Goal: Task Accomplishment & Management: Complete application form

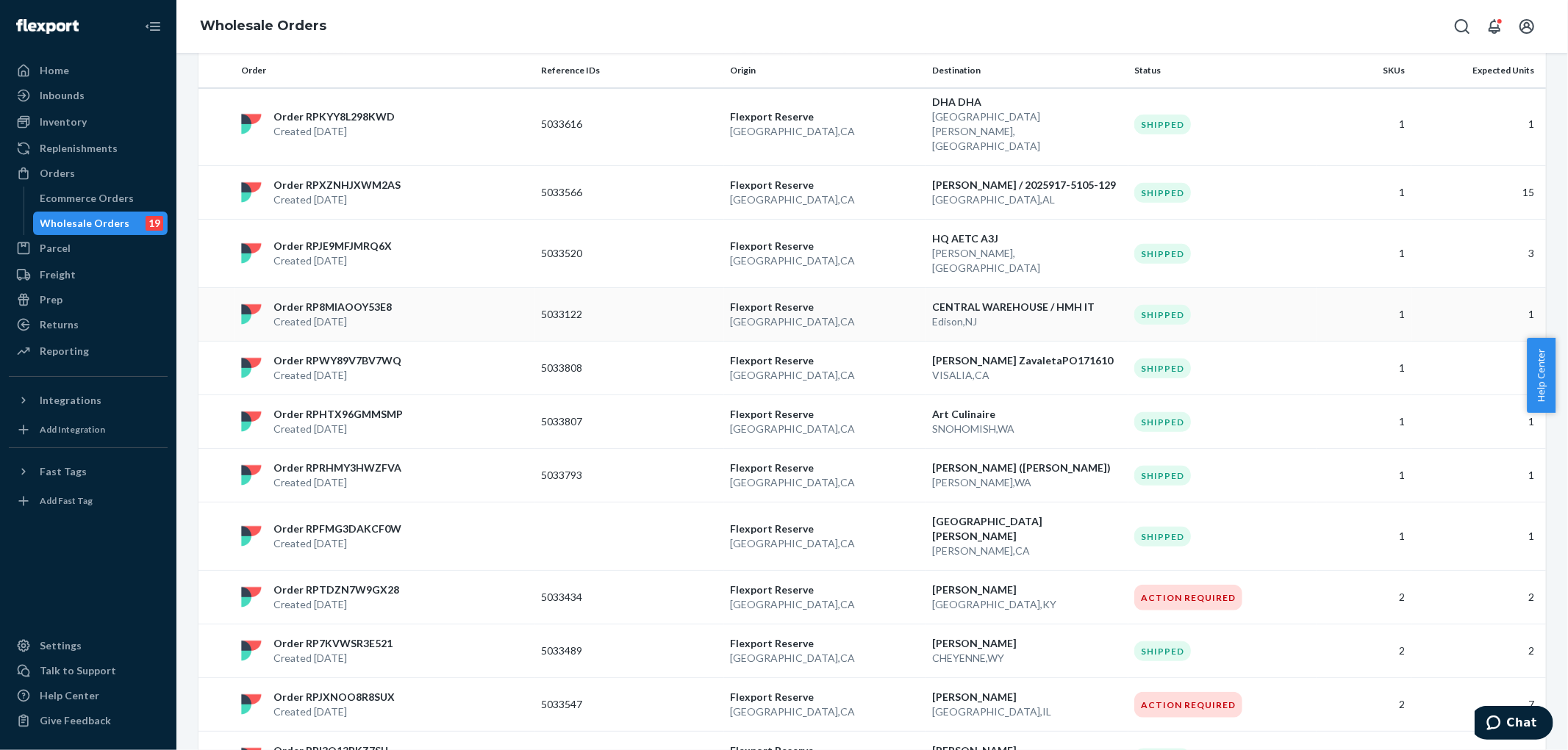
scroll to position [718, 0]
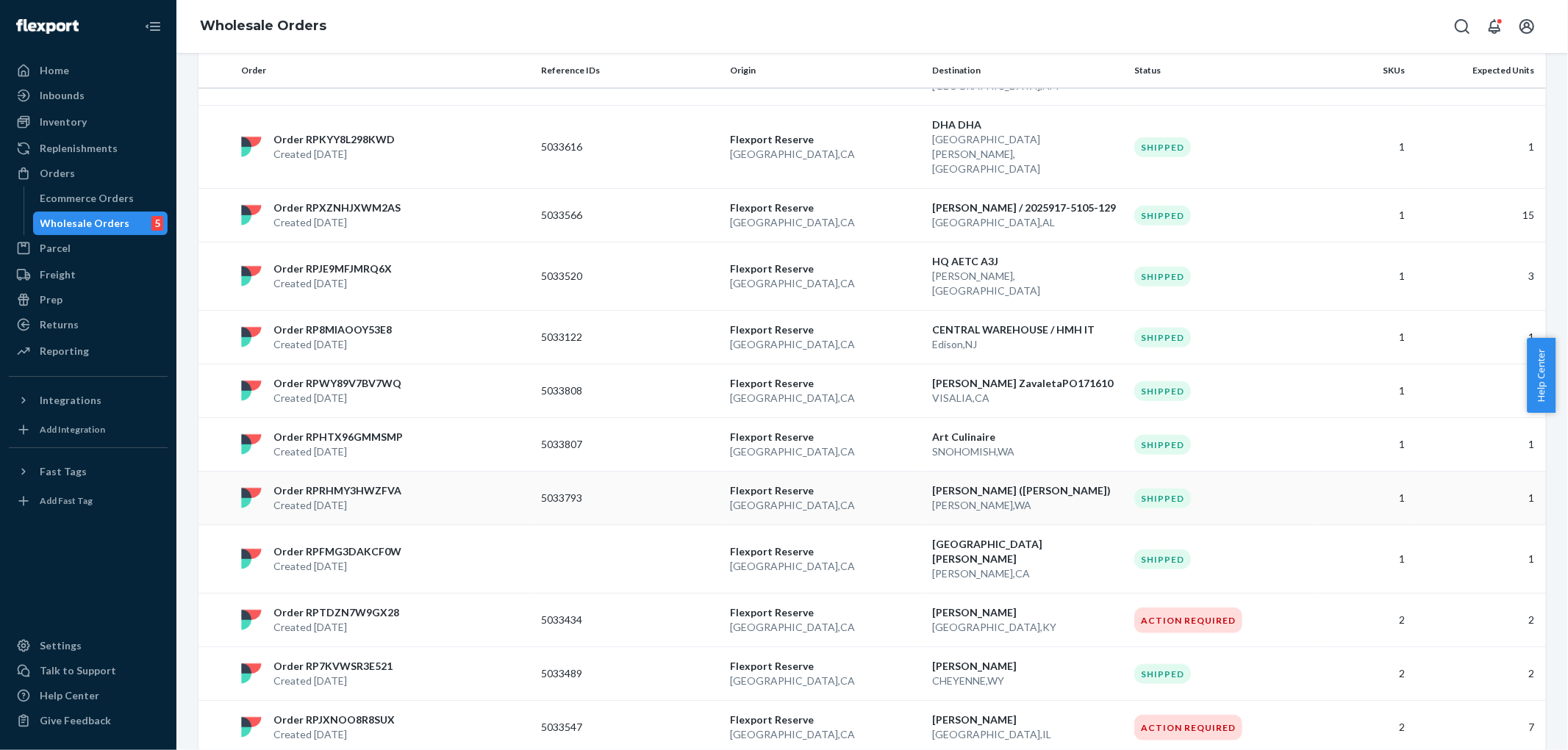
scroll to position [964, 0]
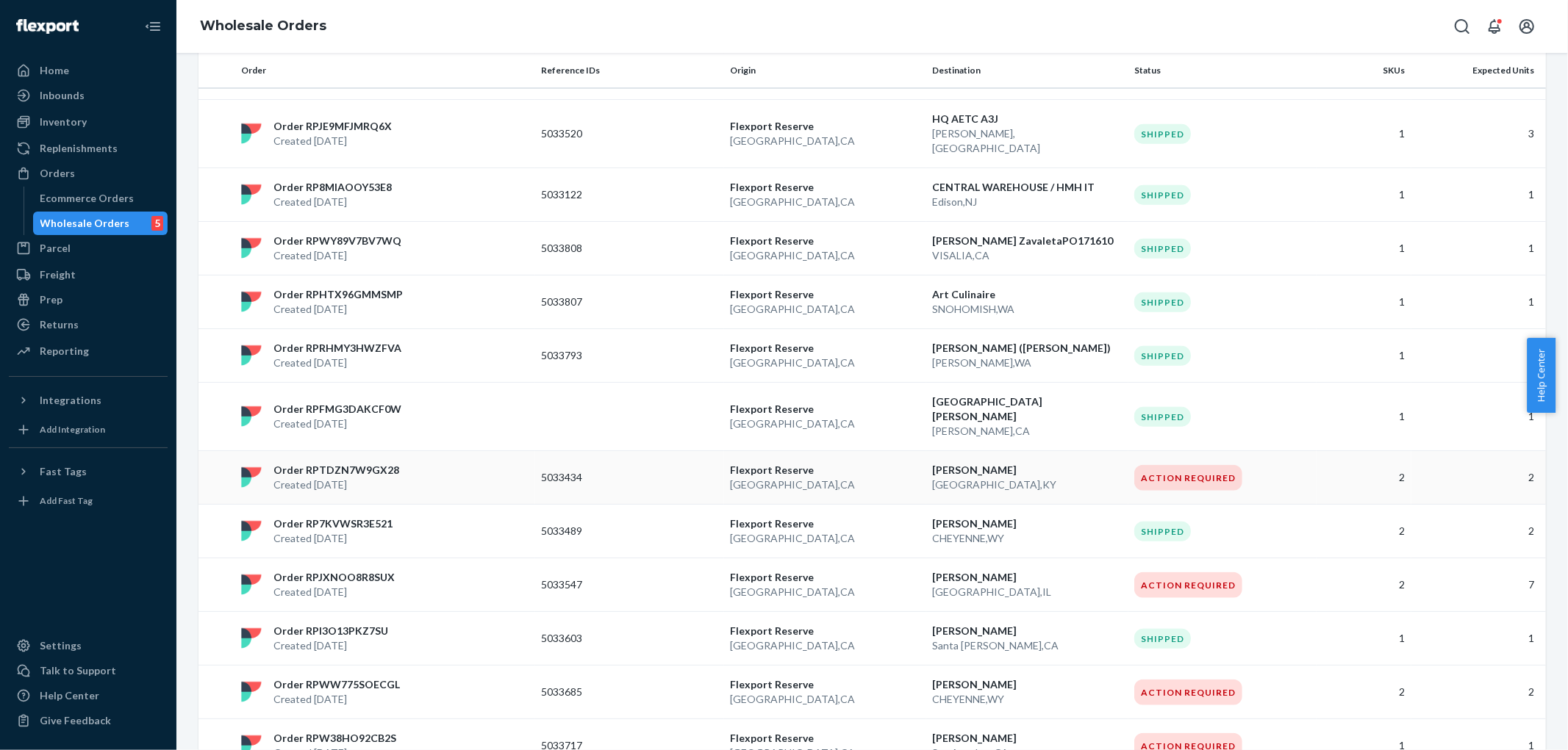
click at [339, 478] on p "Created [DATE]" at bounding box center [336, 485] width 126 height 15
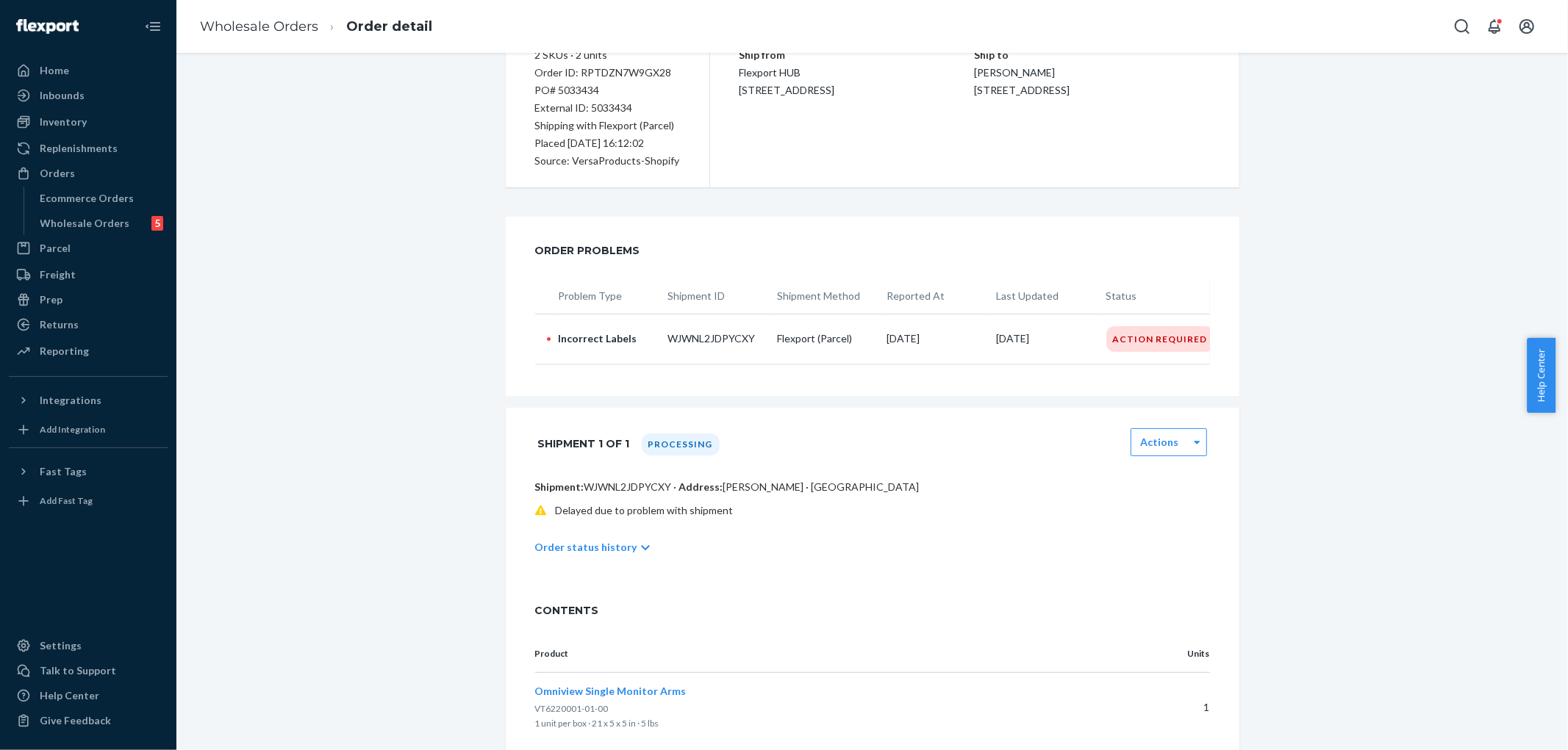
scroll to position [163, 0]
click at [1152, 340] on div "Action Required" at bounding box center [1160, 339] width 108 height 26
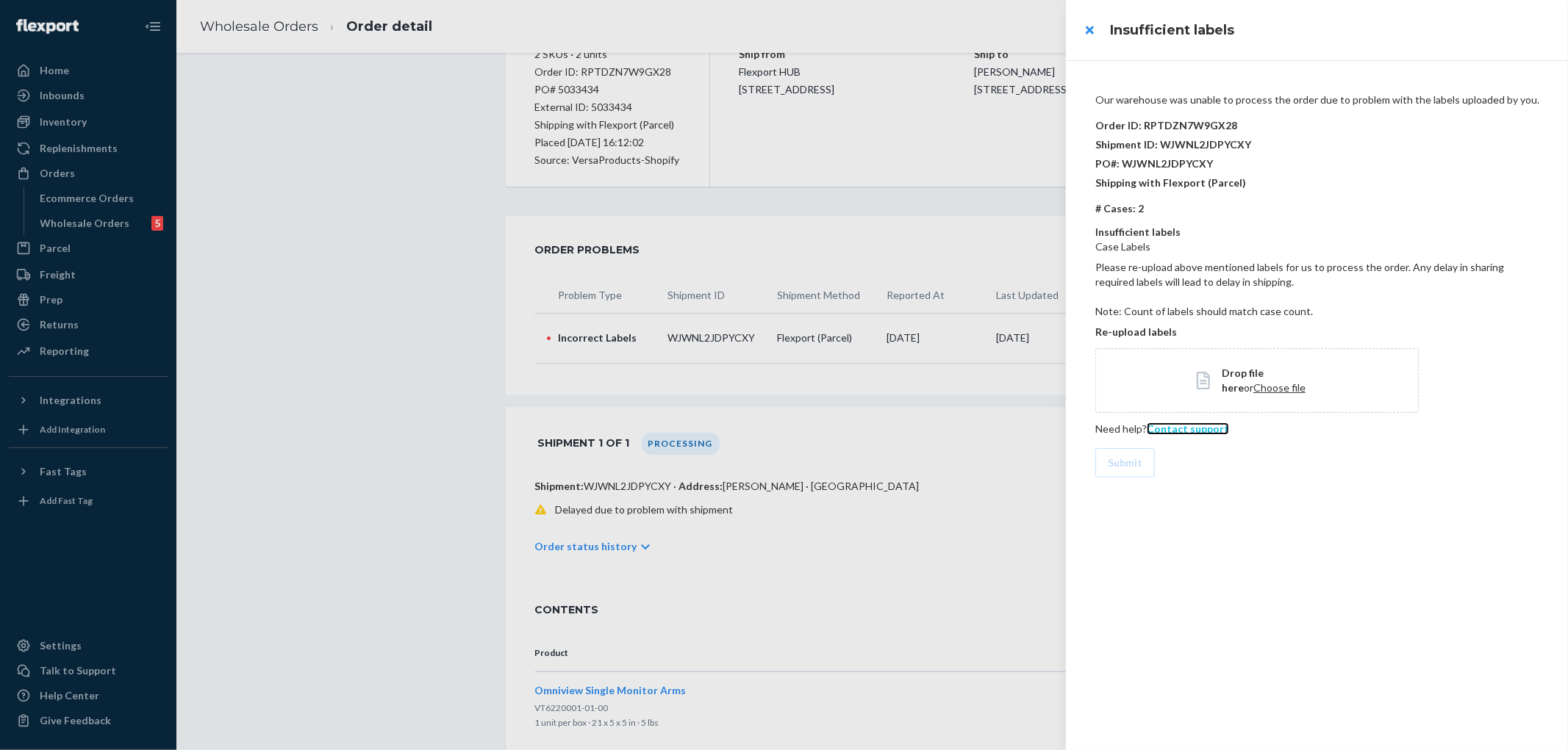
click at [1193, 427] on span "Contact support" at bounding box center [1188, 428] width 82 height 12
click at [1246, 168] on p "PO#: WJWNL2JDPYCXY" at bounding box center [1320, 163] width 449 height 19
click at [415, 291] on div at bounding box center [784, 375] width 1568 height 750
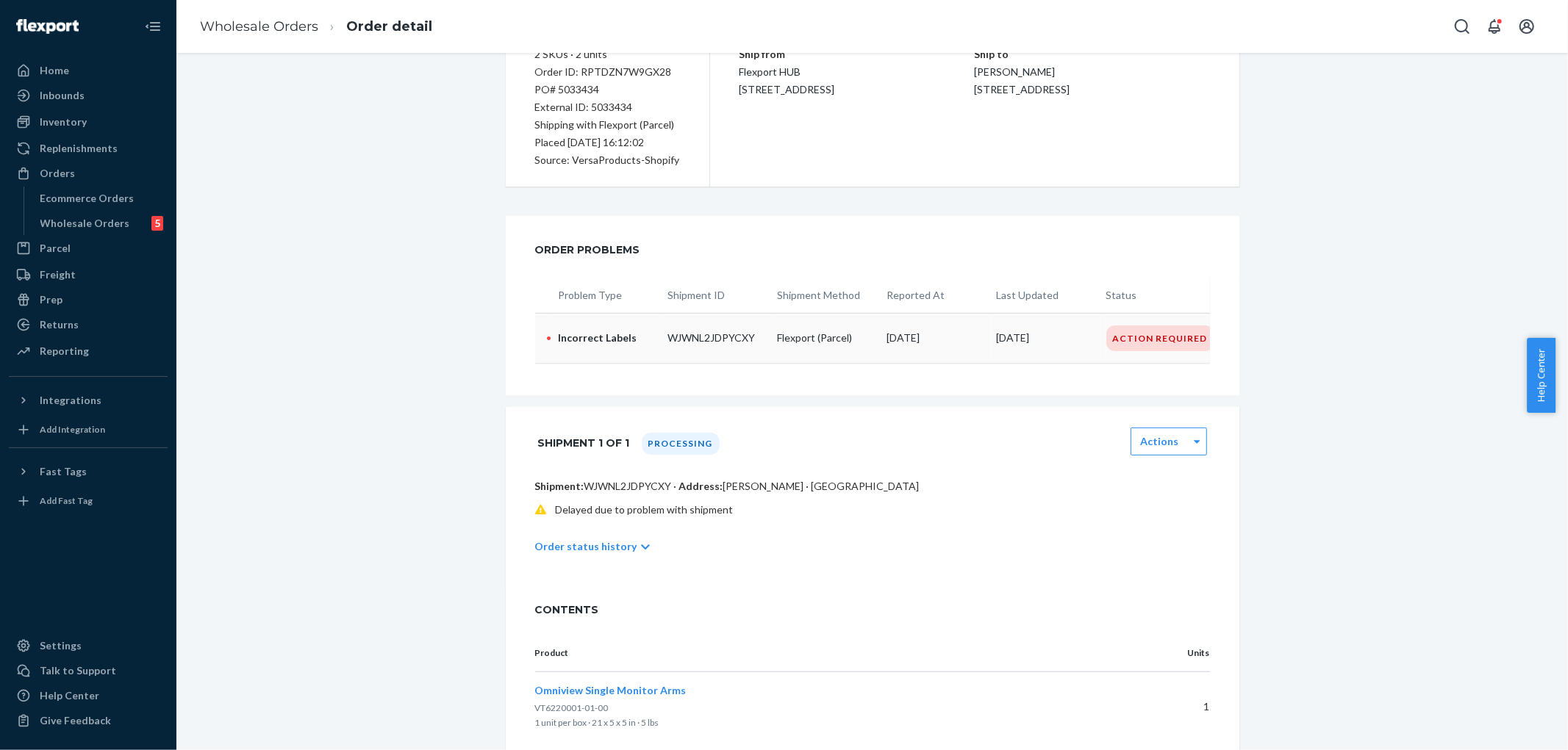
click at [1136, 344] on div "Action Required" at bounding box center [1160, 339] width 108 height 26
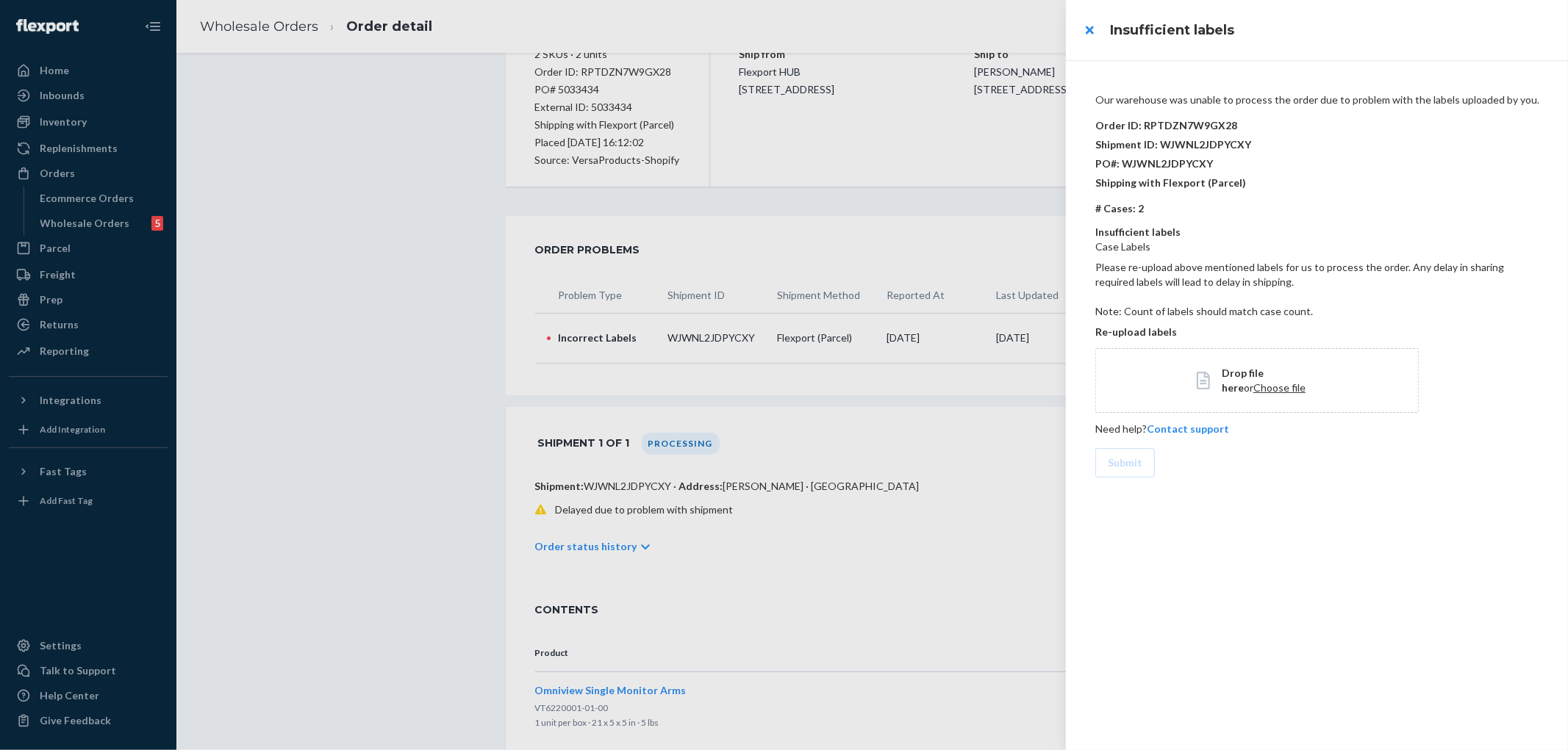
click at [399, 257] on div at bounding box center [784, 375] width 1568 height 750
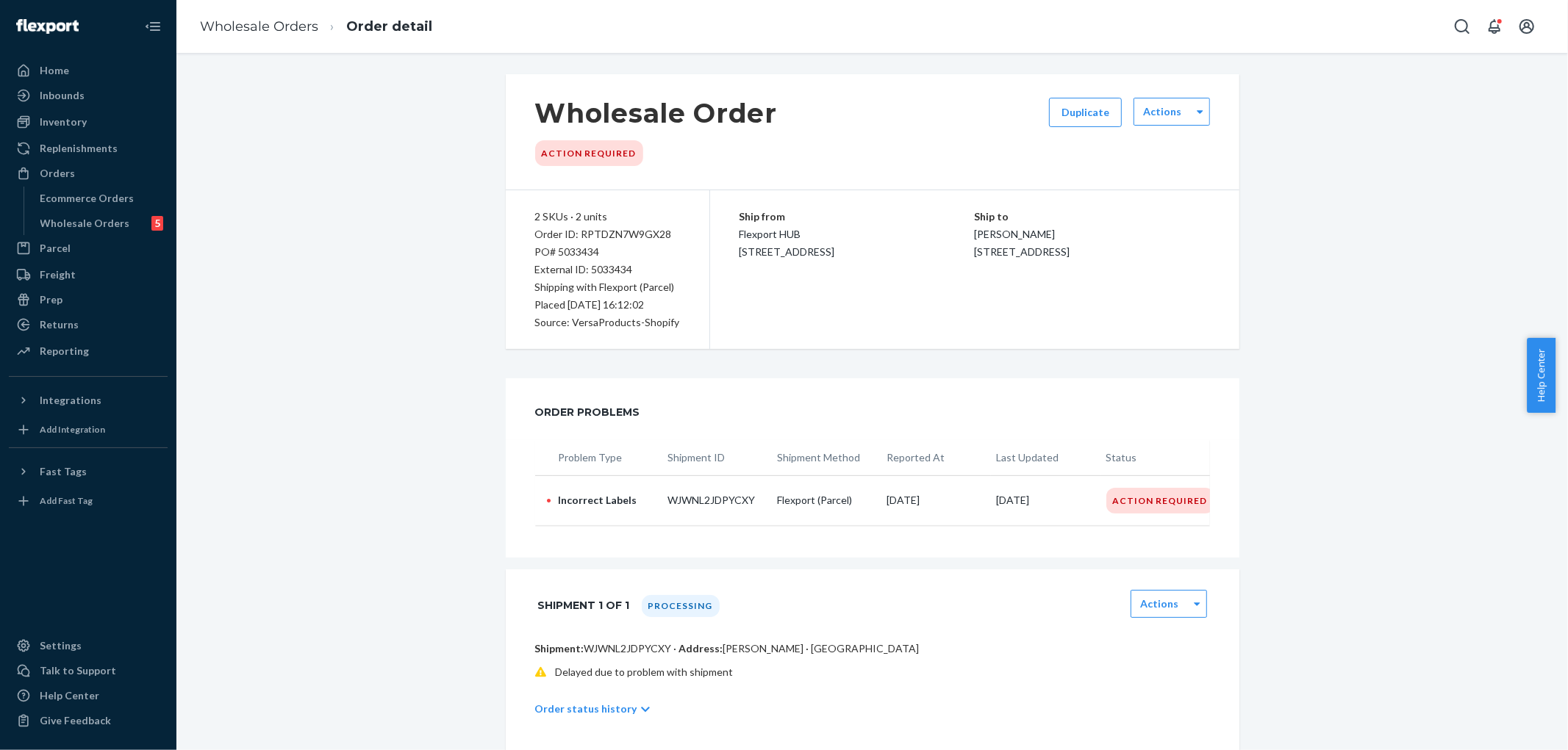
scroll to position [0, 0]
drag, startPoint x: 600, startPoint y: 253, endPoint x: 549, endPoint y: 252, distance: 51.0
click at [549, 252] on div "PO# 5033434" at bounding box center [607, 253] width 145 height 18
copy div "5033434"
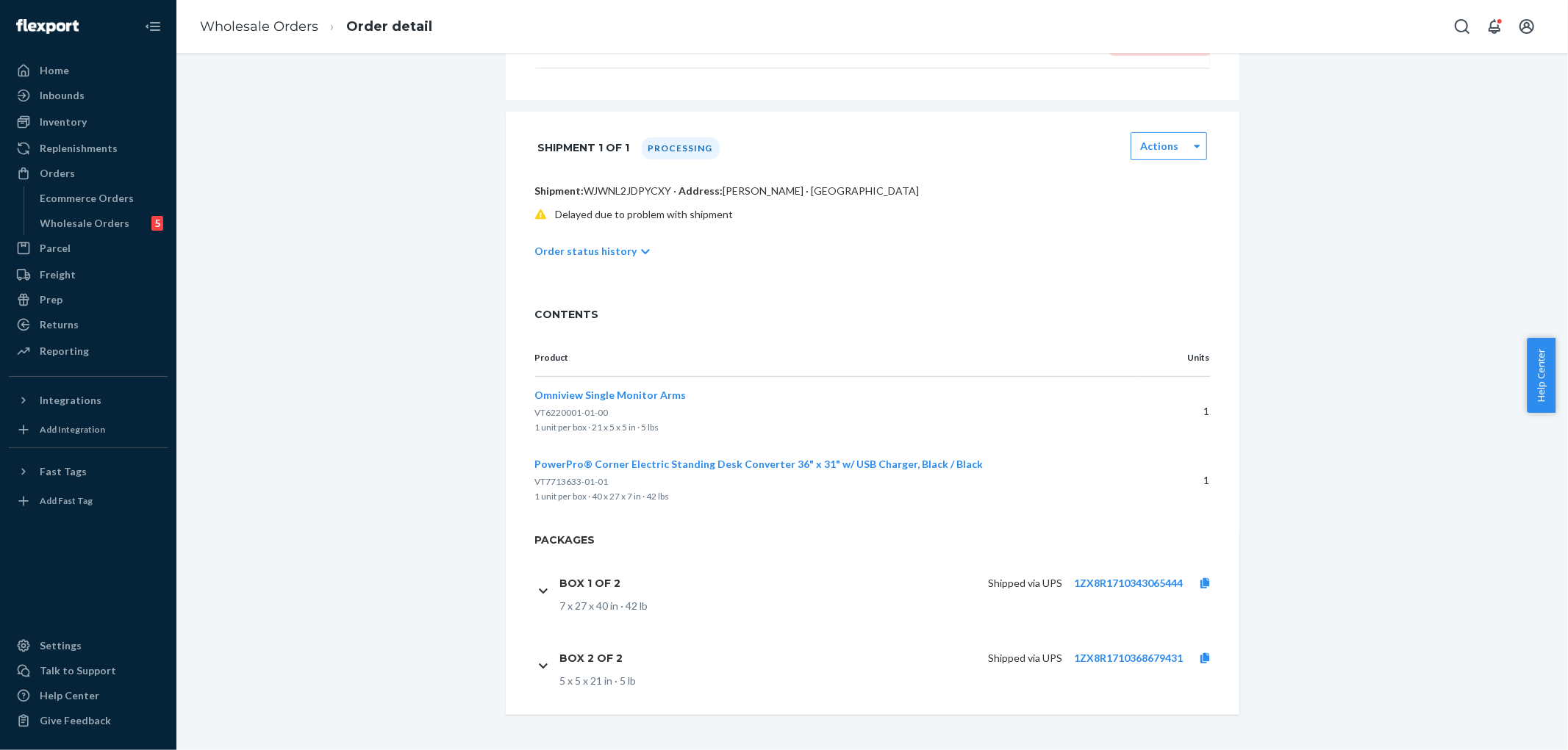
scroll to position [471, 0]
click at [1201, 584] on icon at bounding box center [1204, 583] width 8 height 10
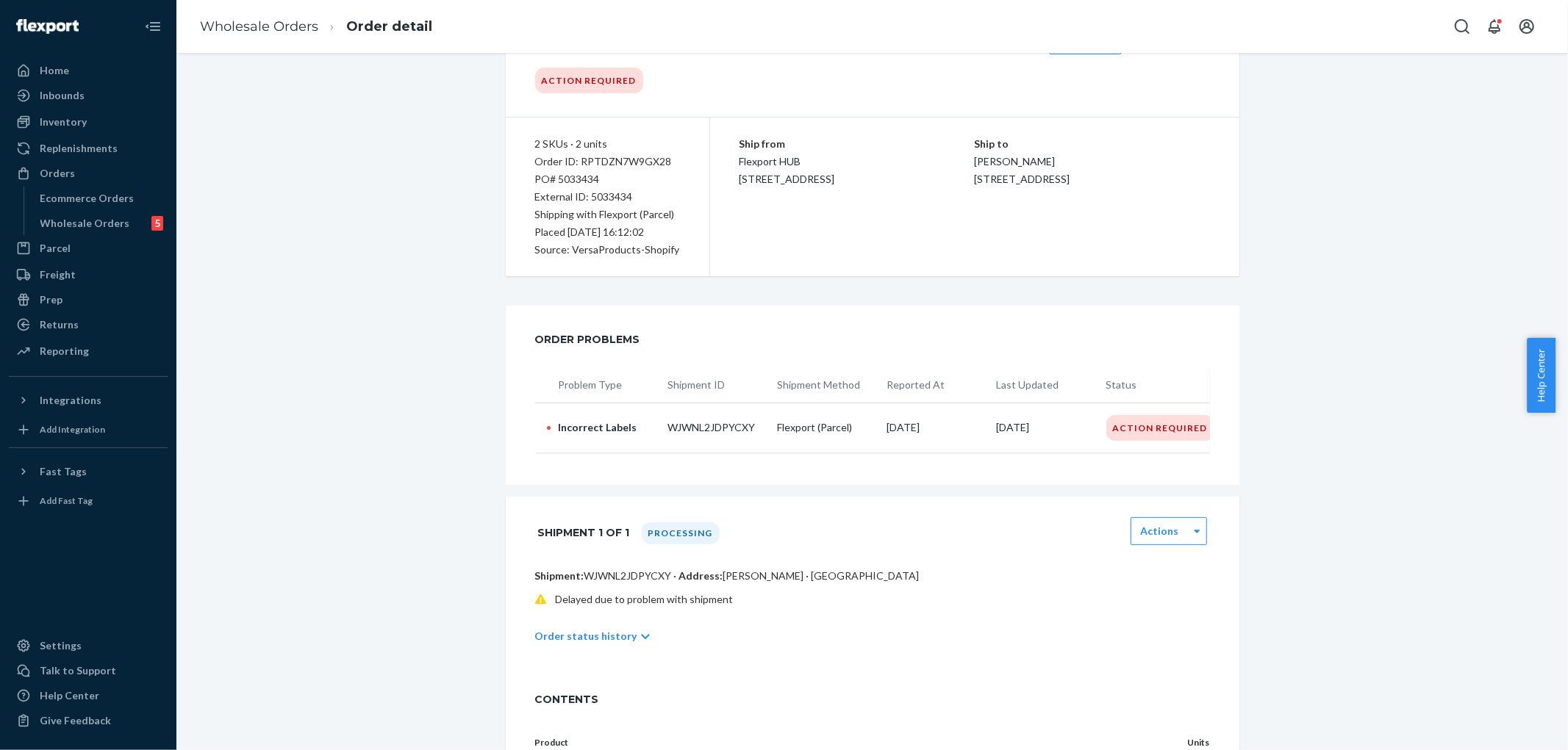
scroll to position [0, 0]
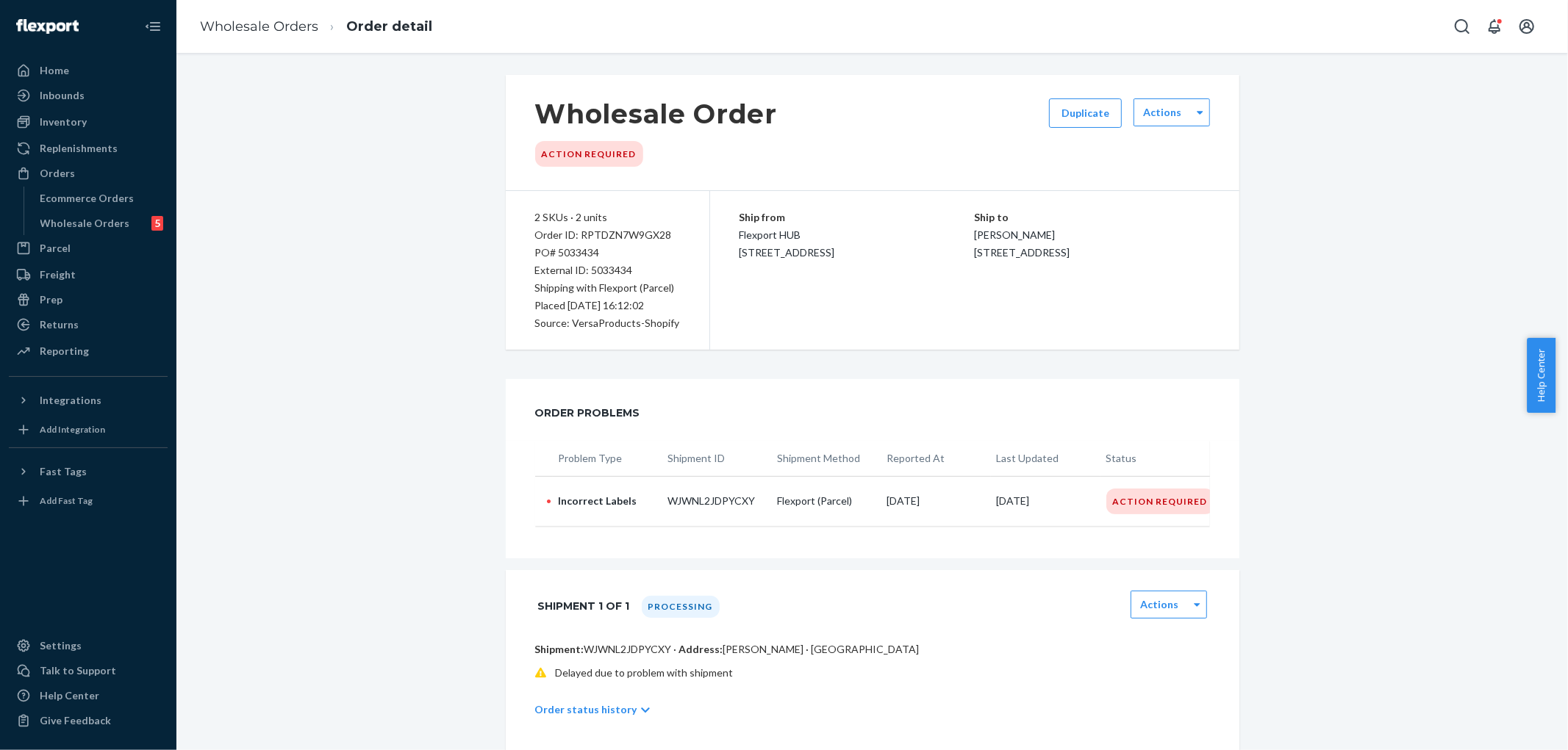
click at [592, 150] on div "Action Required" at bounding box center [589, 154] width 108 height 26
click at [85, 232] on div "Wholesale Orders 5" at bounding box center [101, 223] width 133 height 21
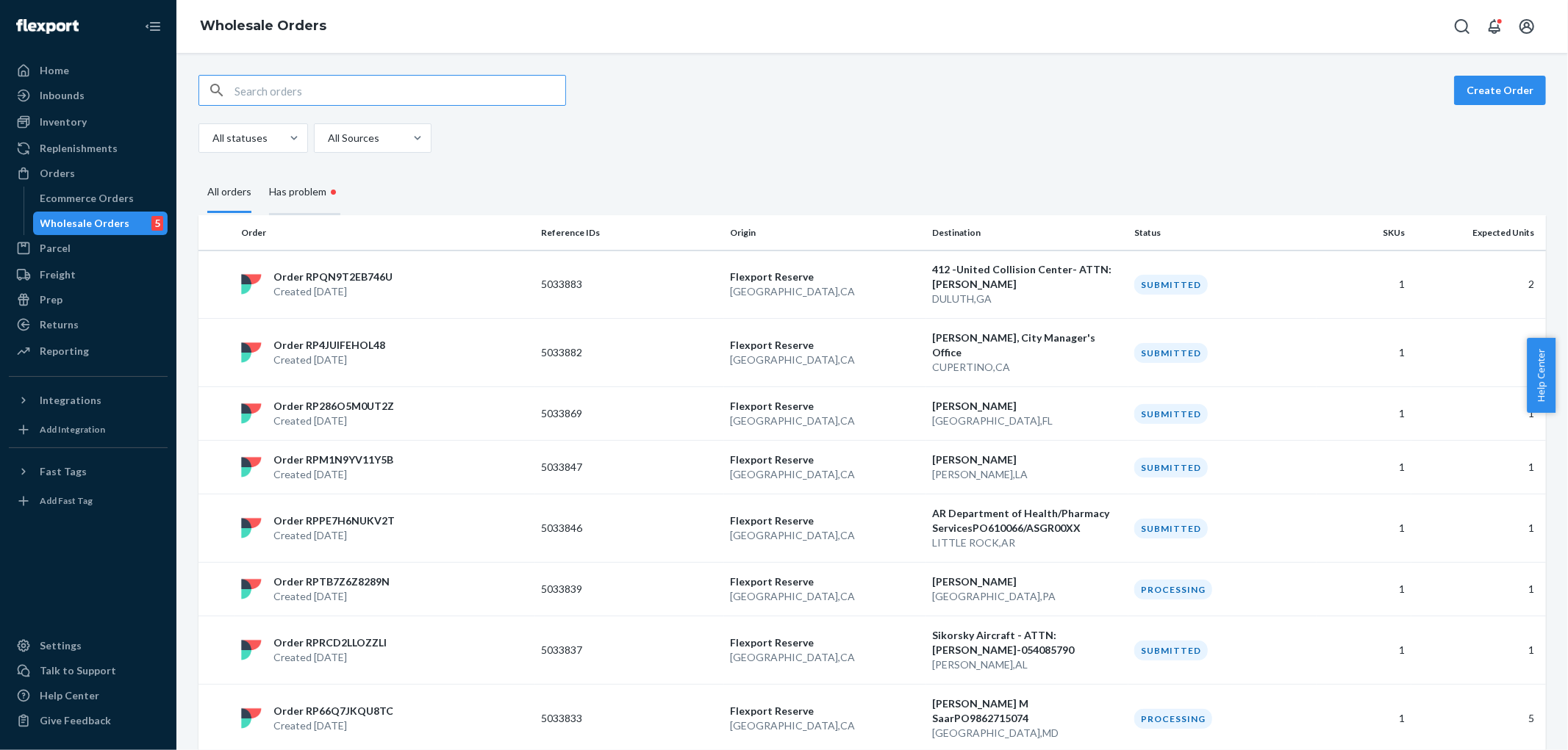
click at [292, 193] on div "Has problem •" at bounding box center [304, 193] width 71 height 45
click at [260, 171] on input "Has problem •" at bounding box center [260, 171] width 0 height 0
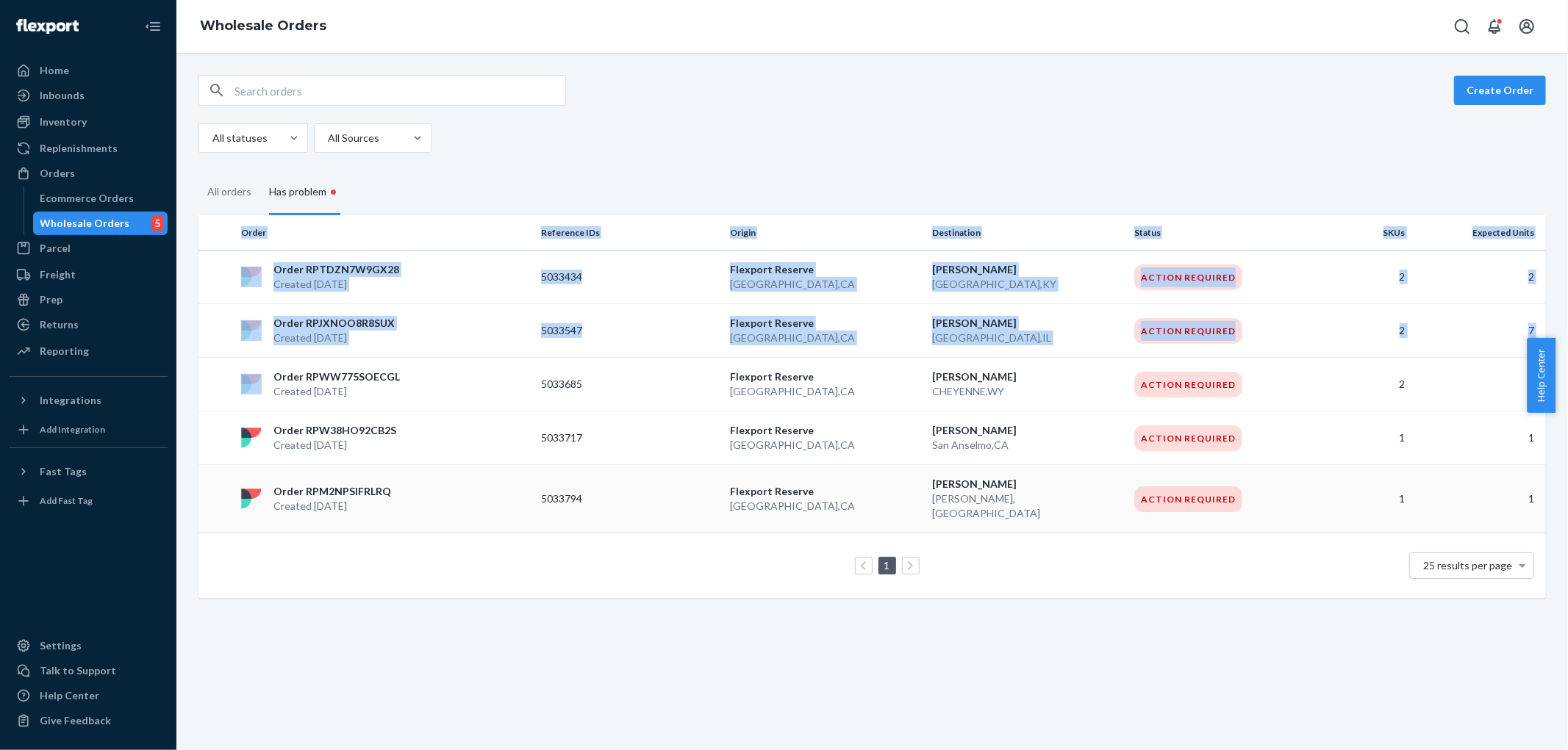
drag, startPoint x: 224, startPoint y: 236, endPoint x: 339, endPoint y: 488, distance: 277.0
click at [263, 385] on table "Order Reference IDs Origin Destination Status SKUs Expected Units Order RPTDZN7…" at bounding box center [873, 407] width 1348 height 383
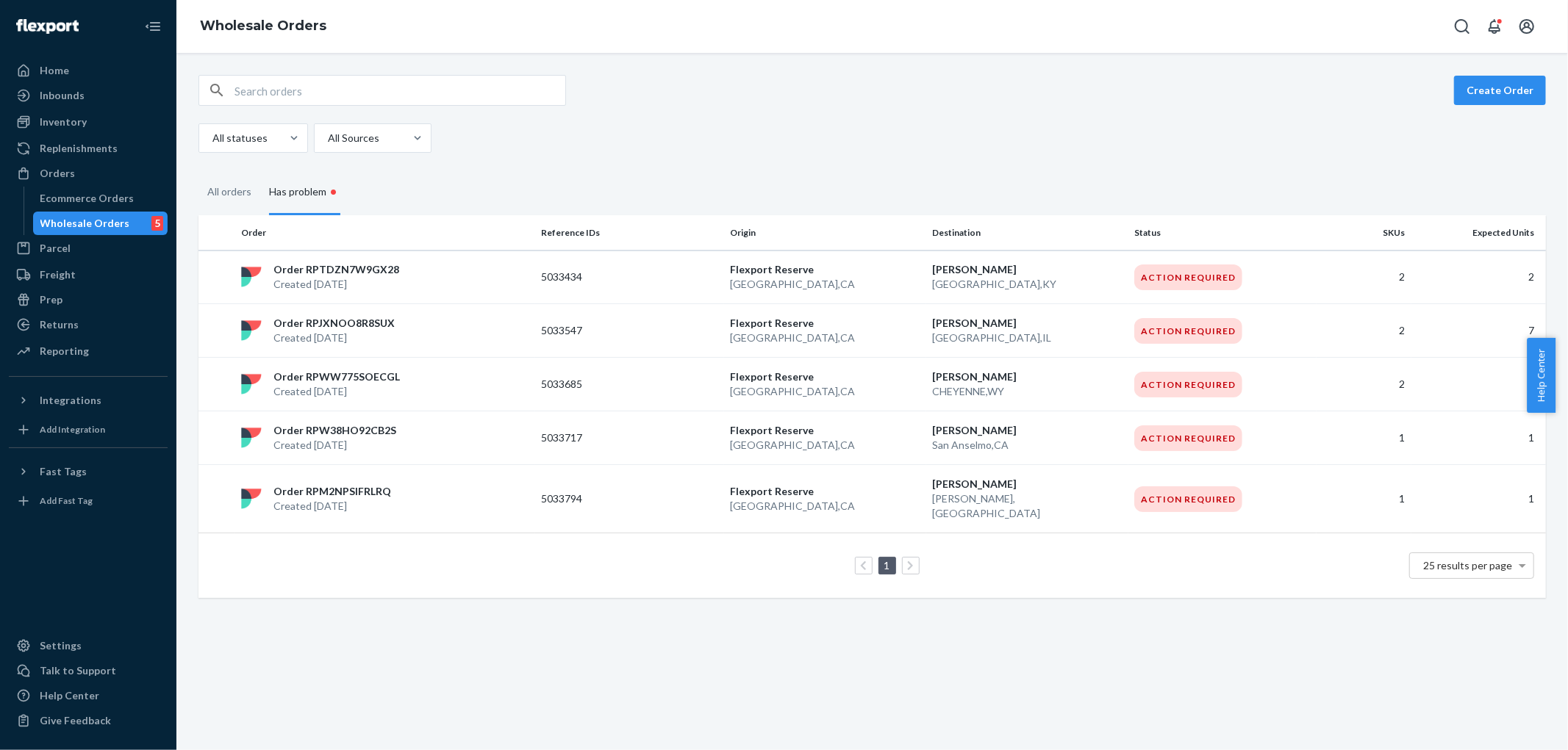
click at [535, 593] on div "Create Order All statuses All Sources All orders Has problem • Order Reference …" at bounding box center [872, 402] width 1392 height 698
click at [71, 177] on div "Orders" at bounding box center [58, 174] width 35 height 15
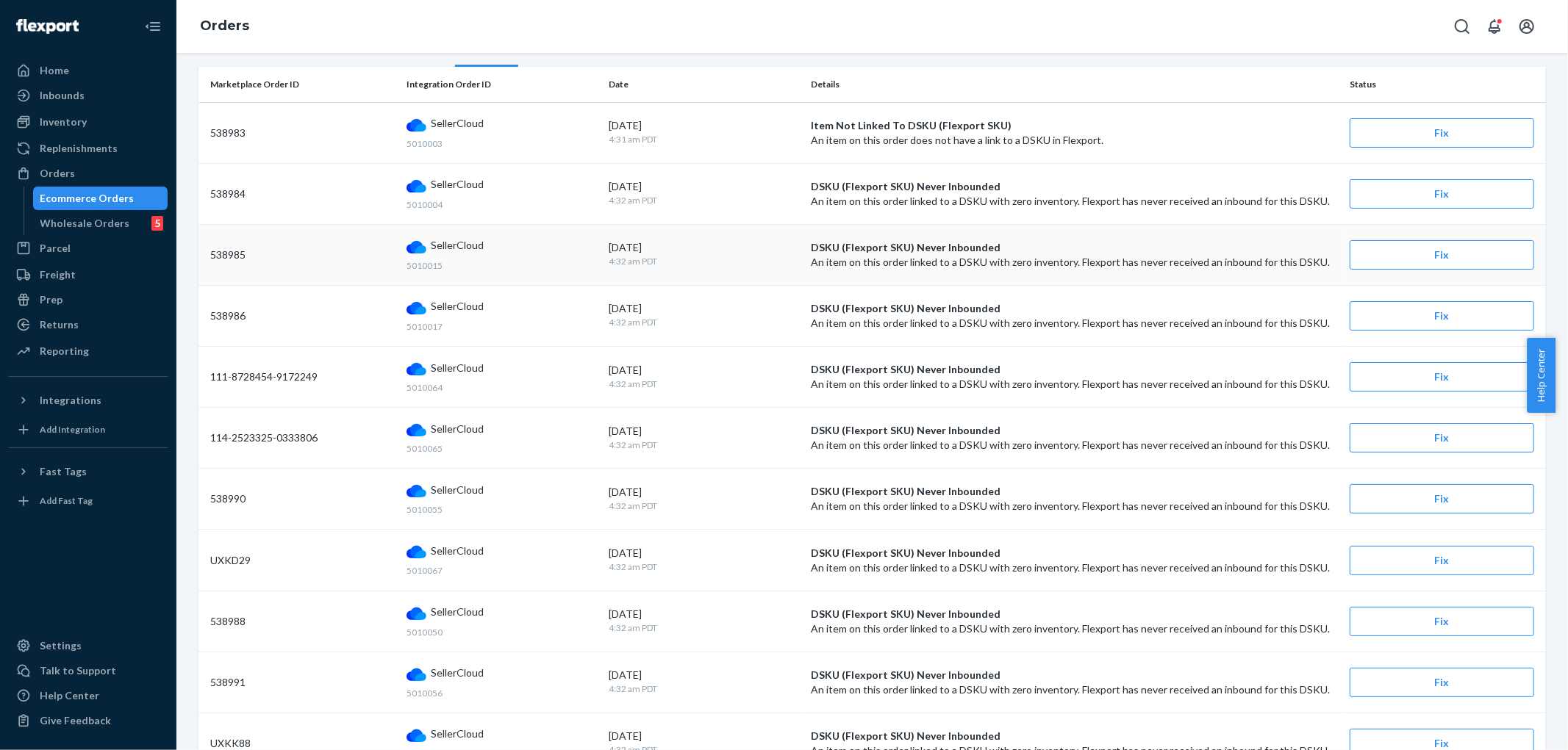
scroll to position [48, 0]
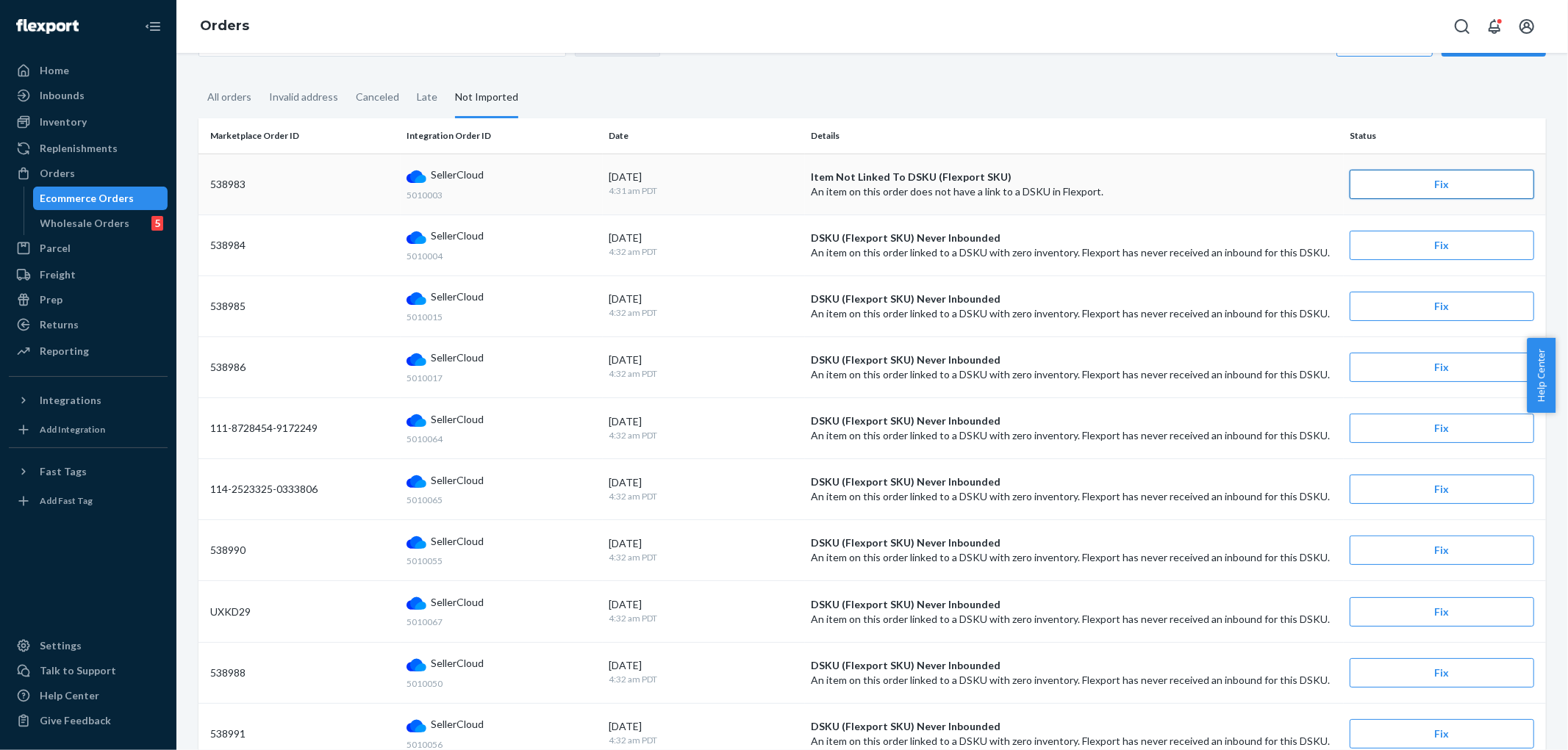
click at [1435, 182] on button "Fix" at bounding box center [1442, 185] width 185 height 30
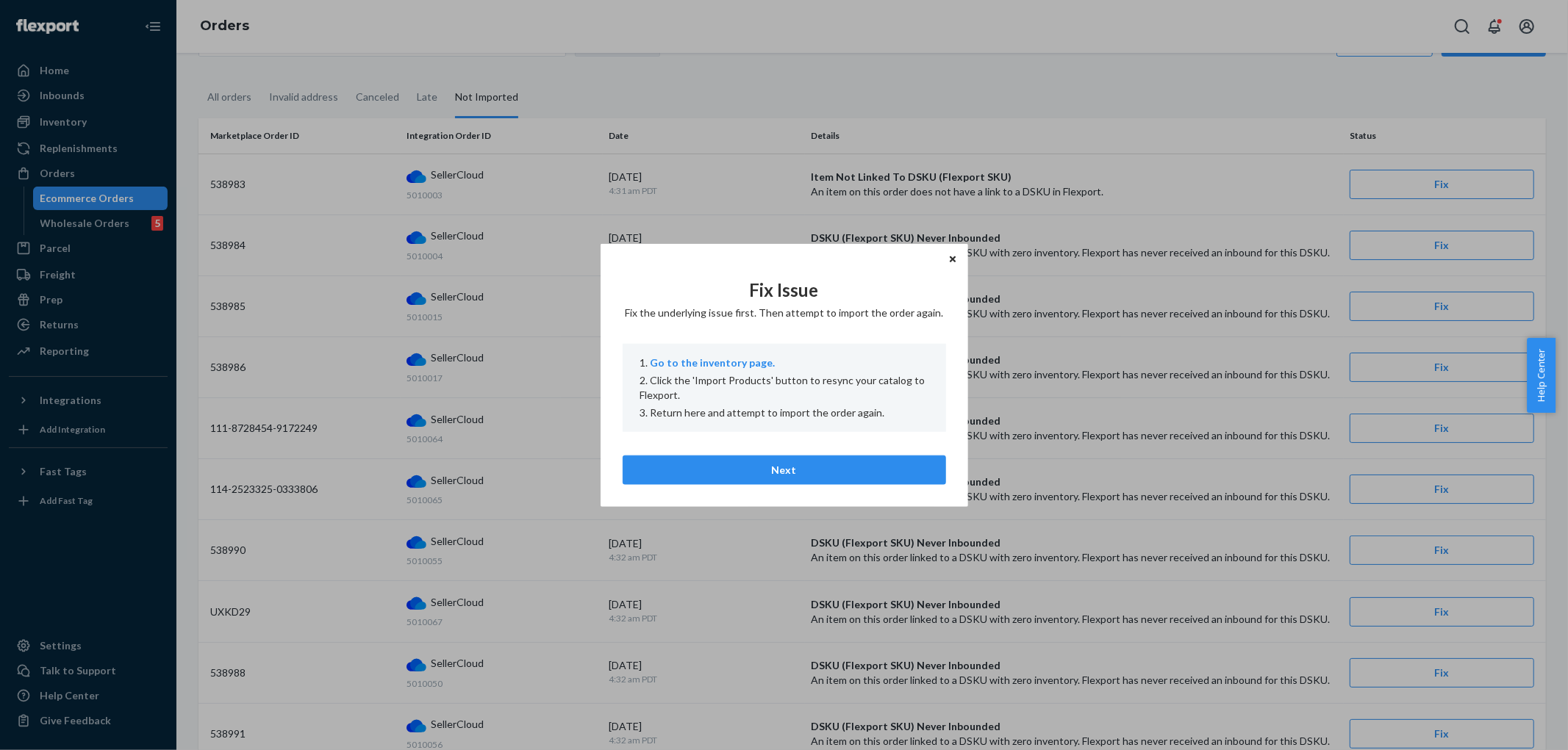
click at [953, 258] on icon "Close" at bounding box center [953, 259] width 6 height 6
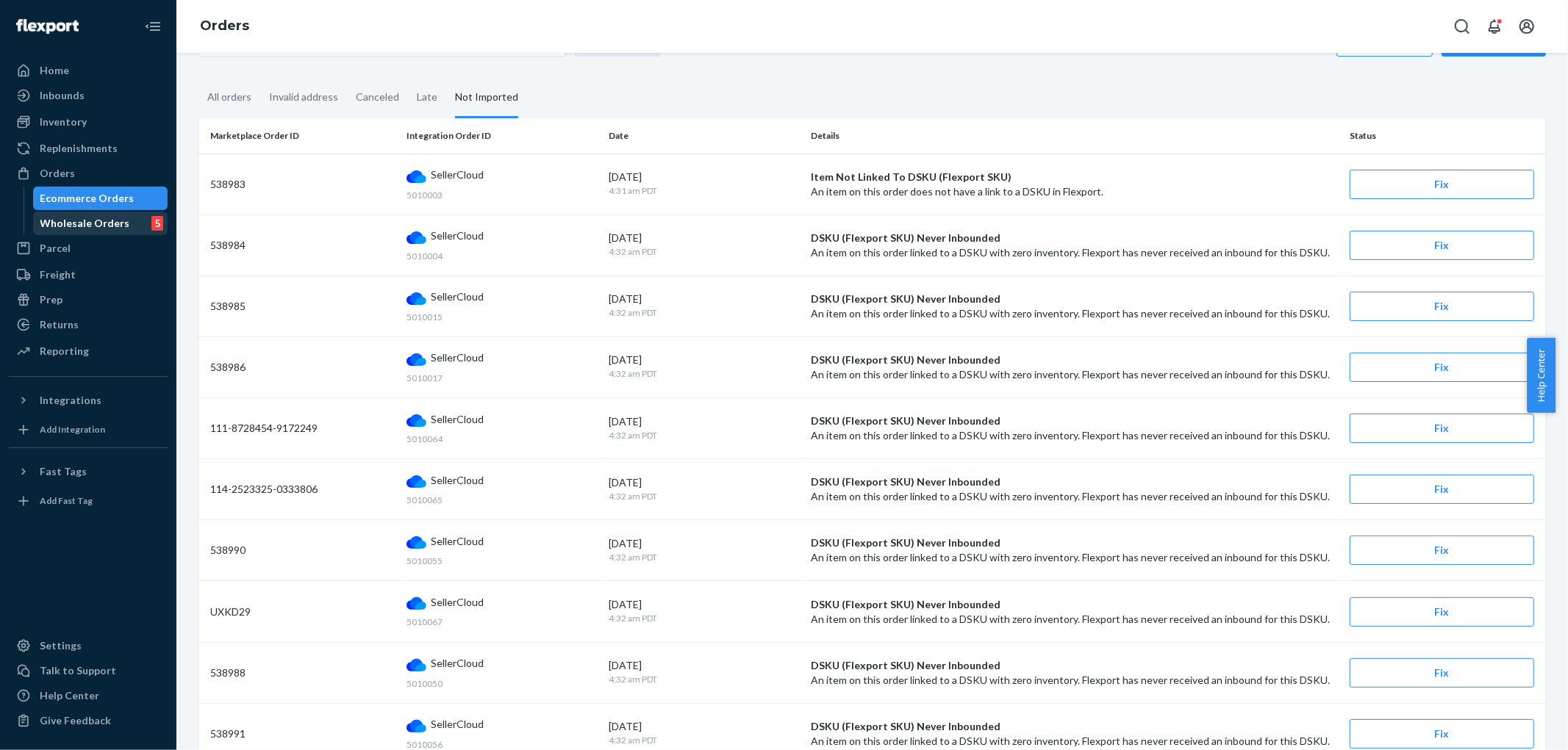
click at [81, 220] on div "Wholesale Orders" at bounding box center [85, 224] width 90 height 15
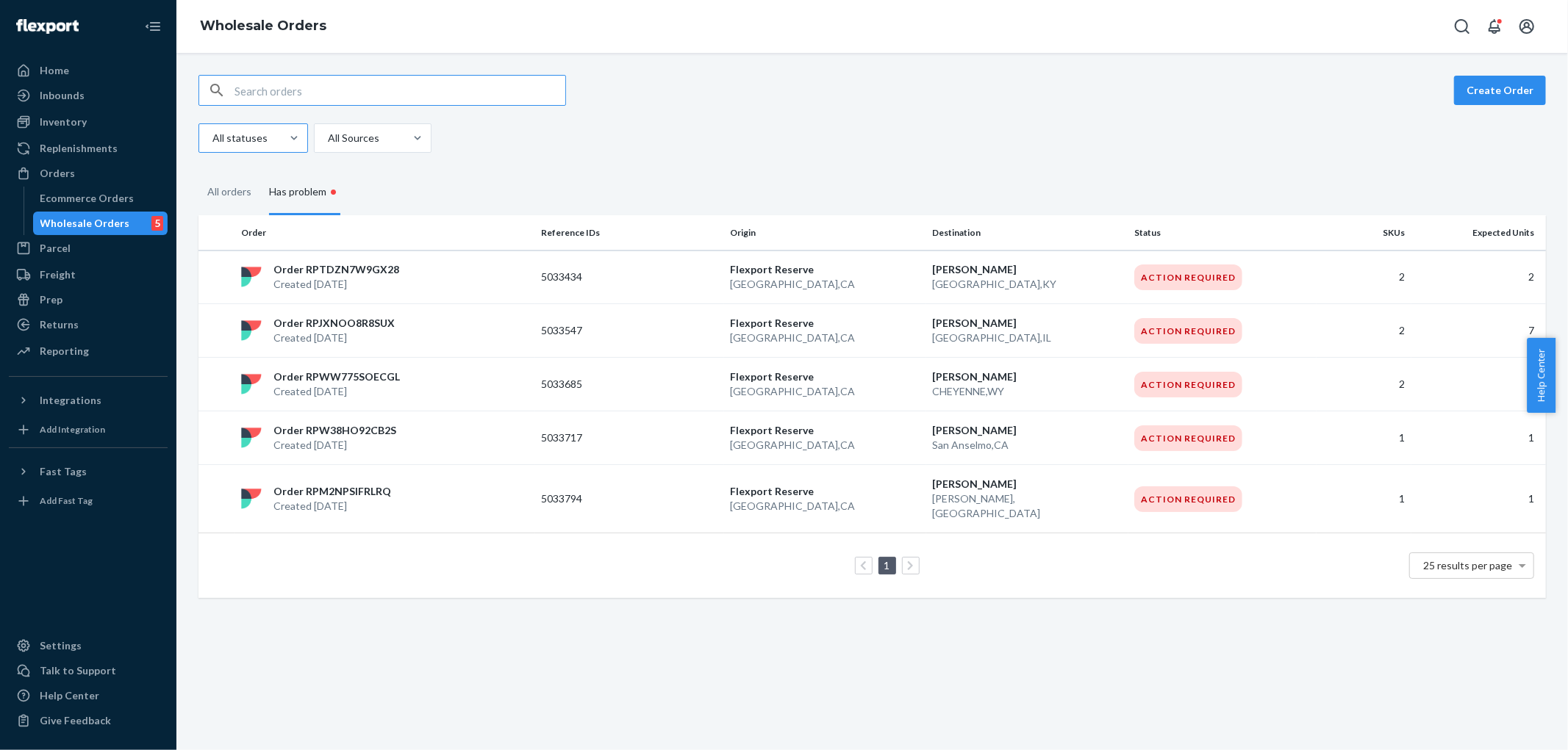
click at [241, 143] on div at bounding box center [251, 138] width 81 height 18
click at [213, 143] on input "All statuses" at bounding box center [212, 138] width 2 height 15
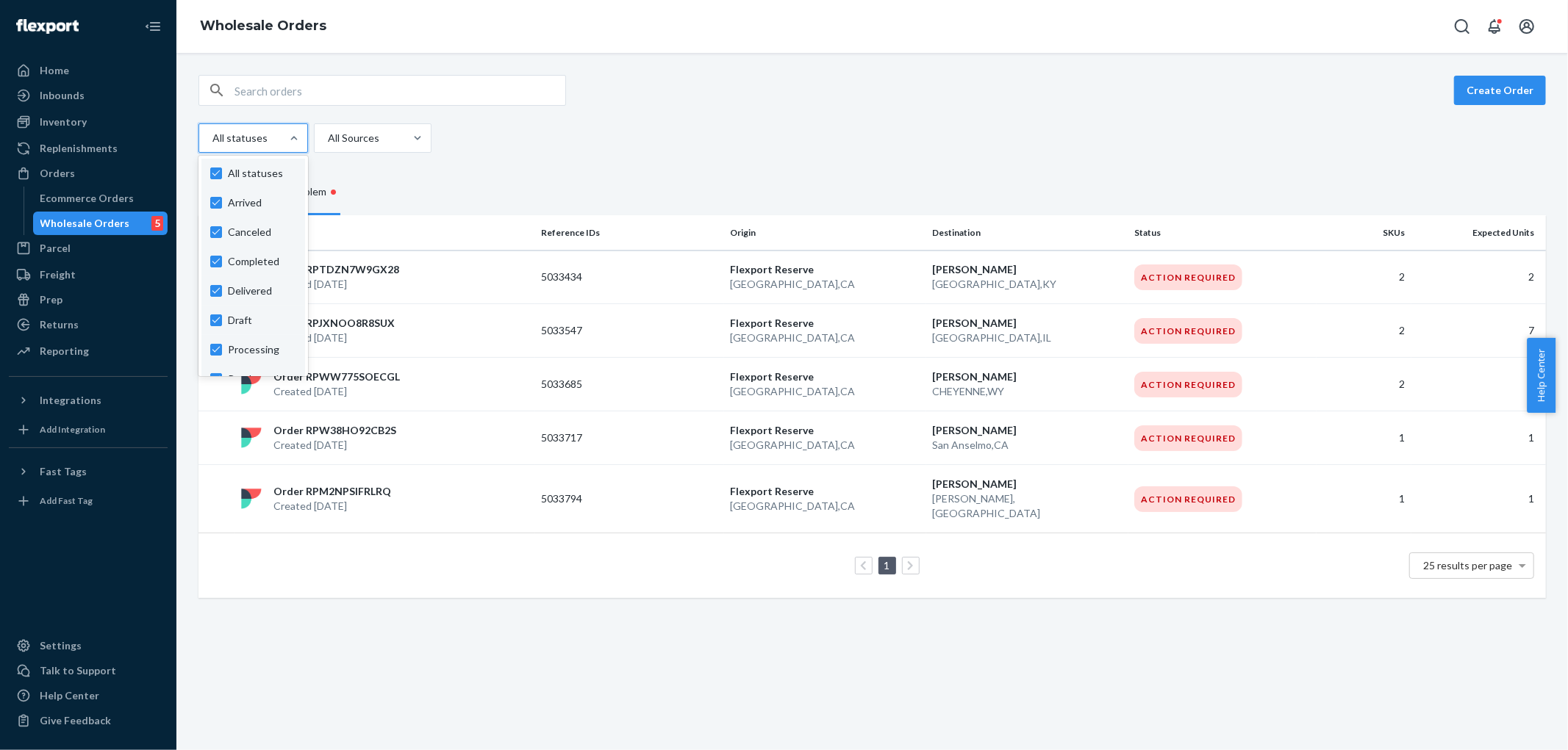
click at [589, 133] on div "option Arrived focused, 1 of 11. 11 results available. Use Up and Down to choos…" at bounding box center [867, 138] width 1337 height 30
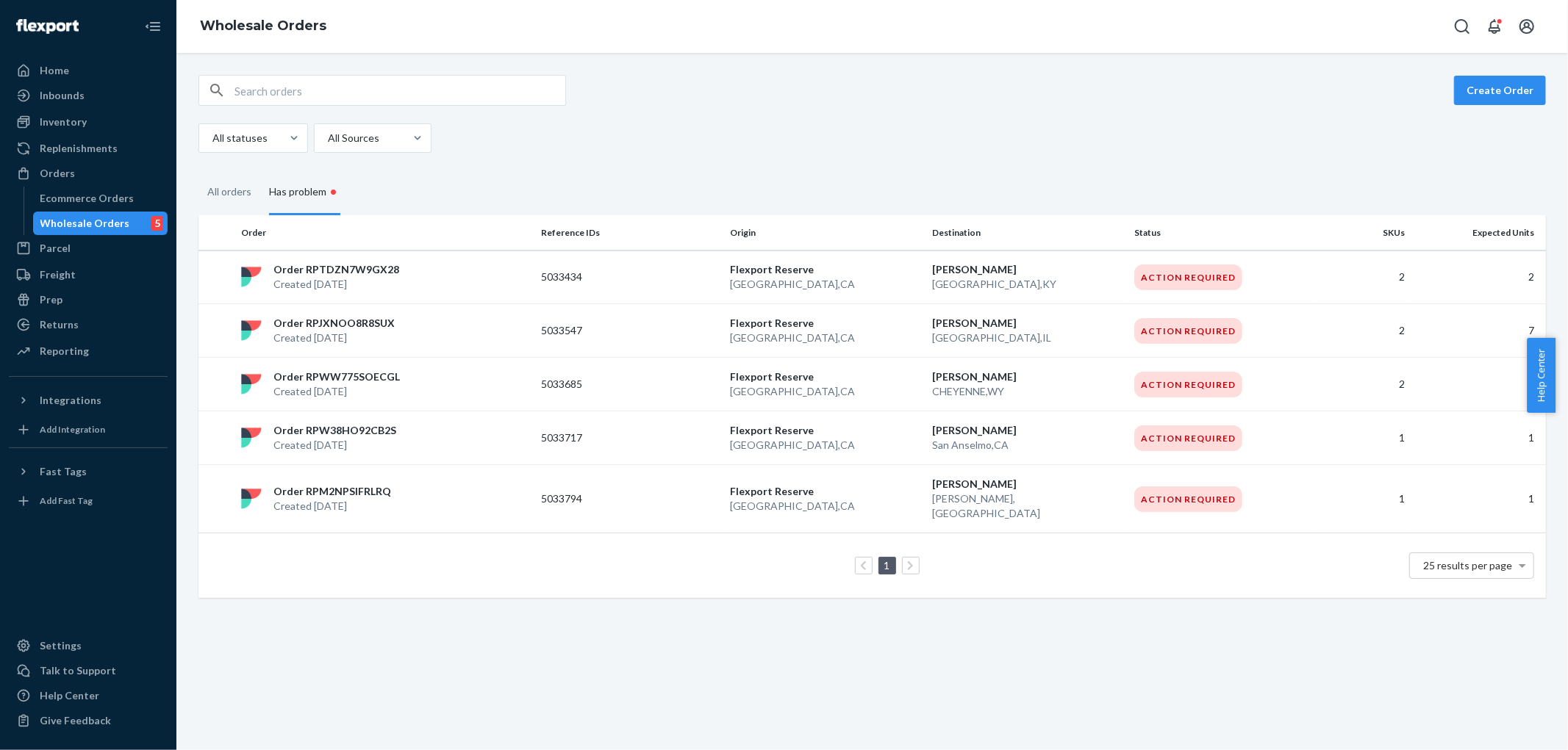
click at [102, 230] on div "Wholesale Orders 5" at bounding box center [101, 223] width 133 height 21
click at [233, 191] on div "All orders" at bounding box center [229, 192] width 44 height 40
click at [199, 173] on input "All orders" at bounding box center [199, 173] width 0 height 0
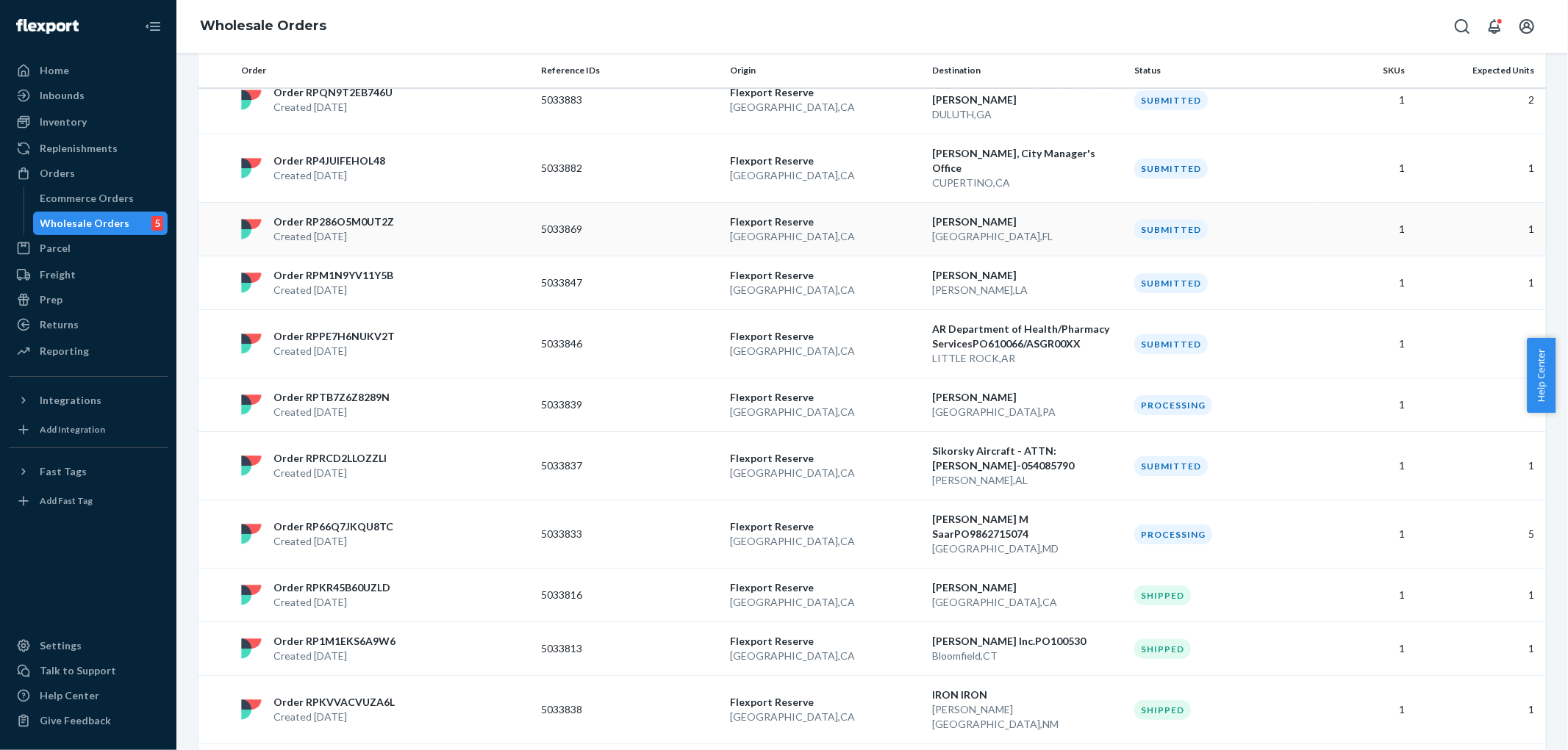
scroll to position [81, 0]
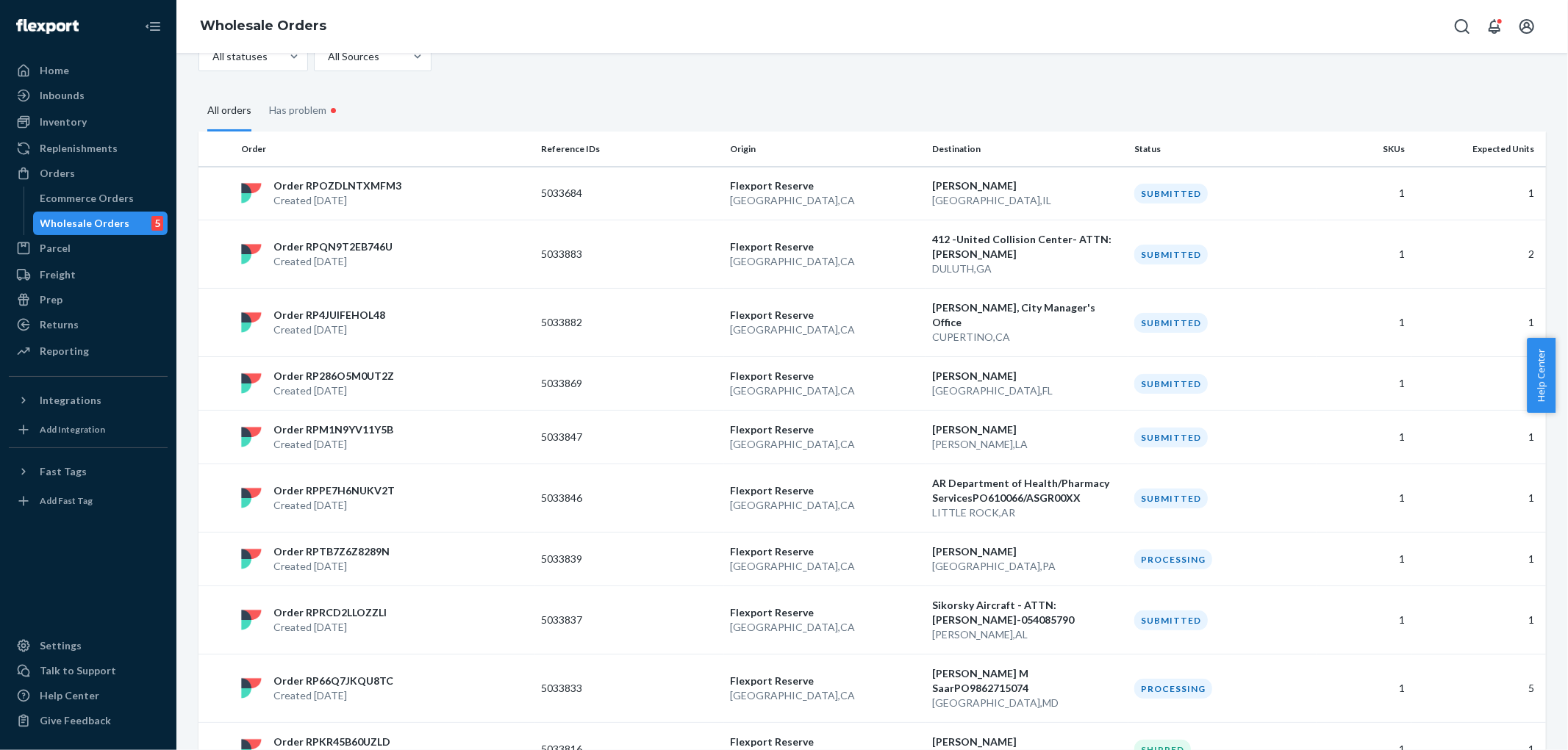
click at [81, 229] on div "Wholesale Orders" at bounding box center [85, 224] width 90 height 15
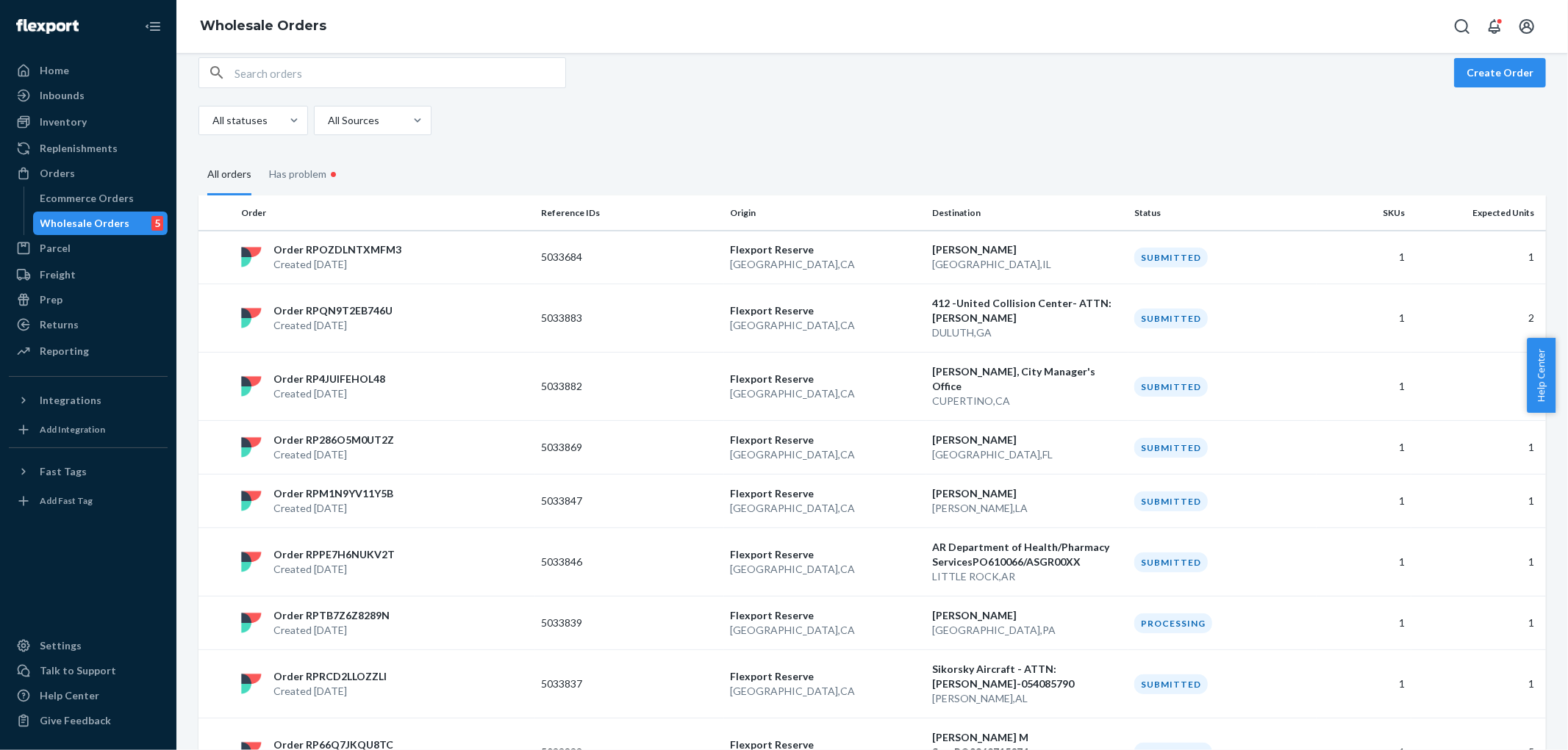
scroll to position [0, 0]
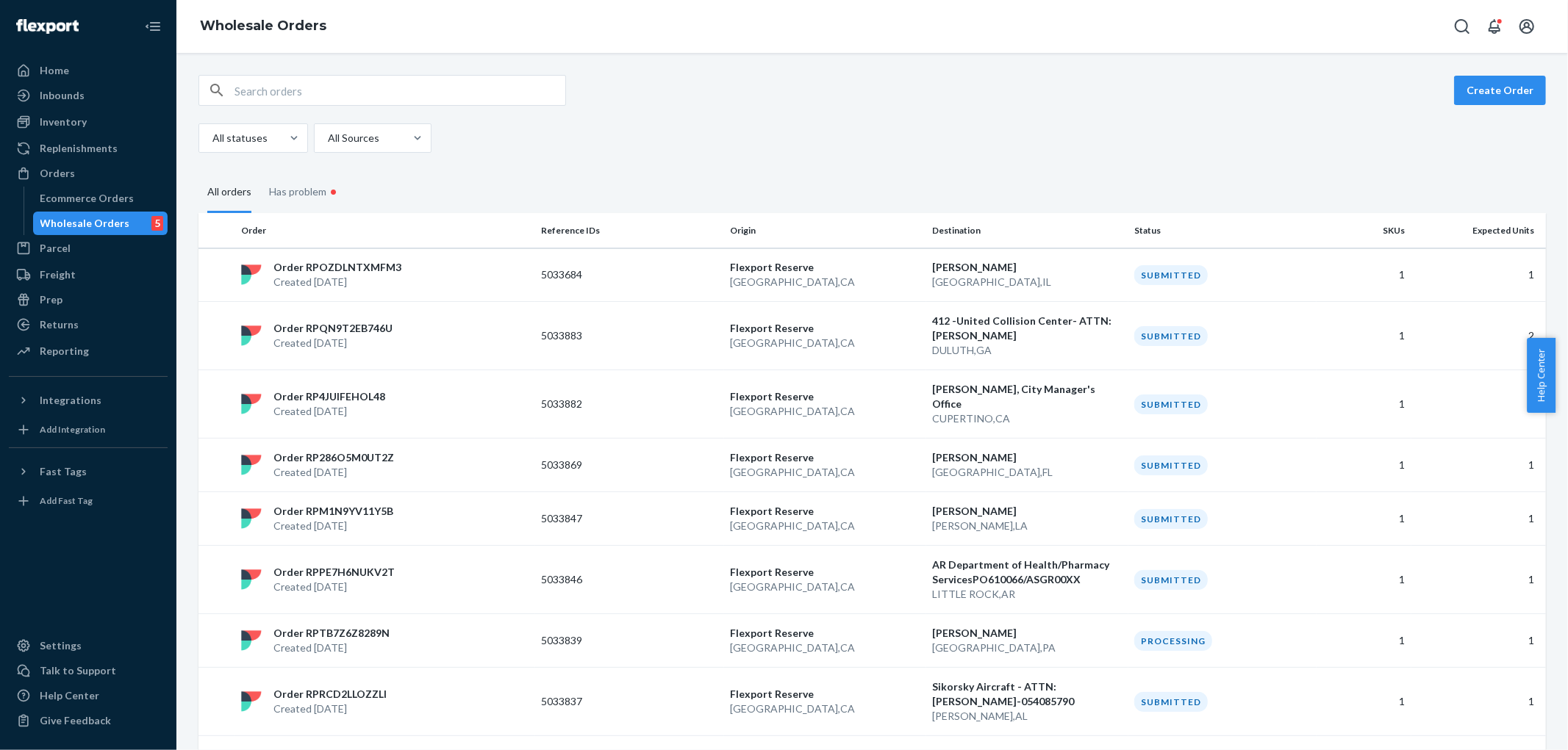
drag, startPoint x: 326, startPoint y: 99, endPoint x: 788, endPoint y: 92, distance: 462.1
click at [327, 99] on input "text" at bounding box center [399, 90] width 330 height 30
type input "5032310"
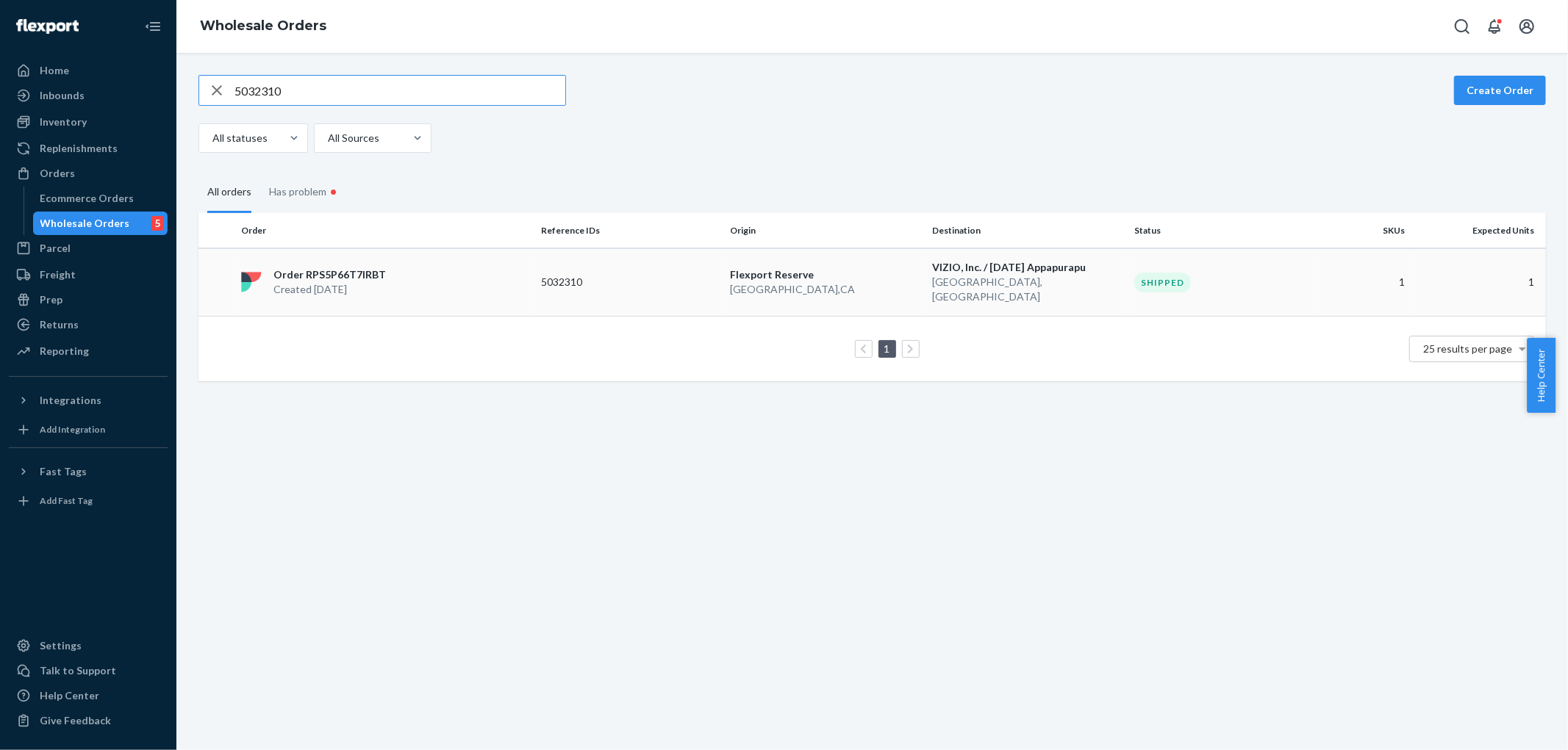
click at [461, 280] on div "Order RPS5P66T7IRBT Created [DATE]" at bounding box center [385, 283] width 300 height 30
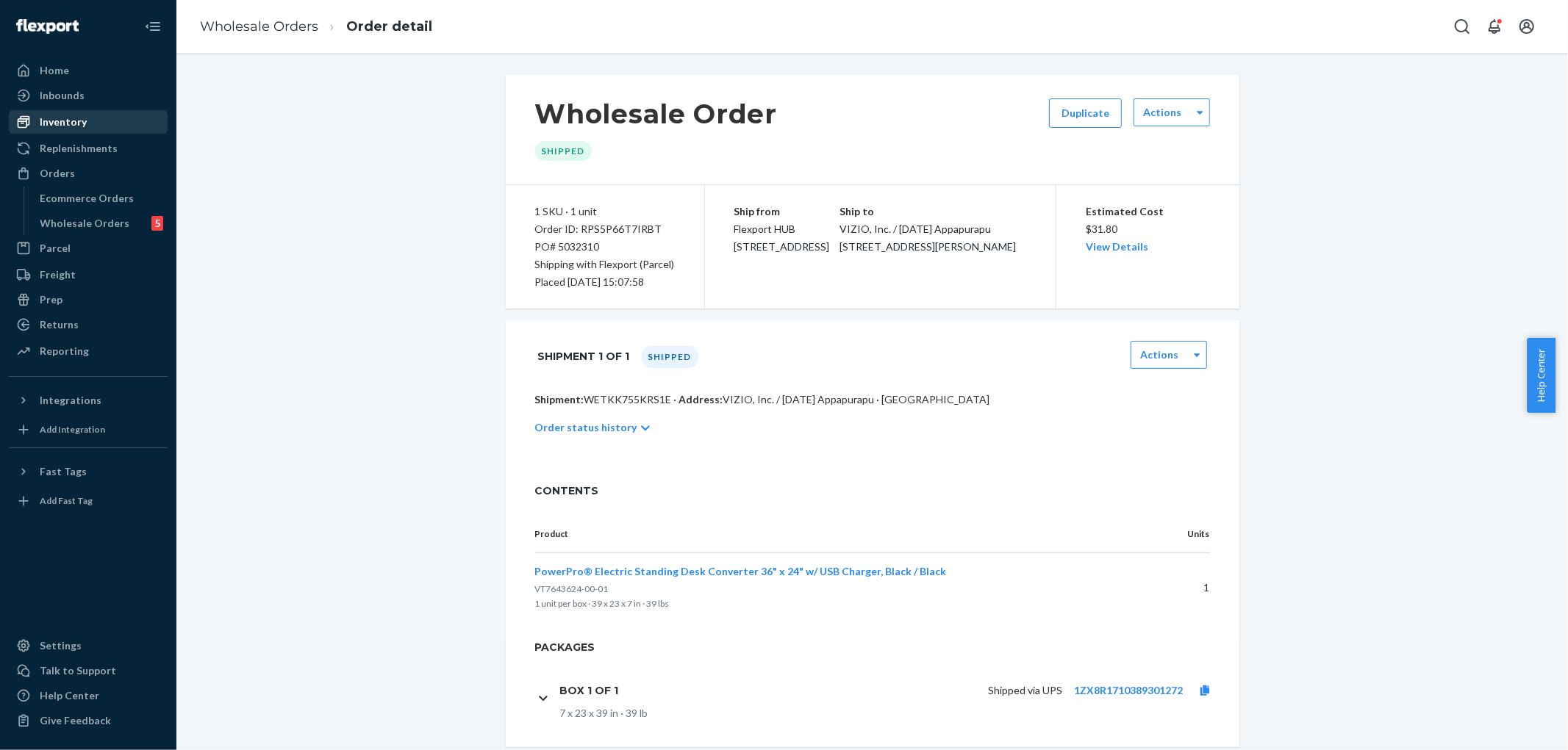
click at [75, 126] on div "Inventory" at bounding box center [63, 122] width 47 height 15
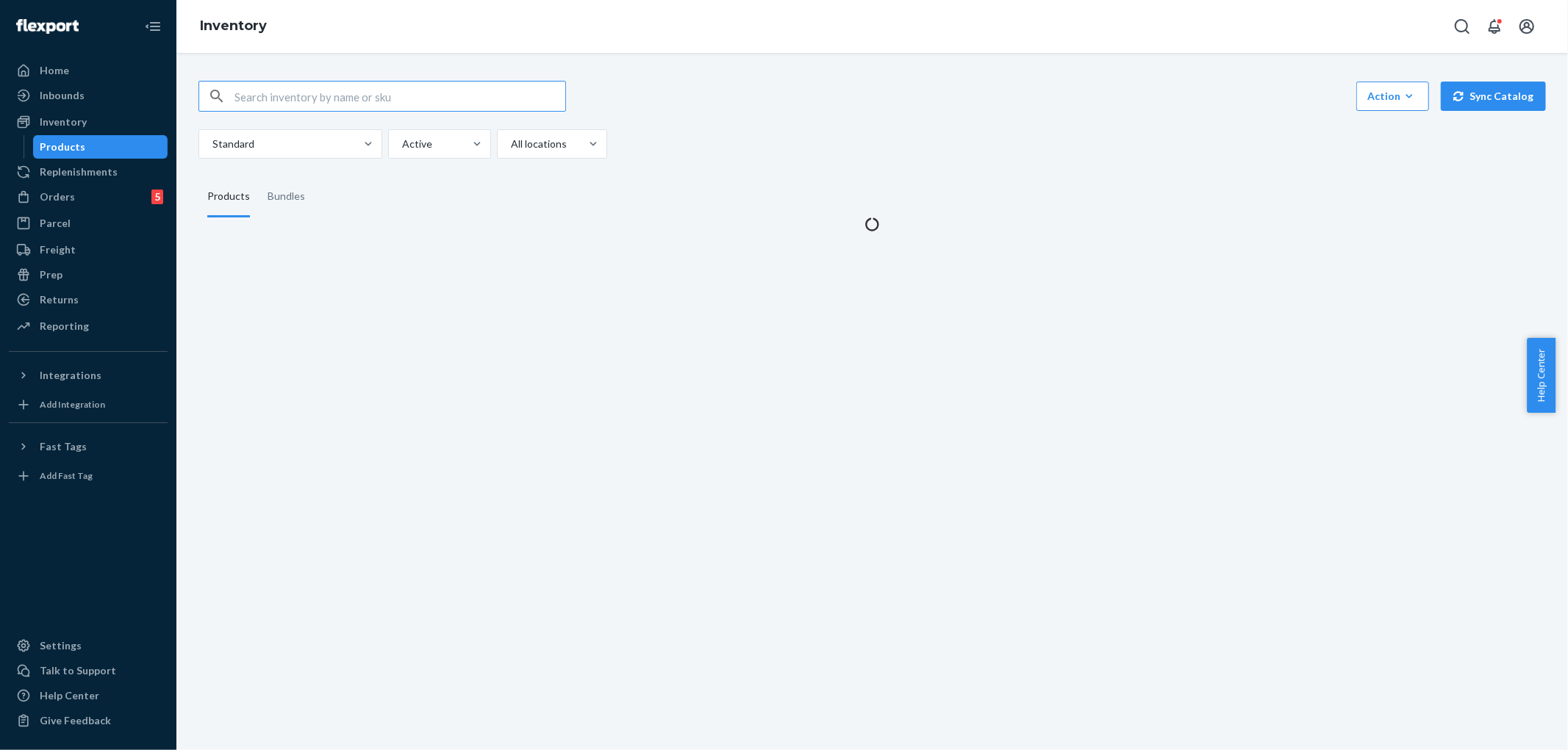
click at [261, 90] on input "text" at bounding box center [399, 96] width 330 height 30
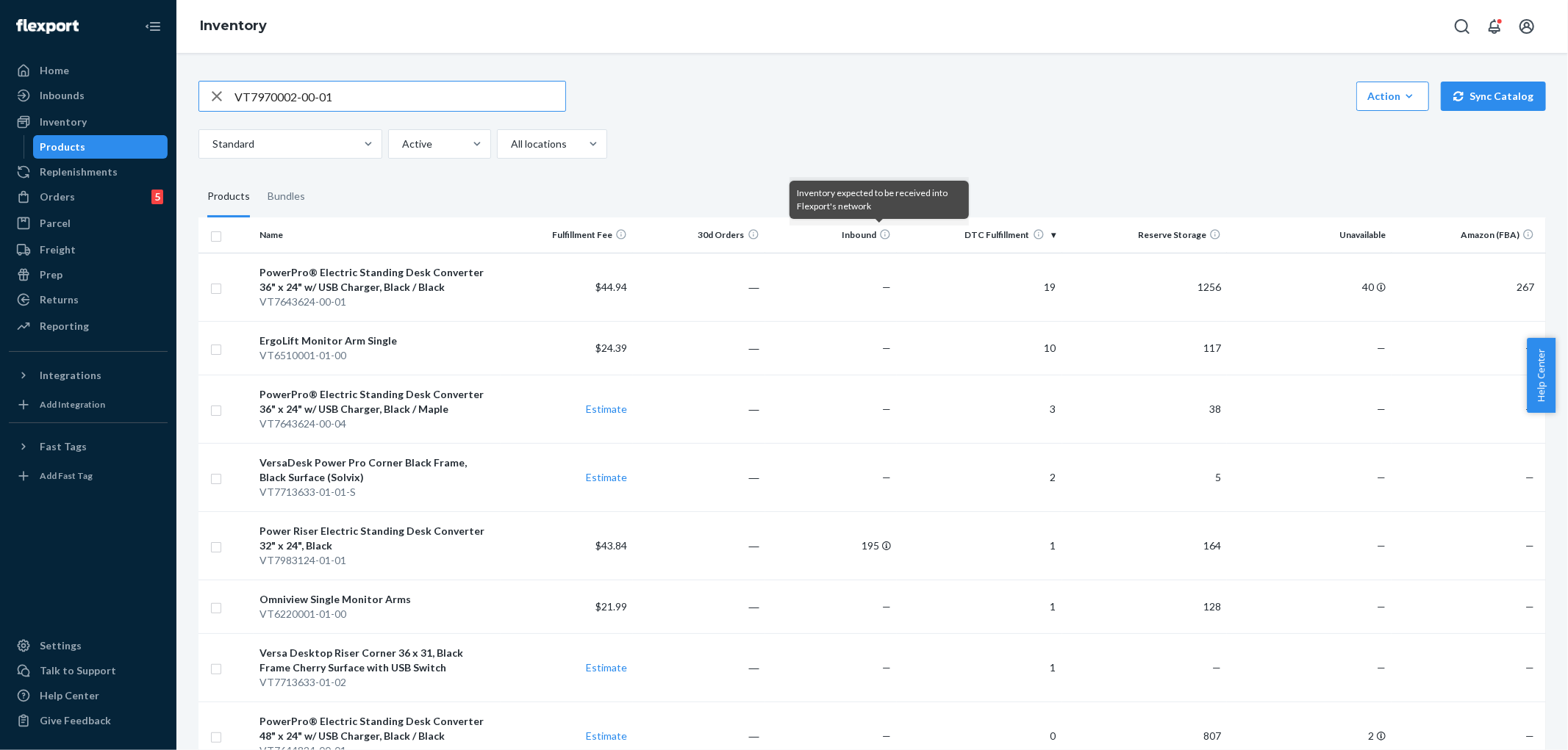
type input "VT7970002-00-01"
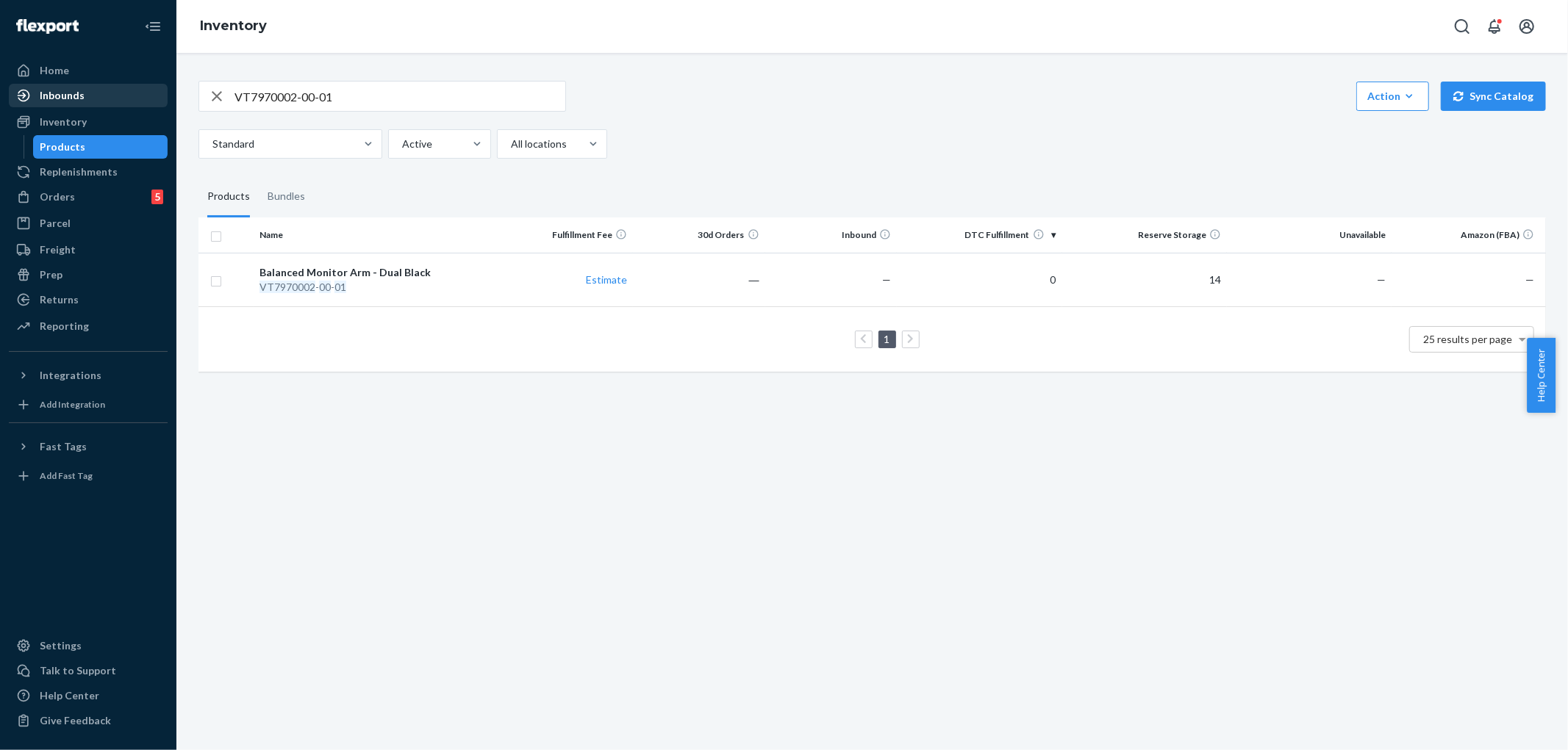
drag, startPoint x: 343, startPoint y: 99, endPoint x: 105, endPoint y: 89, distance: 238.2
click at [173, 90] on div "Home Inbounds Shipping Plans Problems Inventory Products Replenishments Orders …" at bounding box center [784, 375] width 1568 height 750
click at [67, 201] on div "Orders" at bounding box center [58, 197] width 35 height 15
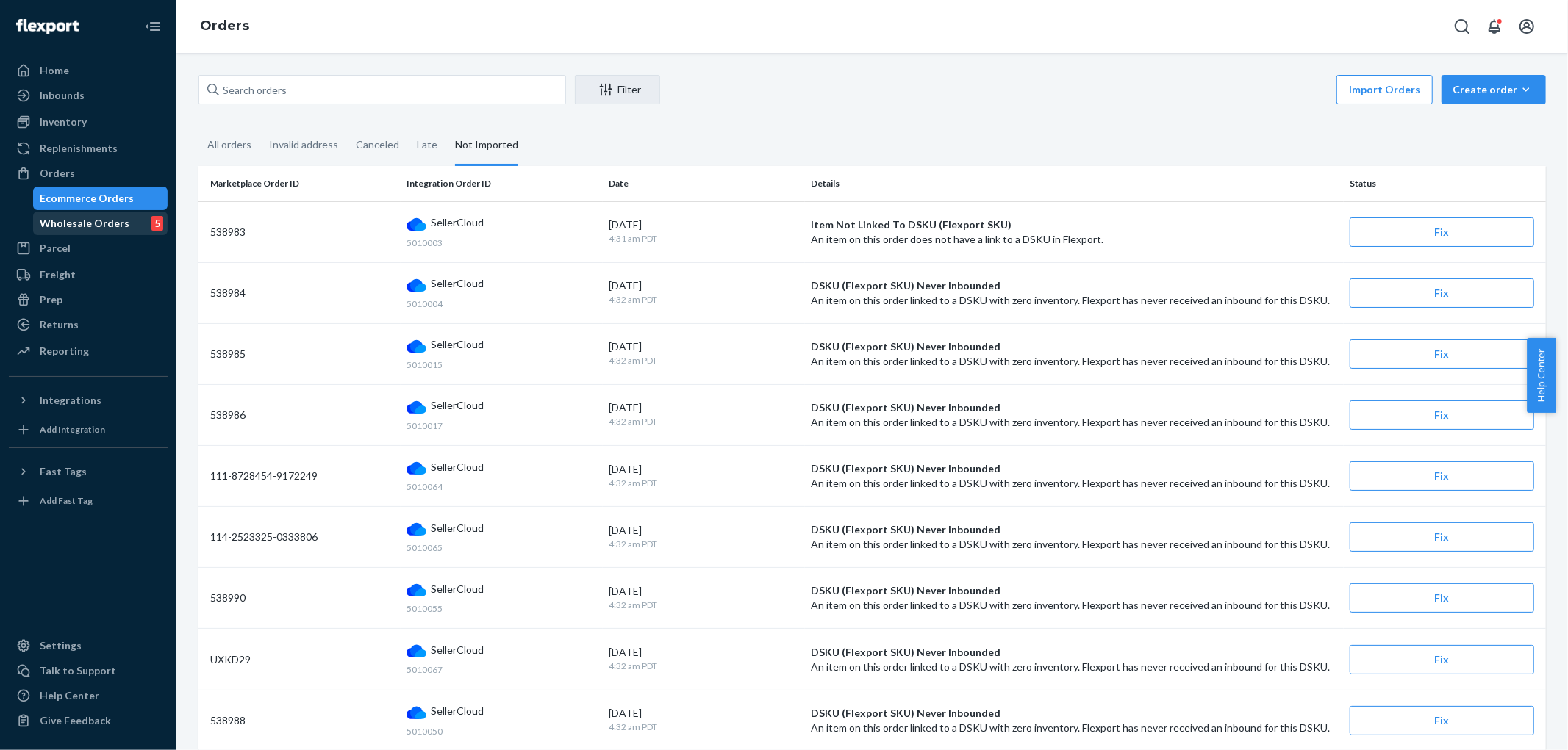
click at [70, 221] on div "Wholesale Orders" at bounding box center [85, 224] width 90 height 15
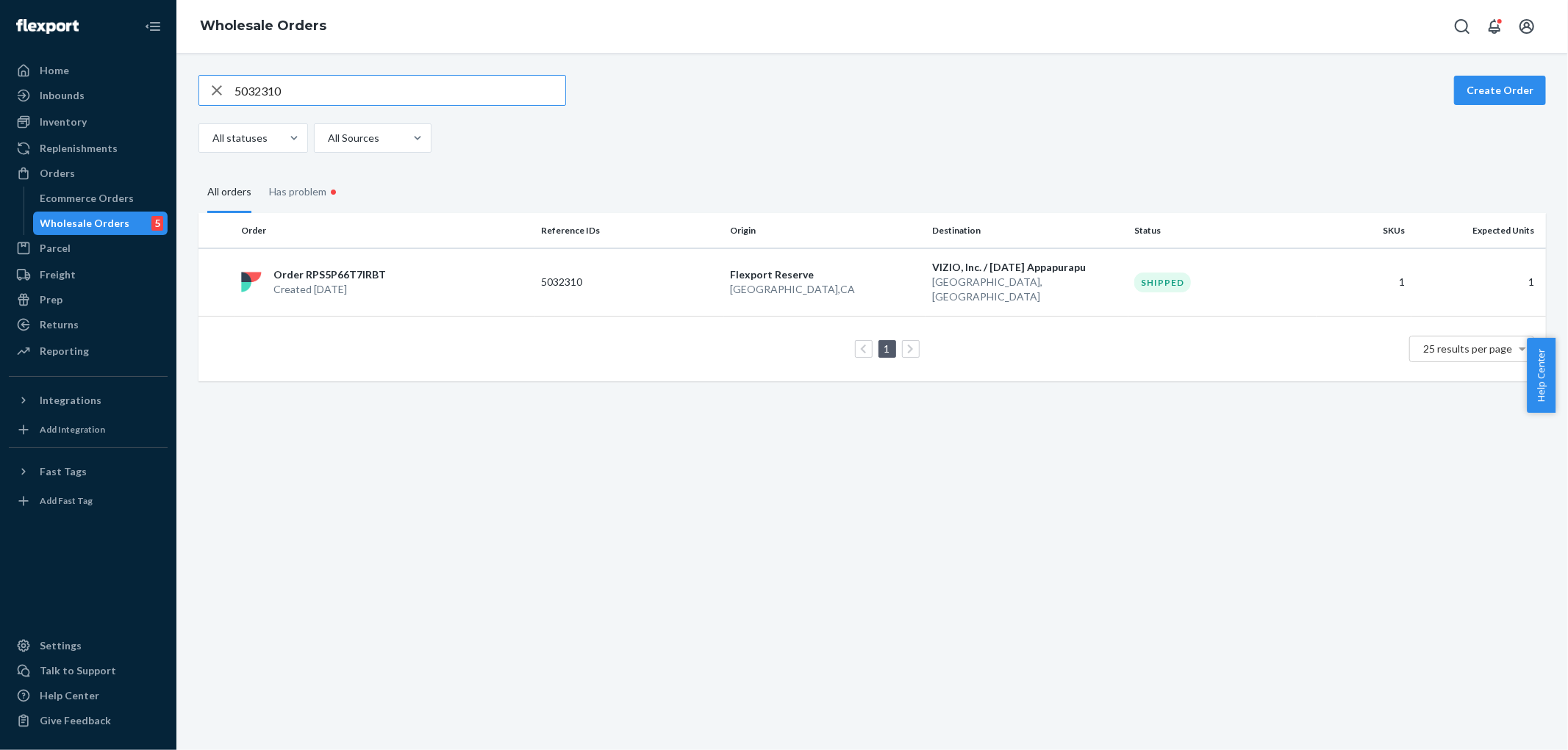
click at [363, 95] on input "5032310" at bounding box center [399, 90] width 330 height 30
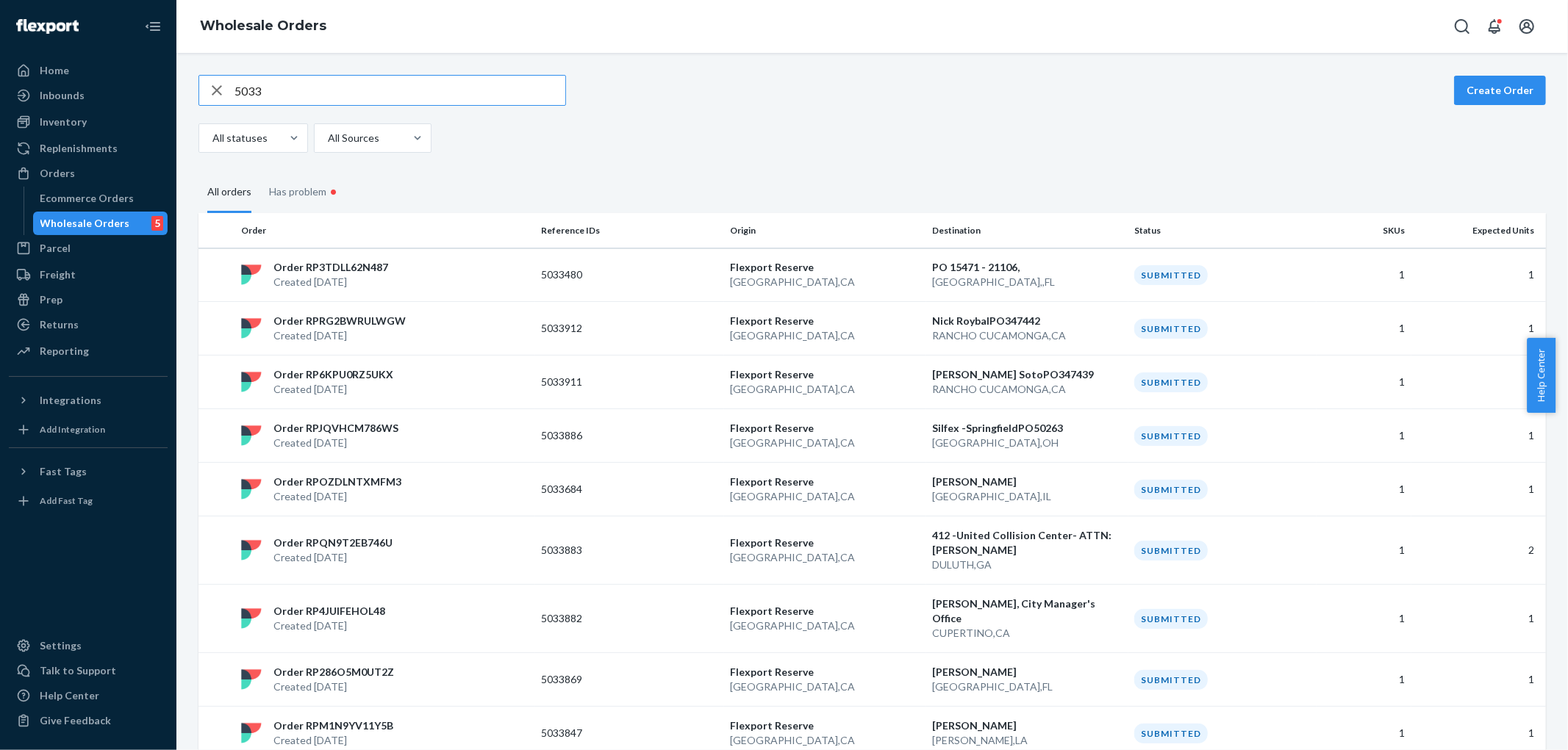
type input "5033"
click at [289, 96] on input "5033" at bounding box center [399, 90] width 330 height 30
type input "5033679"
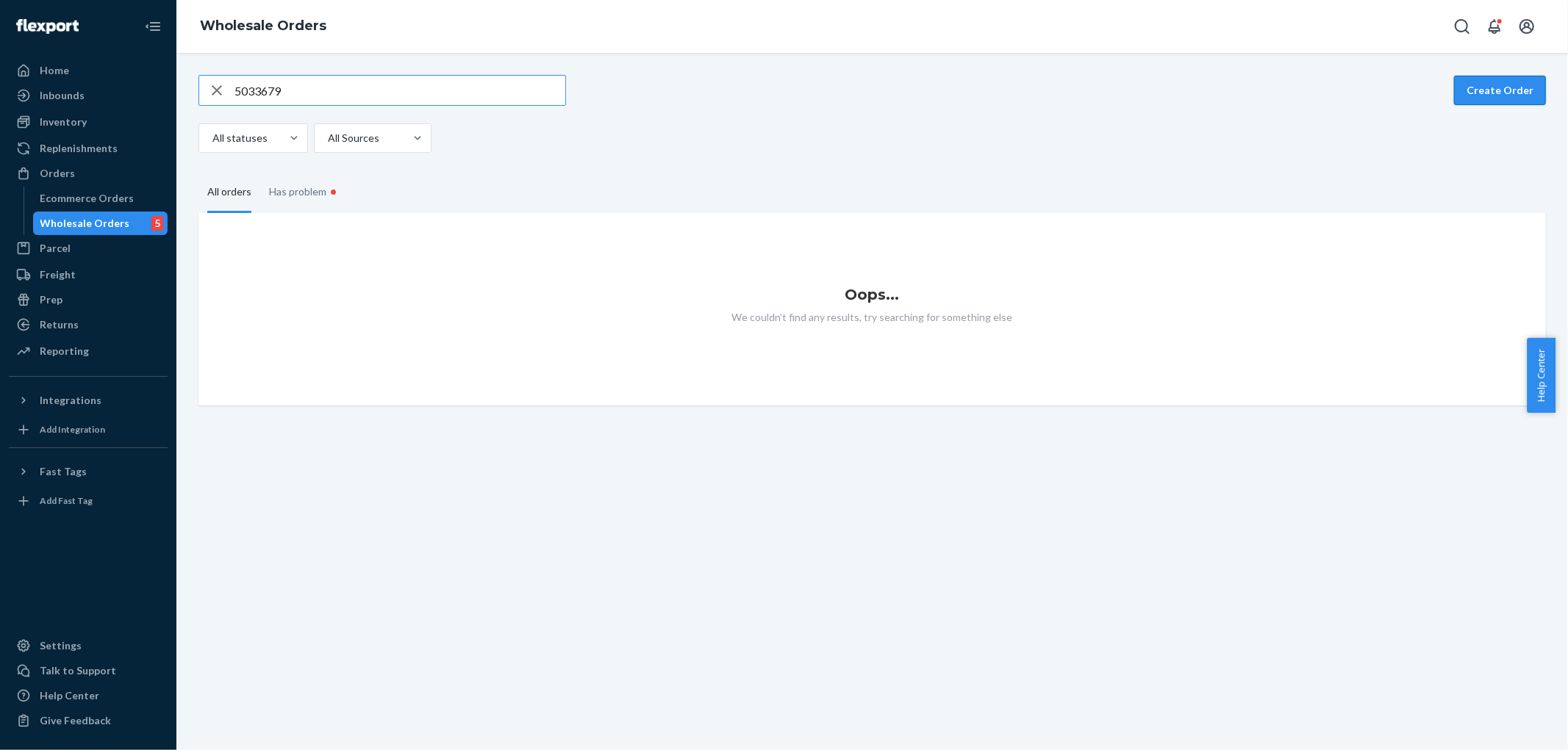
click at [1494, 81] on button "Create Order" at bounding box center [1500, 90] width 91 height 30
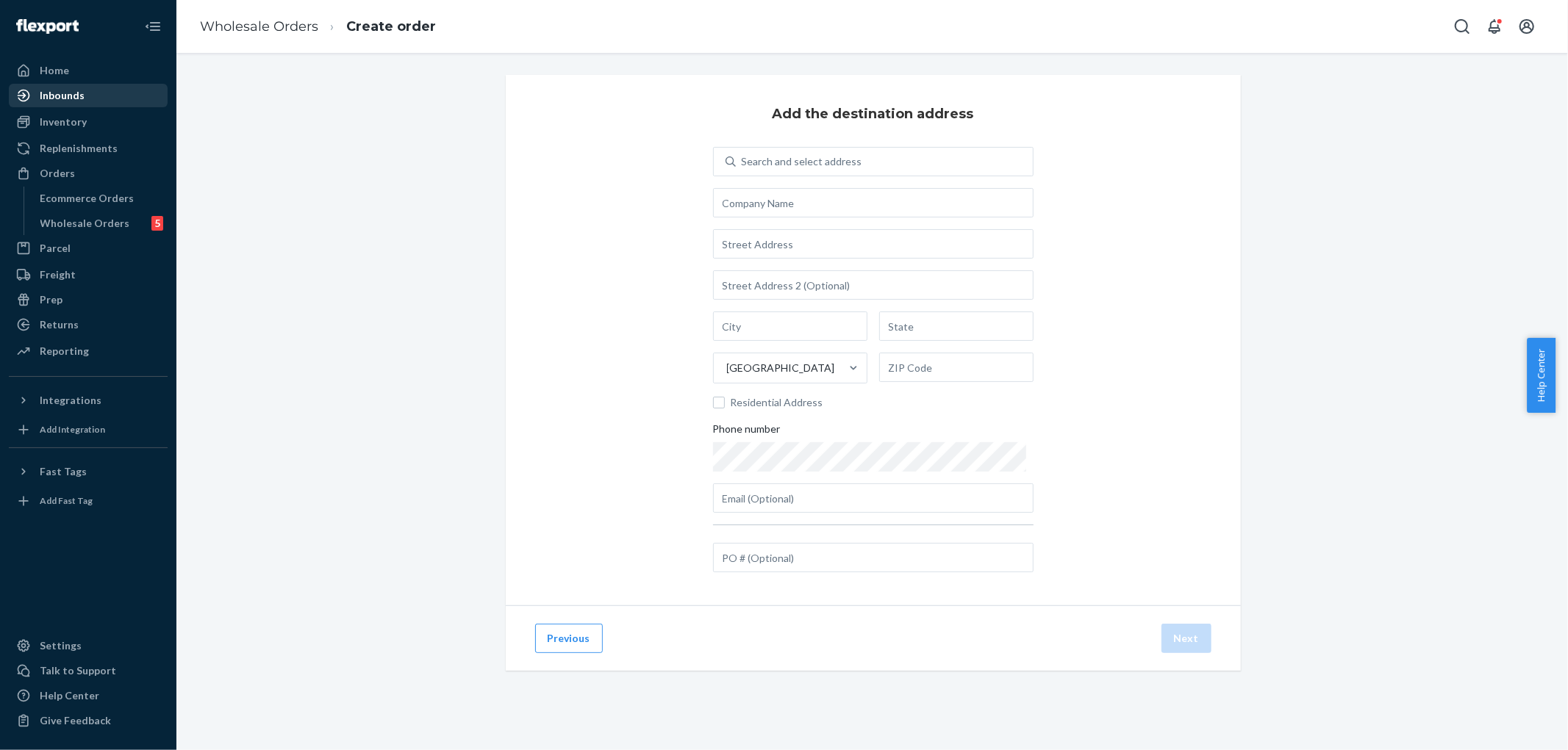
click at [70, 93] on div "Inbounds" at bounding box center [63, 96] width 45 height 15
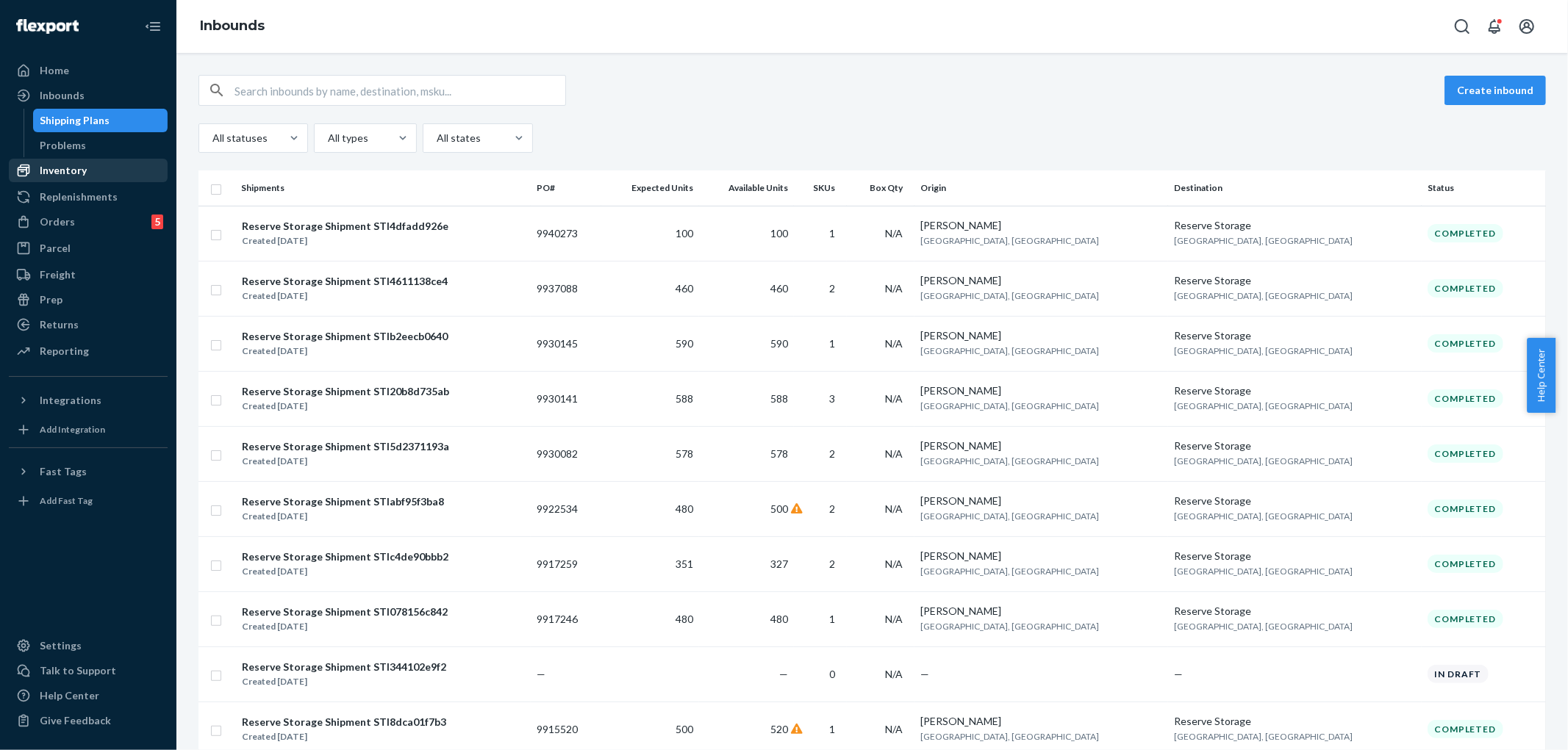
click at [67, 169] on div "Inventory" at bounding box center [63, 171] width 47 height 15
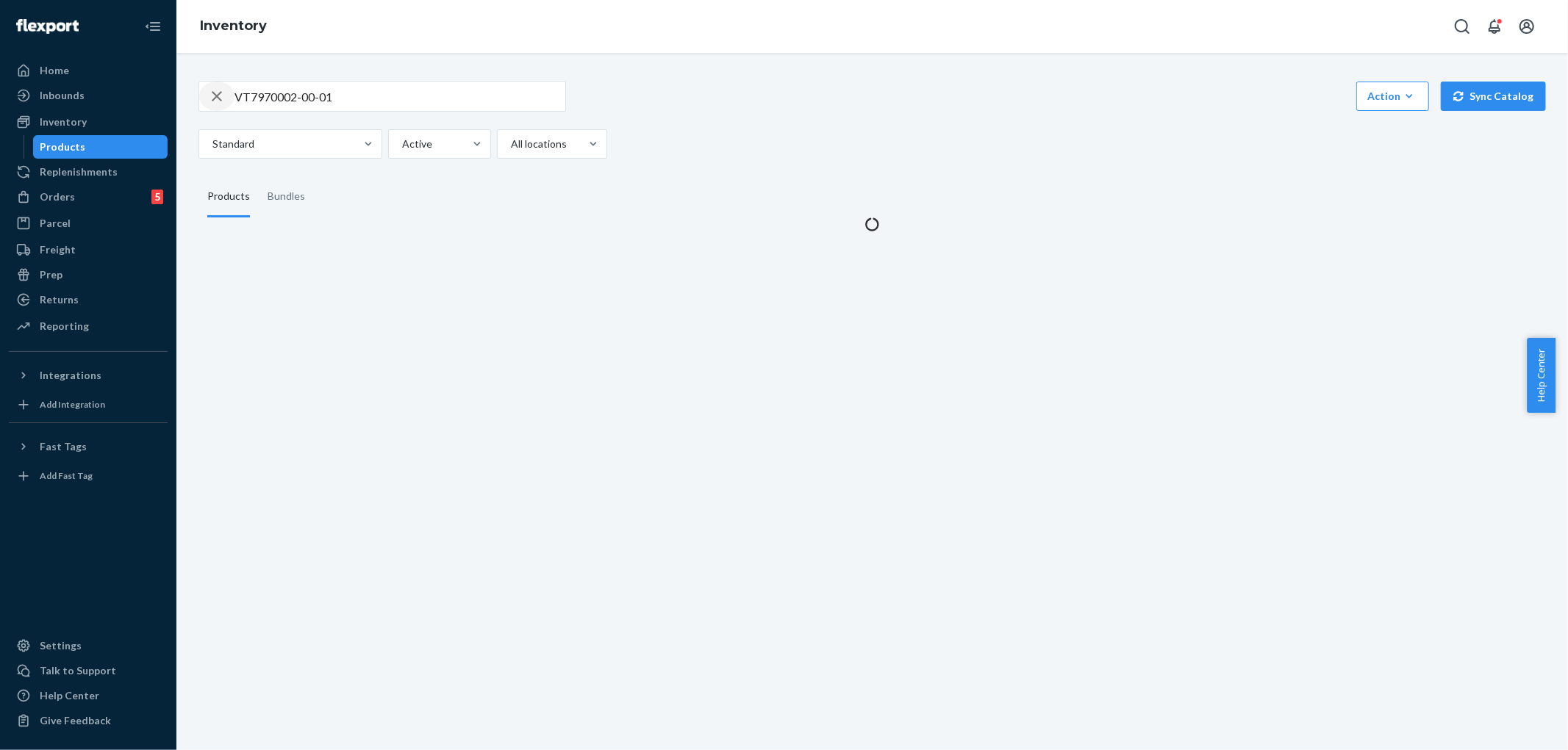
drag, startPoint x: 212, startPoint y: 96, endPoint x: 275, endPoint y: 102, distance: 63.3
click at [212, 96] on icon "button" at bounding box center [217, 96] width 18 height 30
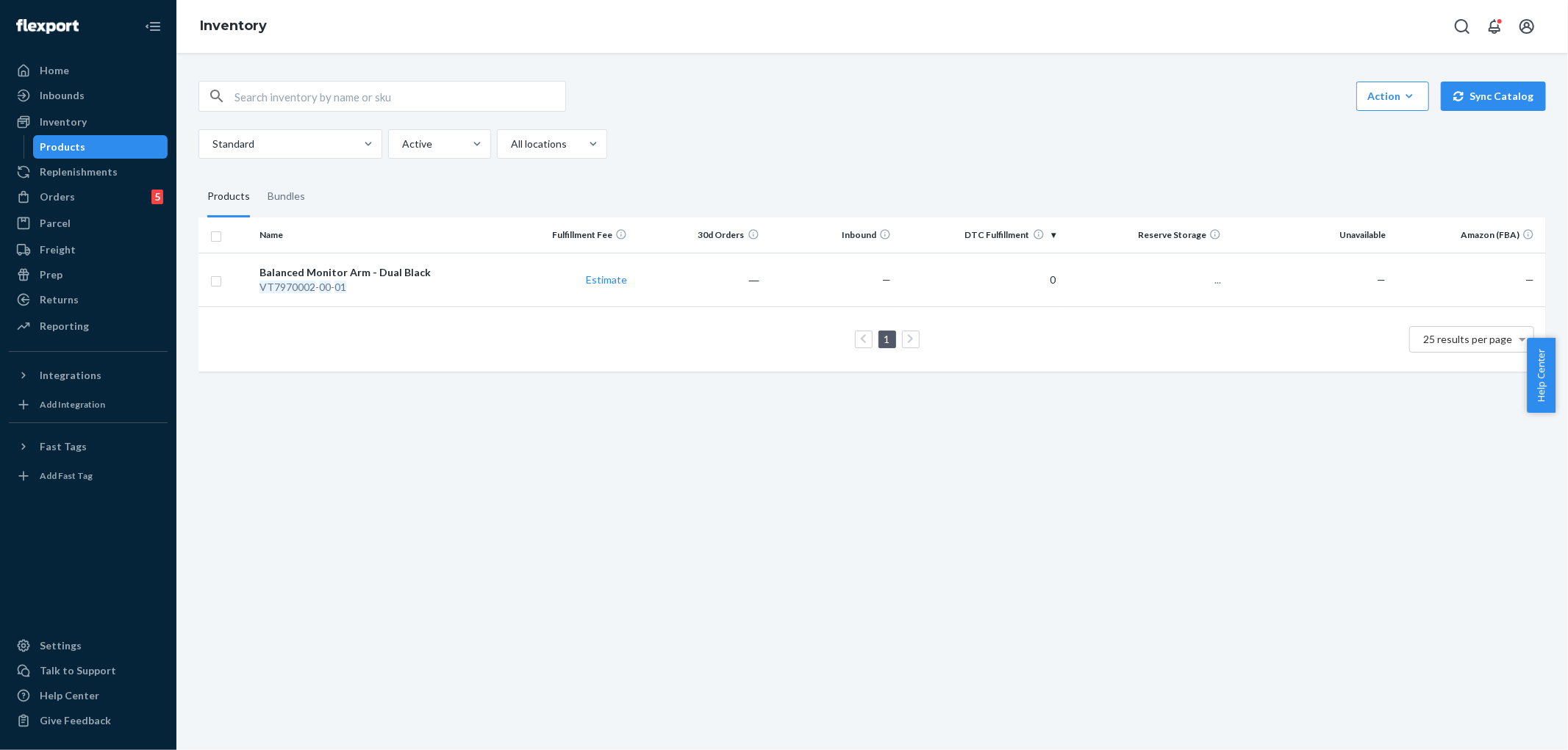
click at [288, 100] on input "text" at bounding box center [399, 96] width 330 height 30
paste input "VT7643624-00-02"
type input "VT7643624-00-02"
drag, startPoint x: 217, startPoint y: 95, endPoint x: 163, endPoint y: 131, distance: 64.9
click at [217, 95] on icon "button" at bounding box center [217, 96] width 10 height 10
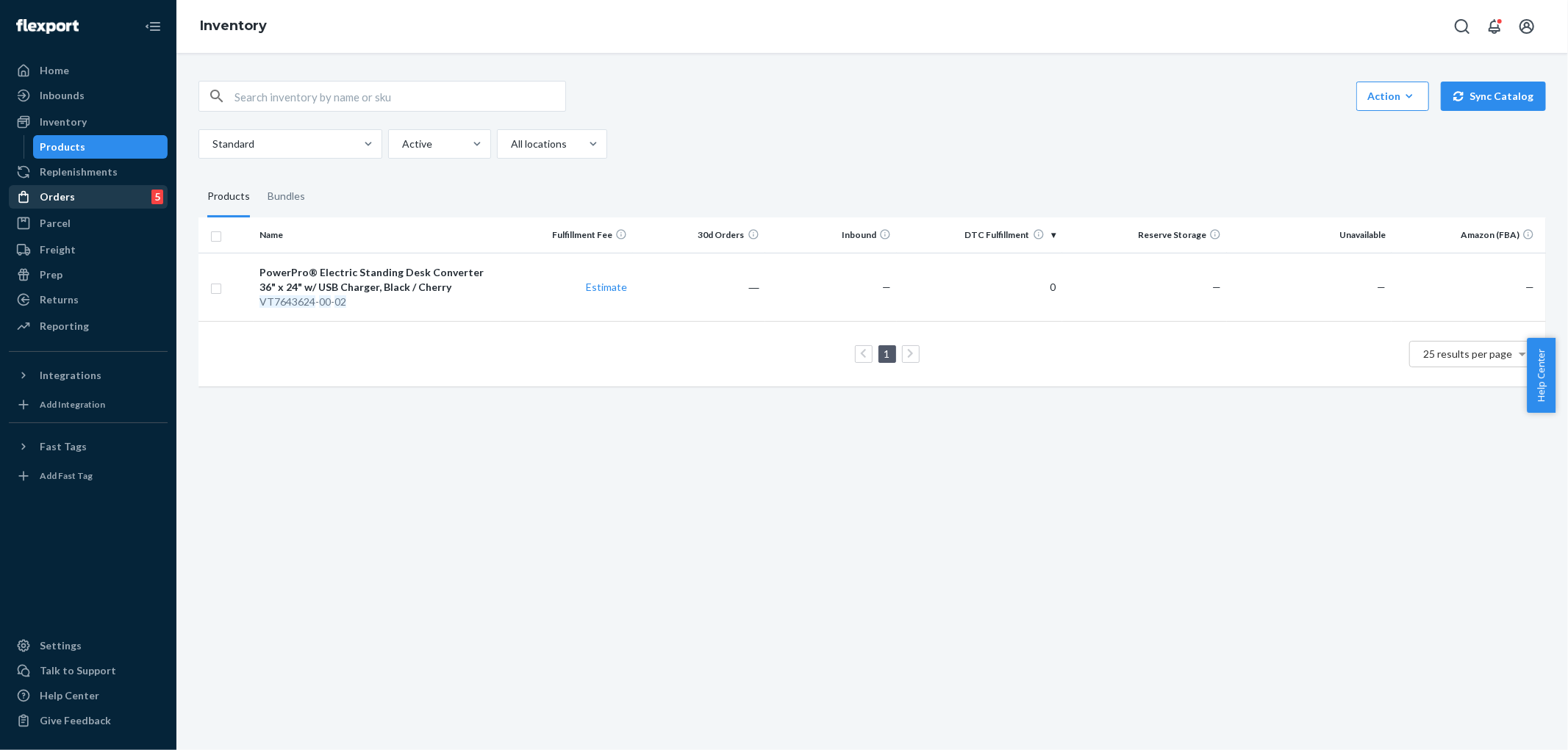
click at [67, 196] on div "Orders" at bounding box center [58, 197] width 35 height 15
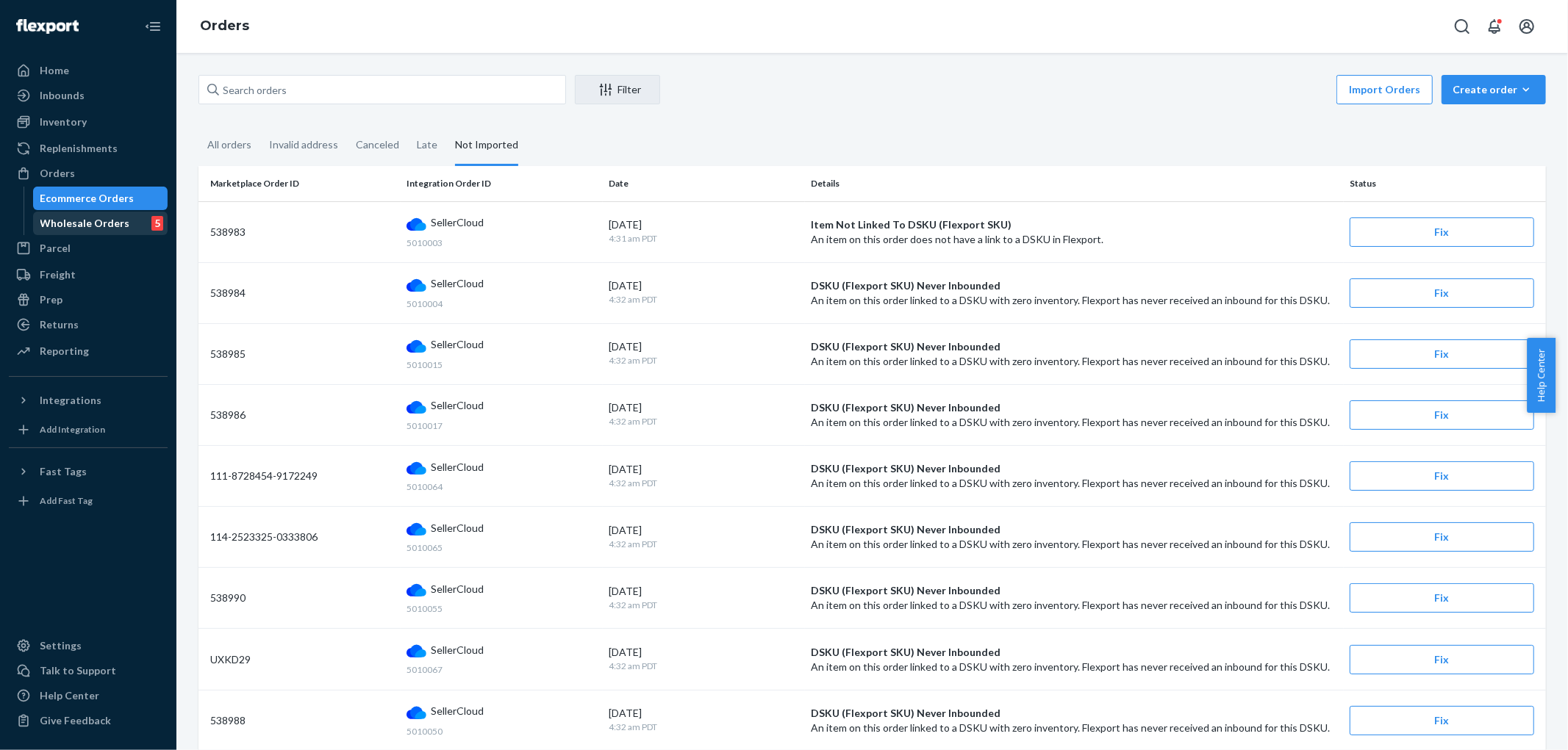
click at [77, 223] on div "Wholesale Orders" at bounding box center [85, 224] width 90 height 15
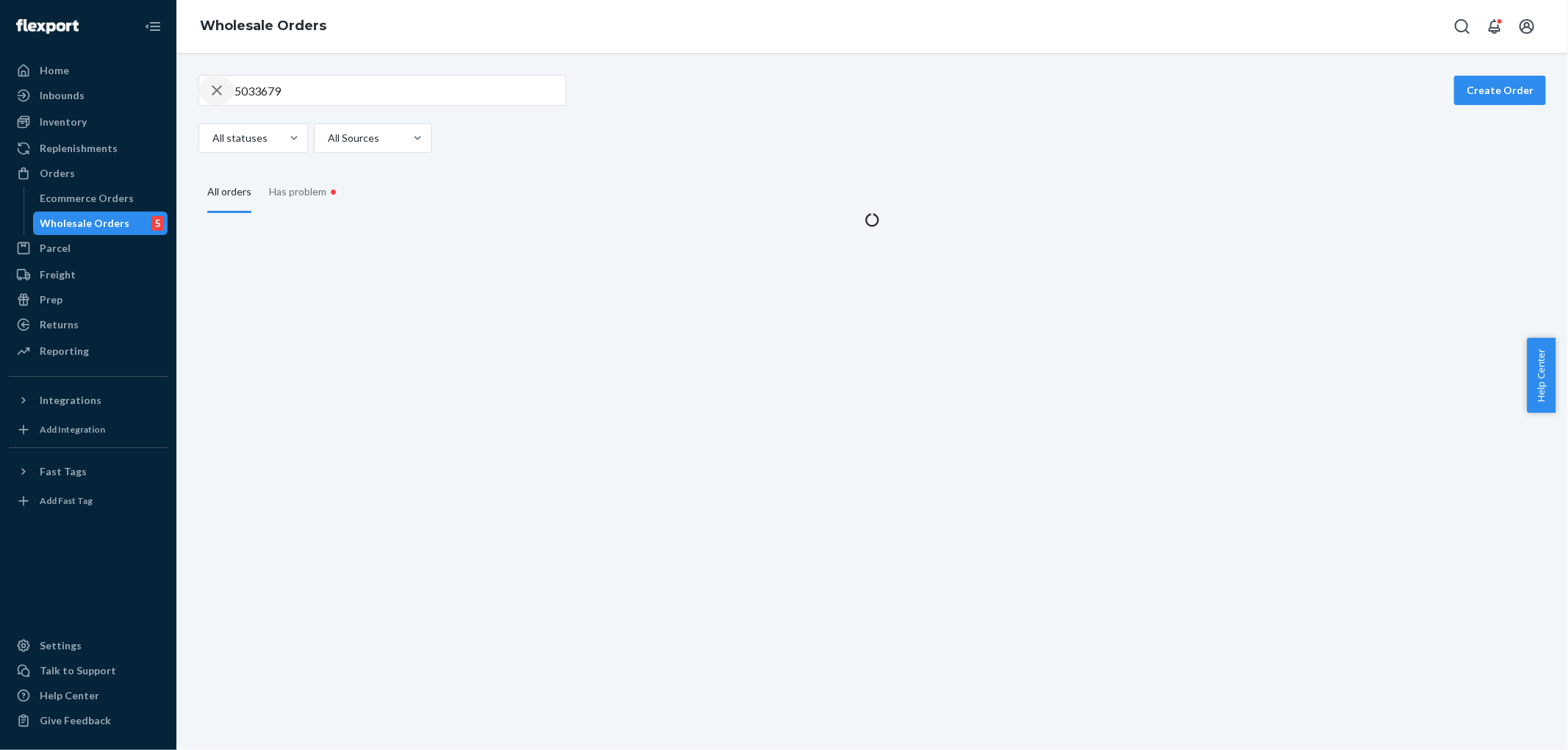
click at [215, 97] on icon "button" at bounding box center [217, 90] width 18 height 30
click at [306, 94] on div at bounding box center [872, 73] width 1392 height 53
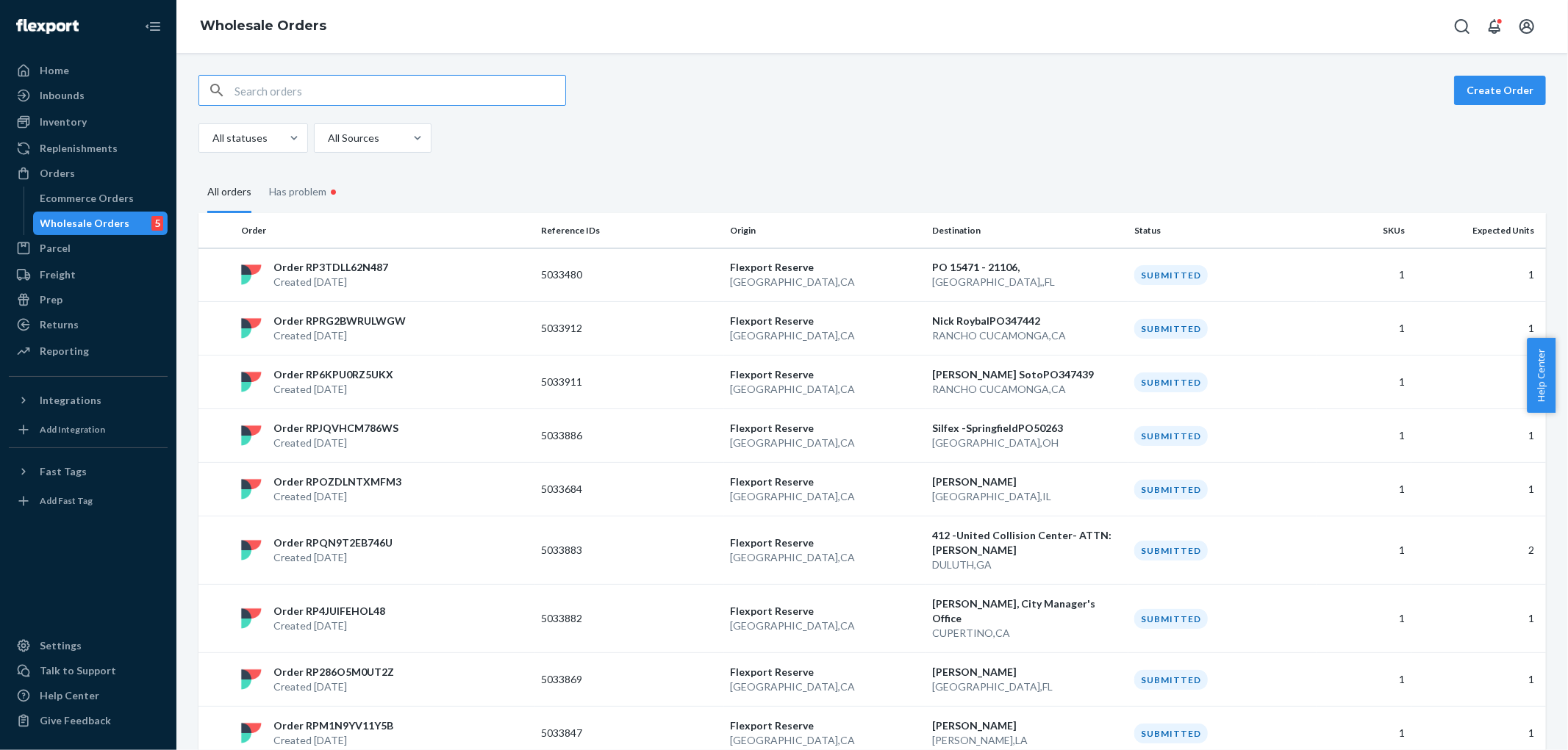
click at [306, 94] on input "text" at bounding box center [399, 90] width 330 height 30
type input "5033602"
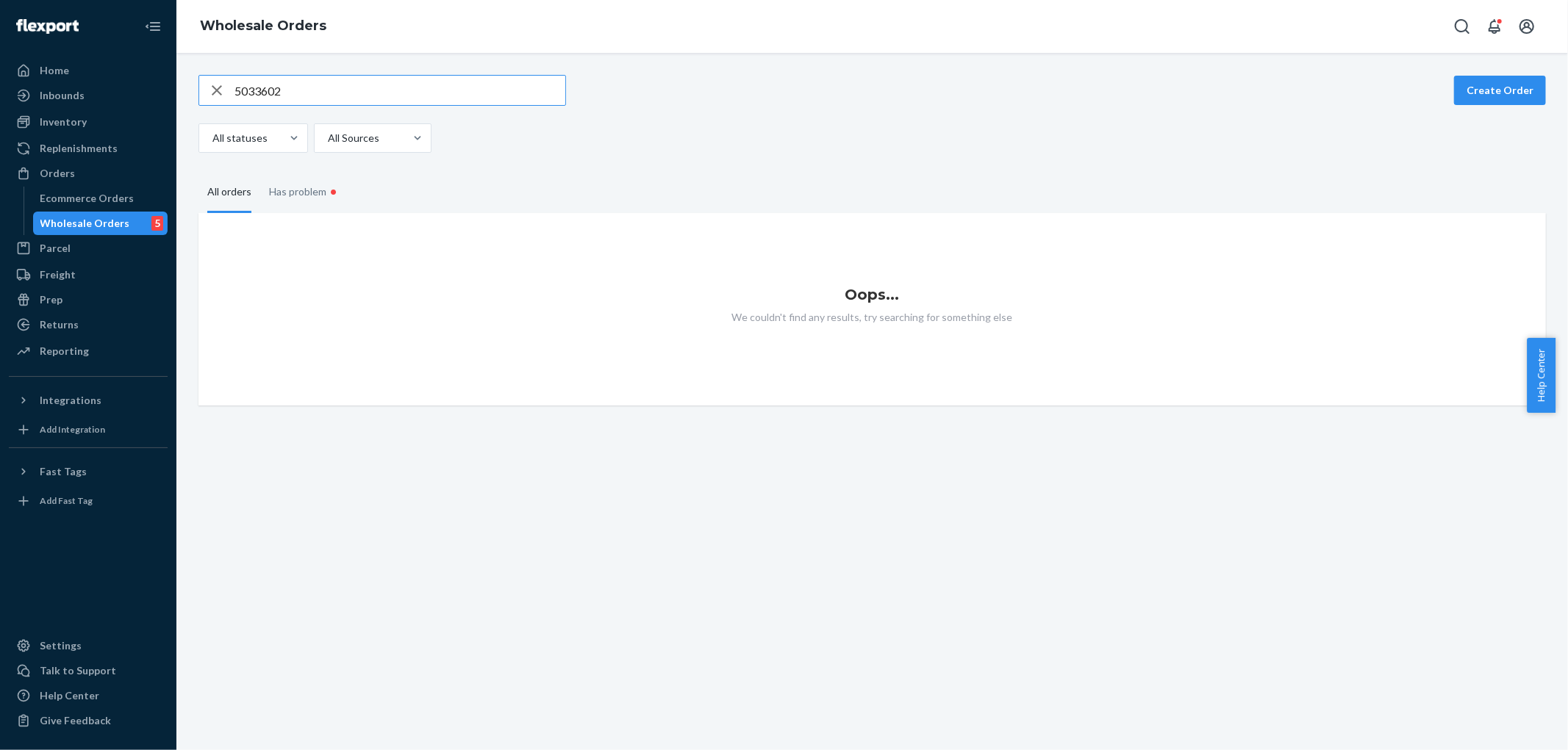
click at [217, 95] on icon "button" at bounding box center [217, 90] width 18 height 30
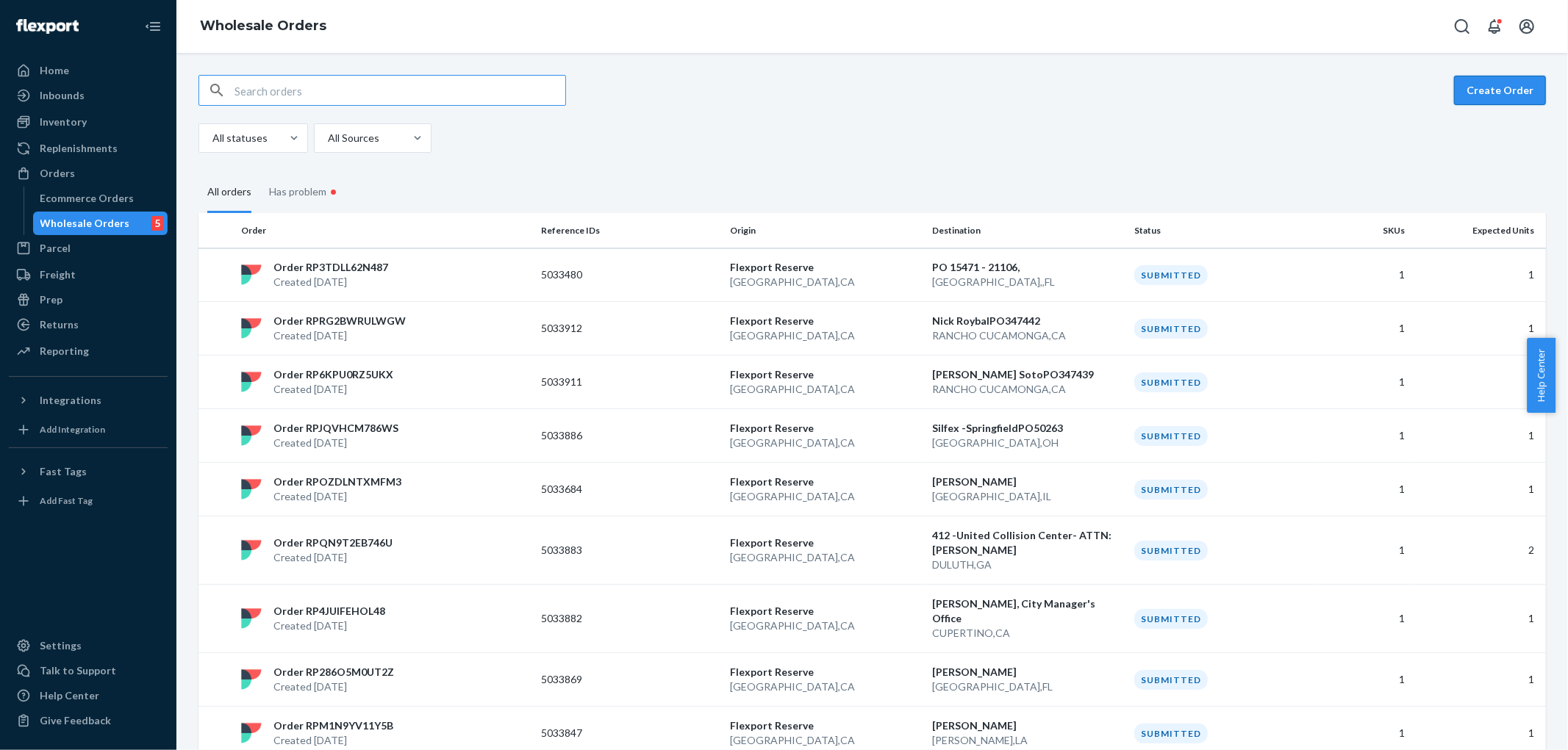
click at [1492, 98] on button "Create Order" at bounding box center [1500, 90] width 91 height 30
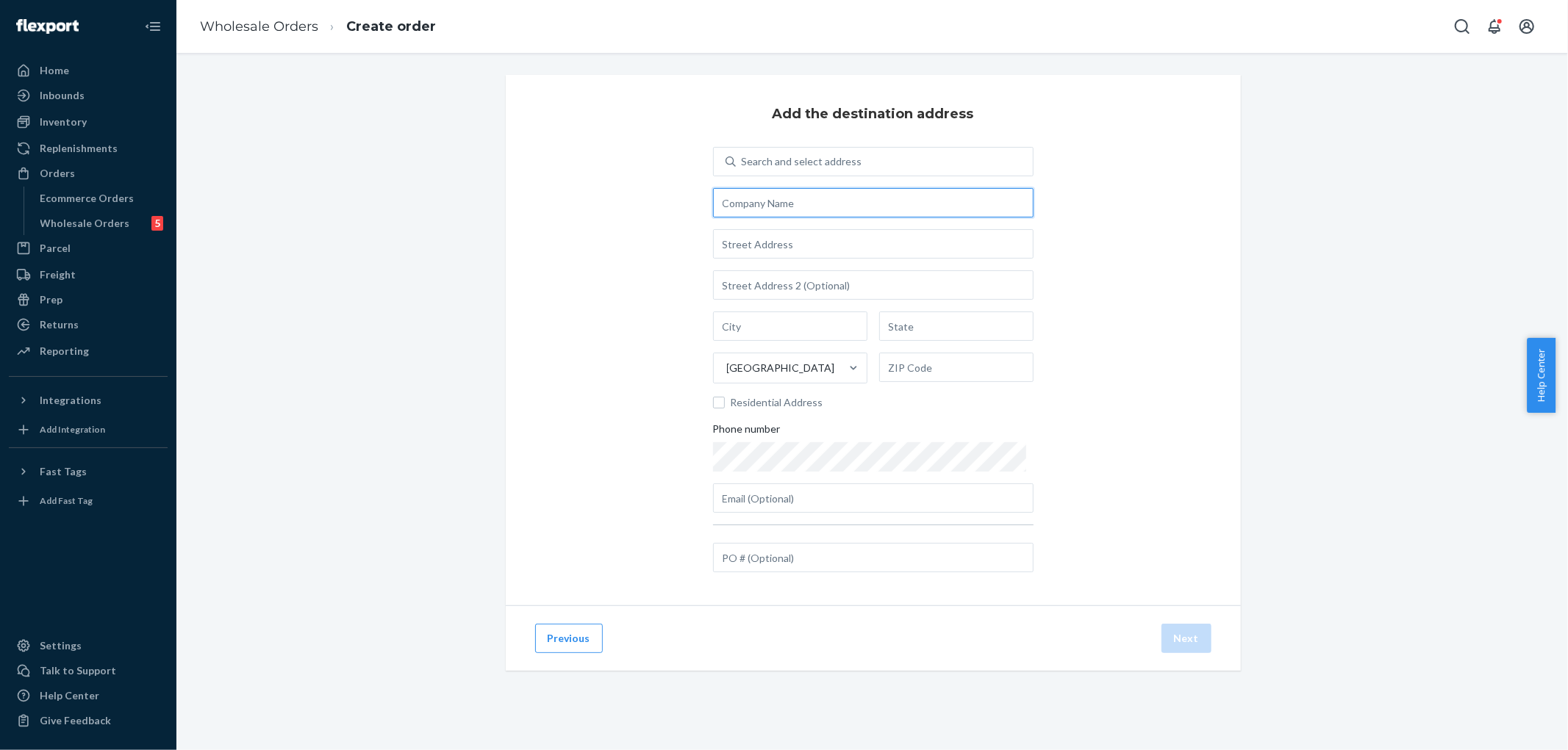
click at [785, 201] on input "text" at bounding box center [873, 203] width 320 height 30
paste input "Vizio Inc,"
type input "Vizio Inc / [PERSON_NAME]"
click at [799, 253] on input "text" at bounding box center [873, 244] width 320 height 30
paste input "[STREET_ADDRESS]"
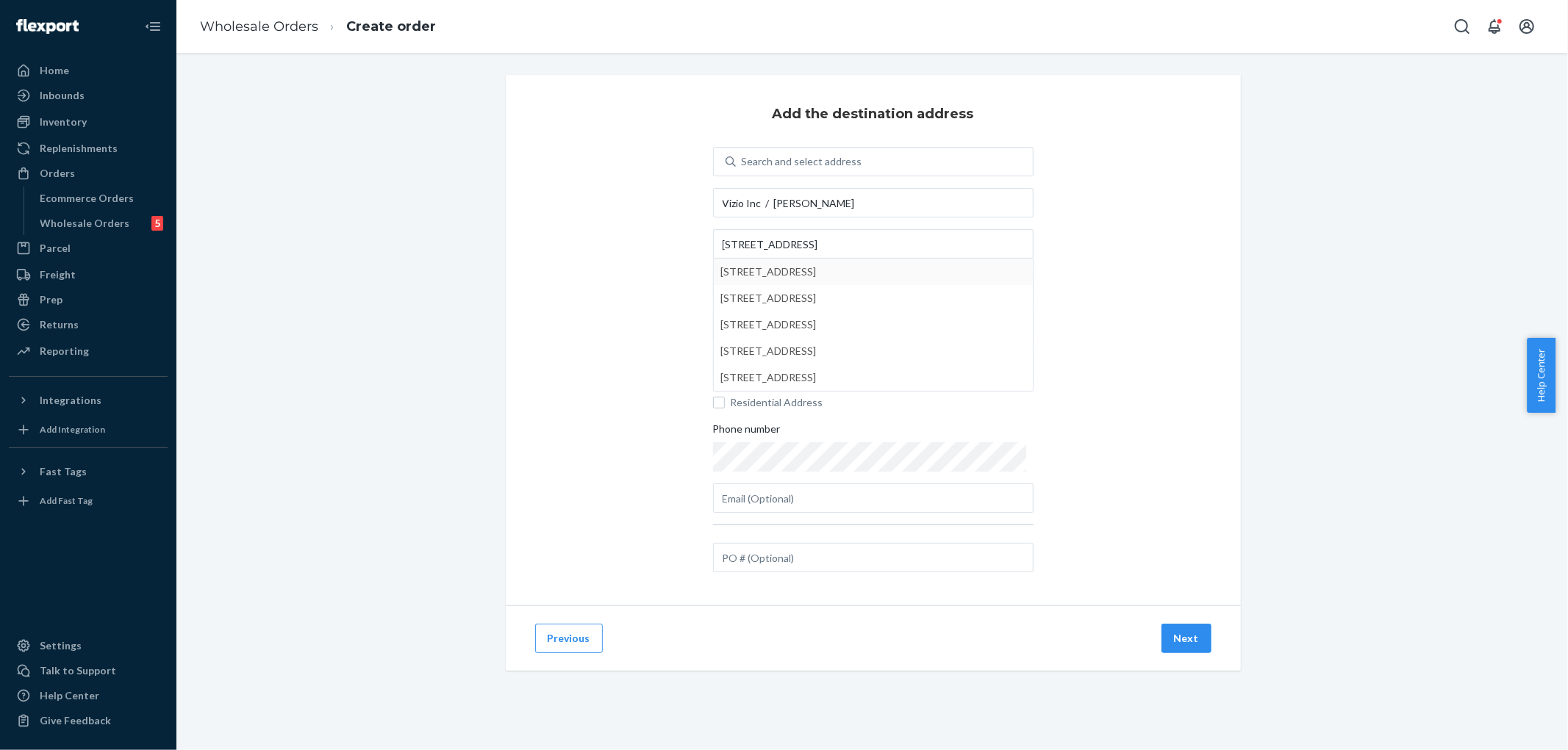
type input "14901 Quorum Dr"
type input "740"
type input "[GEOGRAPHIC_DATA]"
type input "75254"
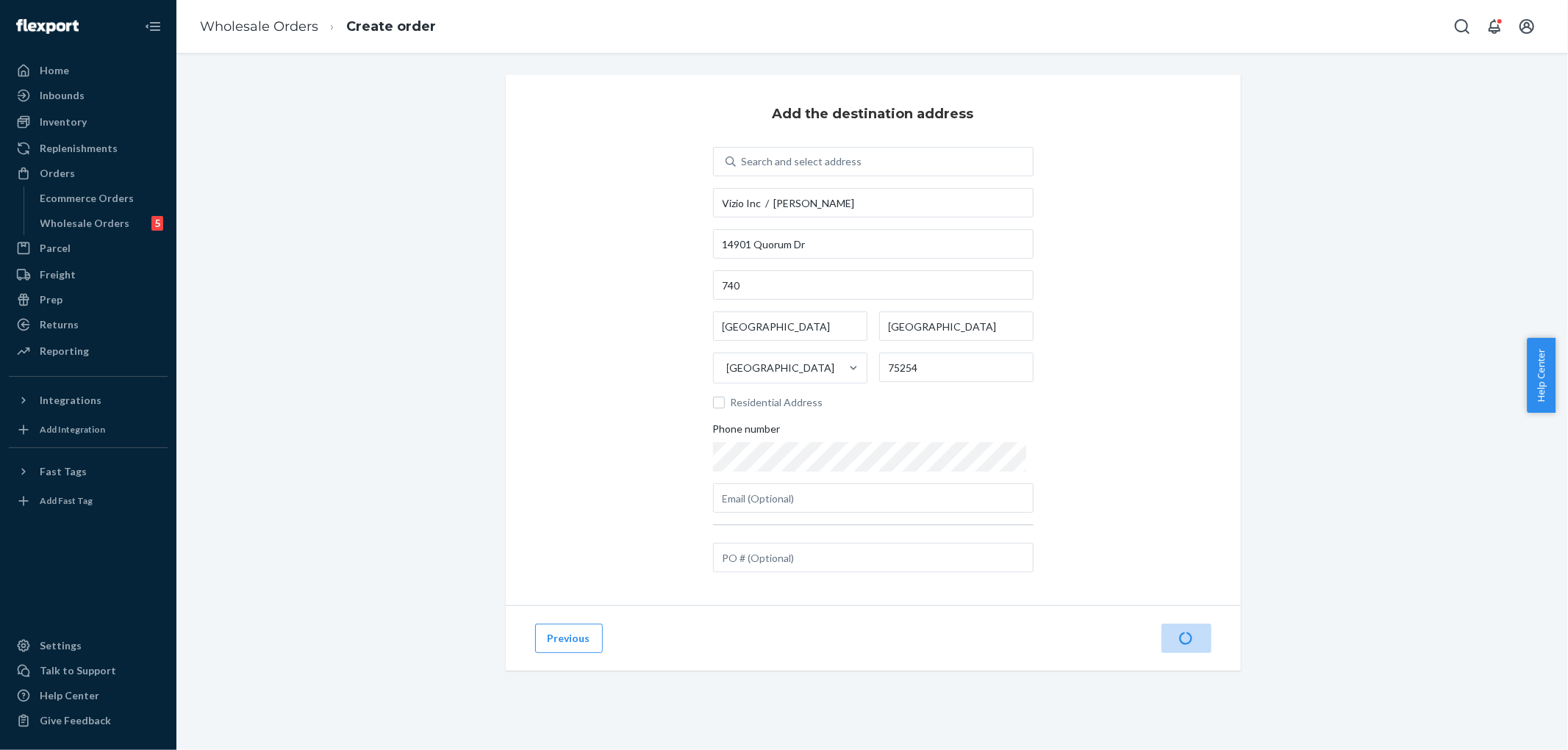
click at [1253, 317] on div "Add the destination address Search and select address Vizio Inc / [PERSON_NAME]…" at bounding box center [872, 390] width 1369 height 632
click at [894, 551] on input "text" at bounding box center [873, 558] width 320 height 30
type input "5033602"
click at [1196, 638] on button "Next" at bounding box center [1187, 639] width 50 height 30
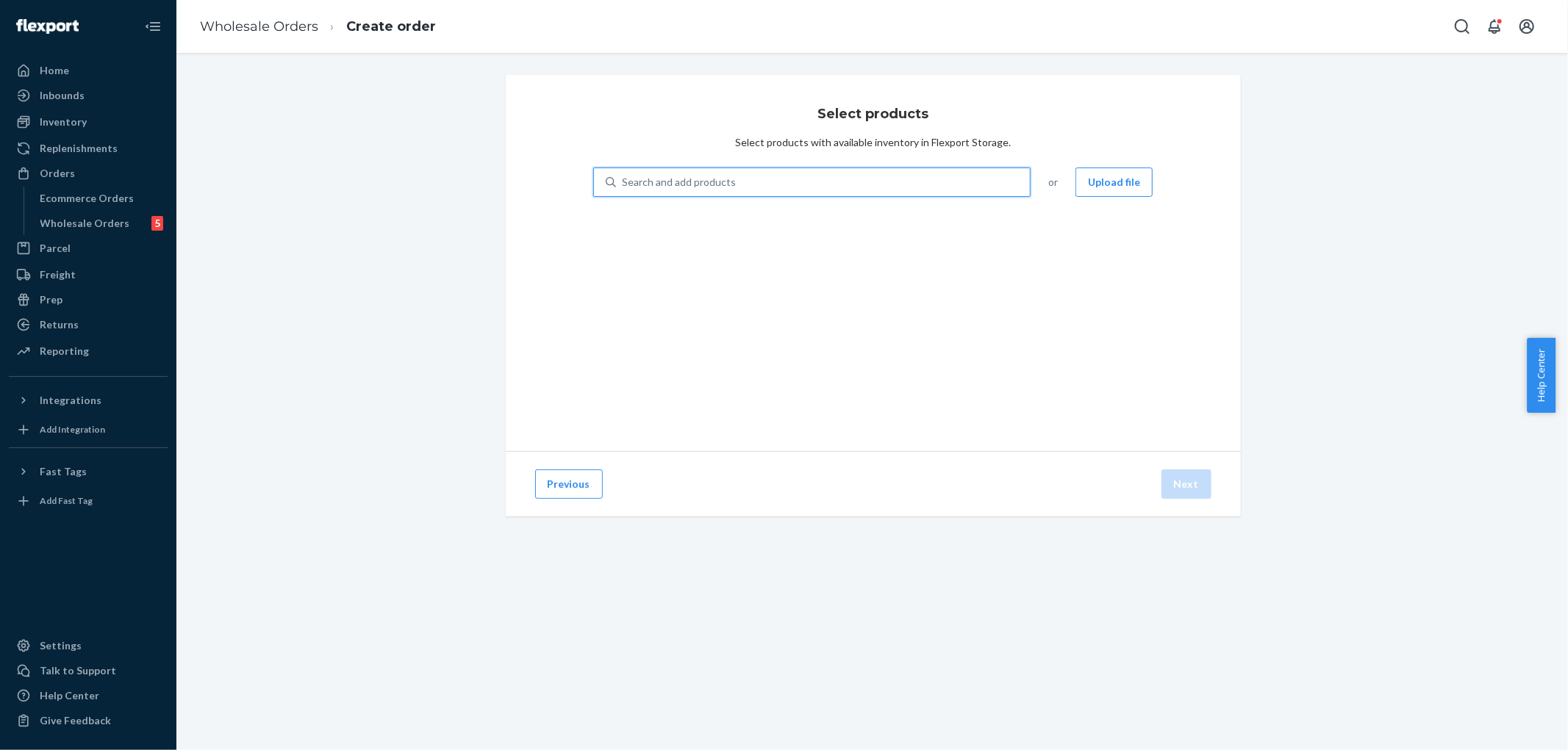
click at [828, 184] on div "Search and add products" at bounding box center [823, 182] width 414 height 26
click at [623, 184] on input "0 results available. Use Up and Down to choose options, press Enter to select t…" at bounding box center [623, 182] width 2 height 15
type input "vt7643624"
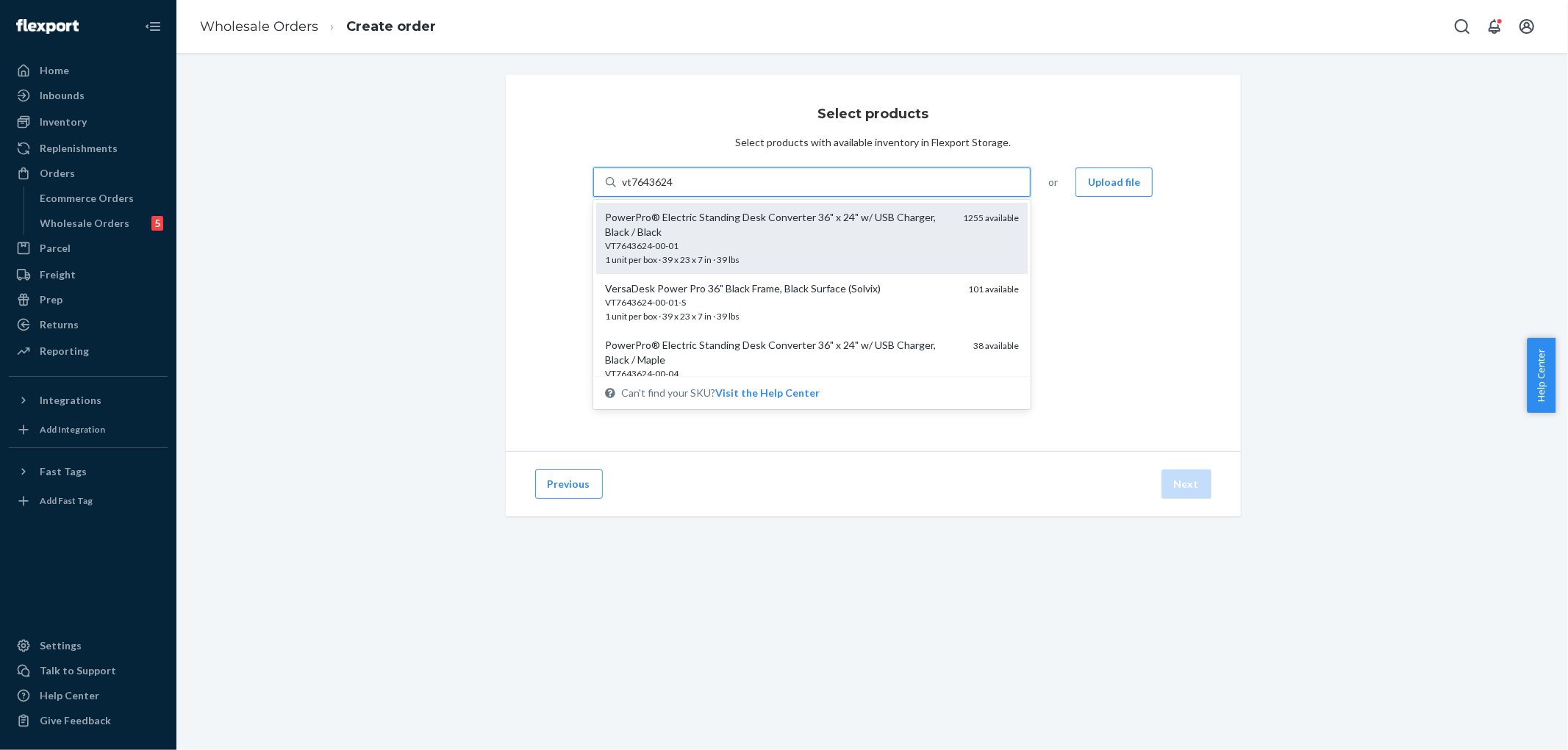
click at [725, 227] on div "PowerPro® Electric Standing Desk Converter 36" x 24" w/ USB Charger, Black / Bl…" at bounding box center [778, 225] width 347 height 30
click at [674, 189] on input "vt7643624" at bounding box center [648, 182] width 52 height 15
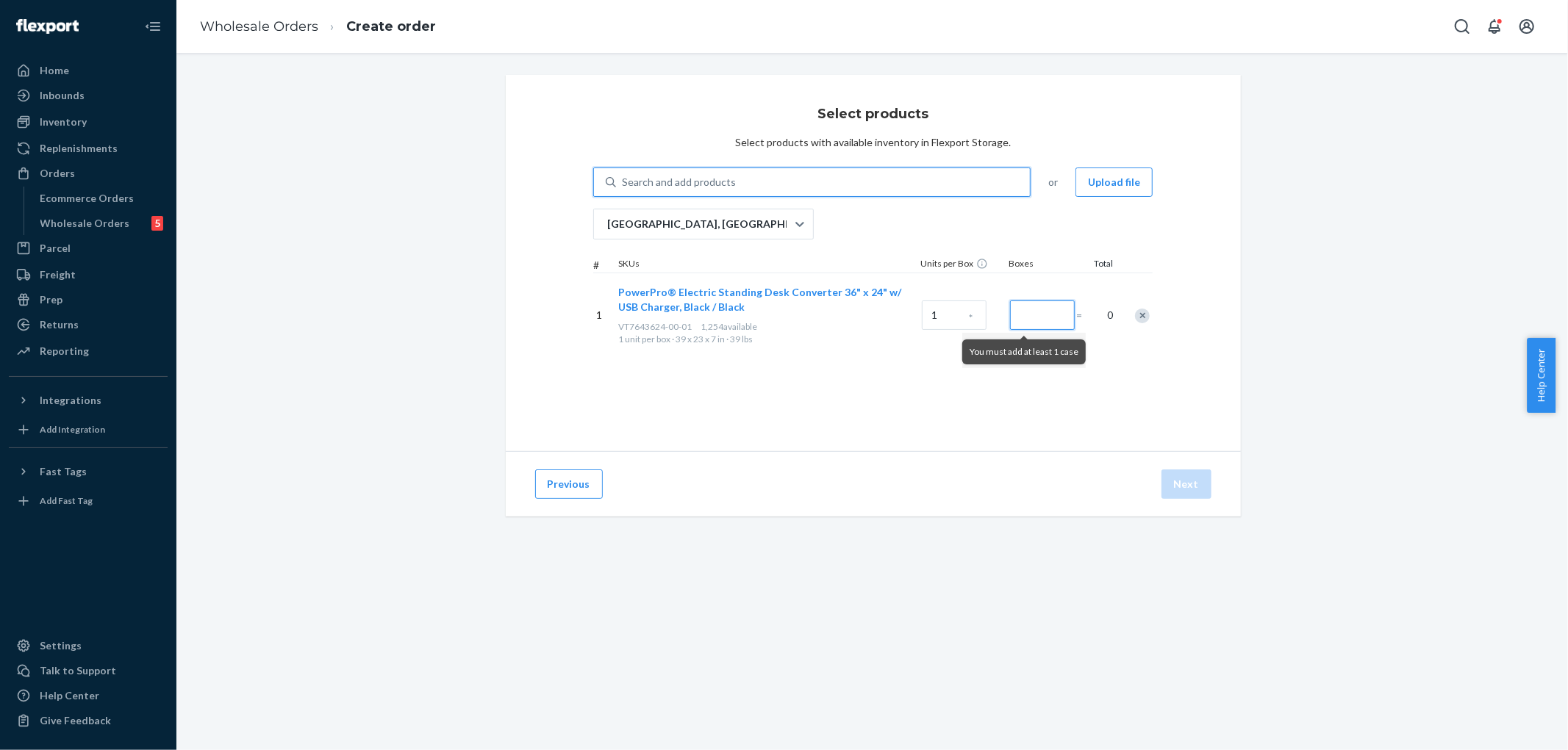
click at [1034, 319] on input "Number of boxes" at bounding box center [1042, 315] width 64 height 30
click at [1039, 318] on input "Number of boxes" at bounding box center [1042, 315] width 64 height 30
type input "1"
click at [867, 185] on div "Search and add products" at bounding box center [823, 182] width 414 height 26
click at [623, 185] on input "Search and add products" at bounding box center [623, 182] width 2 height 15
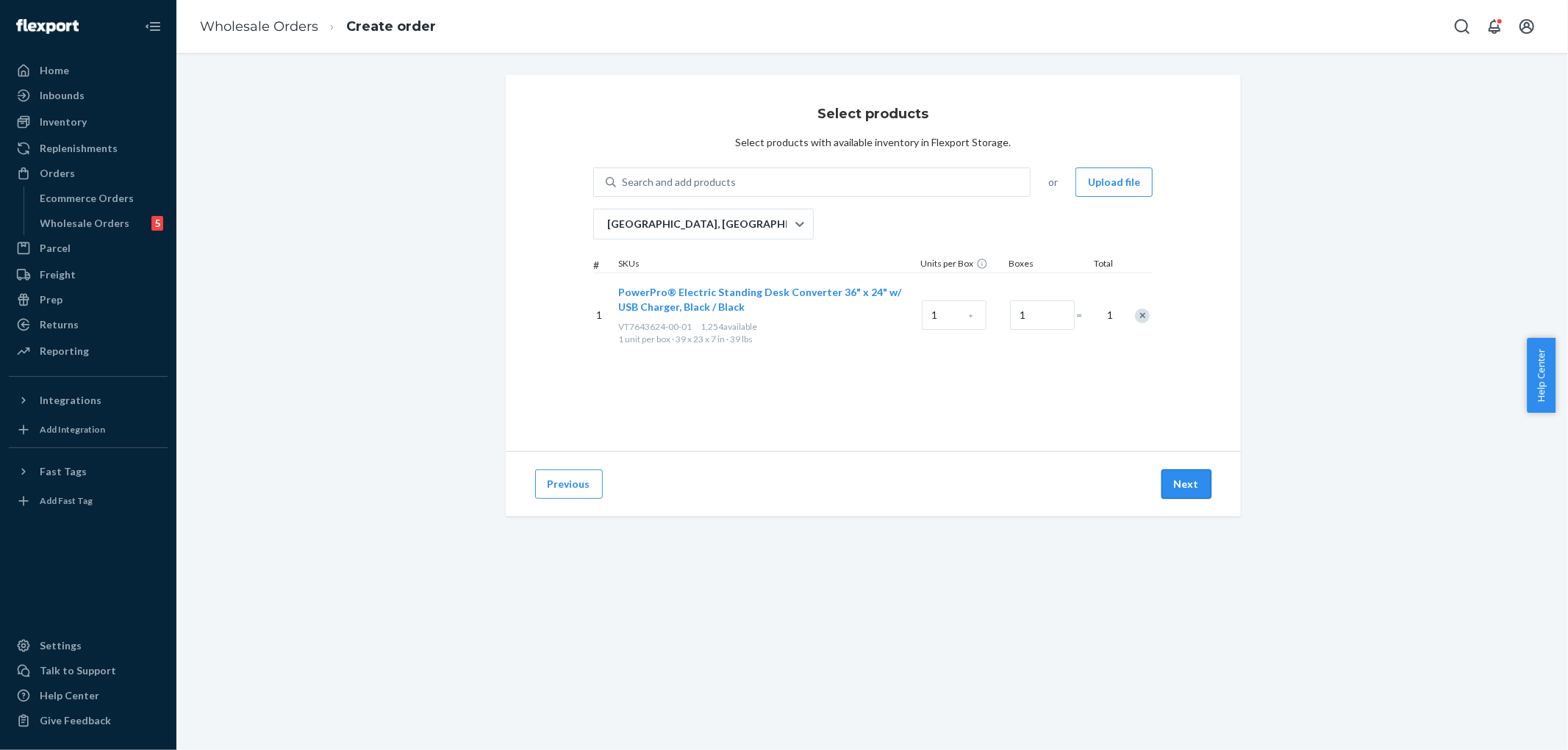
click at [1176, 483] on button "Next" at bounding box center [1187, 484] width 50 height 30
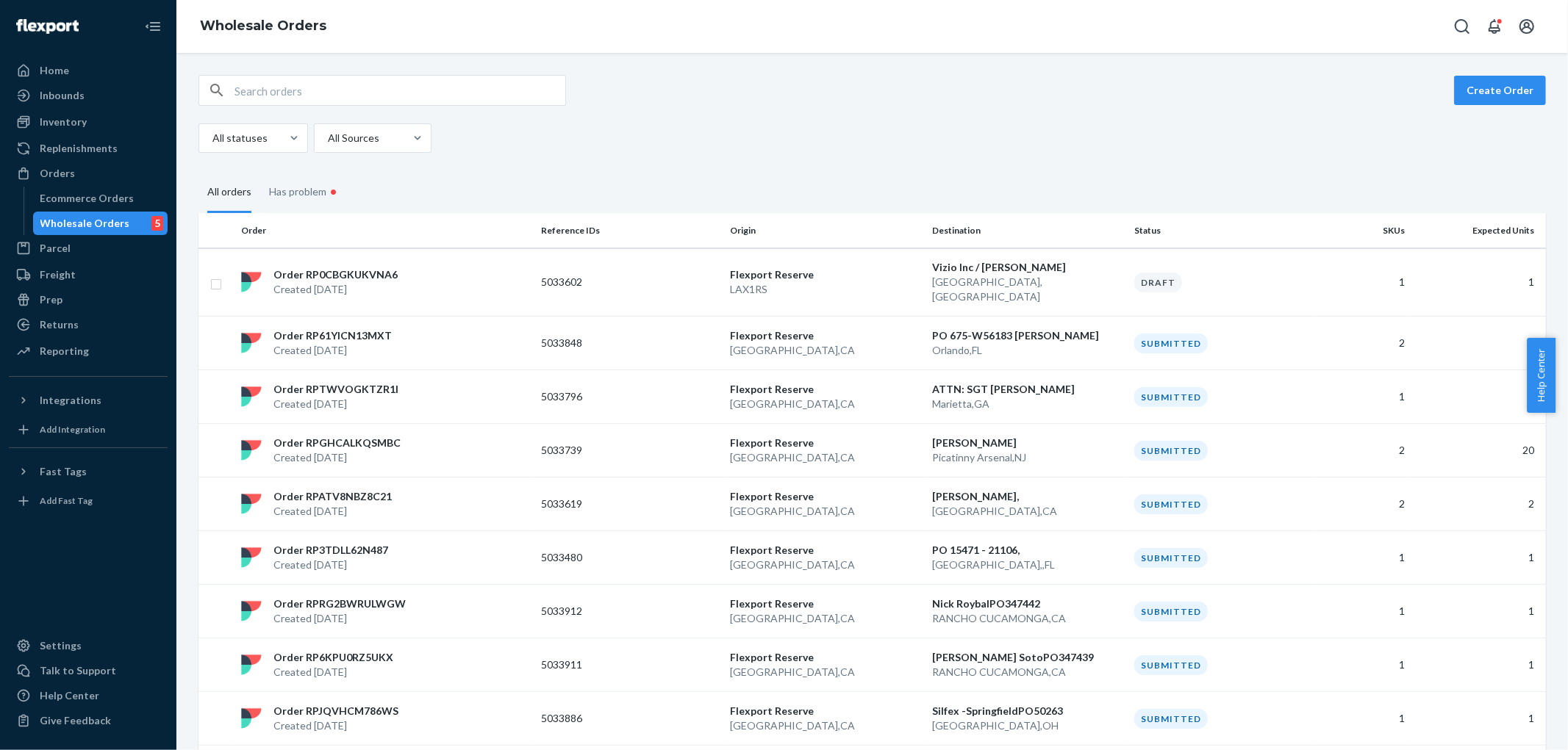
click at [92, 221] on div "Wholesale Orders" at bounding box center [85, 224] width 90 height 15
click at [1477, 91] on button "Create Order" at bounding box center [1500, 90] width 91 height 30
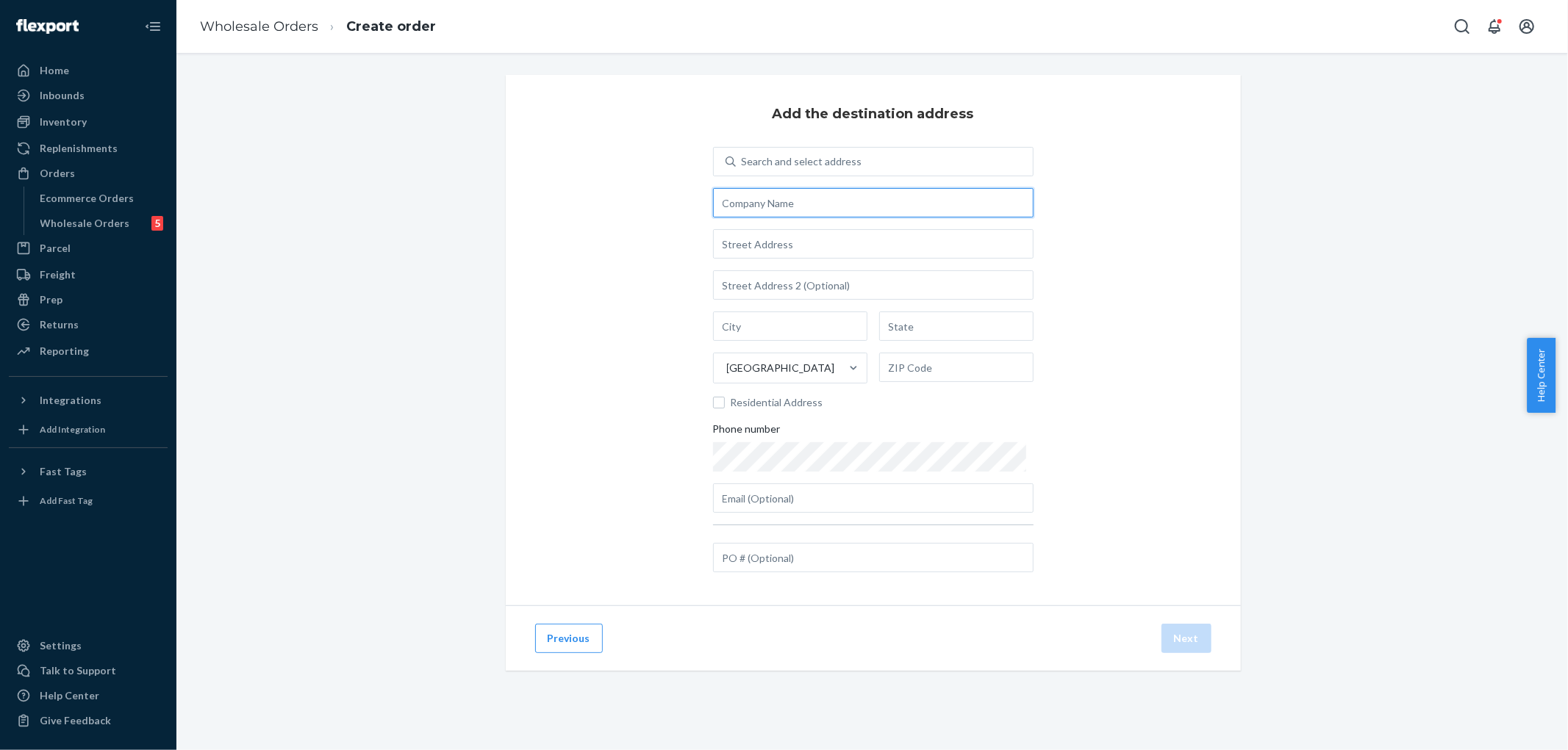
click at [805, 203] on input "text" at bounding box center [873, 203] width 320 height 30
paste input "Vizio Inc"
type input "Vizio Inc / [PERSON_NAME]"
click at [763, 244] on input "text" at bounding box center [873, 244] width 320 height 30
paste input "[STREET_ADDRESS]"
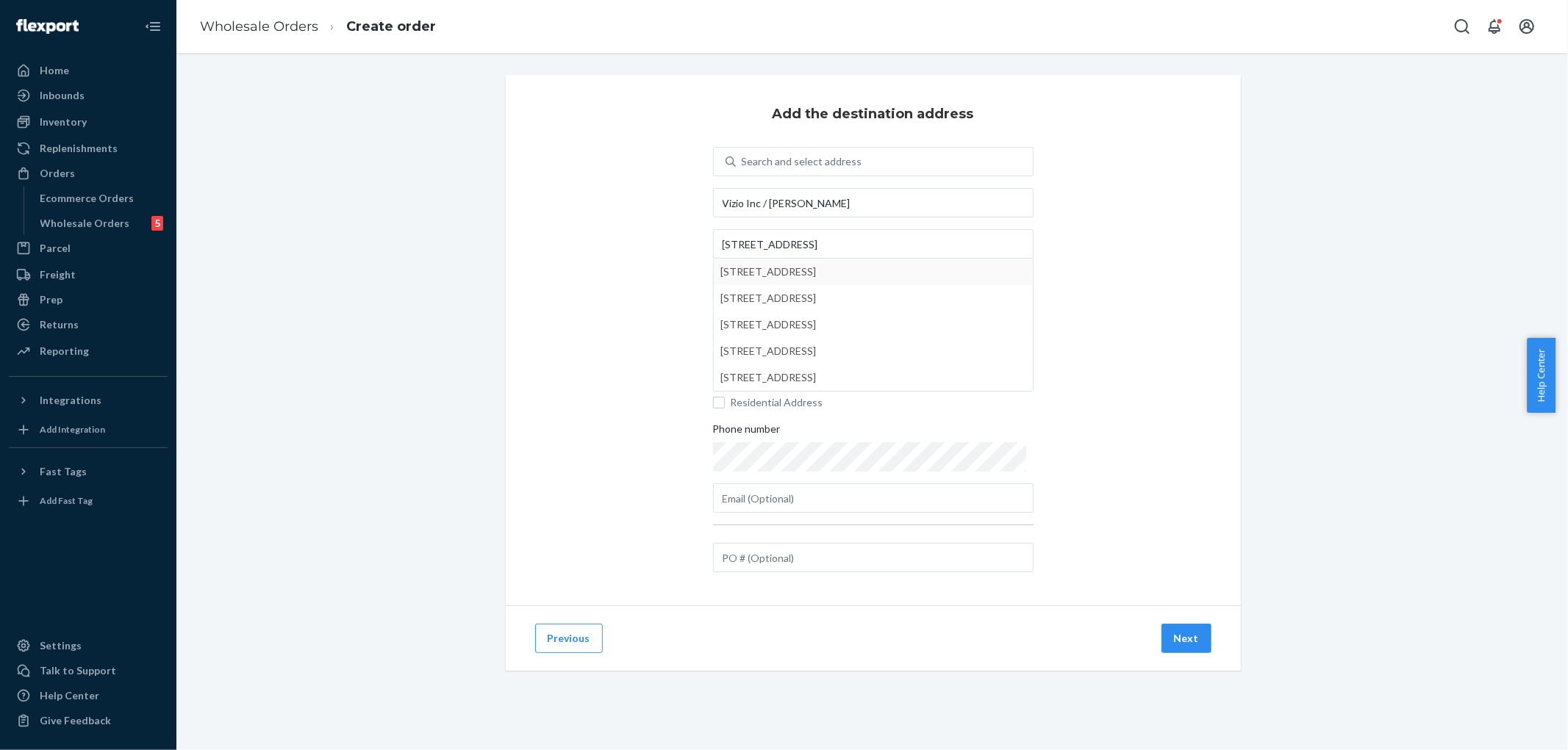
drag, startPoint x: 904, startPoint y: 274, endPoint x: 1179, endPoint y: 271, distance: 275.0
type input "14901 Quorum Dr"
type input "740"
type input "[GEOGRAPHIC_DATA]"
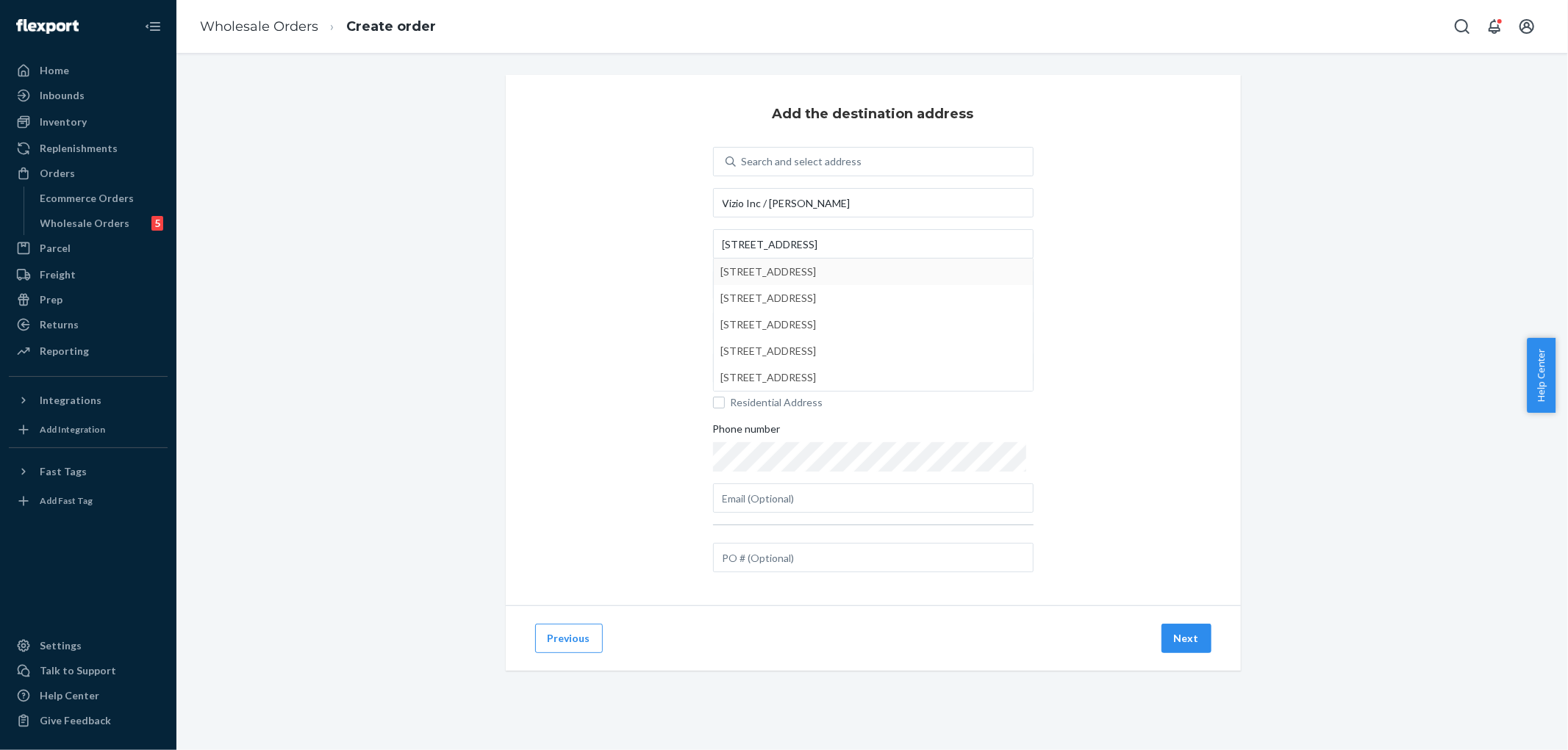
type input "75254"
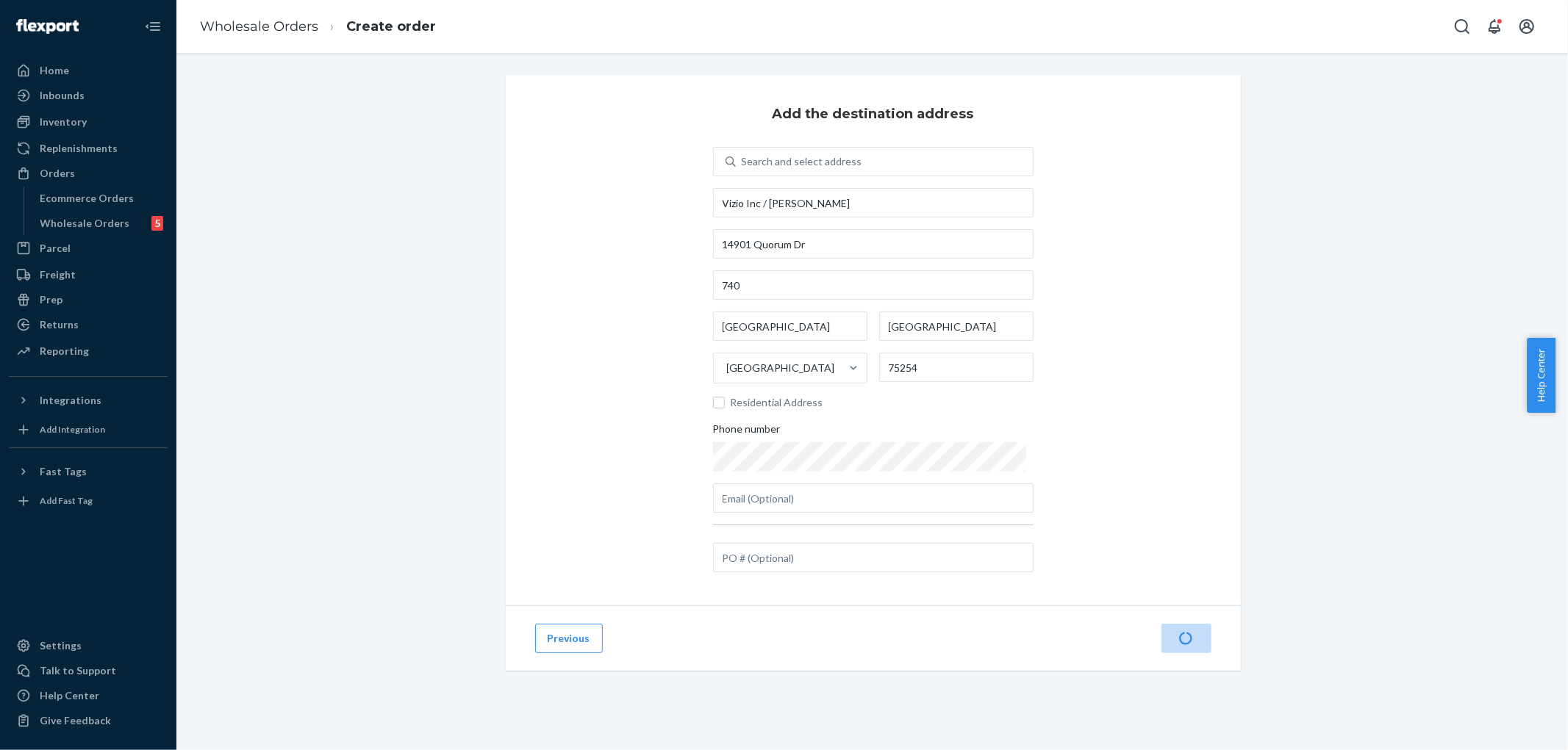
click at [1199, 261] on div "Add the destination address Search and select address Vizio Inc / [PERSON_NAME]…" at bounding box center [874, 340] width 735 height 531
click at [847, 243] on input "14901 Quorum Dr" at bounding box center [873, 244] width 320 height 30
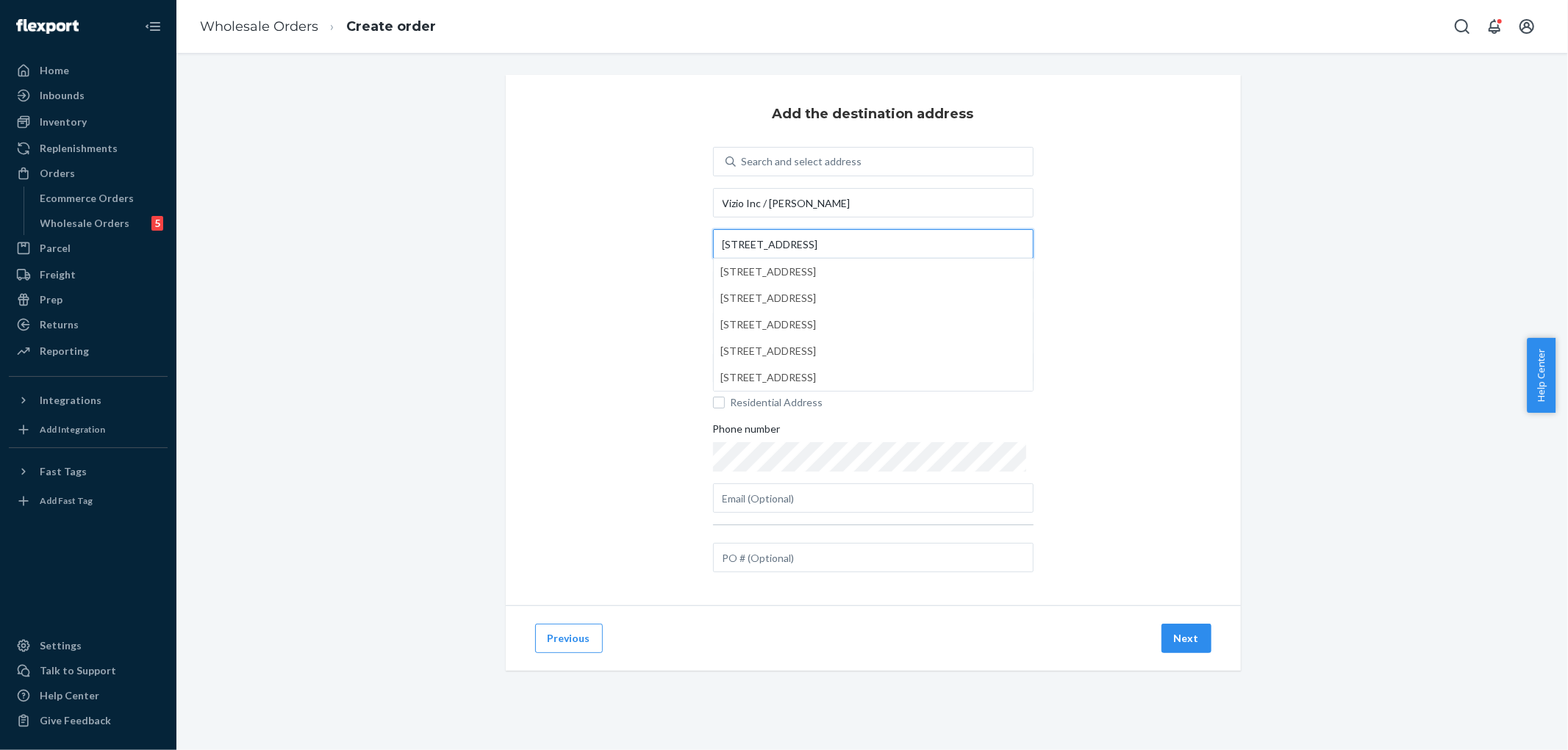
type input "[STREET_ADDRESS]"
click at [1171, 89] on div "Add the destination address Search and select address Vizio Inc / [PERSON_NAME]…" at bounding box center [874, 340] width 735 height 531
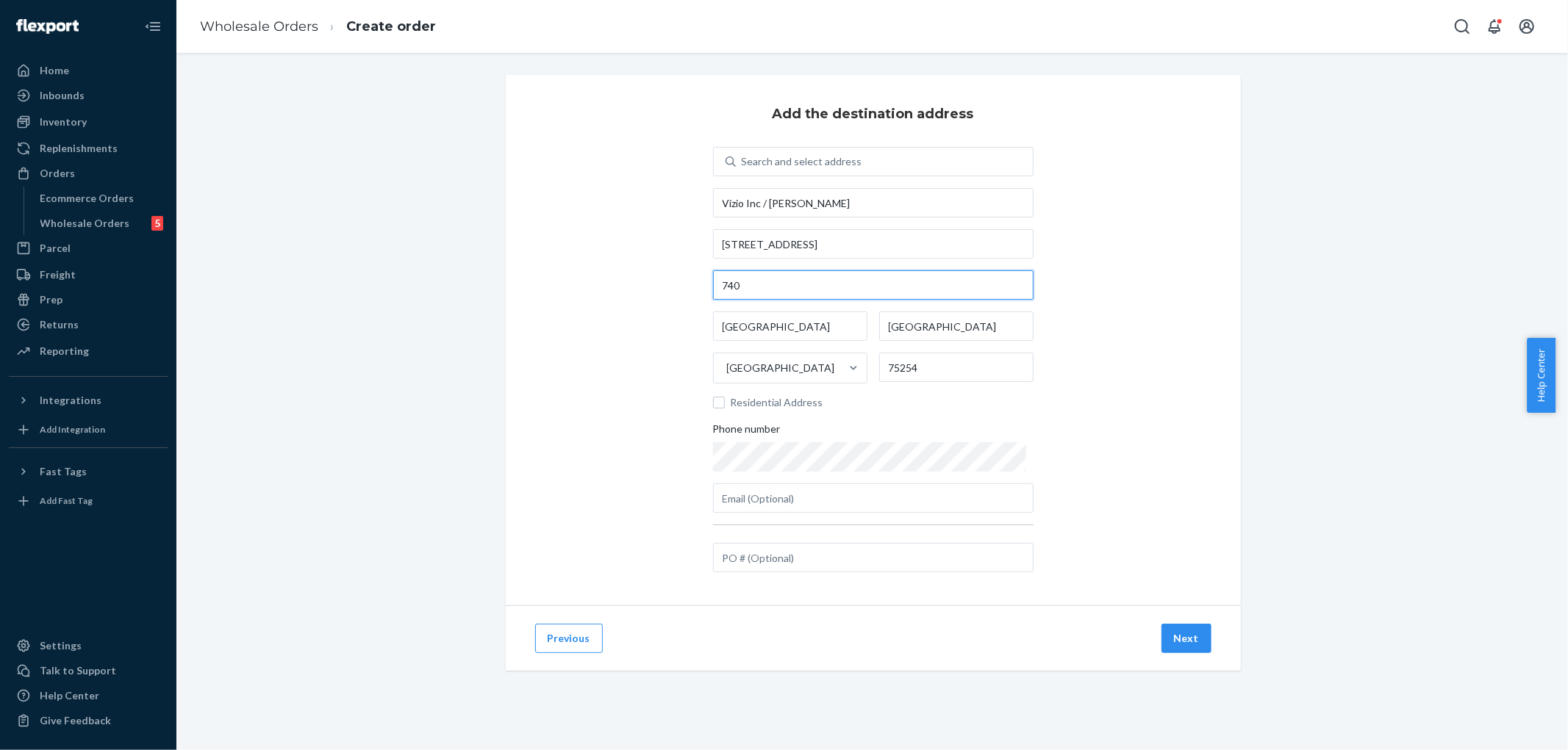
drag, startPoint x: 707, startPoint y: 282, endPoint x: 571, endPoint y: 282, distance: 136.0
click at [641, 284] on div "Add the destination address Search and select address Vizio Inc / [PERSON_NAME]…" at bounding box center [874, 340] width 735 height 531
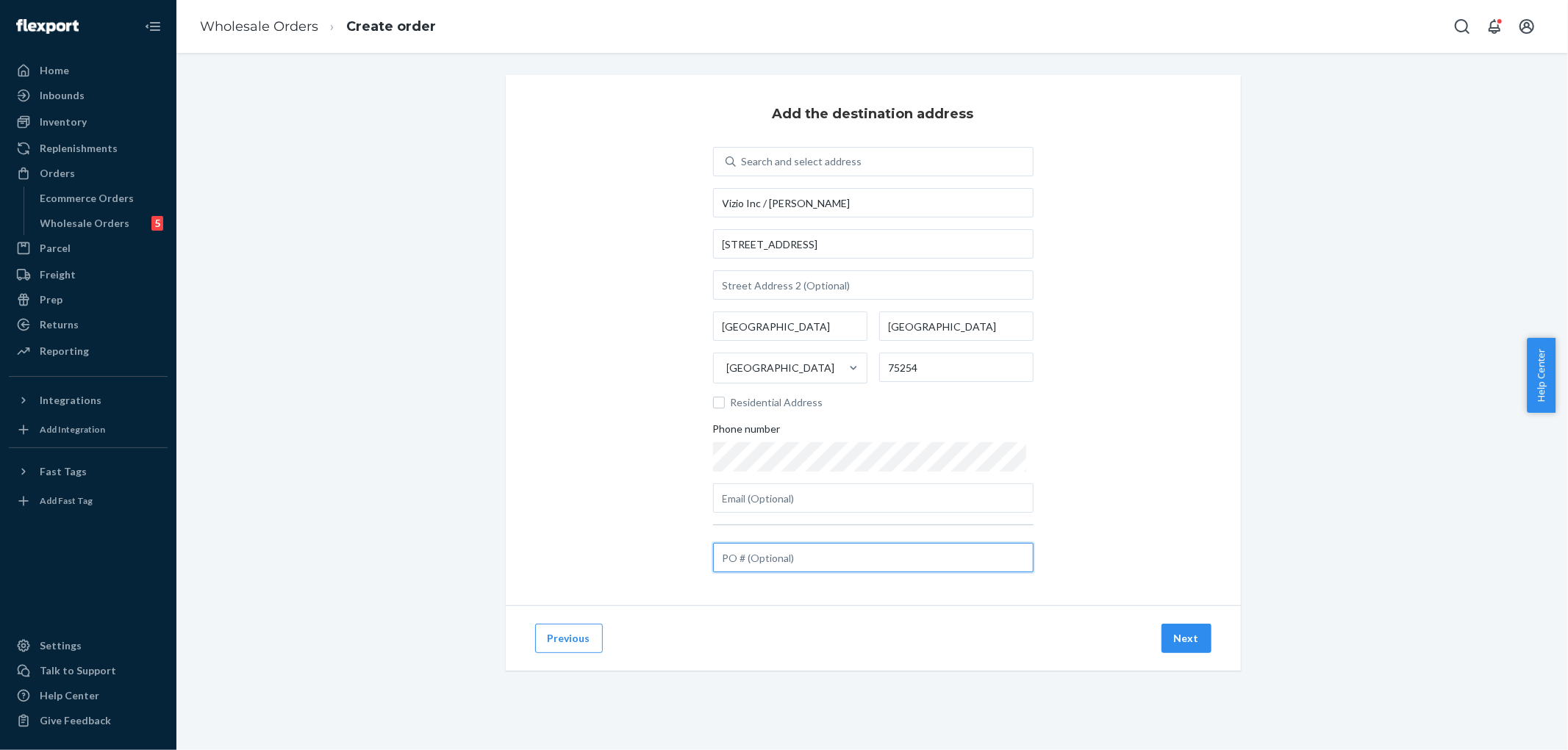
click at [794, 566] on input "text" at bounding box center [873, 558] width 320 height 30
type input "5033602"
click at [1179, 624] on button "Next" at bounding box center [1187, 639] width 50 height 30
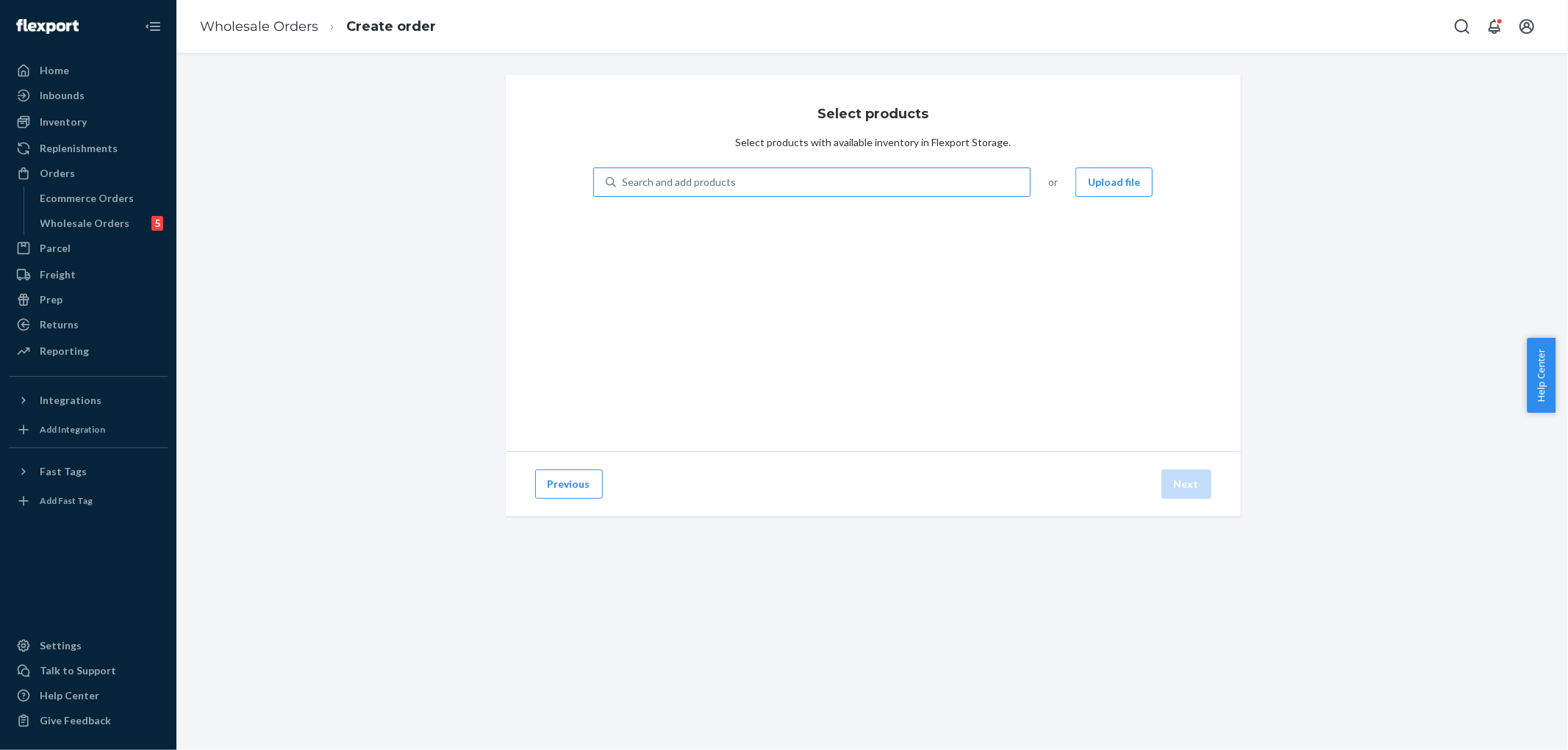
click at [866, 186] on div "Search and add products" at bounding box center [823, 182] width 414 height 26
click at [623, 186] on input "Search and add products" at bounding box center [623, 182] width 2 height 15
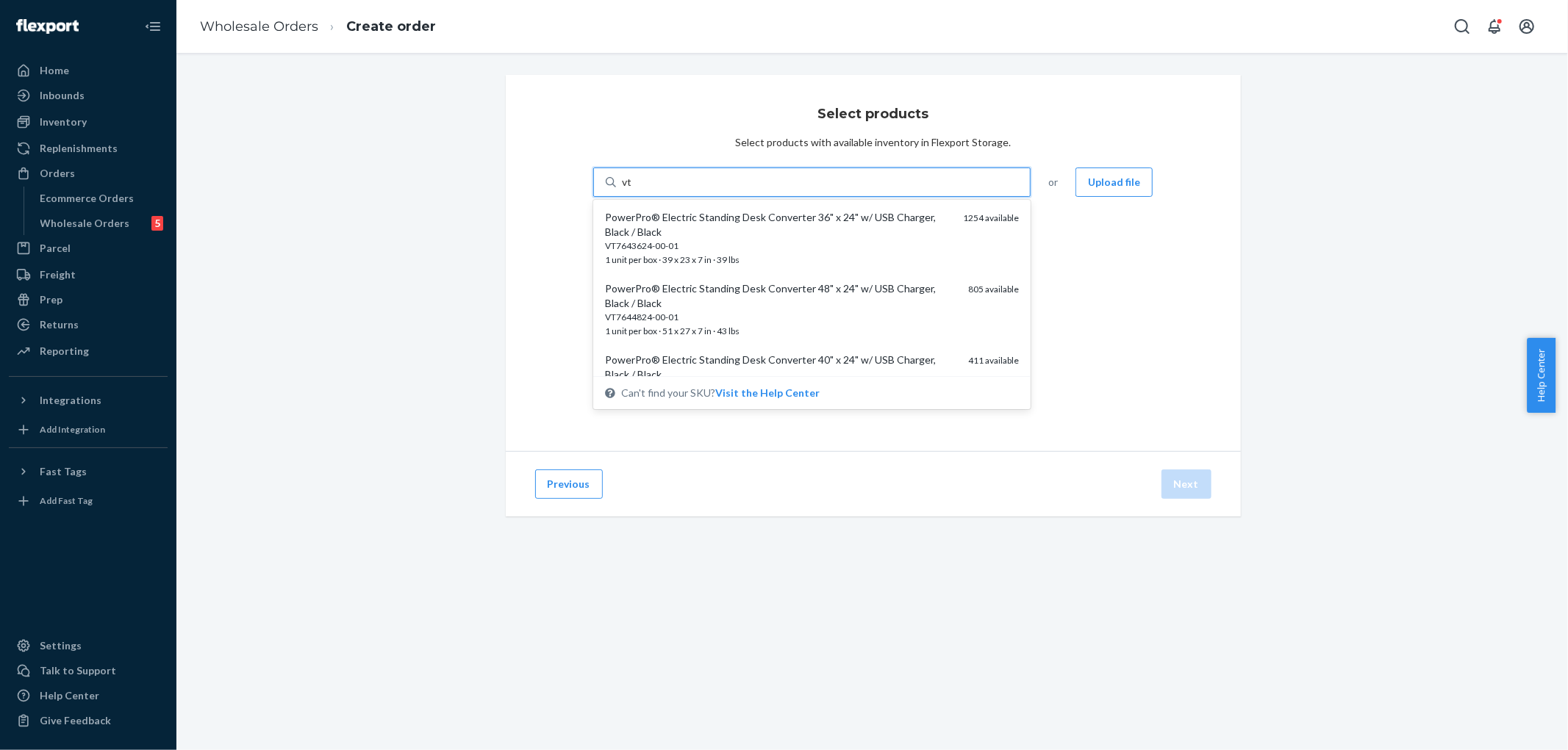
type input "v"
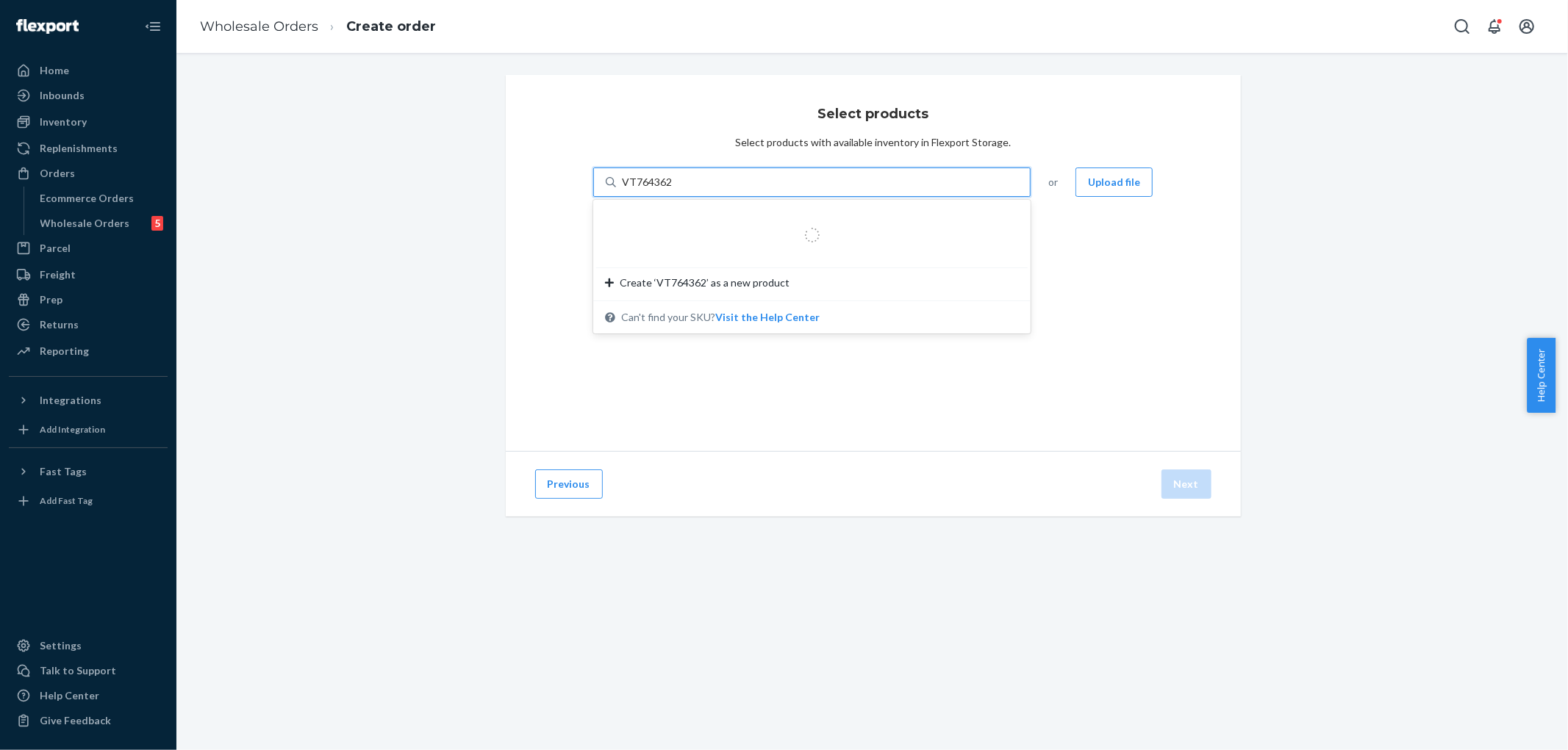
type input "VT7643624"
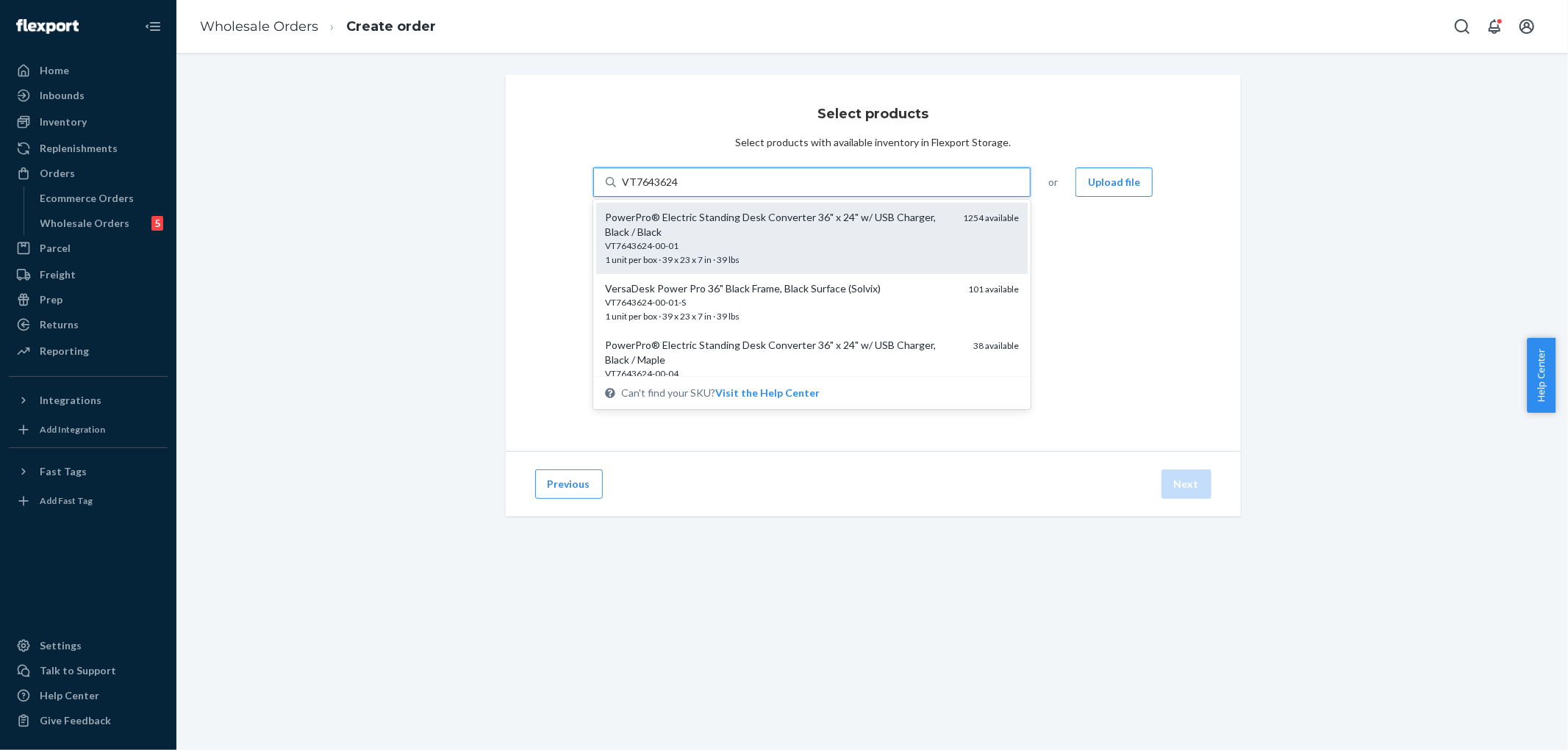
click at [706, 223] on div "PowerPro® Electric Standing Desk Converter 36" x 24" w/ USB Charger, Black / Bl…" at bounding box center [778, 225] width 347 height 30
click at [679, 189] on input "VT7643624" at bounding box center [650, 182] width 57 height 15
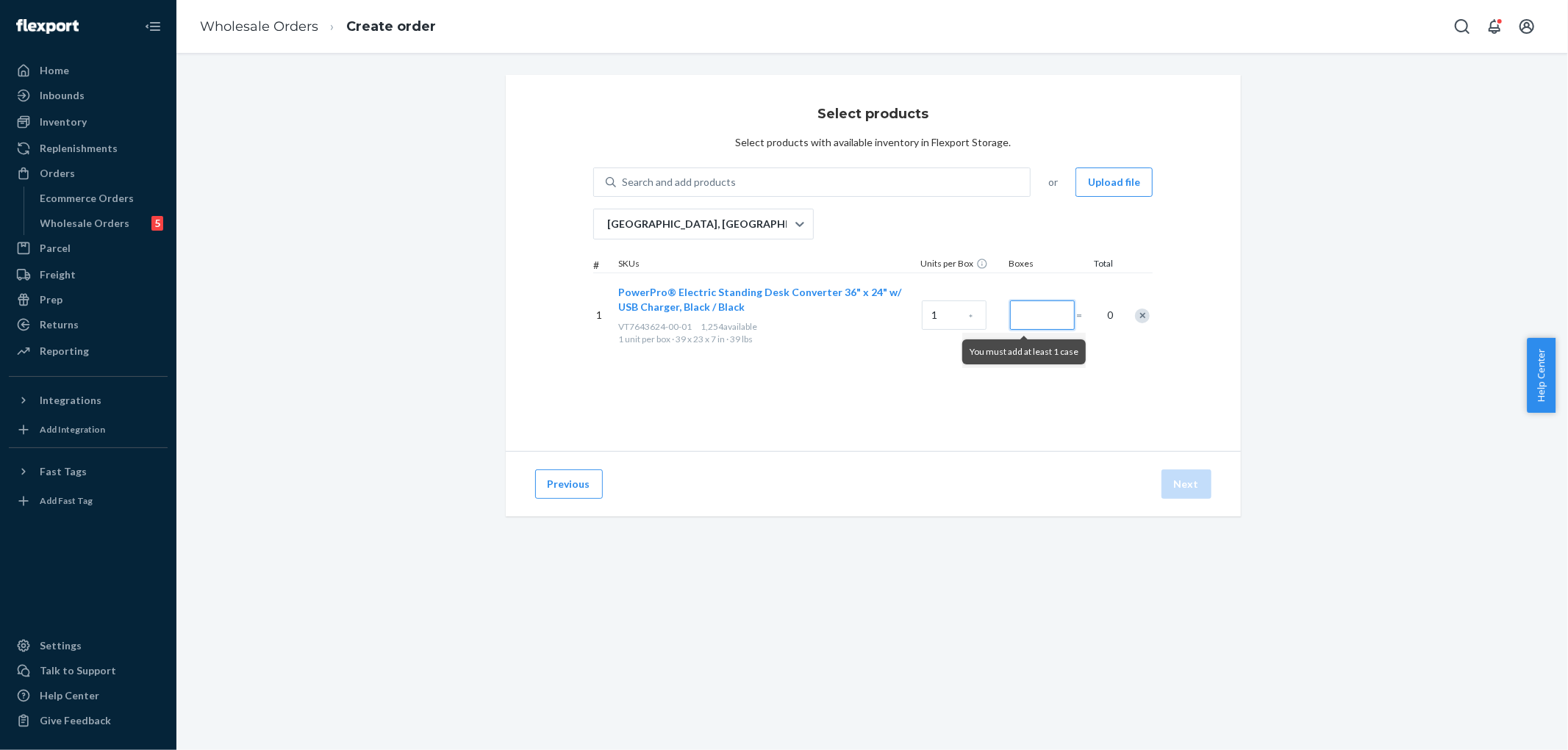
click at [1039, 322] on input "Number of boxes" at bounding box center [1042, 315] width 64 height 30
type input "1"
click at [1171, 479] on button "Next" at bounding box center [1187, 484] width 50 height 30
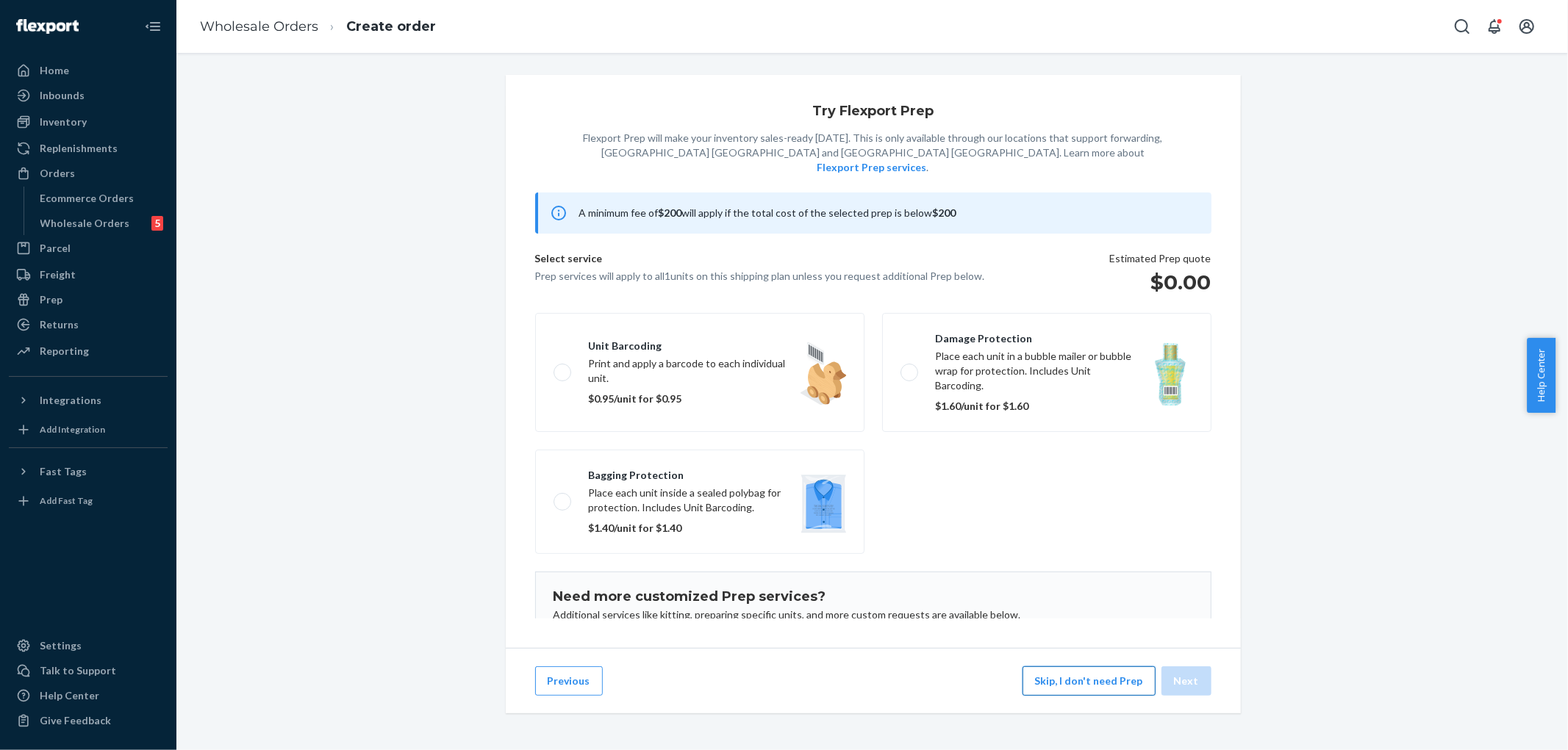
click at [1116, 696] on button "Skip, I don't need Prep" at bounding box center [1089, 681] width 133 height 30
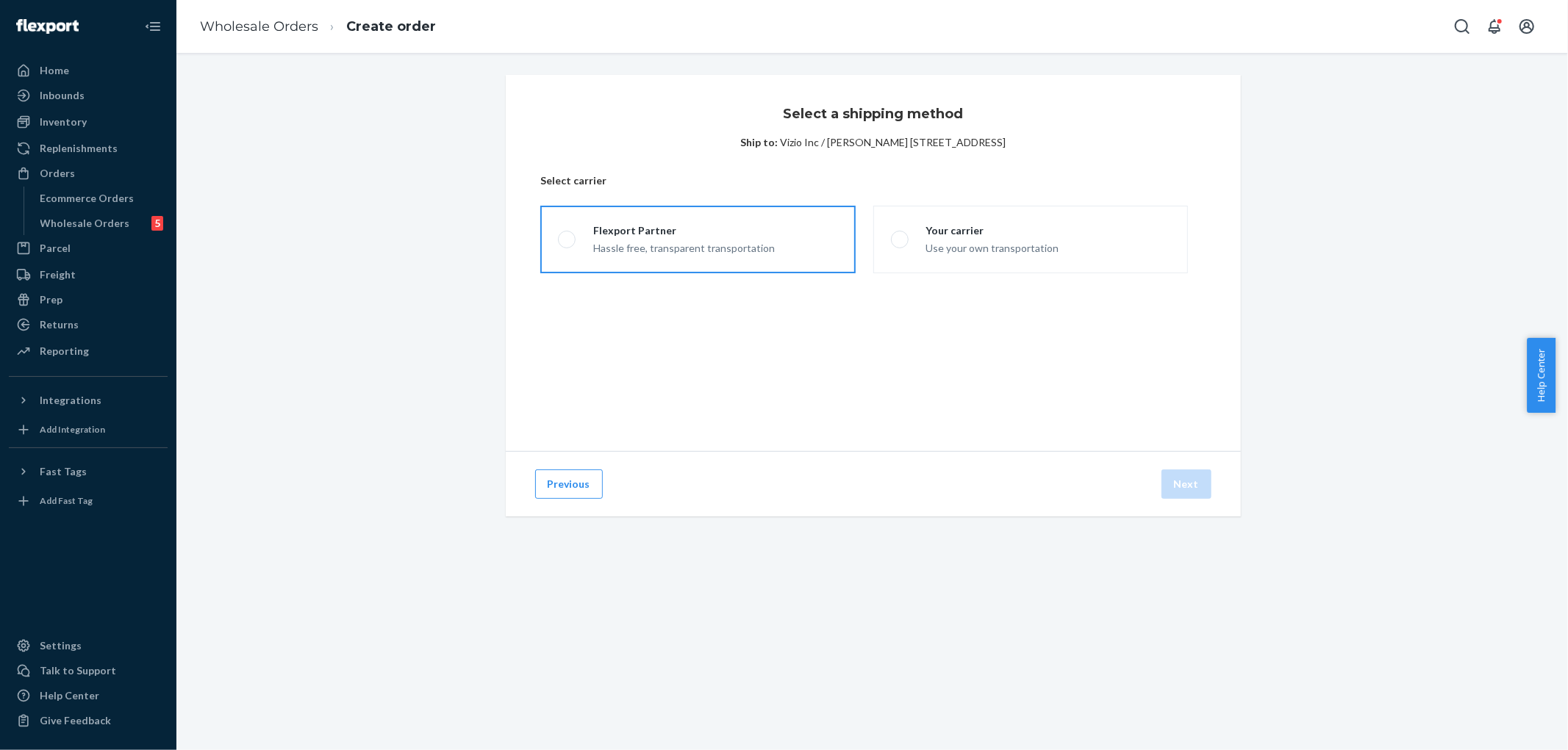
click at [648, 255] on label "Flexport Partner Hassle free, transparent transportation" at bounding box center [697, 240] width 315 height 67
click at [567, 244] on input "Flexport Partner Hassle free, transparent transportation" at bounding box center [563, 240] width 9 height 9
radio input "true"
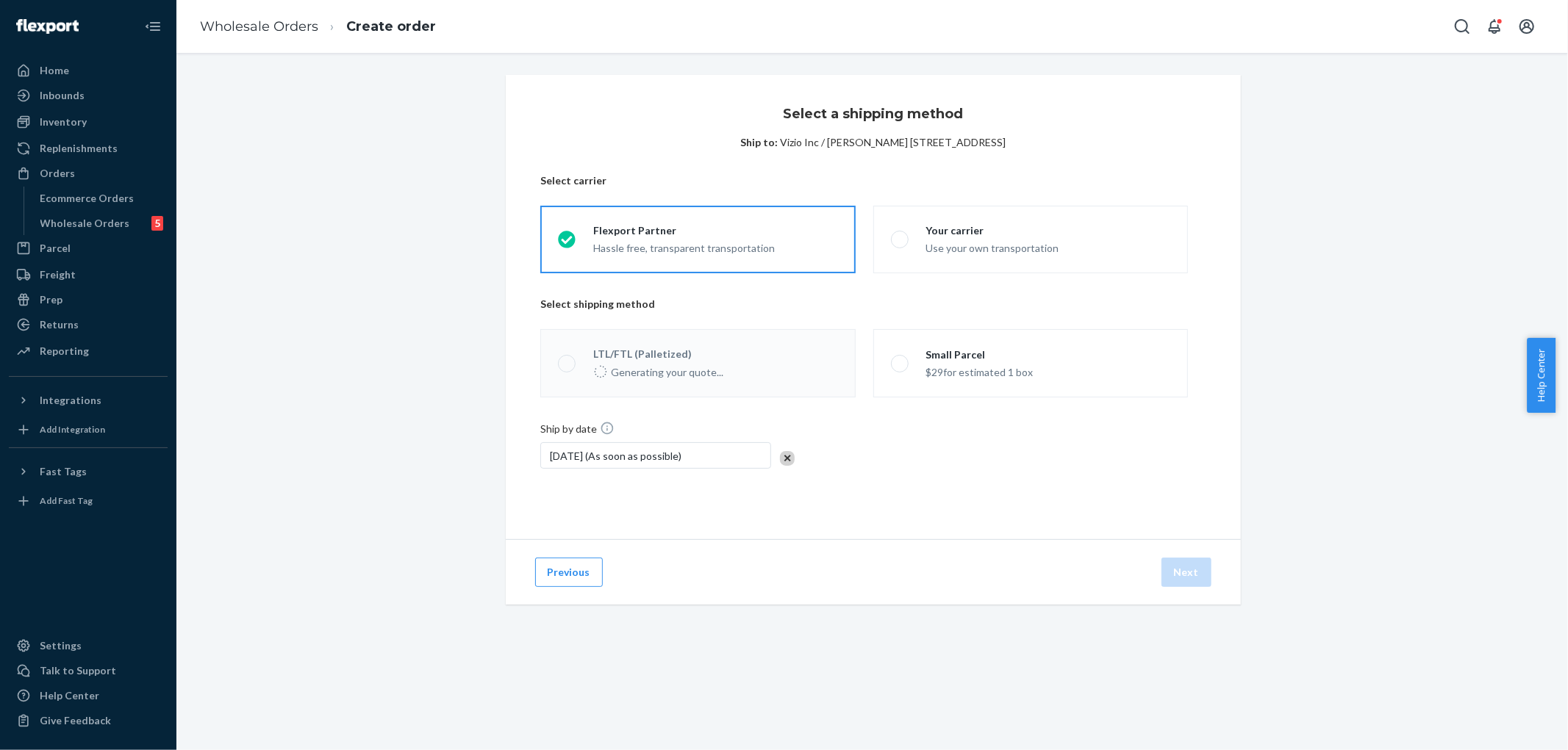
click at [946, 365] on div "$29 for estimated 1 box" at bounding box center [979, 370] width 107 height 18
click at [901, 365] on input "Small Parcel $29 for estimated 1 box" at bounding box center [896, 363] width 9 height 9
radio input "true"
click at [1183, 569] on button "Next" at bounding box center [1187, 573] width 50 height 30
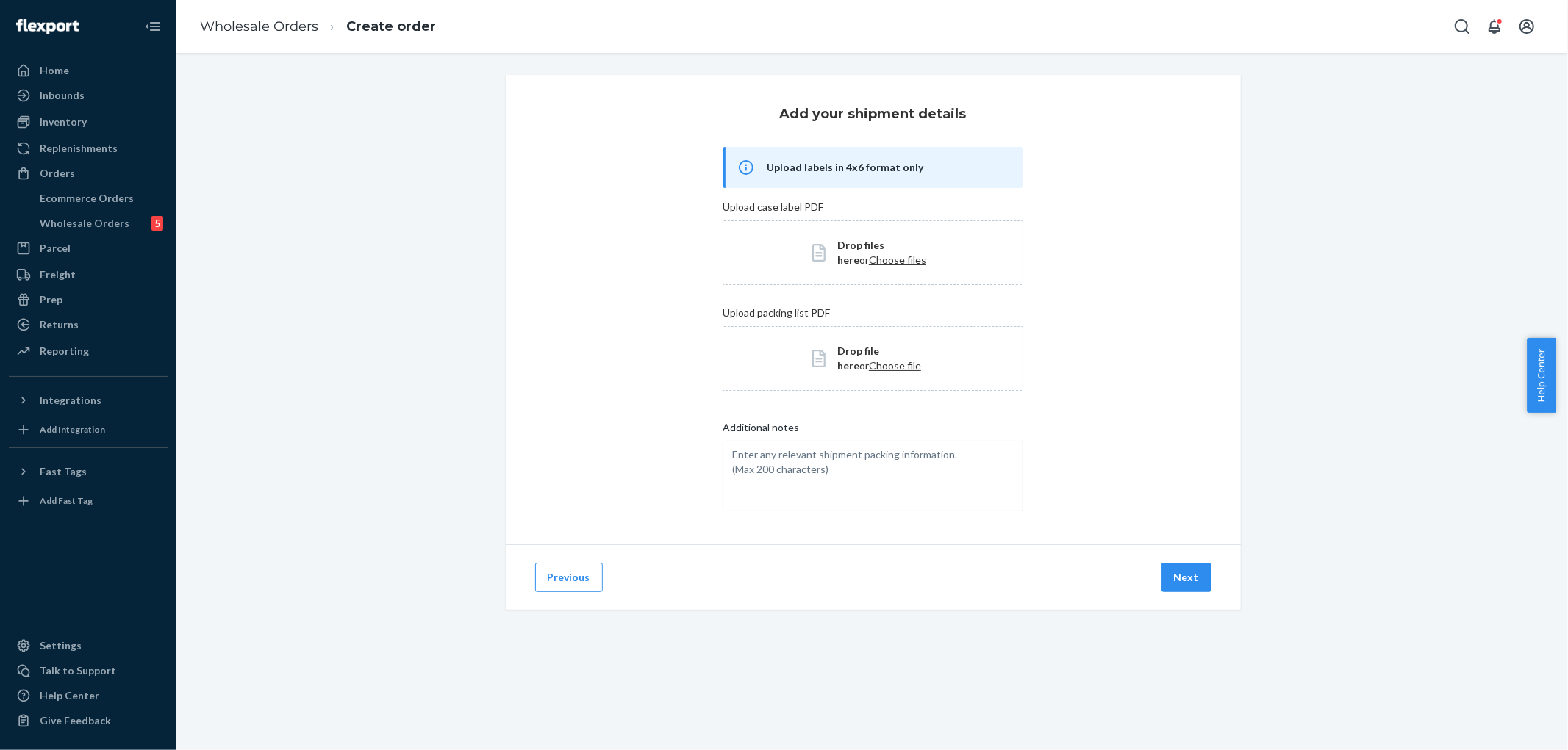
click at [1183, 569] on button "Next" at bounding box center [1187, 577] width 50 height 30
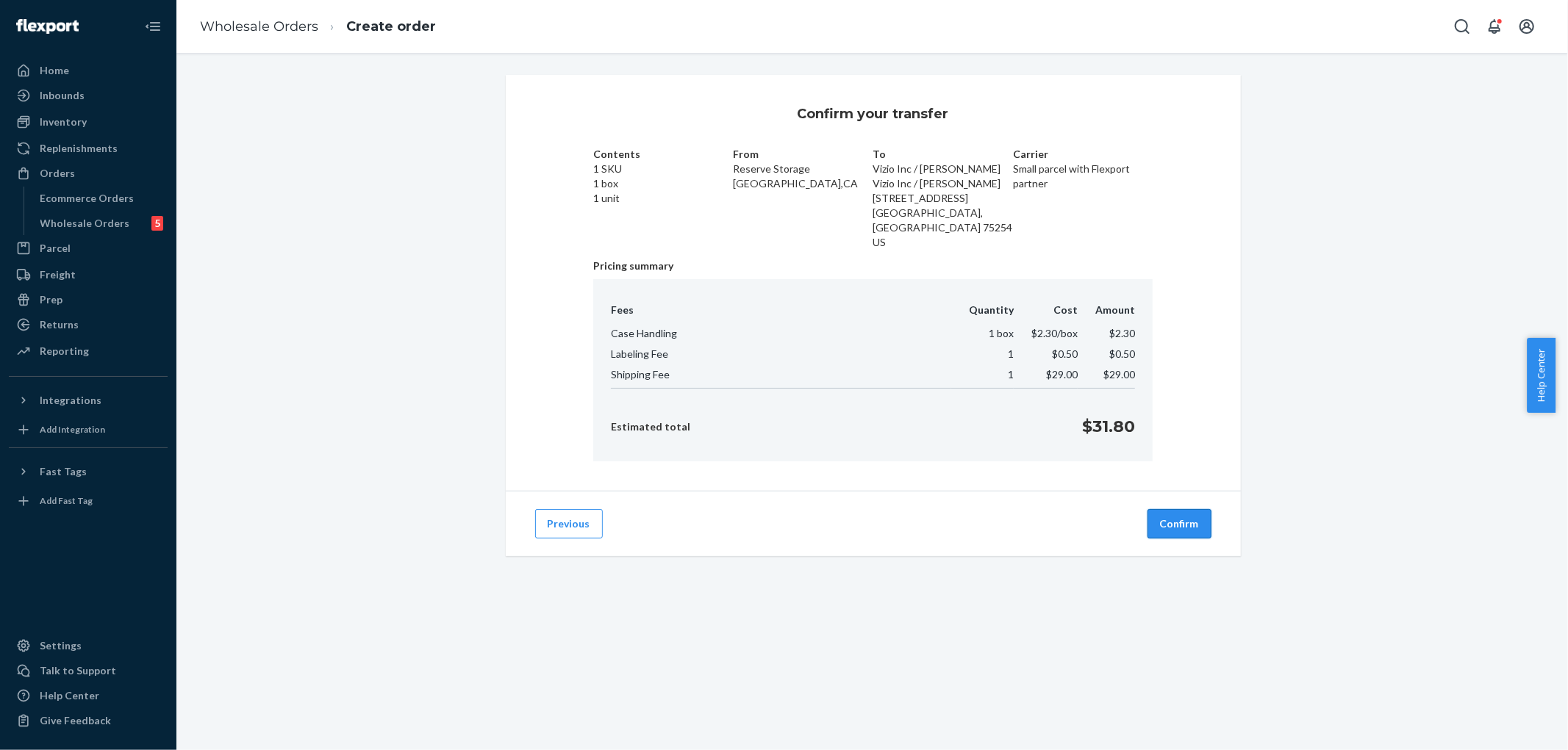
click at [1174, 510] on button "Confirm" at bounding box center [1180, 524] width 64 height 30
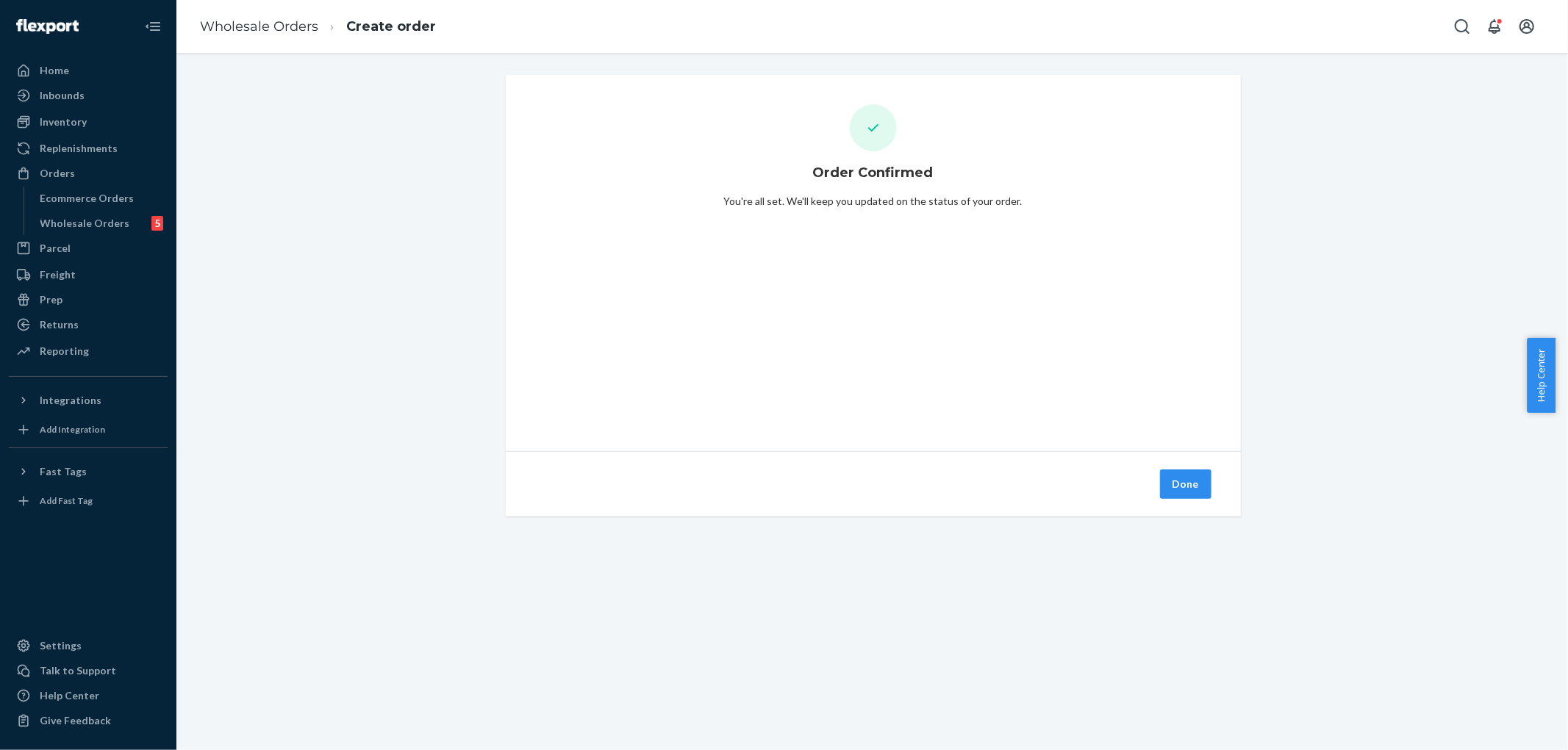
drag, startPoint x: 1177, startPoint y: 489, endPoint x: 1366, endPoint y: 427, distance: 198.9
click at [1177, 488] on button "Done" at bounding box center [1185, 484] width 51 height 30
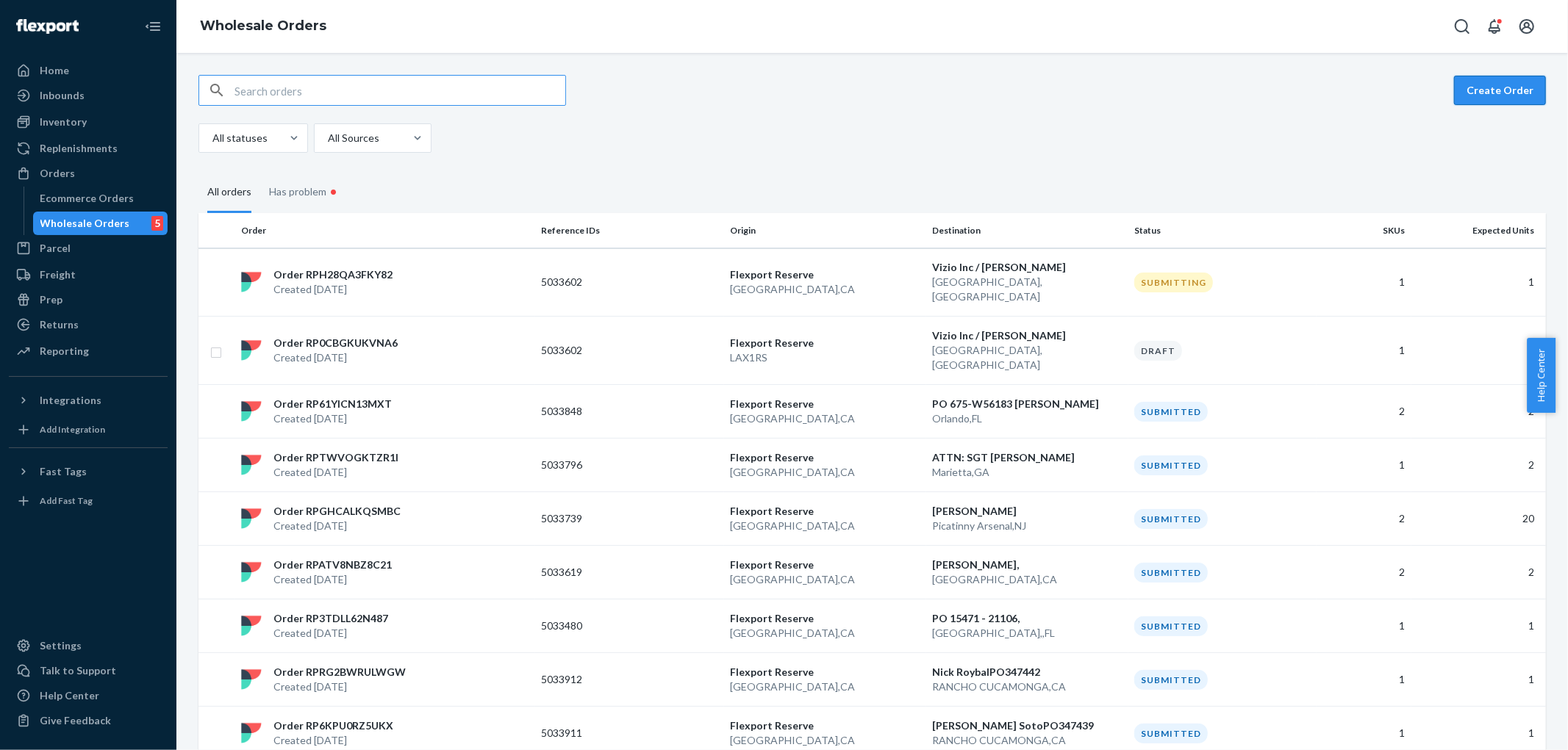
click at [1498, 91] on button "Create Order" at bounding box center [1500, 90] width 91 height 30
click at [370, 282] on p "Created [DATE]" at bounding box center [333, 289] width 119 height 15
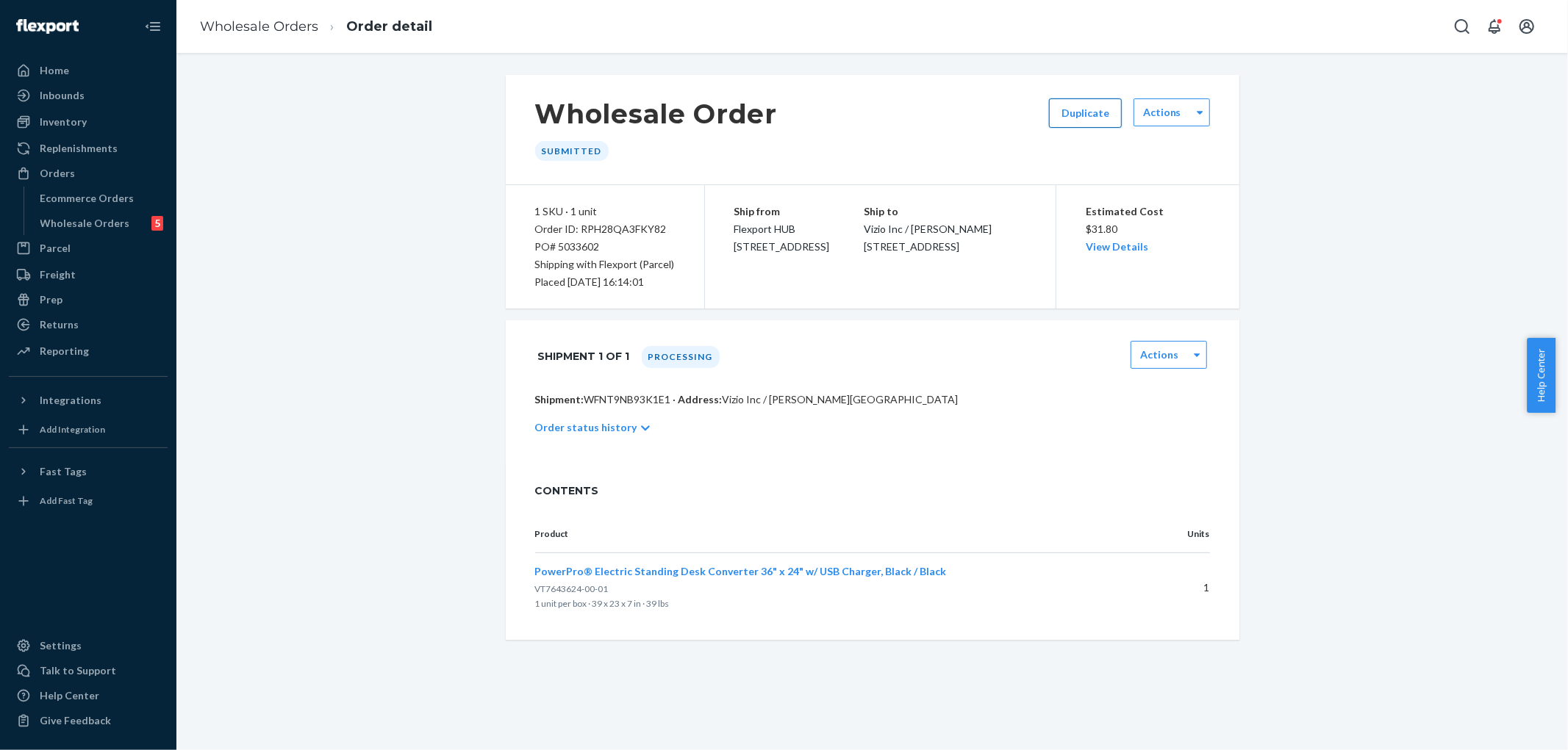
click at [1077, 112] on button "Duplicate" at bounding box center [1085, 114] width 73 height 30
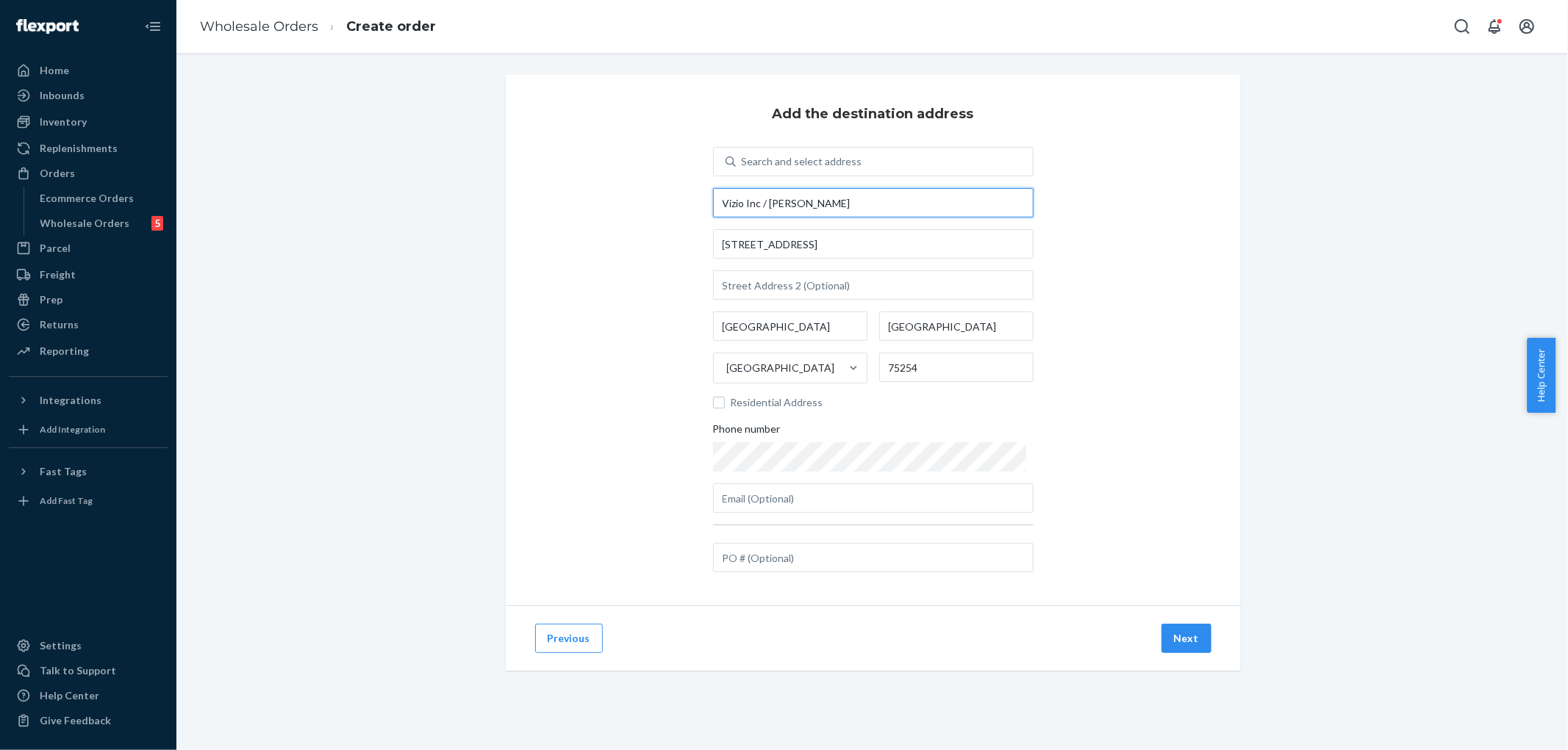
click at [875, 204] on input "Vizio Inc / [PERSON_NAME]" at bounding box center [873, 203] width 320 height 30
type input "Vizio Inc / [PERSON_NAME]"
click at [1173, 182] on div "Add the destination address Search and select address Vizio Inc / [PERSON_NAME]…" at bounding box center [874, 340] width 735 height 531
click at [885, 545] on input "text" at bounding box center [873, 558] width 320 height 30
type input "5033601"
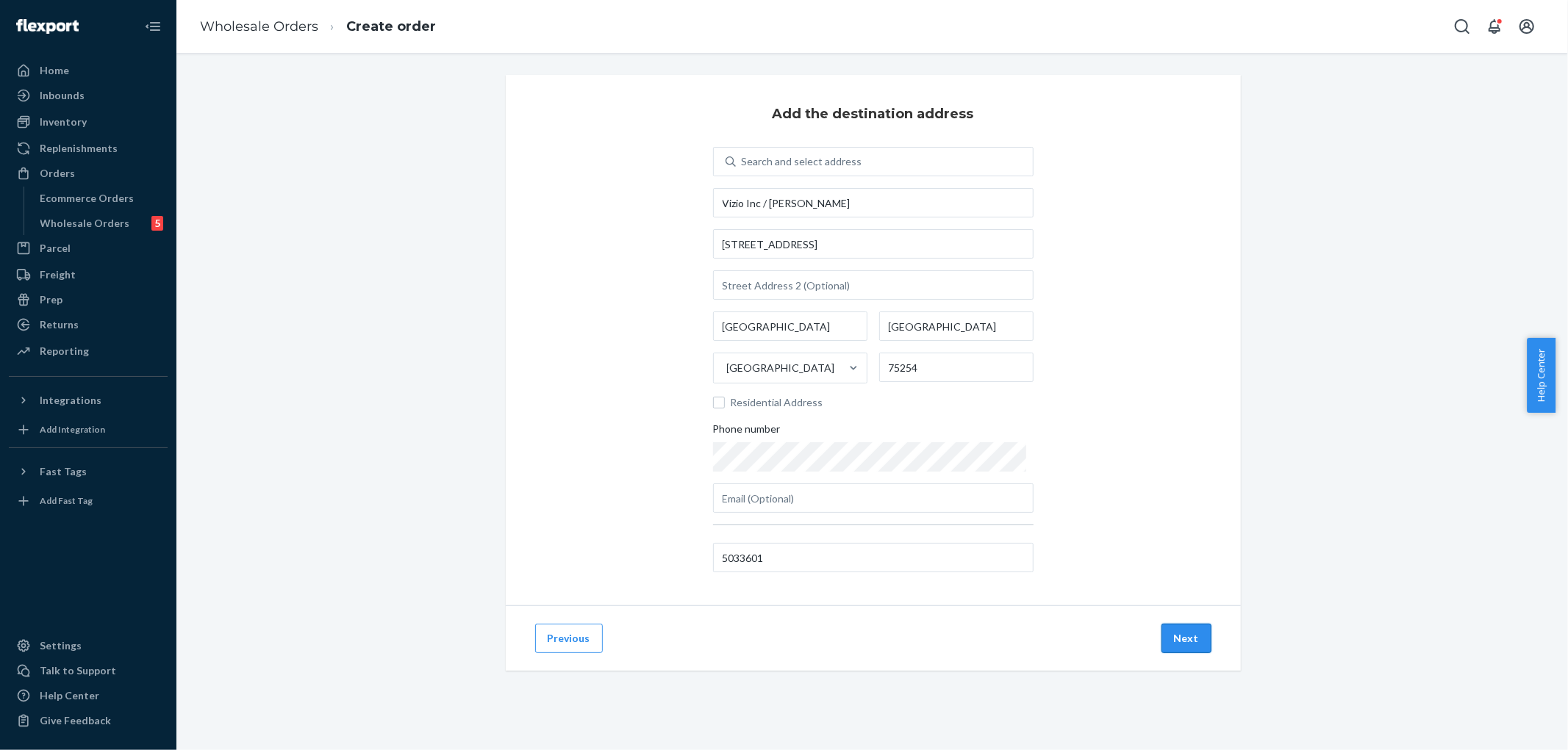
click at [1179, 640] on button "Next" at bounding box center [1187, 639] width 50 height 30
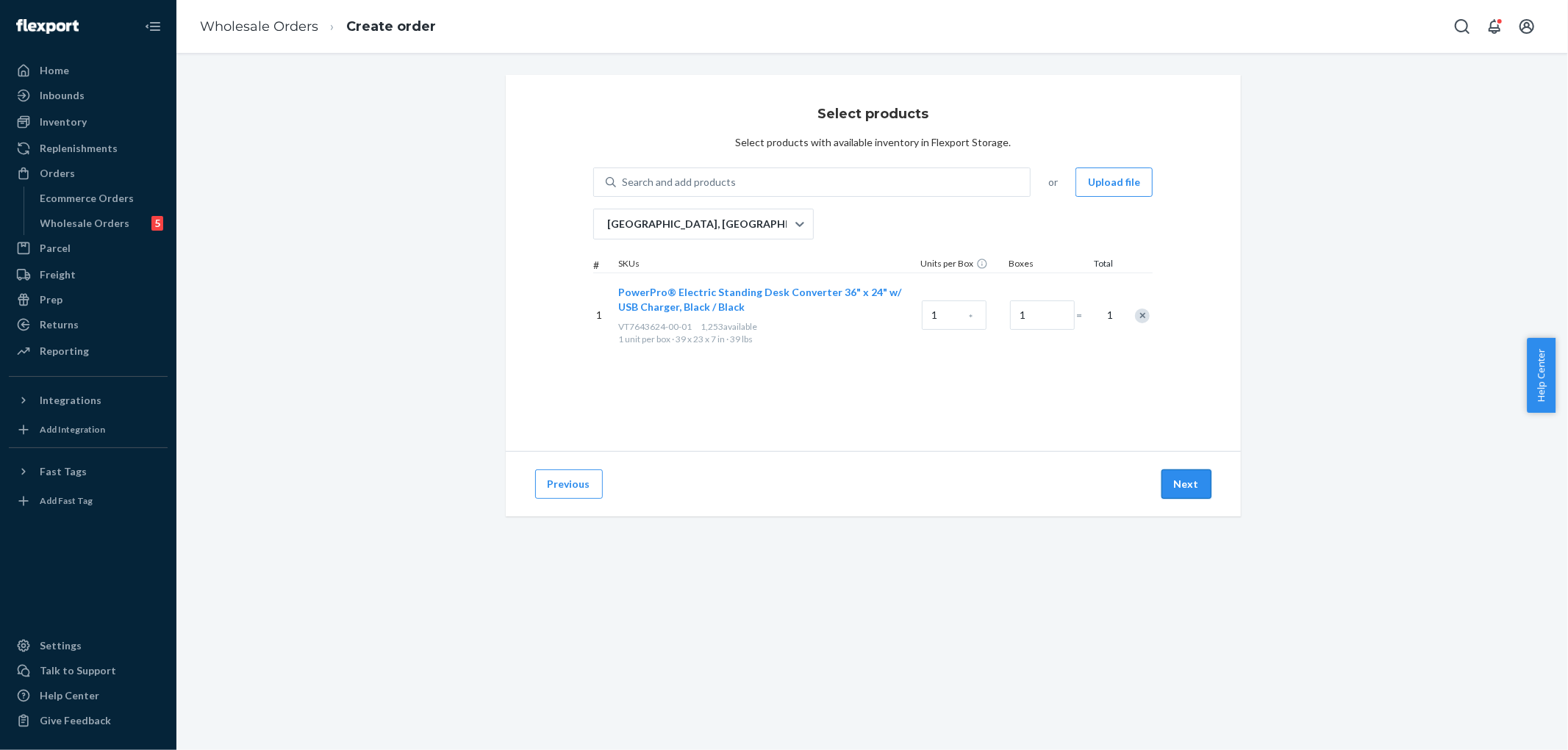
click at [1192, 483] on button "Next" at bounding box center [1187, 484] width 50 height 30
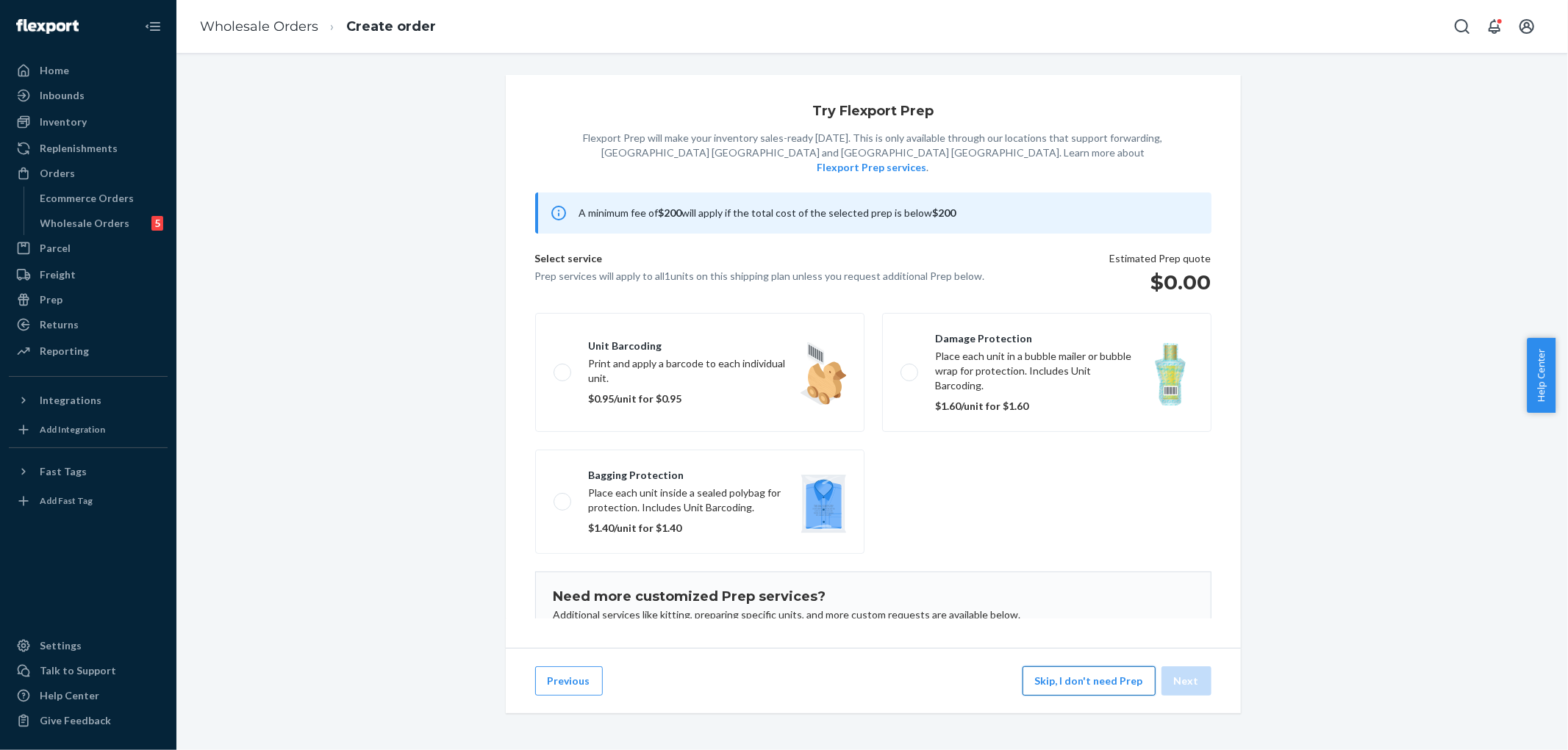
click at [1061, 691] on button "Skip, I don't need Prep" at bounding box center [1089, 681] width 133 height 30
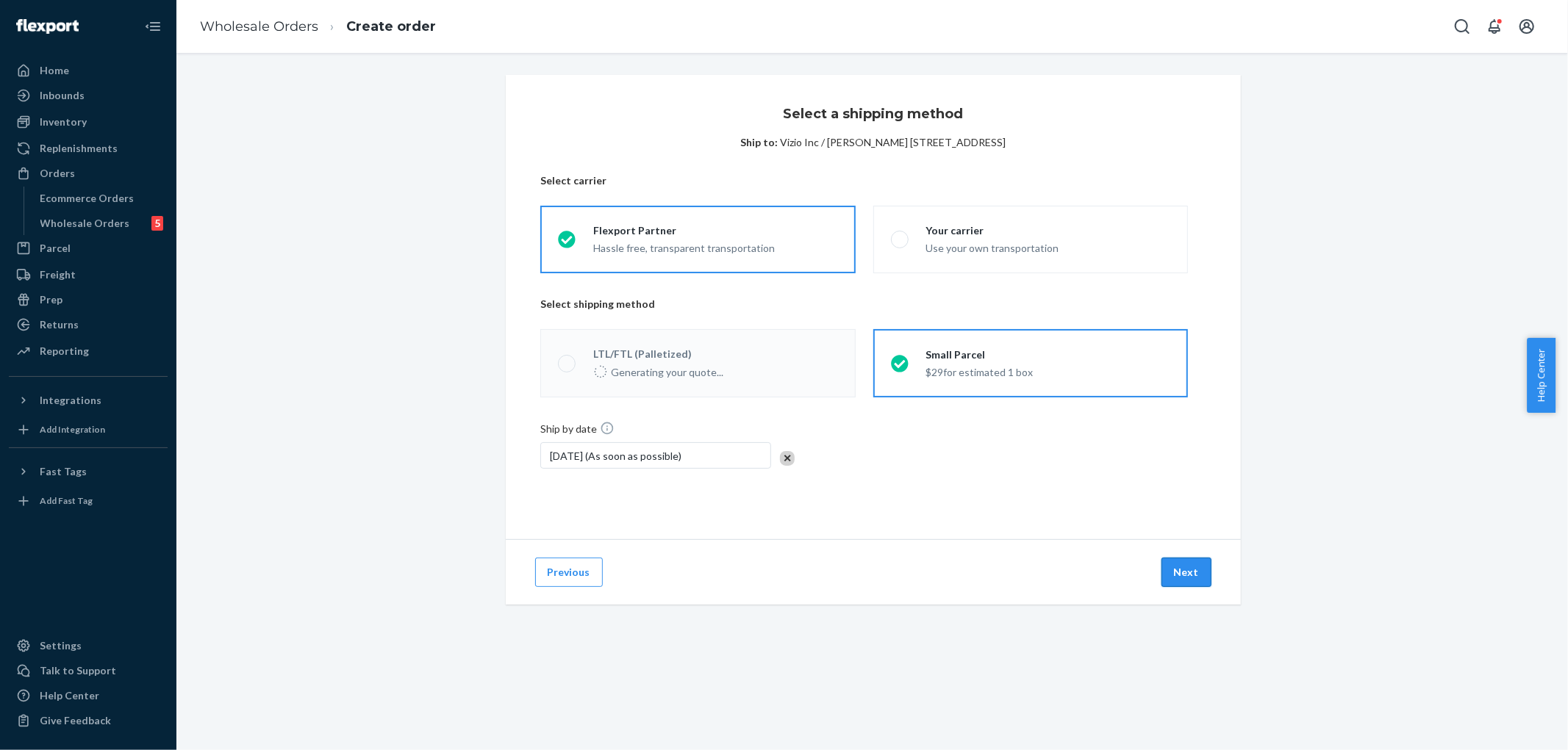
click at [1177, 574] on button "Next" at bounding box center [1187, 573] width 50 height 30
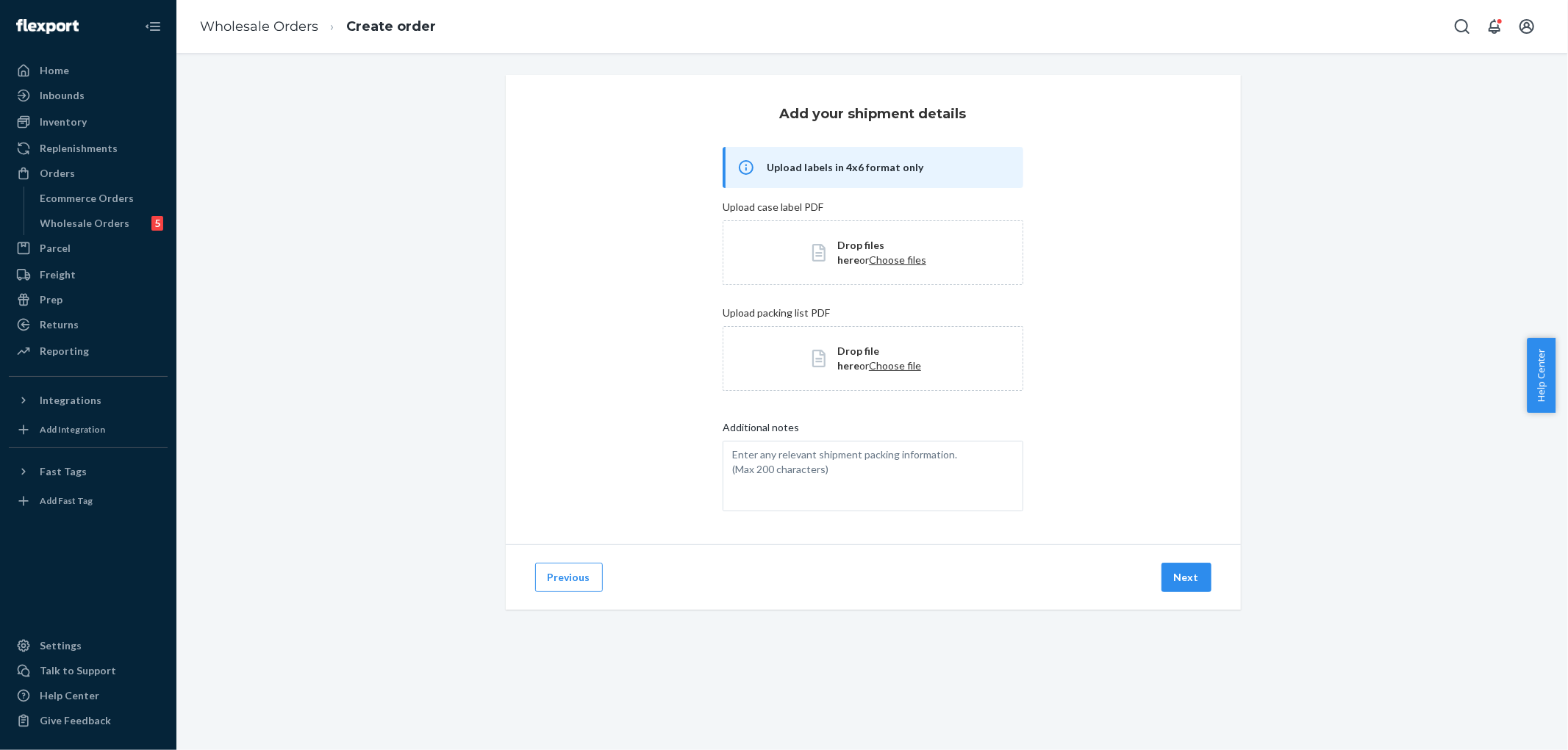
click at [1177, 574] on button "Next" at bounding box center [1187, 577] width 50 height 30
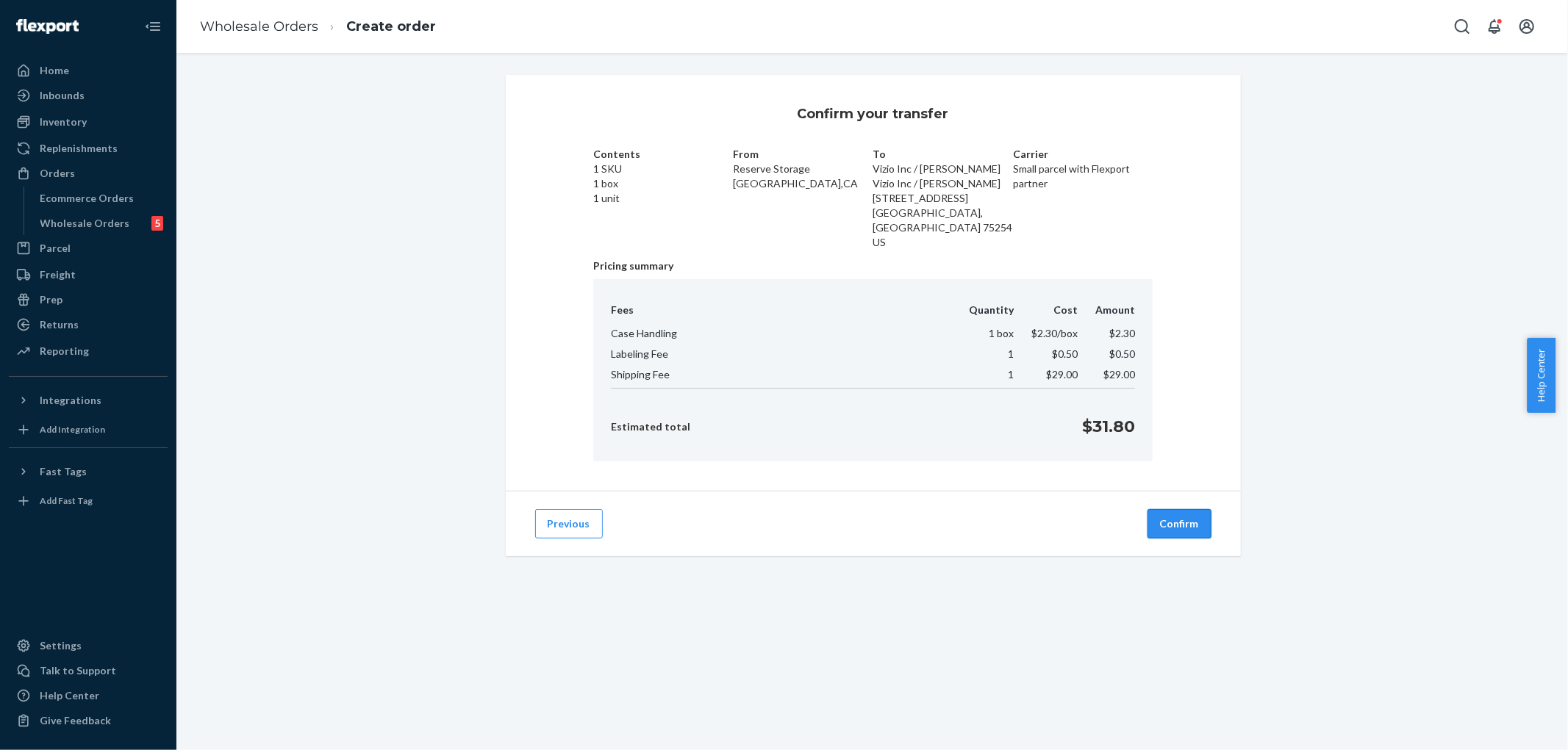
click at [1181, 510] on button "Confirm" at bounding box center [1180, 524] width 64 height 30
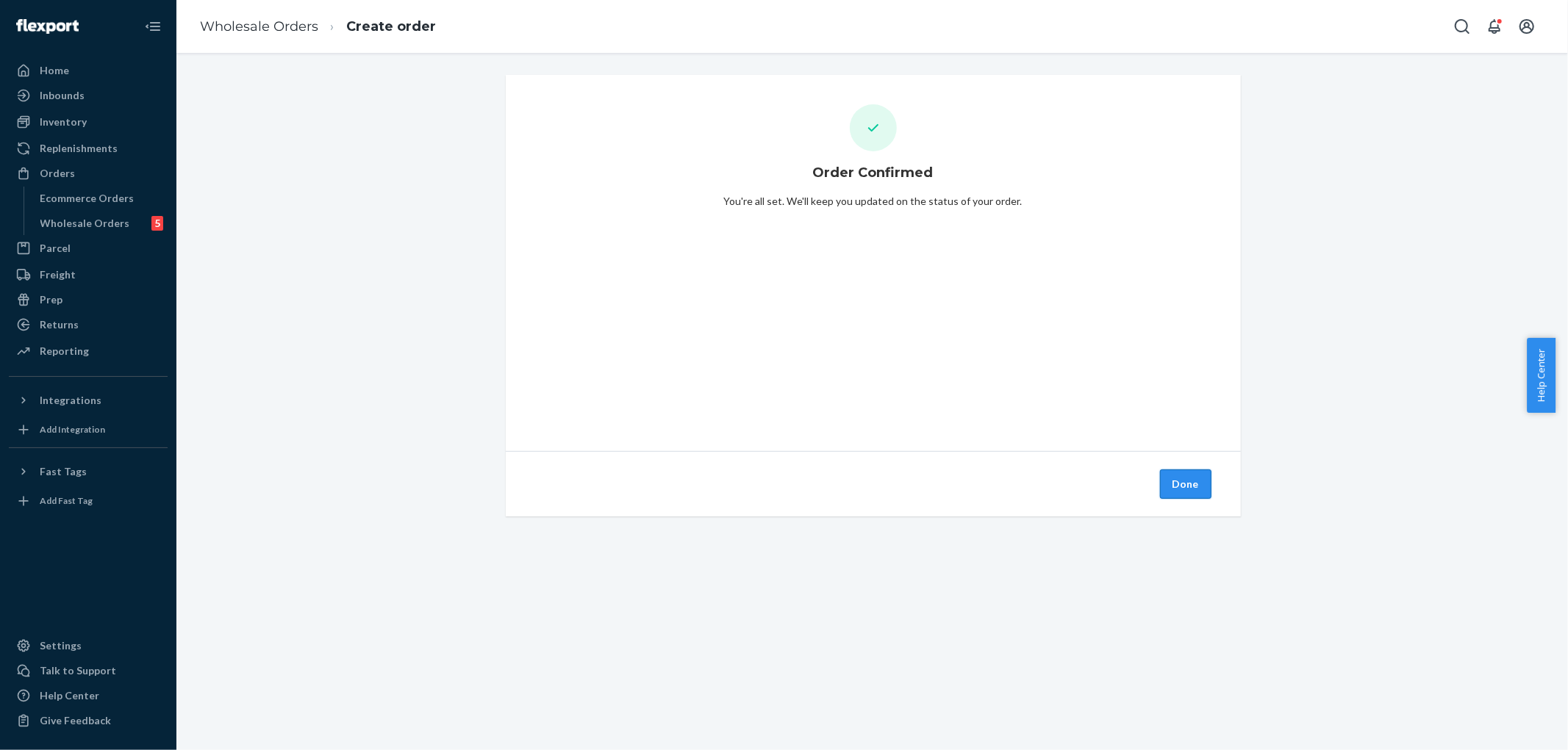
click at [1184, 486] on button "Done" at bounding box center [1185, 484] width 51 height 30
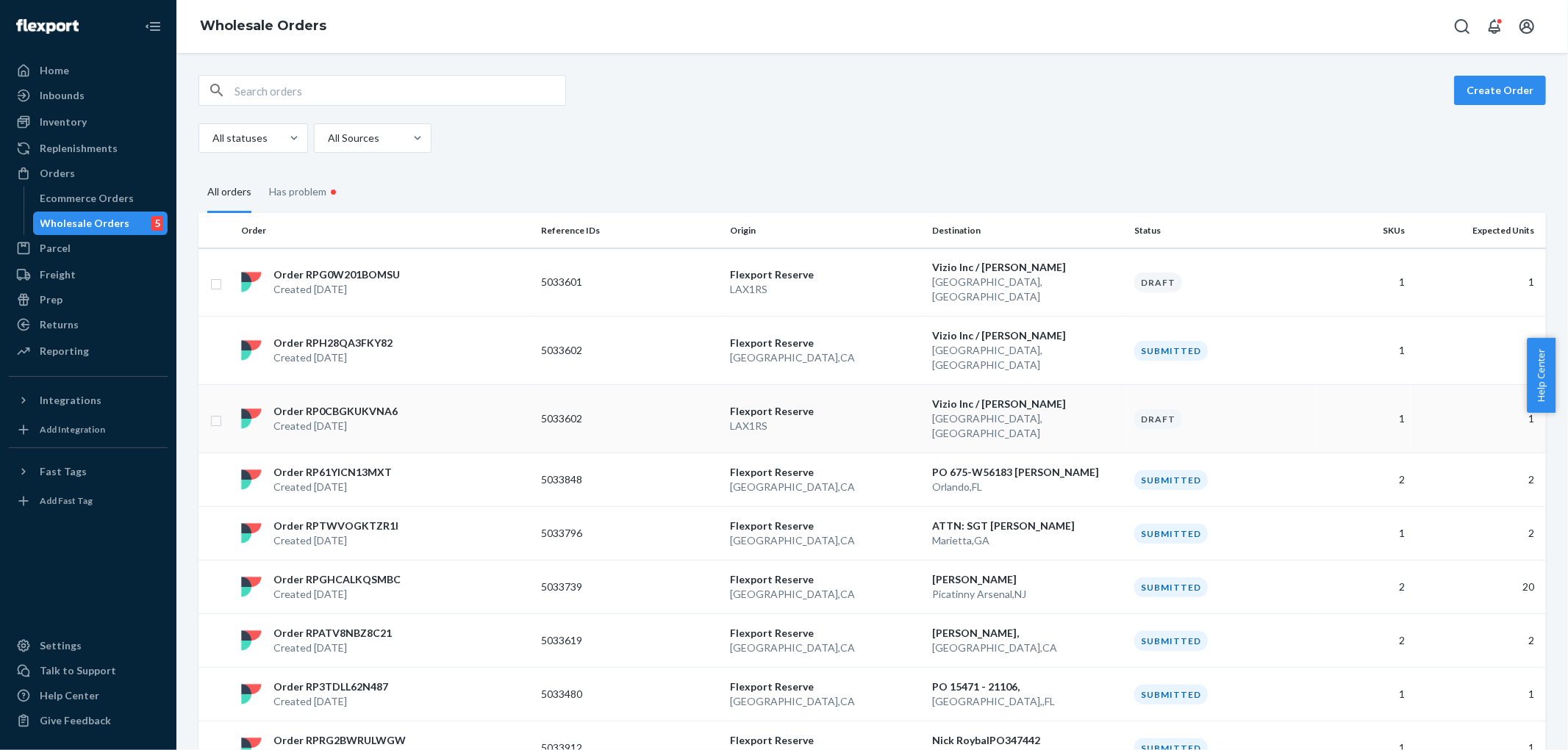
click at [553, 411] on p "5033602" at bounding box center [600, 419] width 118 height 15
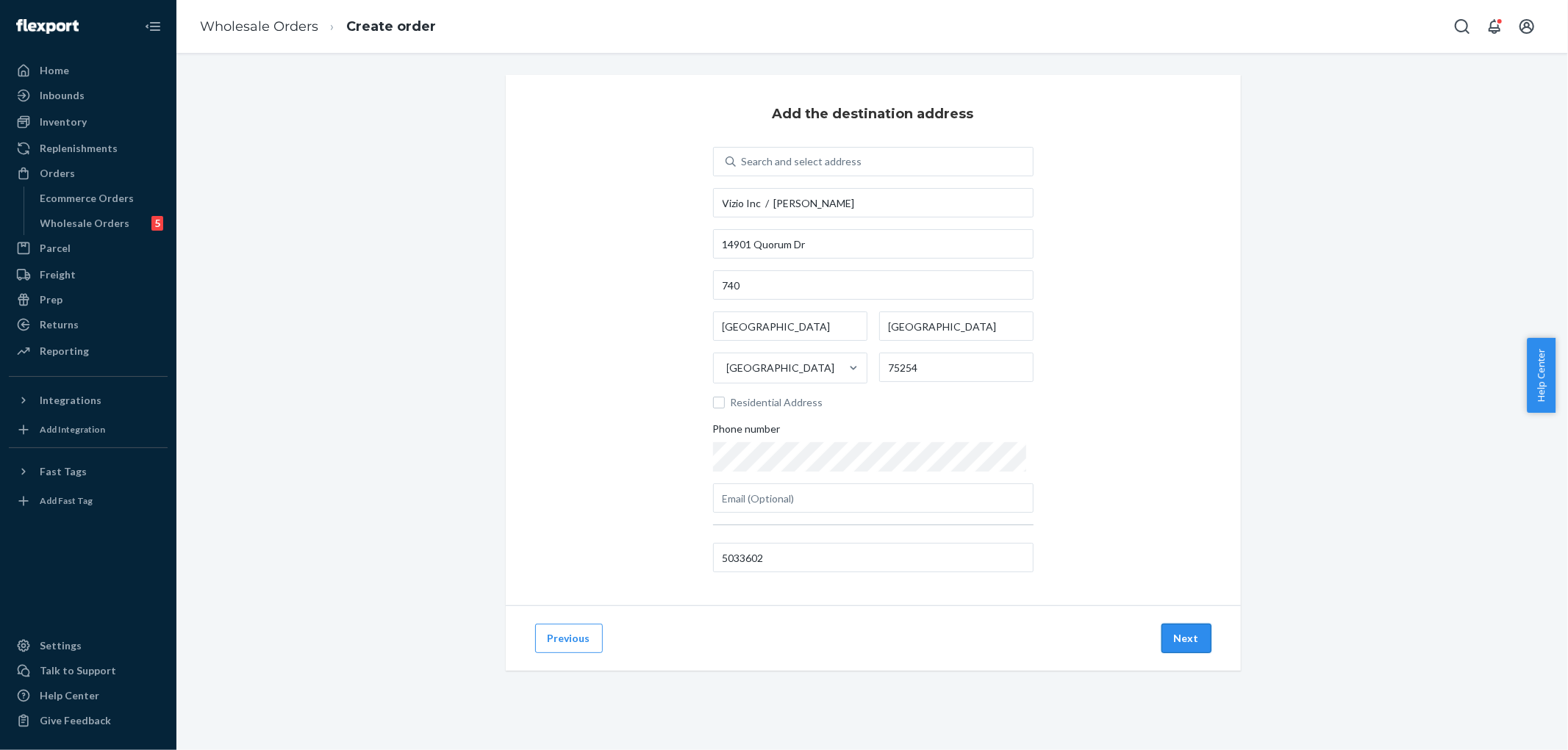
click at [1186, 638] on button "Next" at bounding box center [1187, 639] width 50 height 30
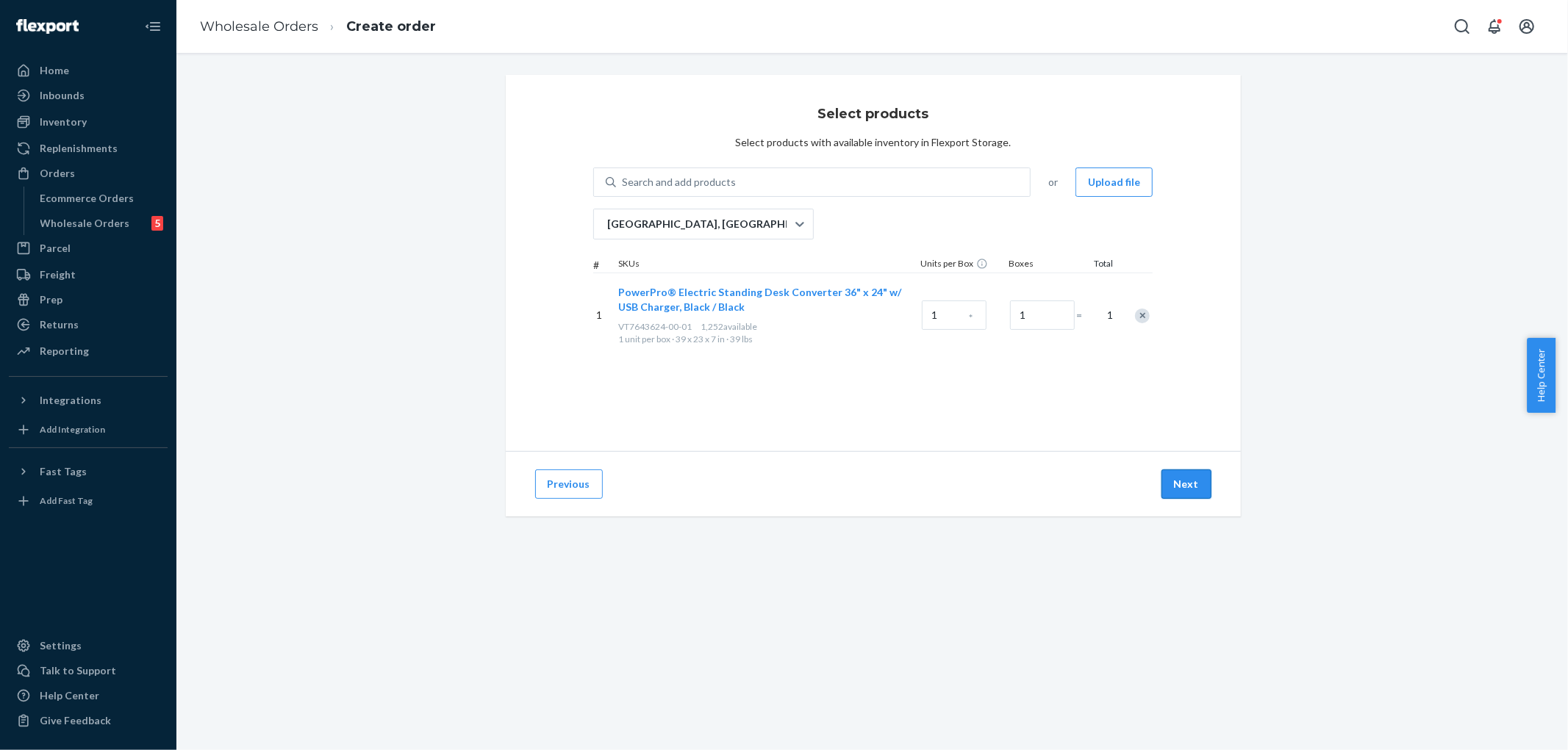
click at [1184, 491] on button "Next" at bounding box center [1187, 484] width 50 height 30
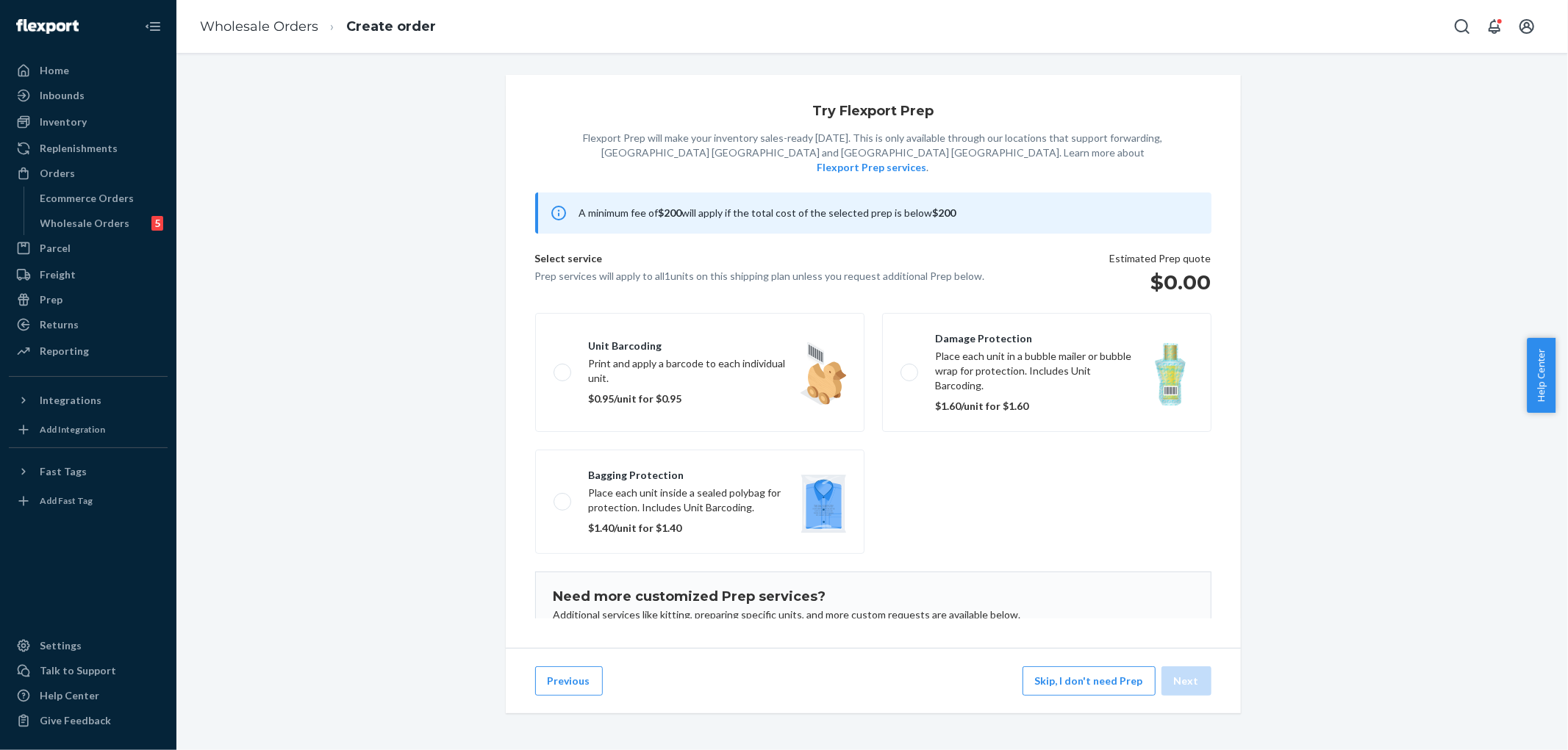
scroll to position [95, 0]
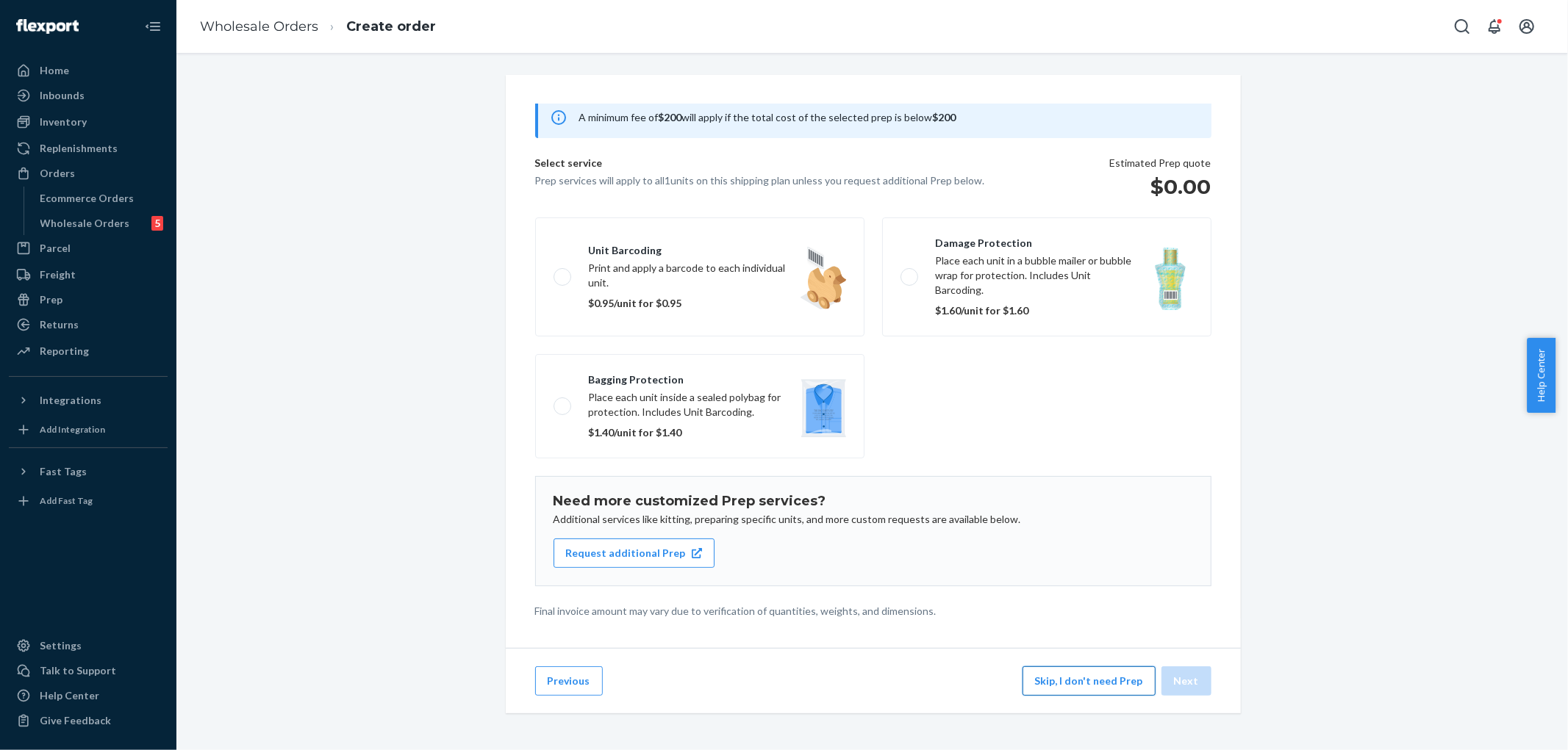
click at [1062, 694] on button "Skip, I don't need Prep" at bounding box center [1089, 681] width 133 height 30
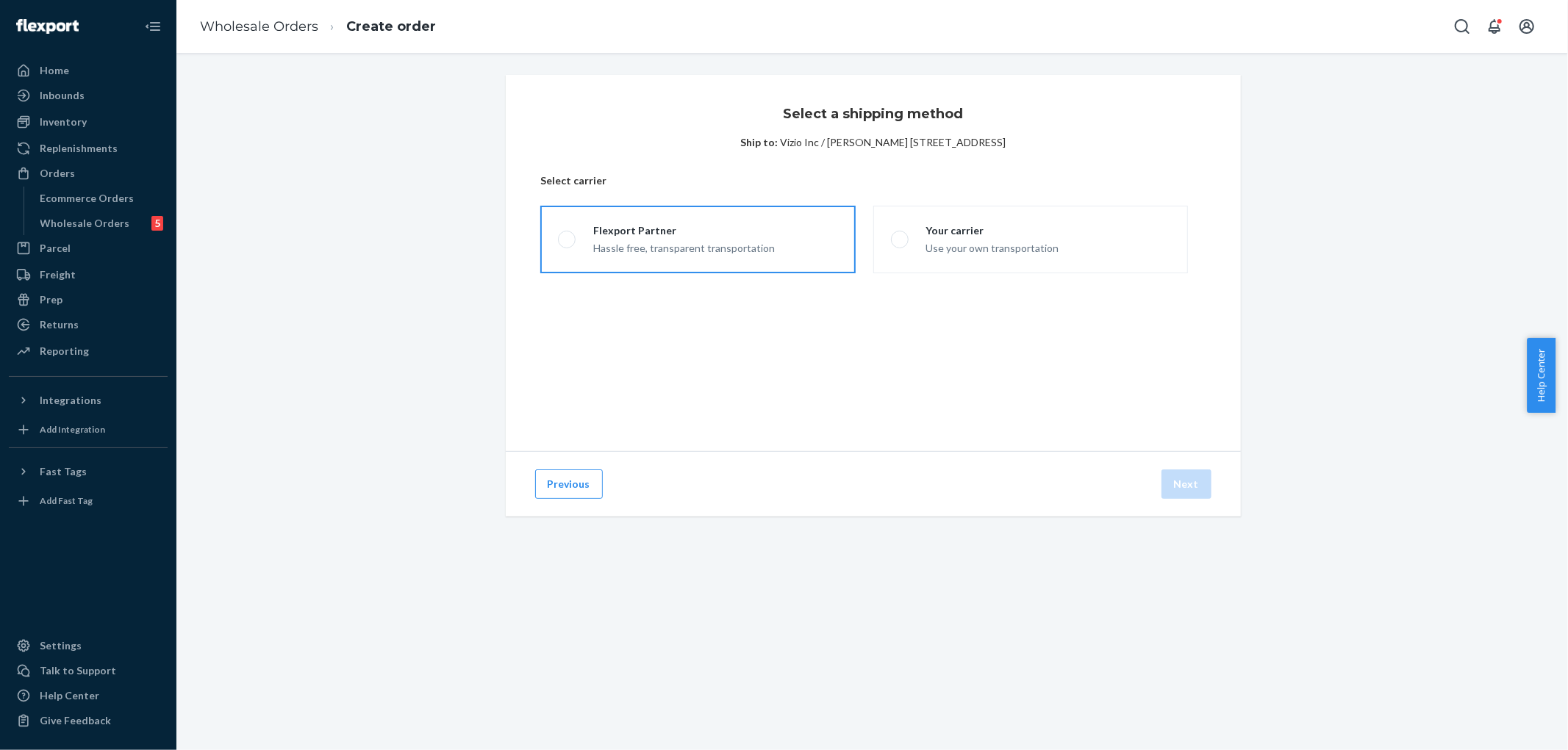
click at [662, 240] on div "Hassle free, transparent transportation" at bounding box center [684, 246] width 182 height 18
click at [567, 240] on input "Flexport Partner Hassle free, transparent transportation" at bounding box center [563, 240] width 9 height 9
radio input "true"
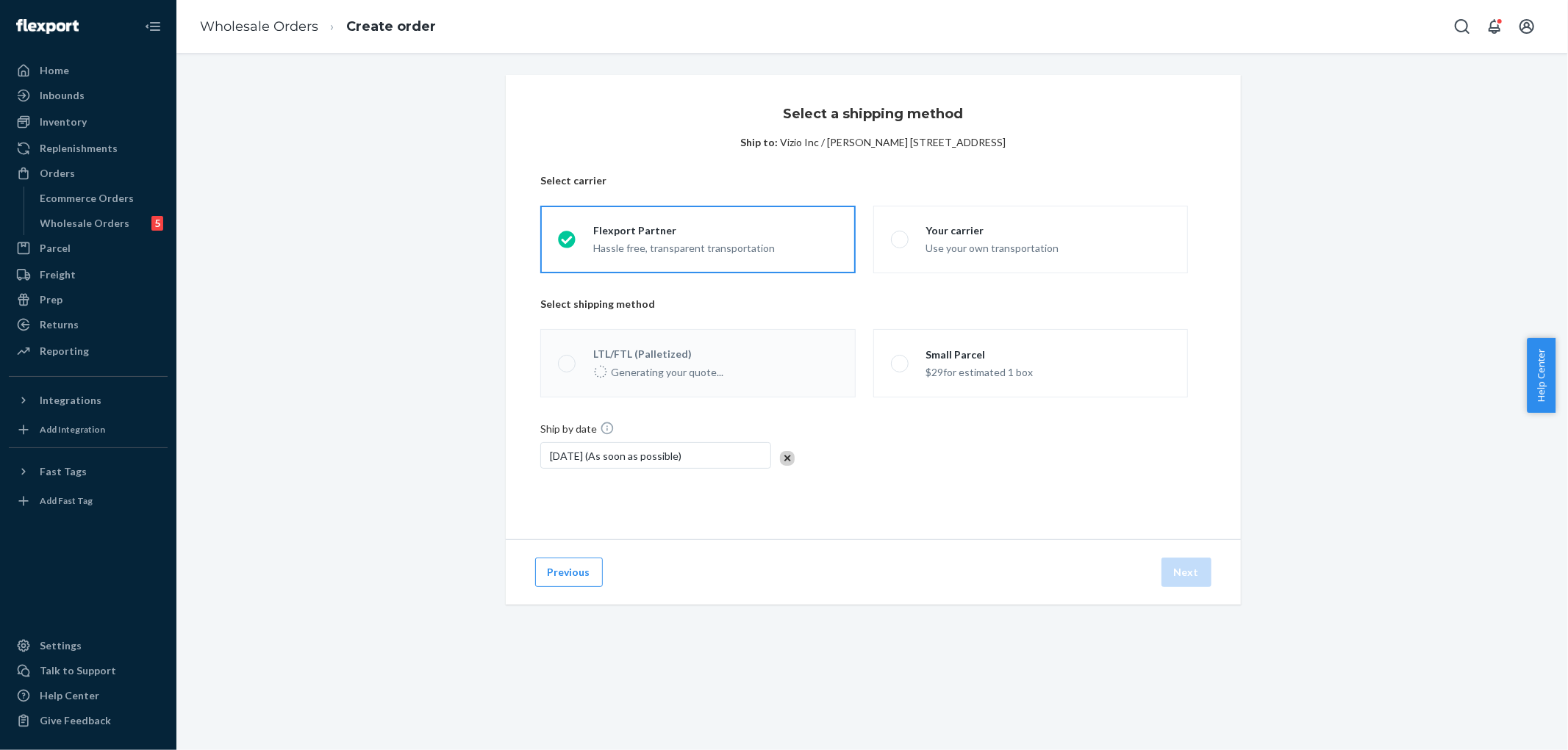
click at [926, 371] on div "$29 for estimated 1 box" at bounding box center [979, 370] width 107 height 18
click at [901, 368] on input "Small Parcel $29 for estimated 1 box" at bounding box center [896, 363] width 9 height 9
radio input "true"
click at [1181, 573] on button "Next" at bounding box center [1187, 573] width 50 height 30
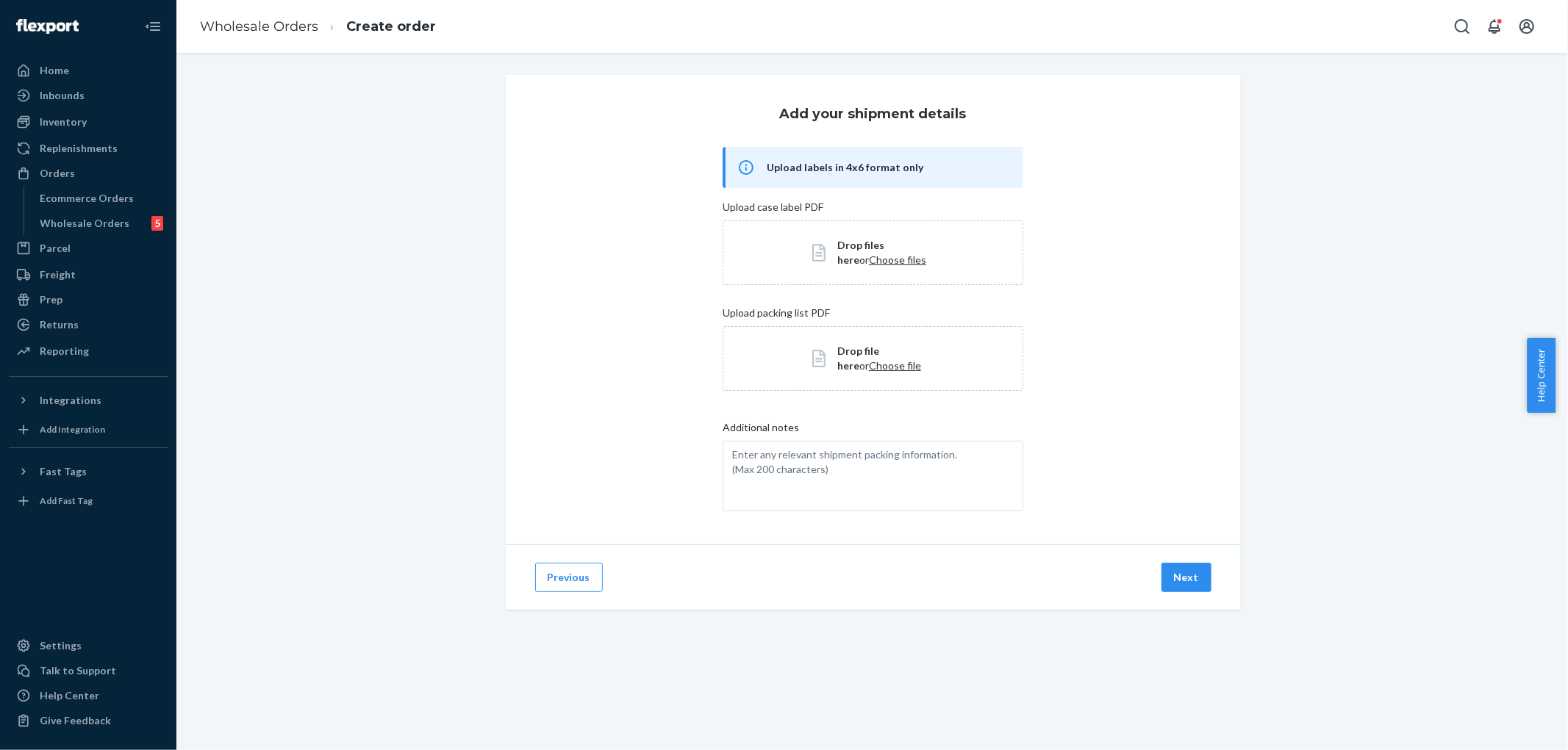
click at [1178, 572] on button "Next" at bounding box center [1187, 577] width 50 height 30
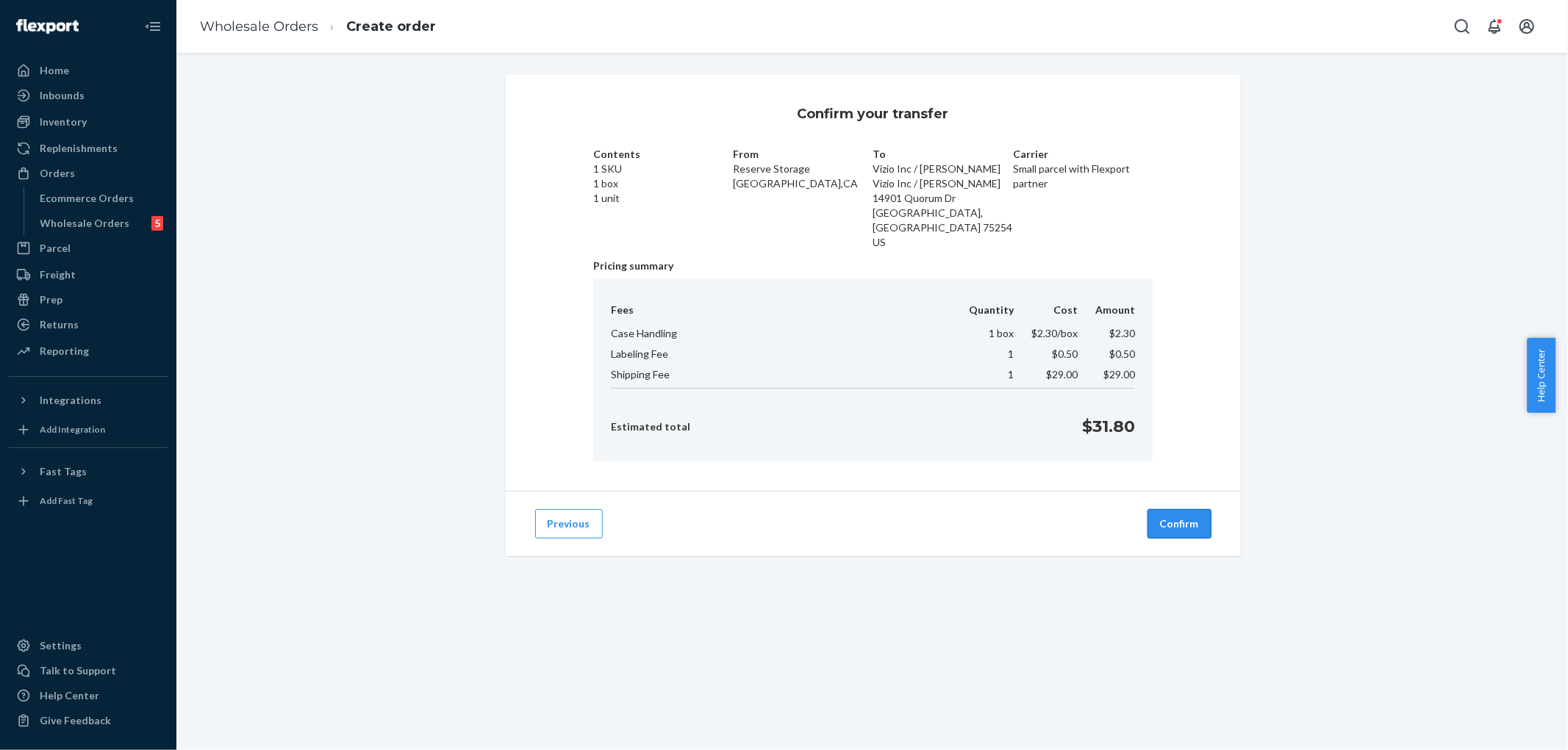
click at [1169, 509] on button "Confirm" at bounding box center [1180, 524] width 64 height 30
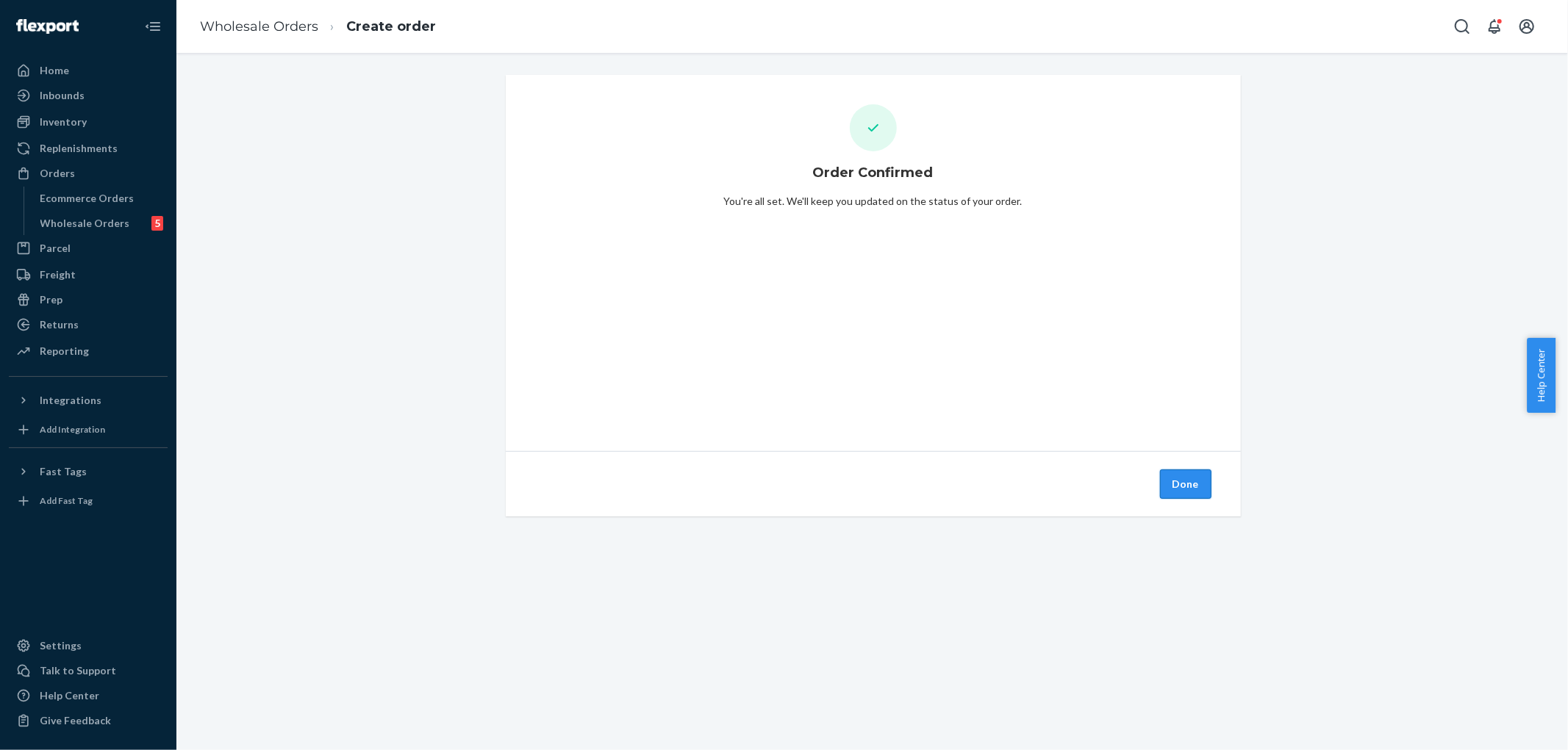
click at [1168, 485] on button "Done" at bounding box center [1185, 484] width 51 height 30
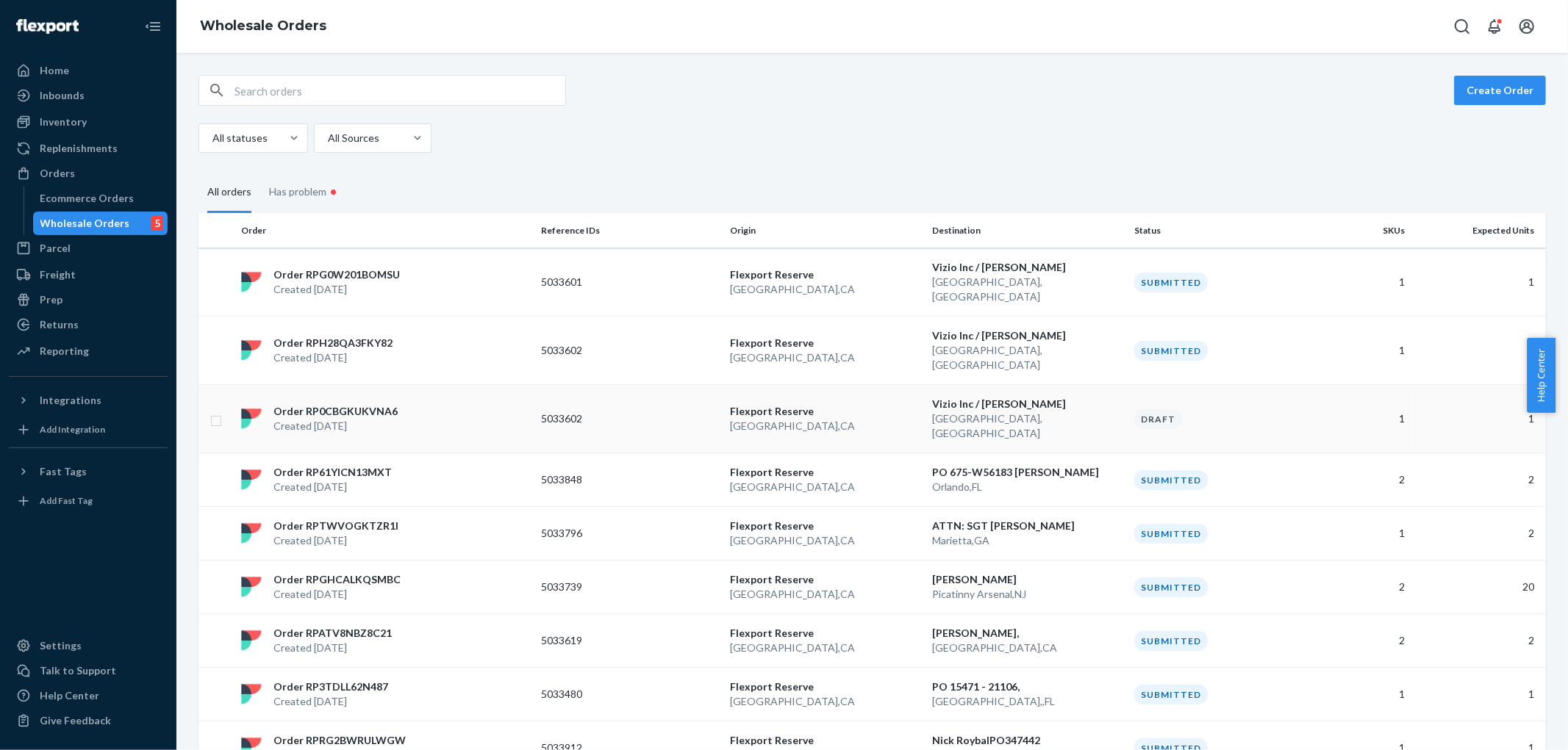
click at [451, 404] on div "Order RP0CBGKUKVNA6 Created [DATE]" at bounding box center [385, 419] width 300 height 30
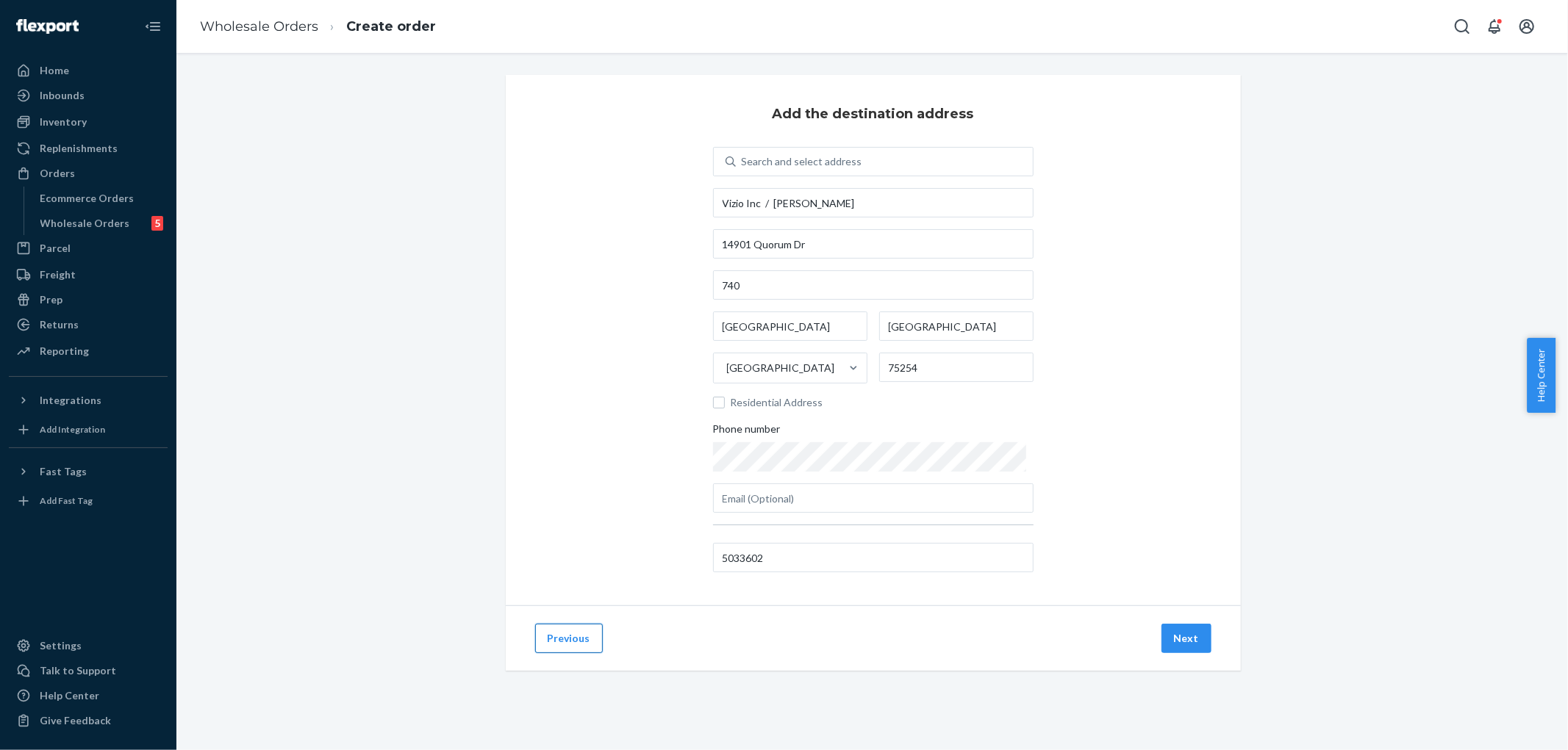
click at [571, 644] on button "Previous" at bounding box center [568, 639] width 67 height 30
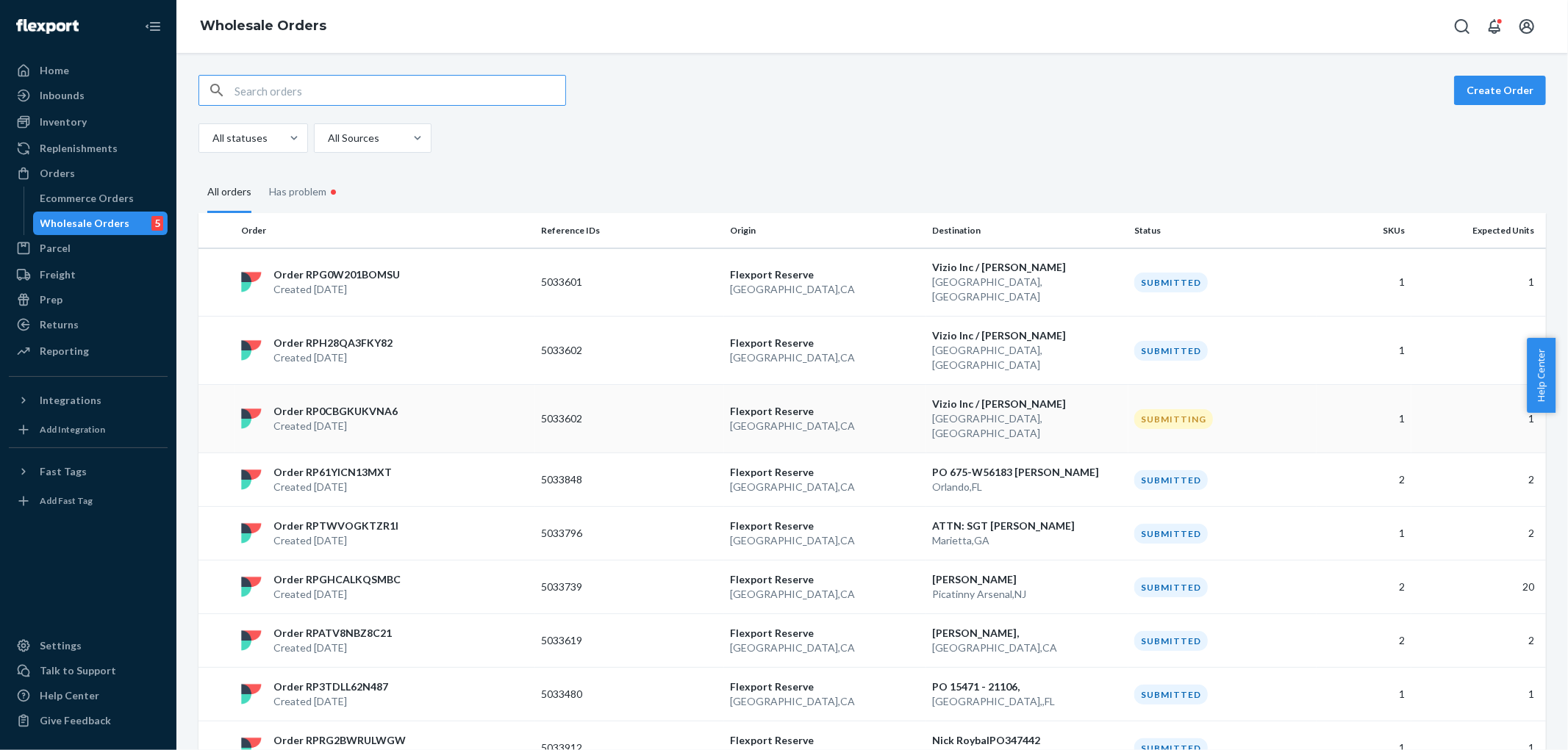
click at [463, 404] on div "Order RP0CBGKUKVNA6 Created [DATE]" at bounding box center [385, 419] width 300 height 30
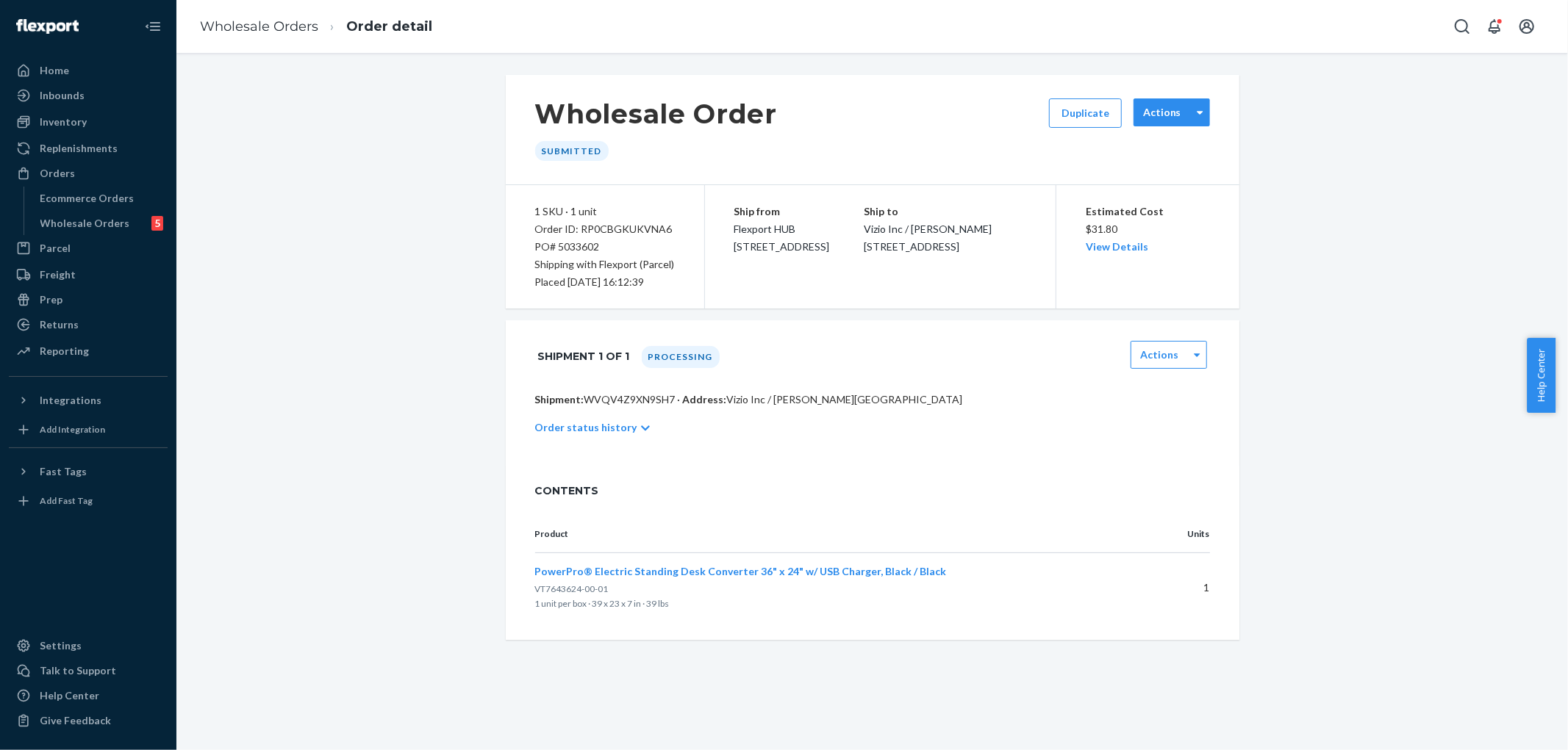
click at [1164, 120] on div "Actions" at bounding box center [1172, 113] width 77 height 28
click at [1159, 146] on p "Cancel Order" at bounding box center [1171, 153] width 59 height 30
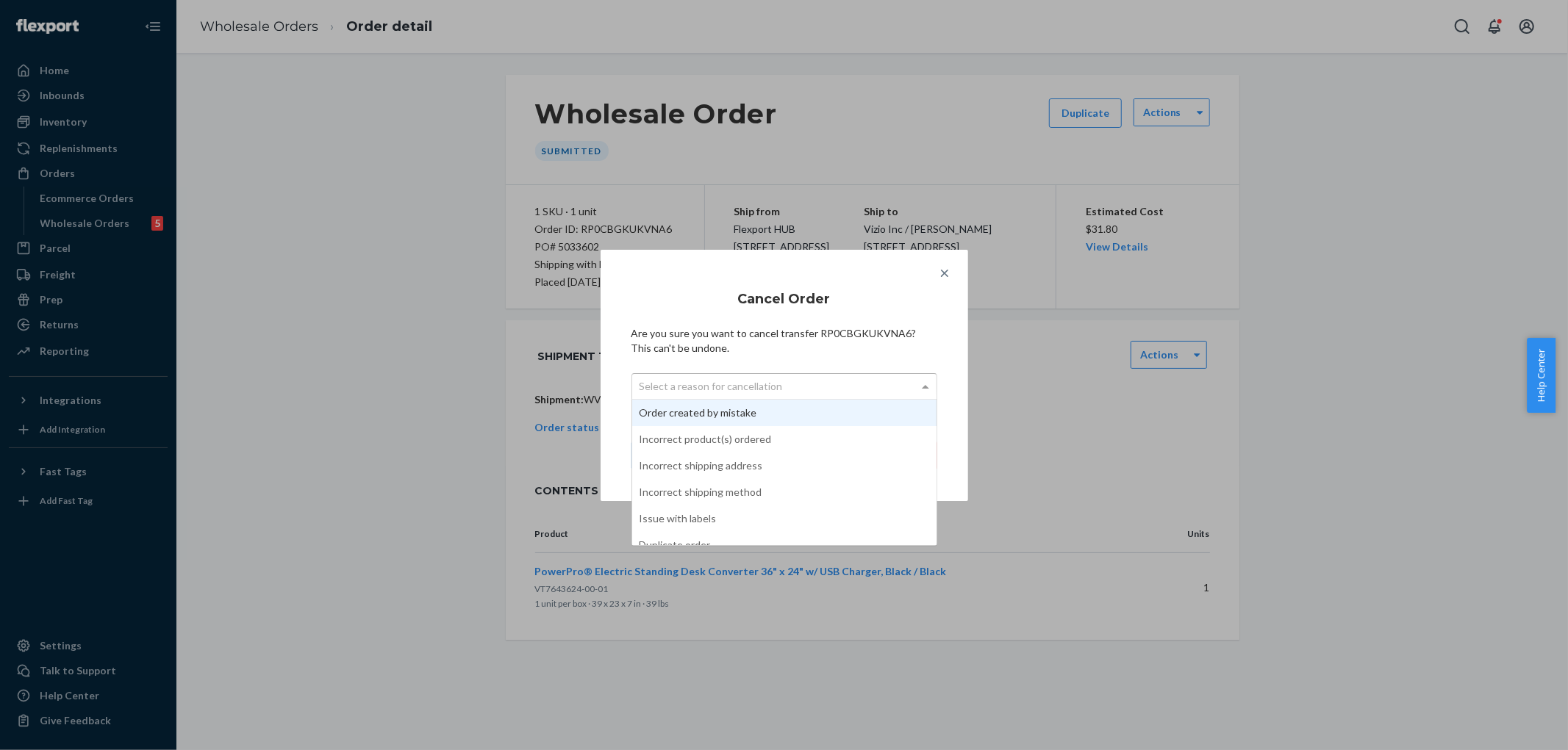
click at [773, 392] on div "Select a reason for cancellation" at bounding box center [784, 386] width 304 height 25
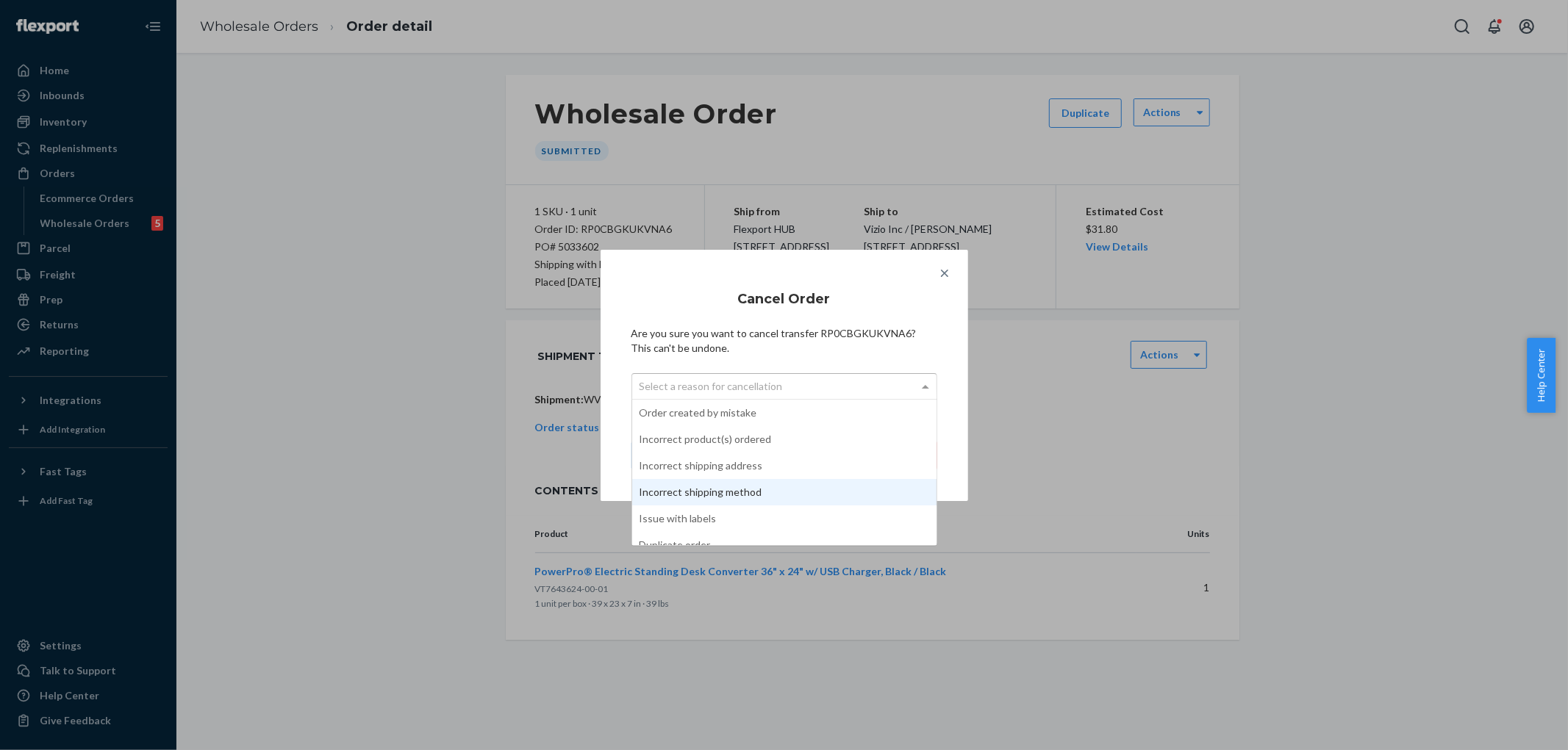
scroll to position [81, 0]
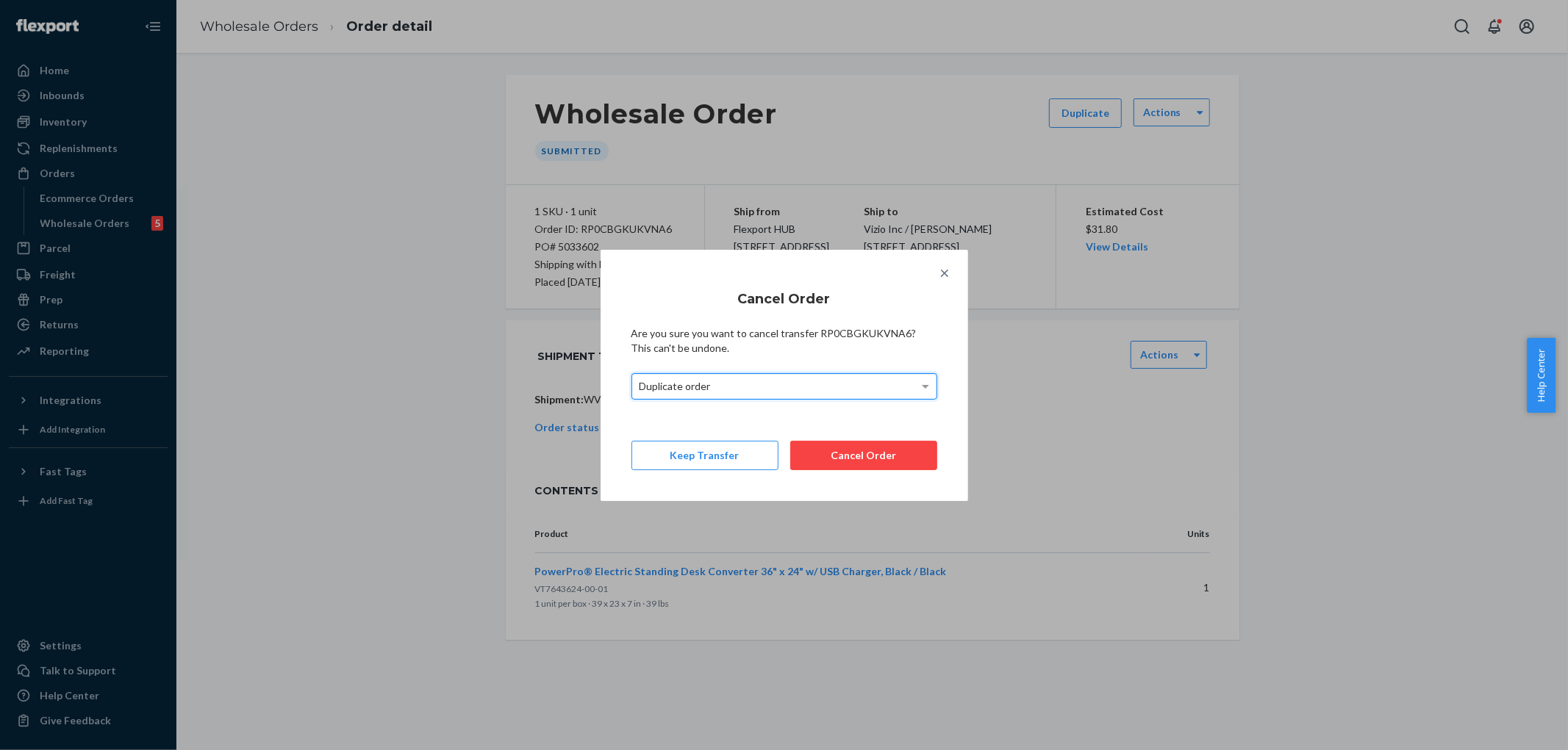
click at [841, 452] on button "Cancel Order" at bounding box center [864, 456] width 147 height 30
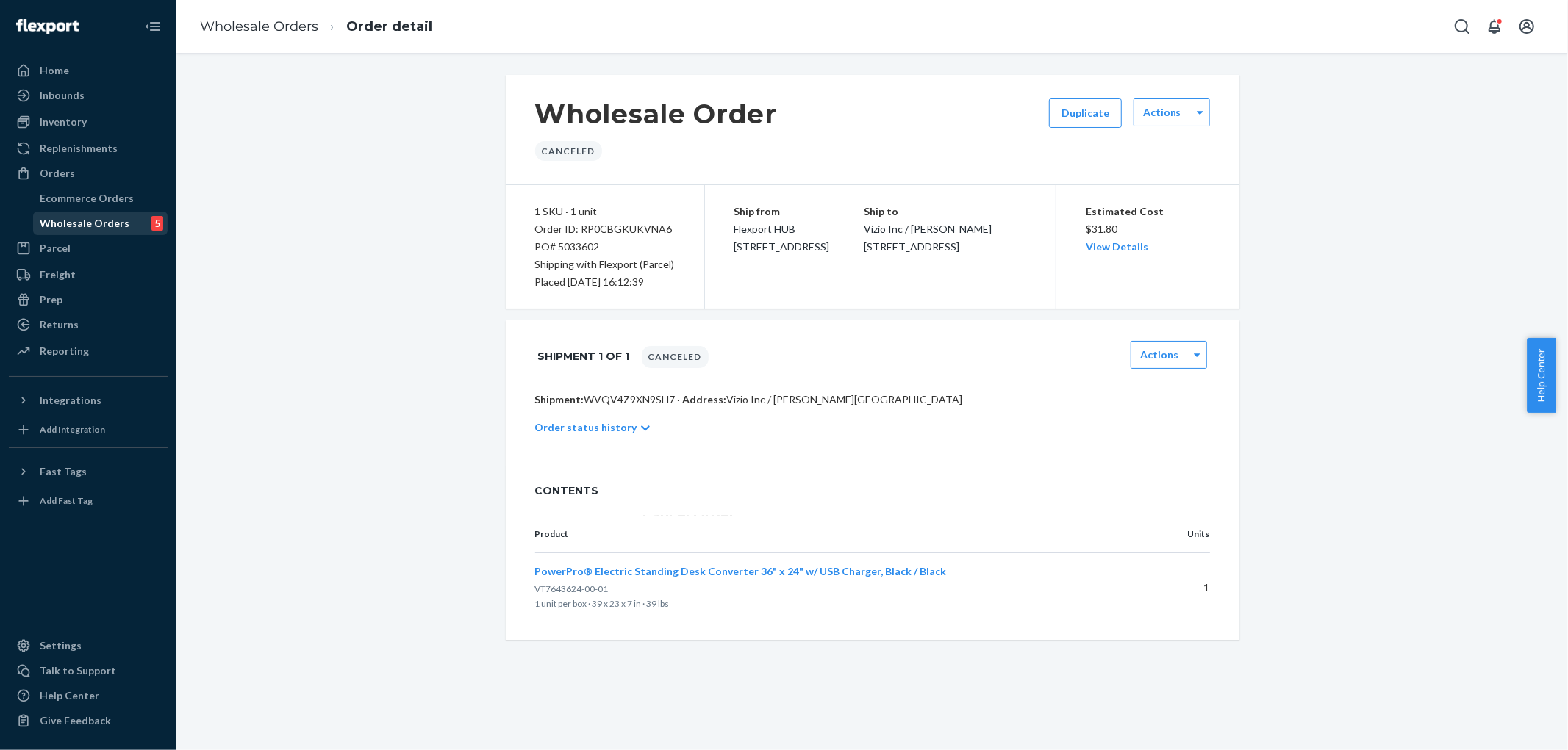
click at [87, 219] on div "Wholesale Orders" at bounding box center [85, 224] width 90 height 15
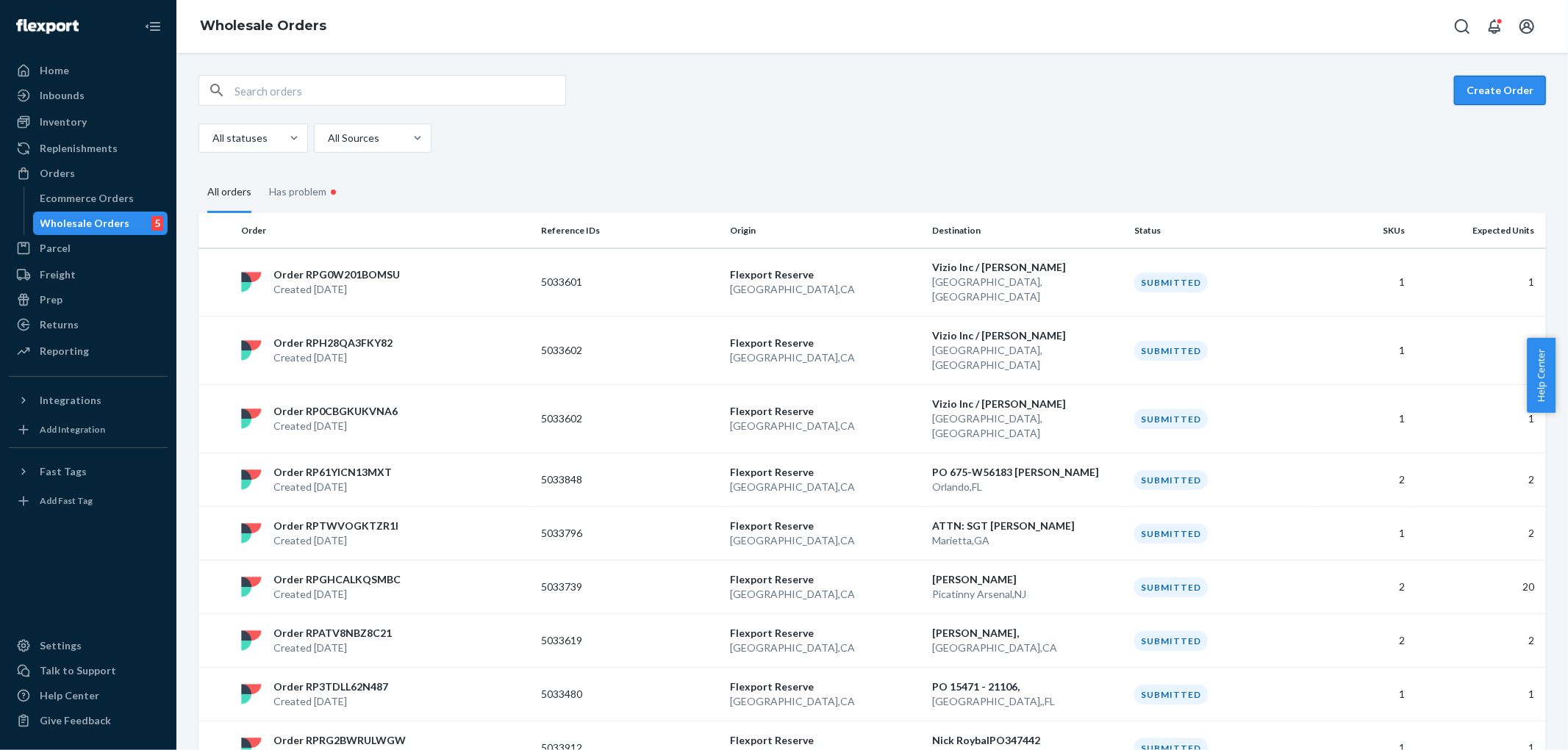
click at [1501, 89] on button "Create Order" at bounding box center [1500, 90] width 91 height 30
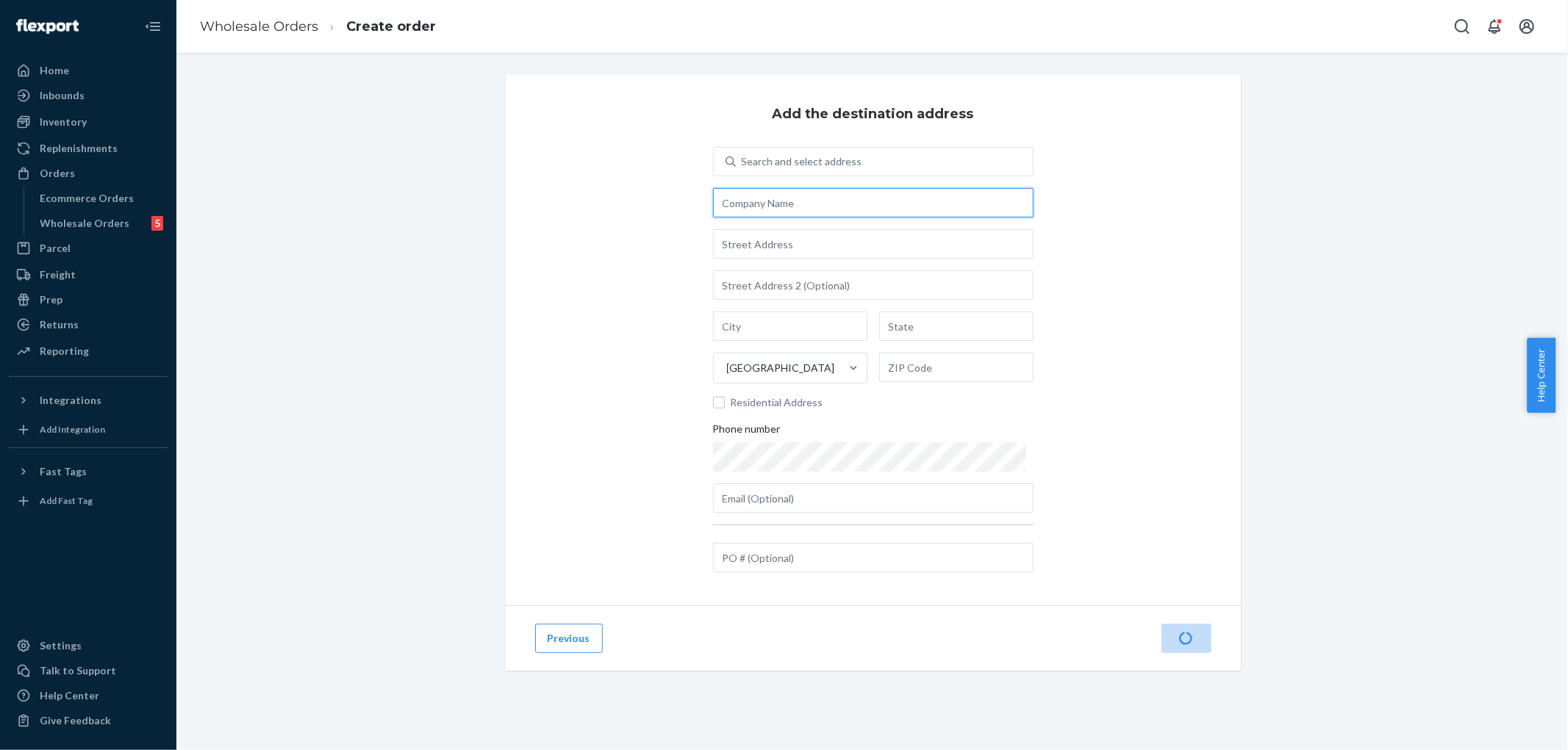
click at [806, 199] on input "text" at bounding box center [873, 203] width 320 height 30
paste input "USACE"
type input "USACE / [PERSON_NAME]"
click at [846, 248] on input "text" at bounding box center [873, 244] width 320 height 30
click at [821, 243] on input "text" at bounding box center [873, 244] width 320 height 30
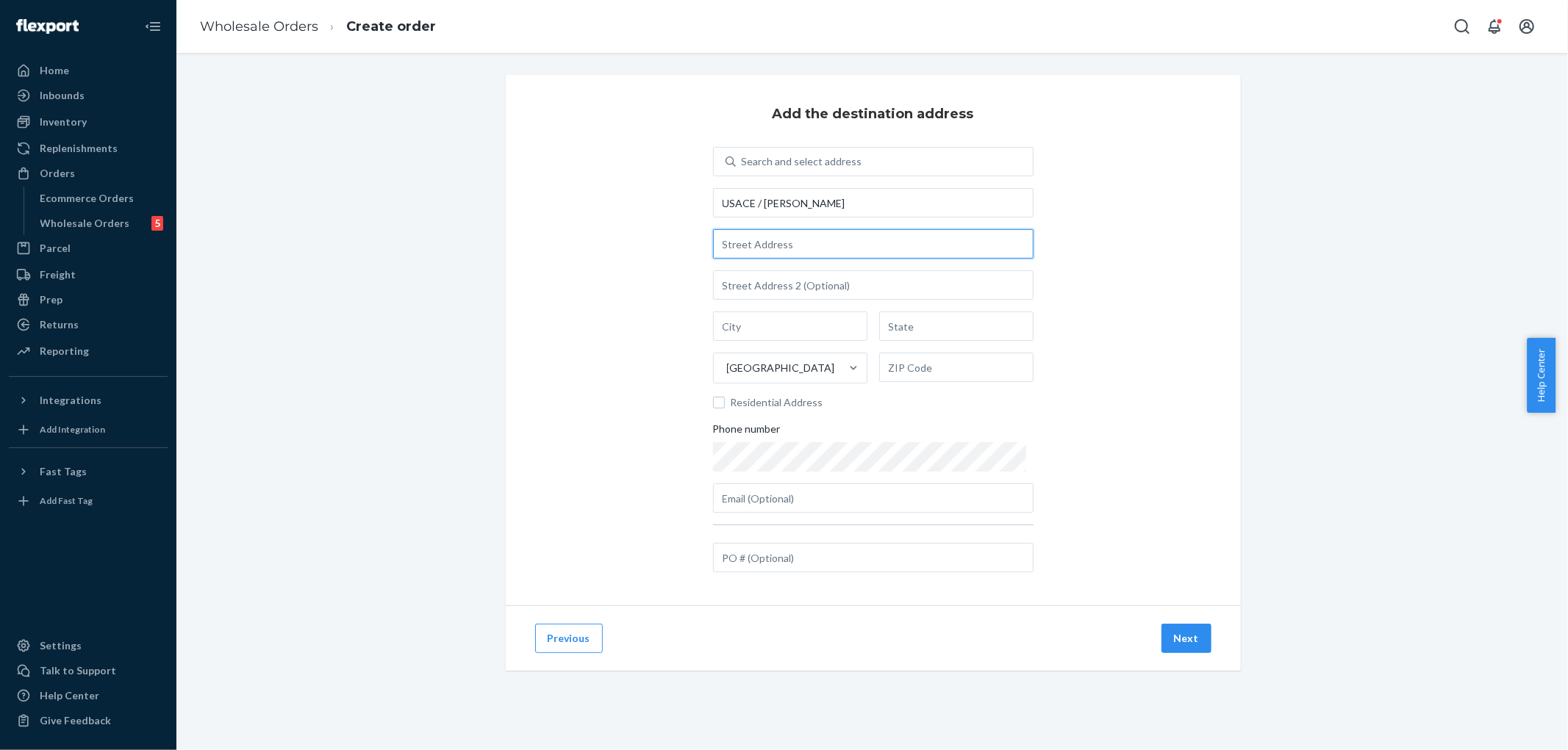
paste input "[STREET_ADDRESS]"
type input "[STREET_ADDRESS]"
type input "[GEOGRAPHIC_DATA]"
type input "VA"
type input "22315"
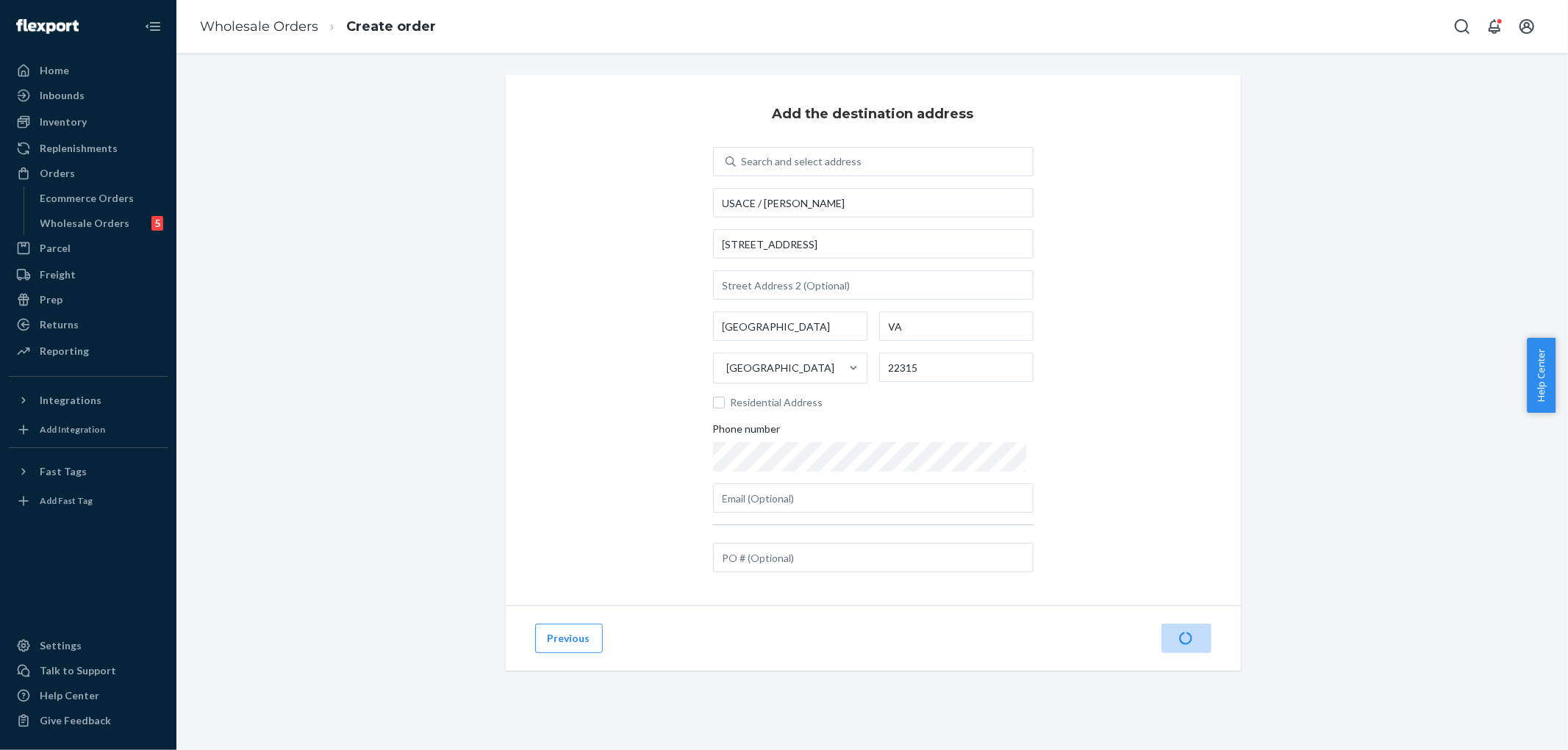
click at [1257, 204] on div "Add the destination address Search and select address USACE / [PERSON_NAME] [ST…" at bounding box center [872, 390] width 1369 height 632
click at [938, 545] on input "text" at bounding box center [873, 558] width 320 height 30
type input "5033548"
click at [1183, 633] on button "Next" at bounding box center [1187, 639] width 50 height 30
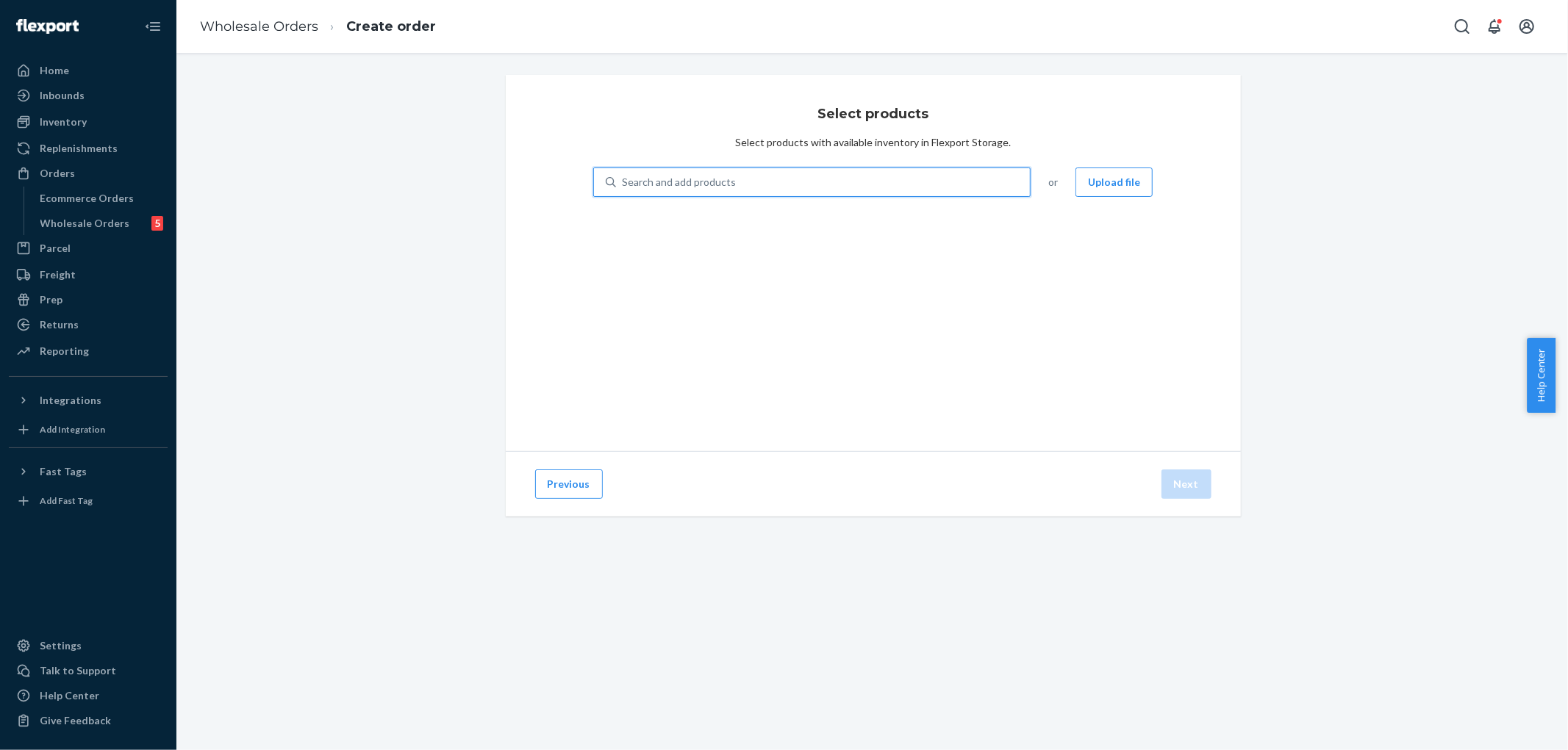
click at [846, 186] on div "Search and add products" at bounding box center [823, 182] width 414 height 26
click at [623, 186] on input "0 results available. Use Up and Down to choose options, press Enter to select t…" at bounding box center [623, 182] width 2 height 15
type input "vt76440"
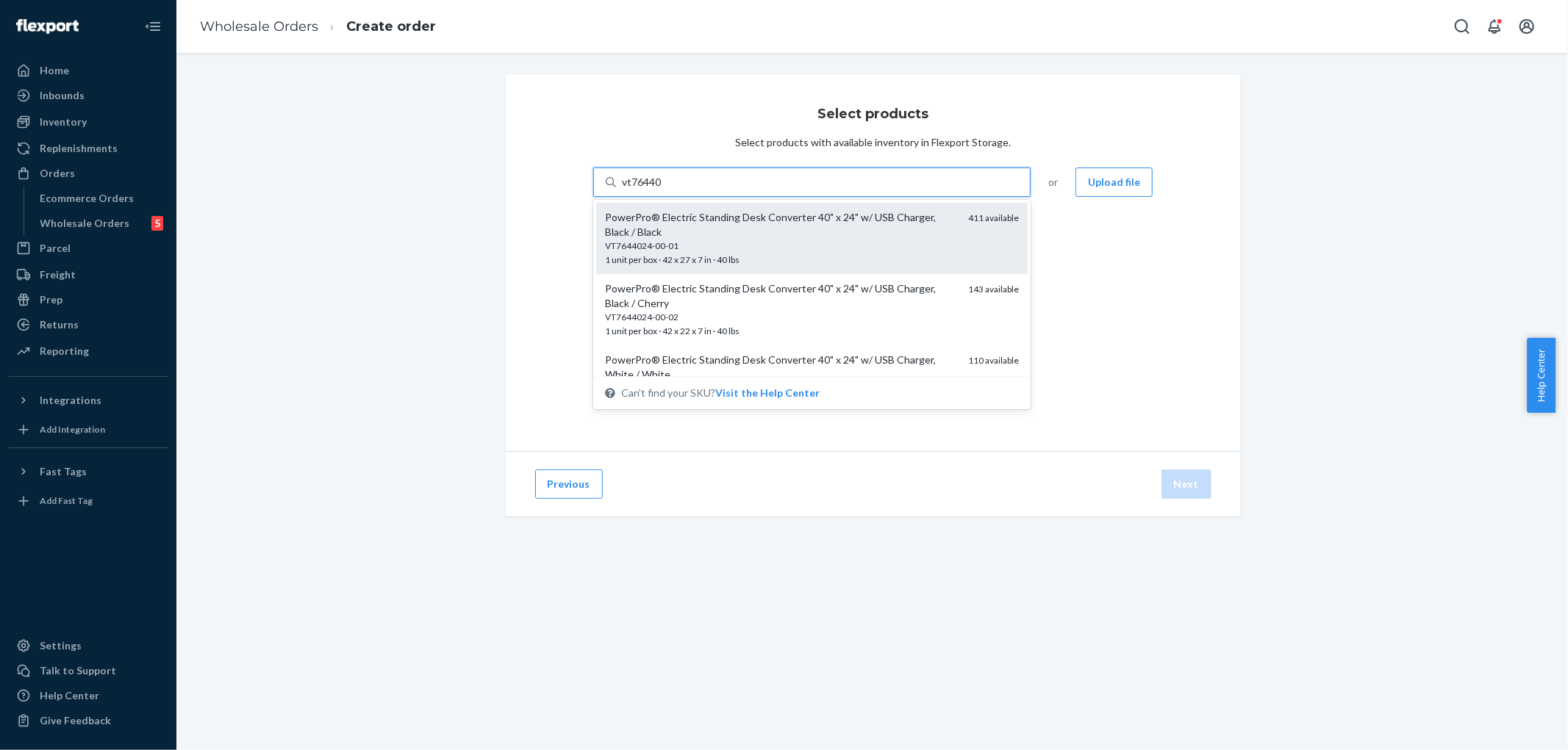
click at [719, 229] on div "PowerPro® Electric Standing Desk Converter 40" x 24" w/ USB Charger, Black / Bl…" at bounding box center [780, 225] width 352 height 30
click at [663, 189] on input "vt76440" at bounding box center [641, 182] width 40 height 15
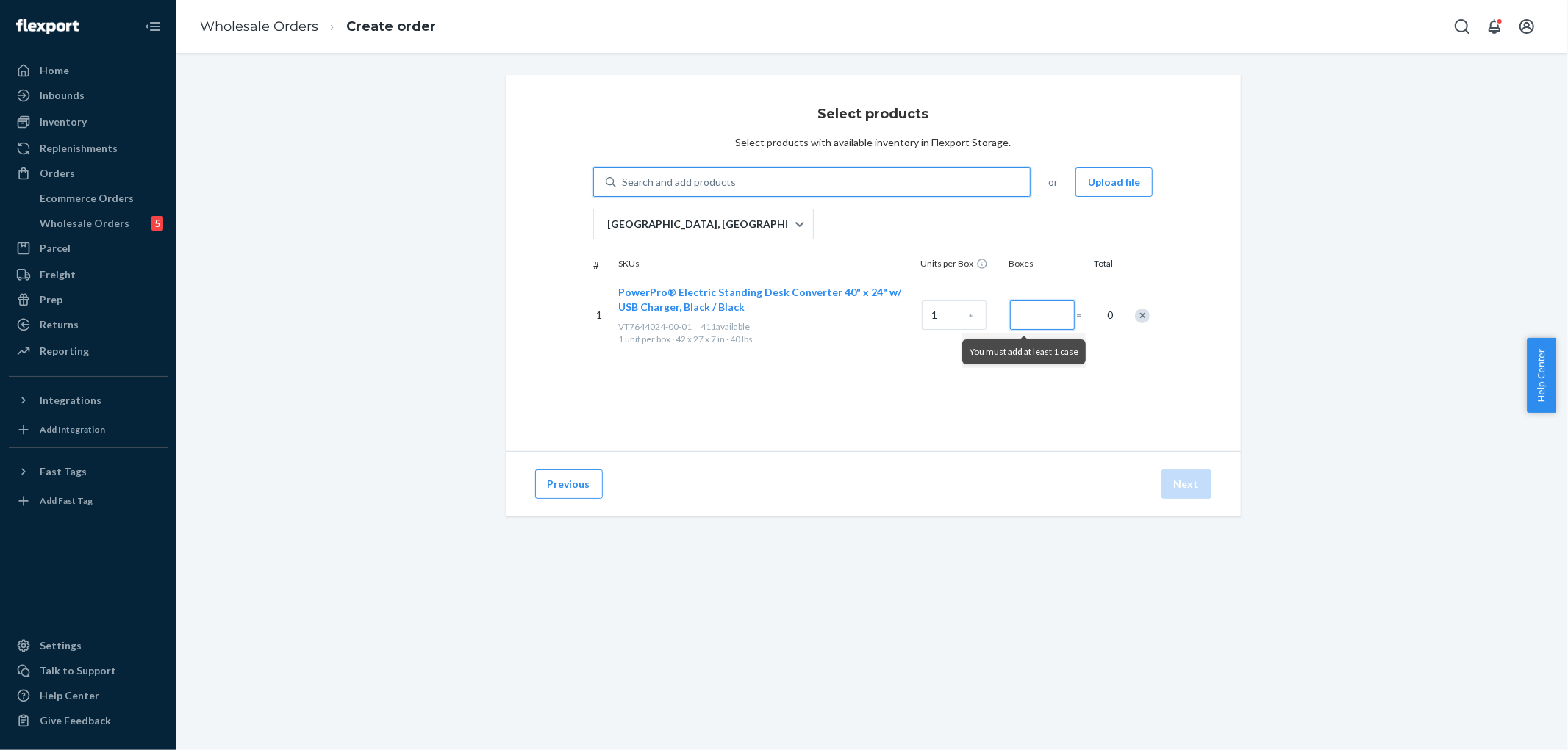
click at [1042, 317] on input "Number of boxes" at bounding box center [1042, 315] width 64 height 30
type input "5"
click at [1189, 479] on button "Next" at bounding box center [1187, 484] width 50 height 30
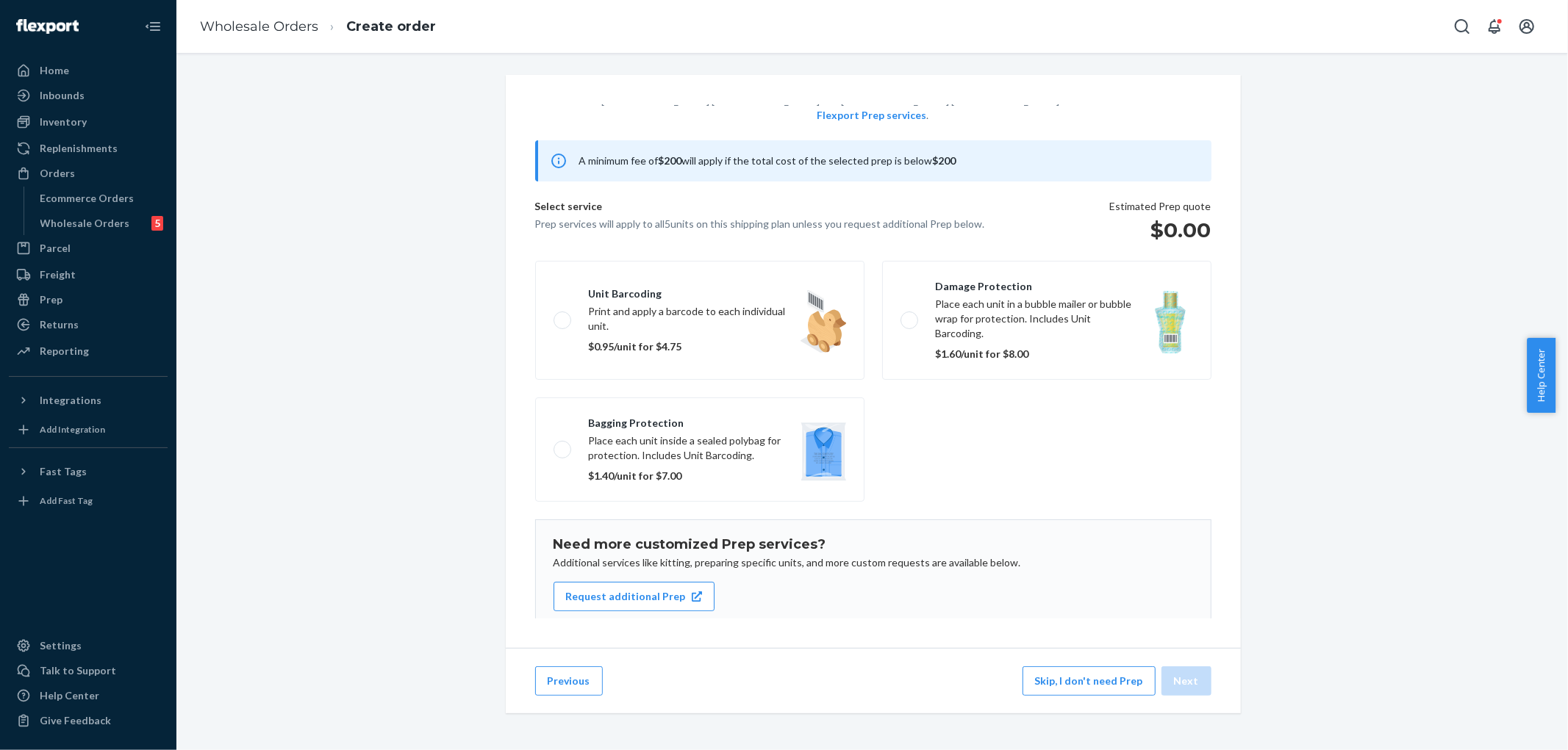
scroll to position [95, 0]
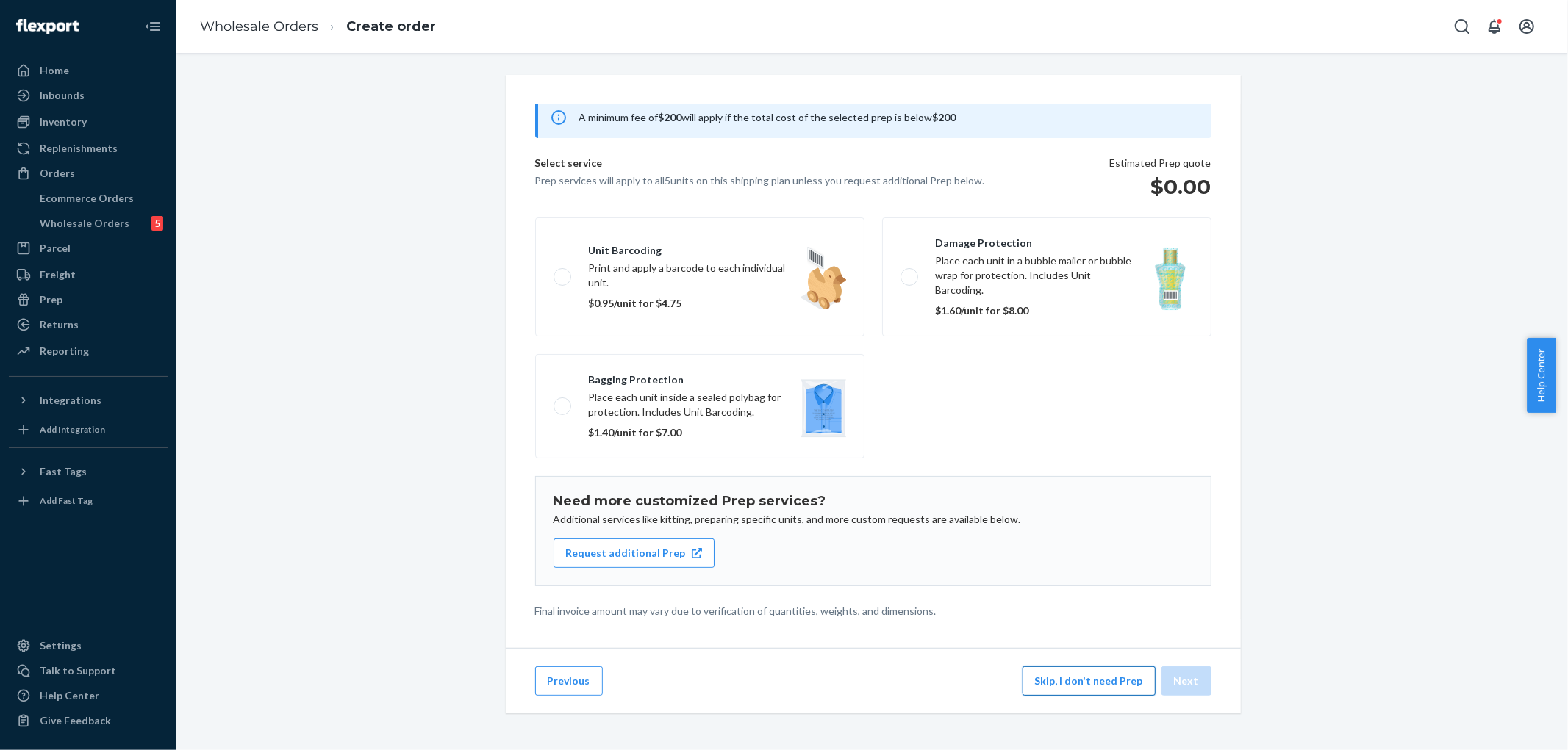
click at [1052, 688] on button "Skip, I don't need Prep" at bounding box center [1089, 681] width 133 height 30
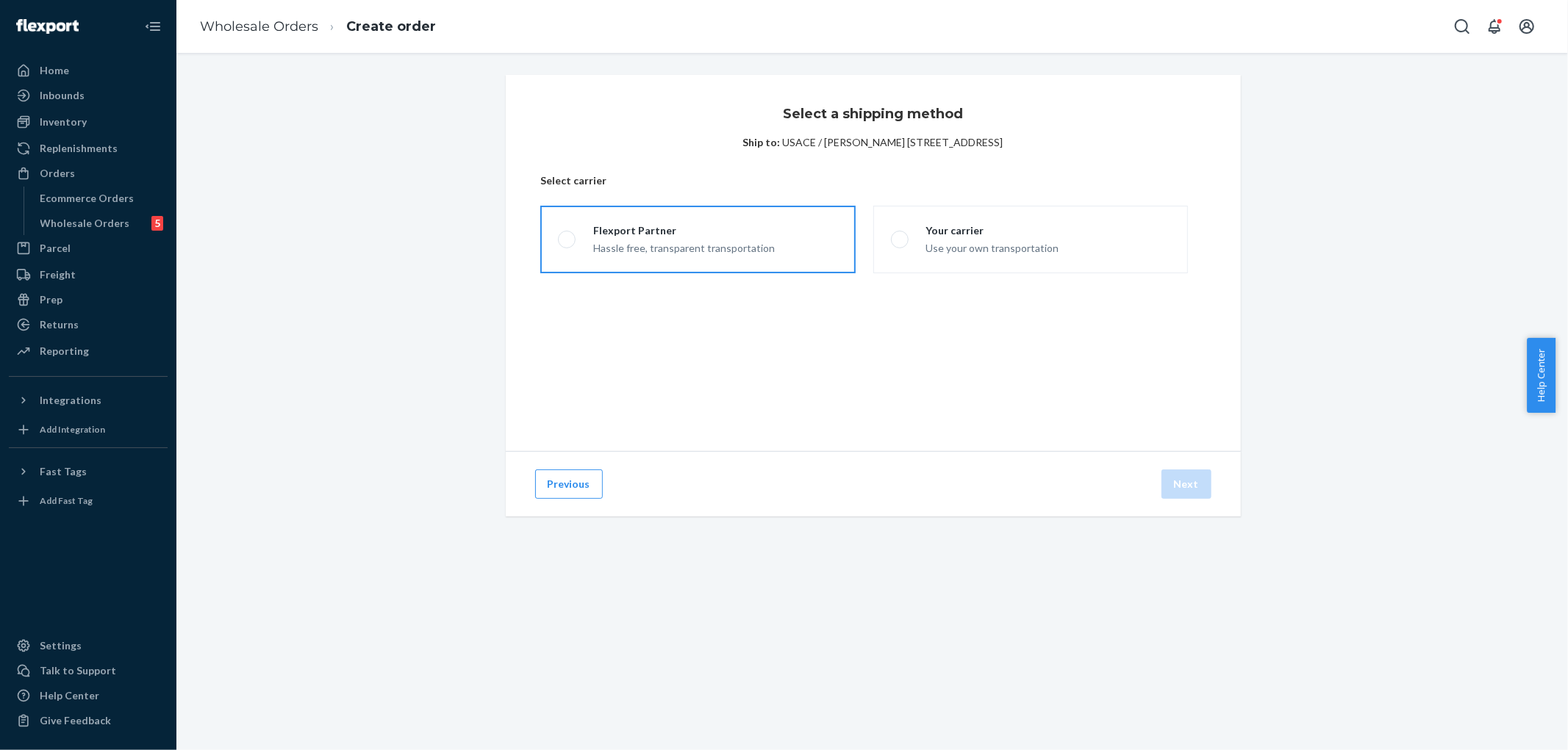
drag, startPoint x: 706, startPoint y: 251, endPoint x: 740, endPoint y: 265, distance: 36.8
click at [706, 246] on div "Hassle free, transparent transportation" at bounding box center [684, 246] width 182 height 18
click at [567, 244] on input "Flexport Partner Hassle free, transparent transportation" at bounding box center [563, 240] width 9 height 9
radio input "true"
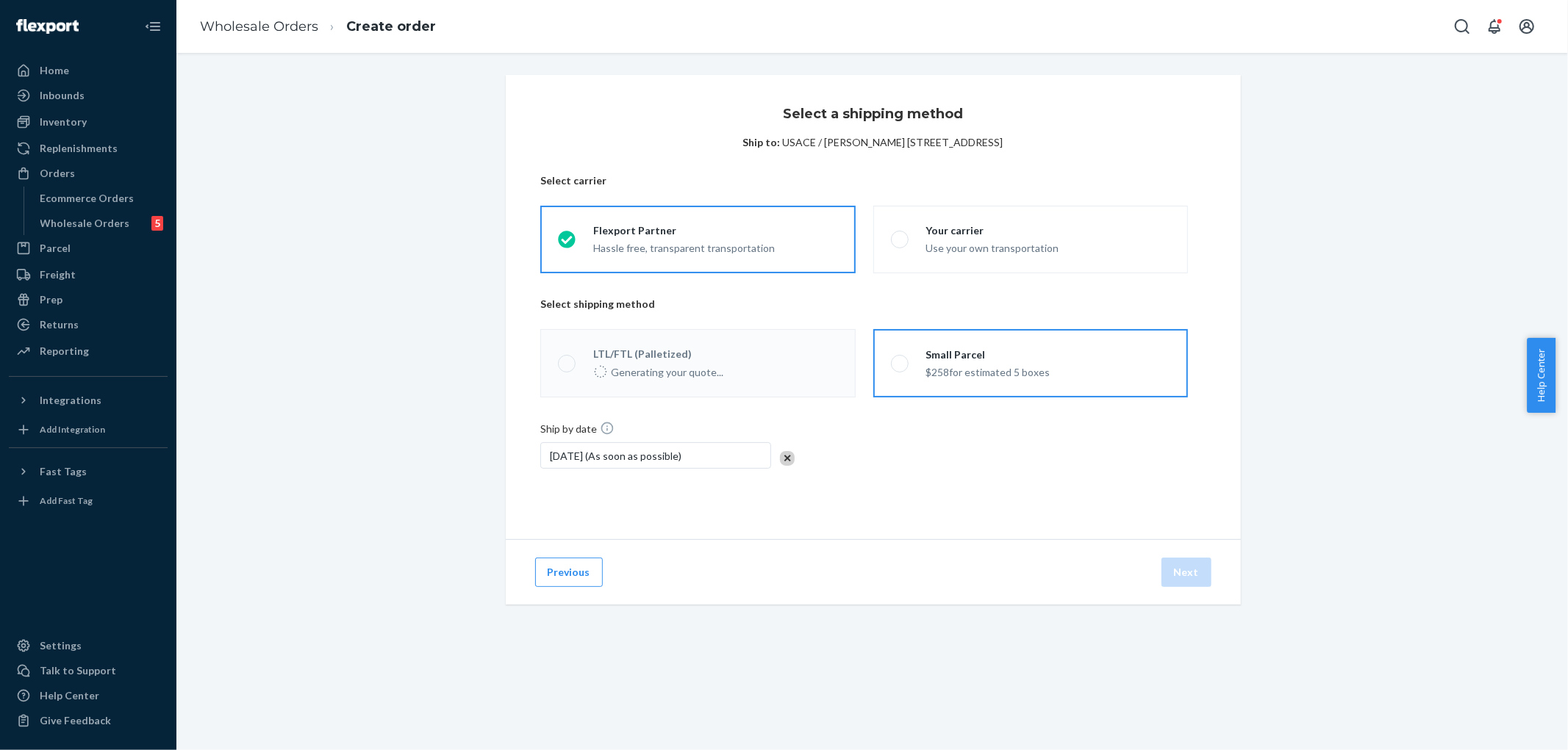
click at [961, 364] on div "$258 for estimated 5 boxes" at bounding box center [987, 370] width 124 height 18
click at [901, 364] on input "Small Parcel $258 for estimated 5 boxes" at bounding box center [896, 363] width 9 height 9
radio input "true"
click at [1183, 587] on button "Next" at bounding box center [1187, 573] width 50 height 30
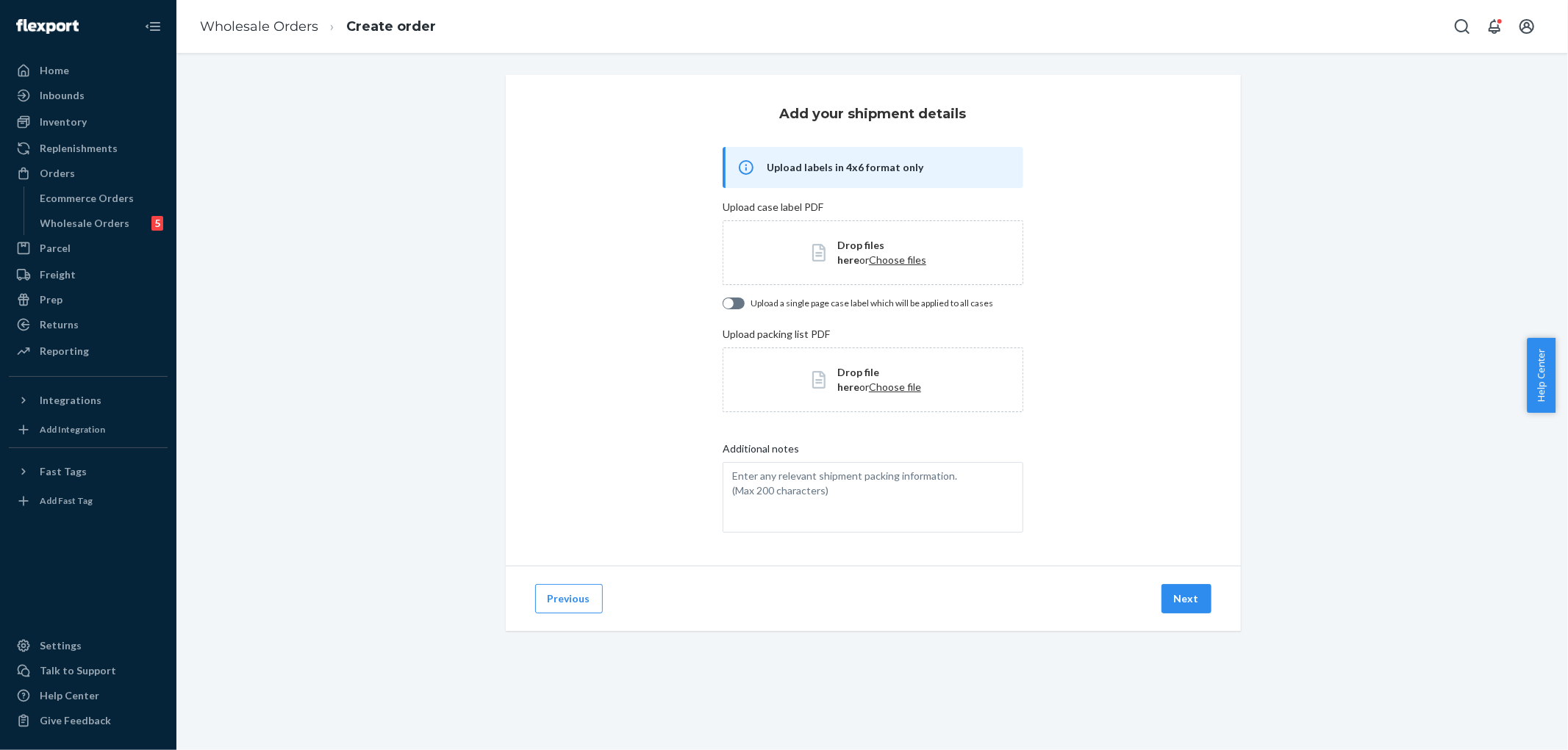
click at [1172, 572] on div "Previous Next" at bounding box center [874, 599] width 735 height 65
click at [1183, 603] on button "Next" at bounding box center [1187, 599] width 50 height 30
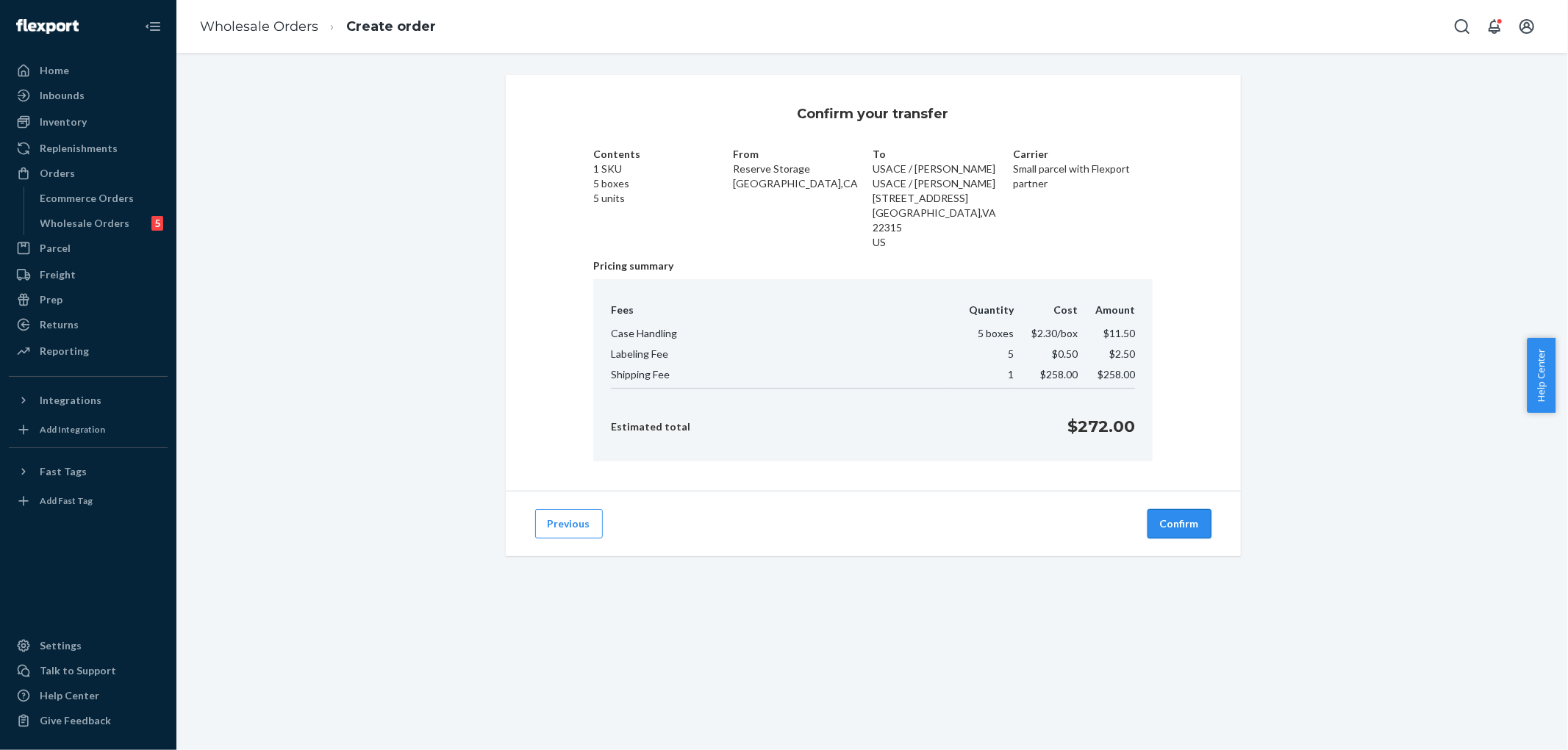
click at [1177, 509] on button "Confirm" at bounding box center [1180, 524] width 64 height 30
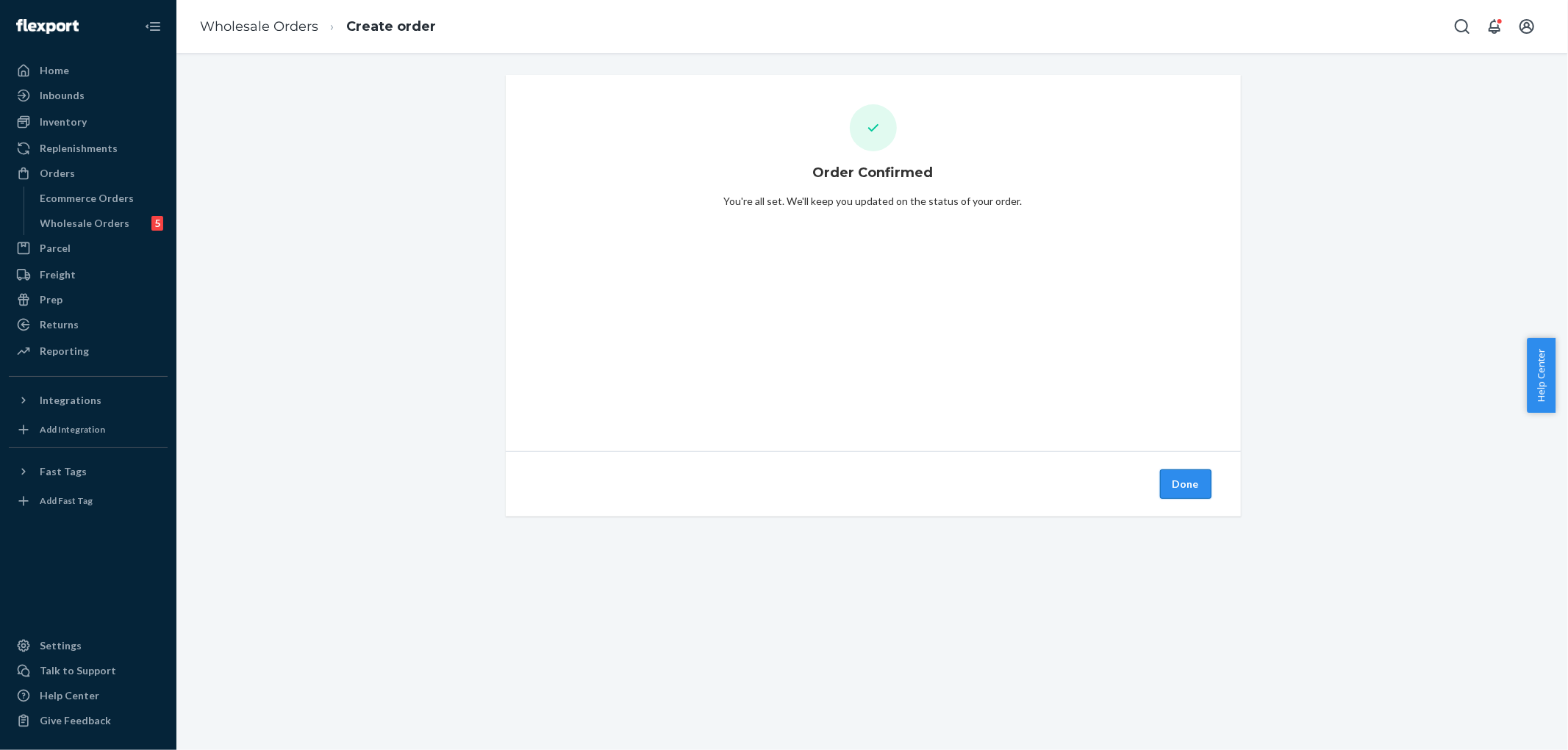
click at [1193, 487] on button "Done" at bounding box center [1185, 484] width 51 height 30
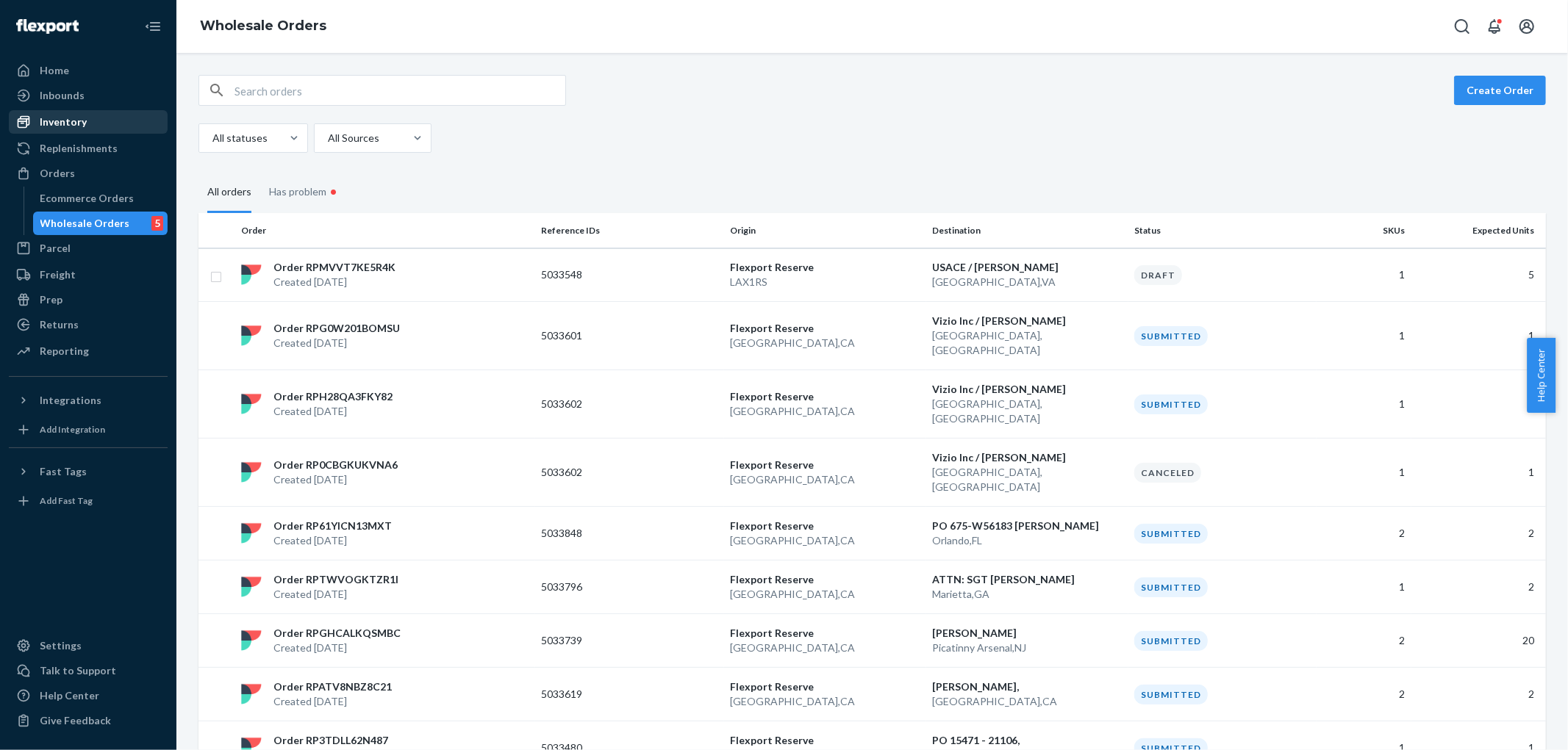
click at [91, 116] on div "Inventory" at bounding box center [88, 122] width 156 height 21
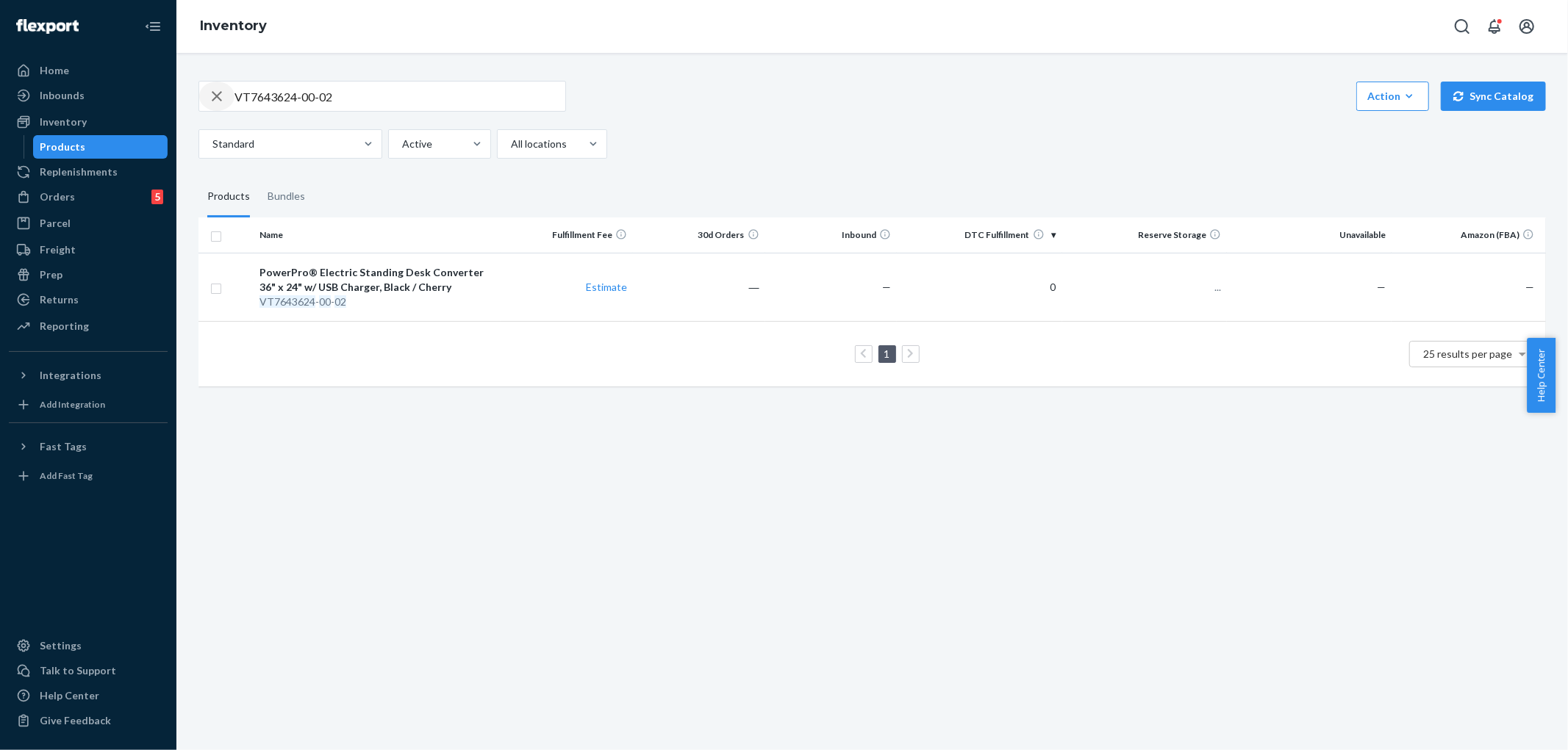
click at [220, 95] on icon "button" at bounding box center [217, 96] width 18 height 30
click at [282, 92] on input "text" at bounding box center [399, 96] width 330 height 30
paste input "VT7713633-01-01"
type input "VT7713633-01-01"
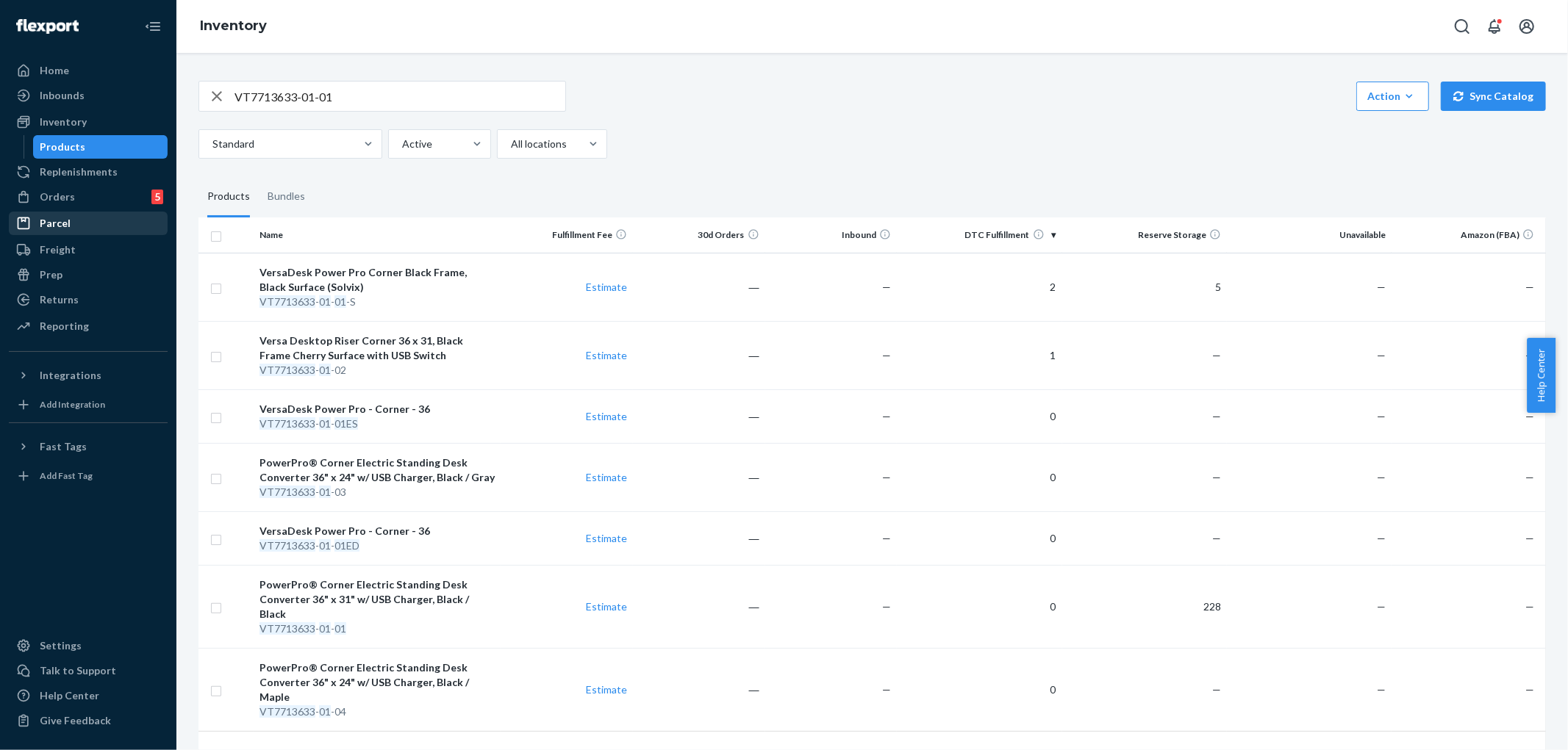
drag, startPoint x: 75, startPoint y: 197, endPoint x: 77, endPoint y: 211, distance: 14.1
click at [75, 197] on div "Orders 5" at bounding box center [88, 197] width 156 height 21
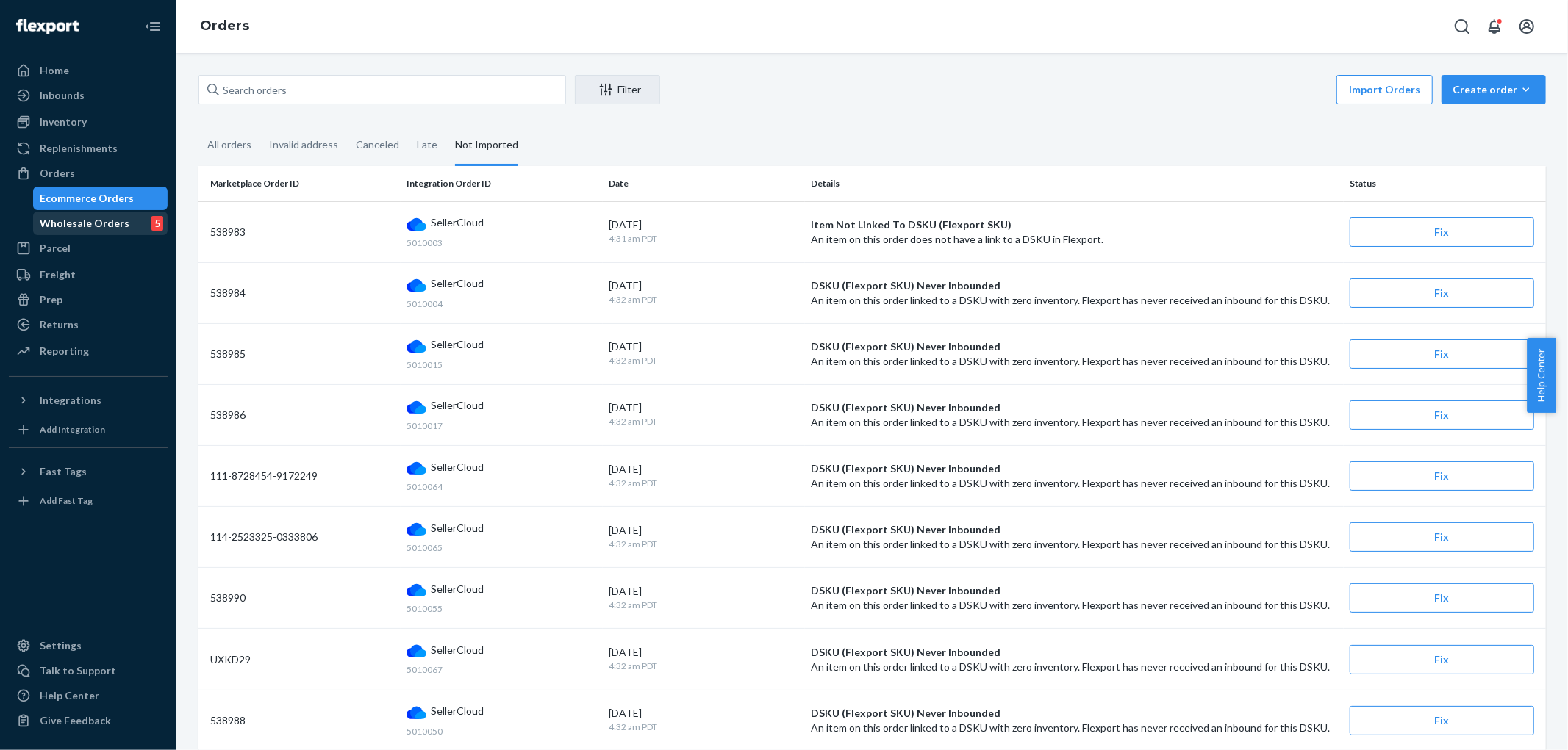
click at [72, 225] on div "Wholesale Orders" at bounding box center [85, 224] width 90 height 15
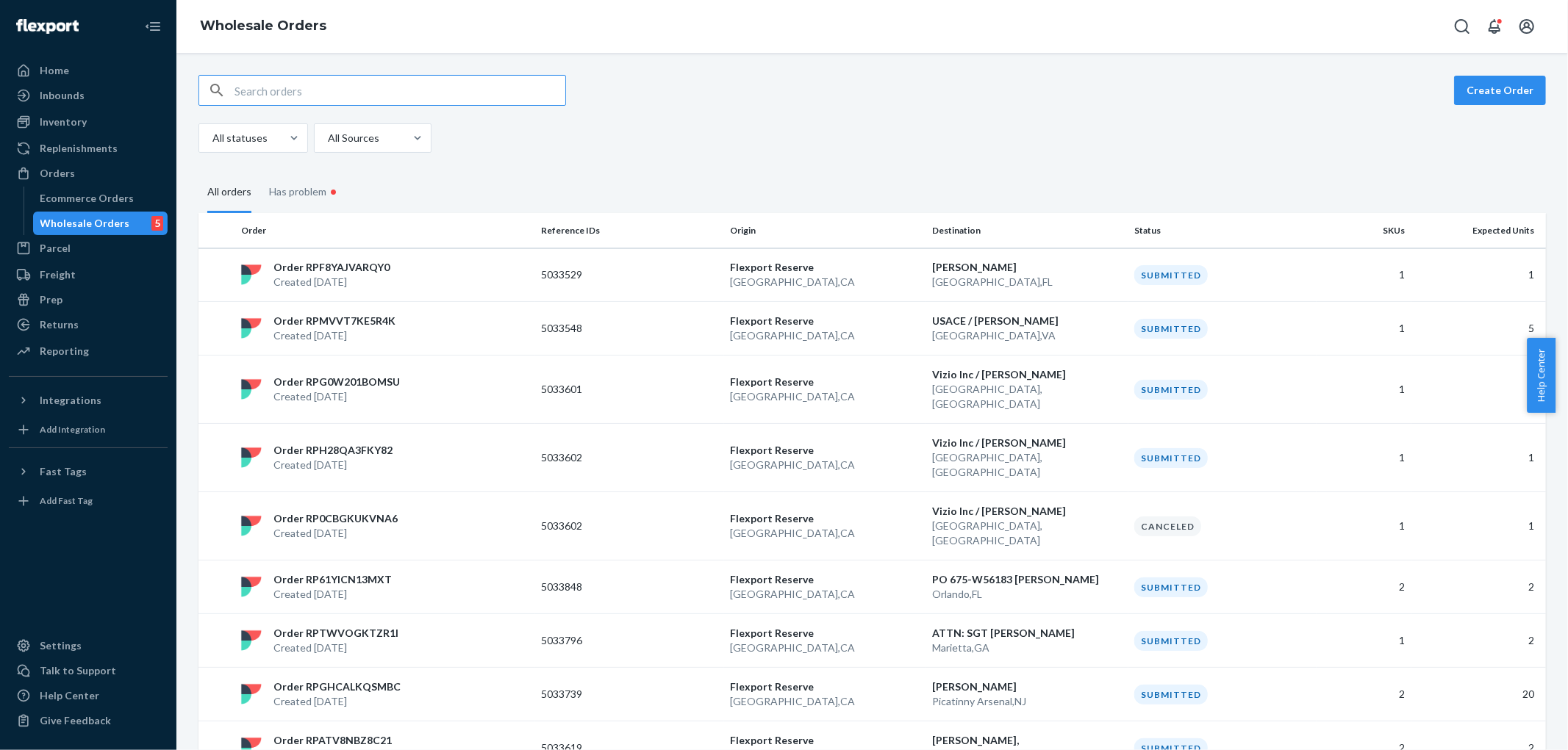
click at [322, 93] on input "text" at bounding box center [399, 90] width 330 height 30
type input "5033480"
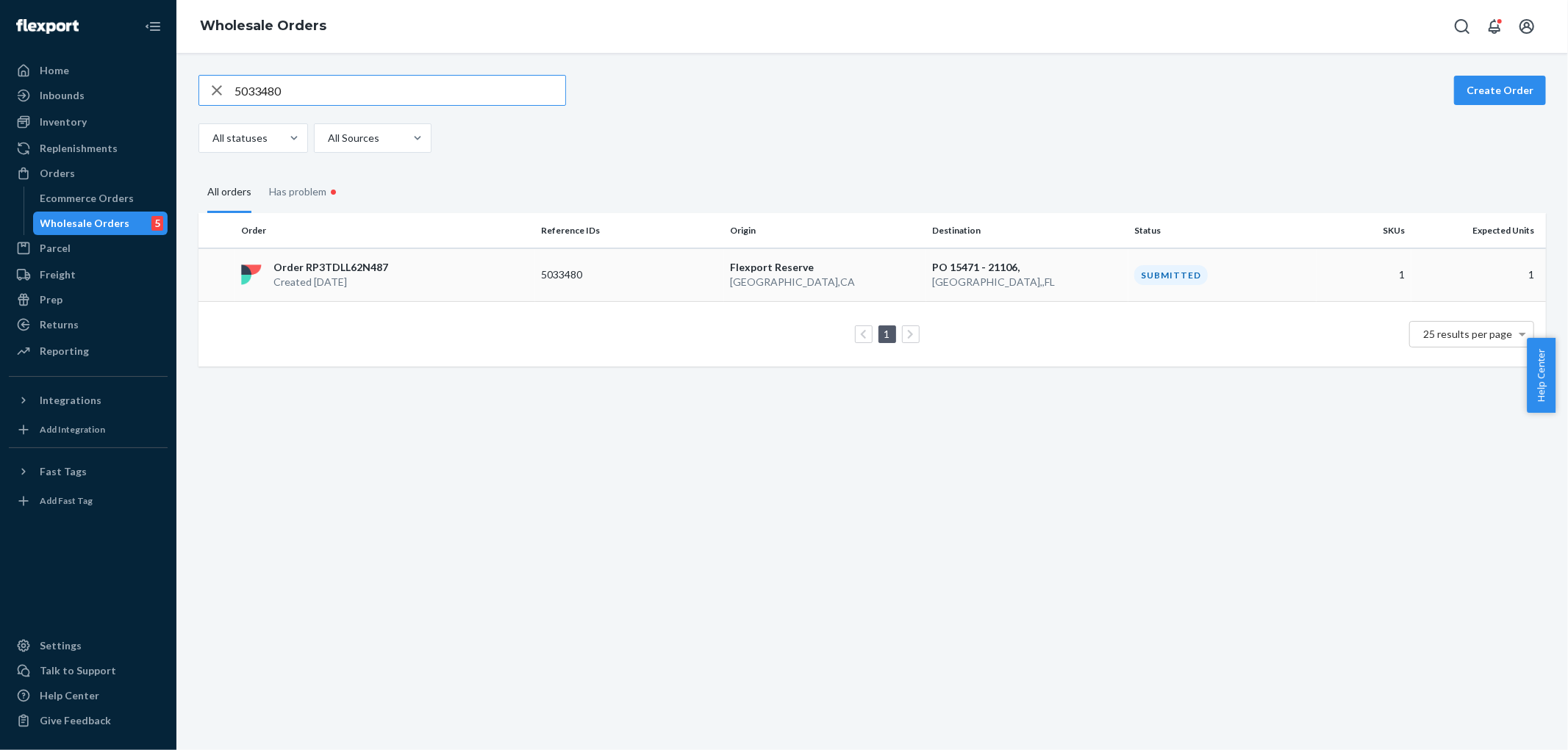
click at [456, 268] on div "Order RP3TDLL62N487 Created [DATE]" at bounding box center [385, 275] width 300 height 30
drag, startPoint x: 334, startPoint y: 91, endPoint x: 12, endPoint y: 92, distance: 322.0
click at [77, 99] on div "Home Inbounds Shipping Plans Problems Inventory Products Replenishments Orders …" at bounding box center [784, 375] width 1568 height 750
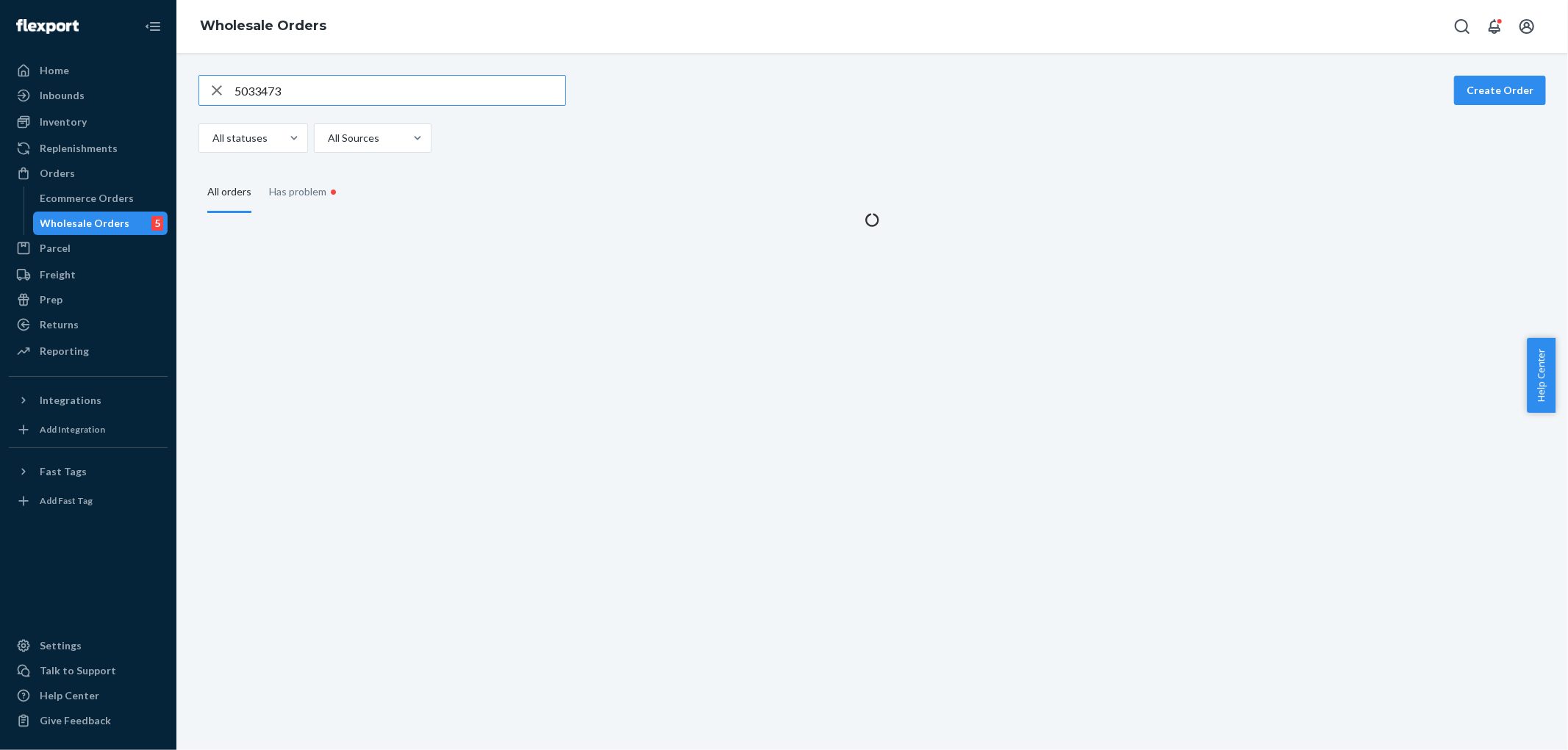
type input "5033473"
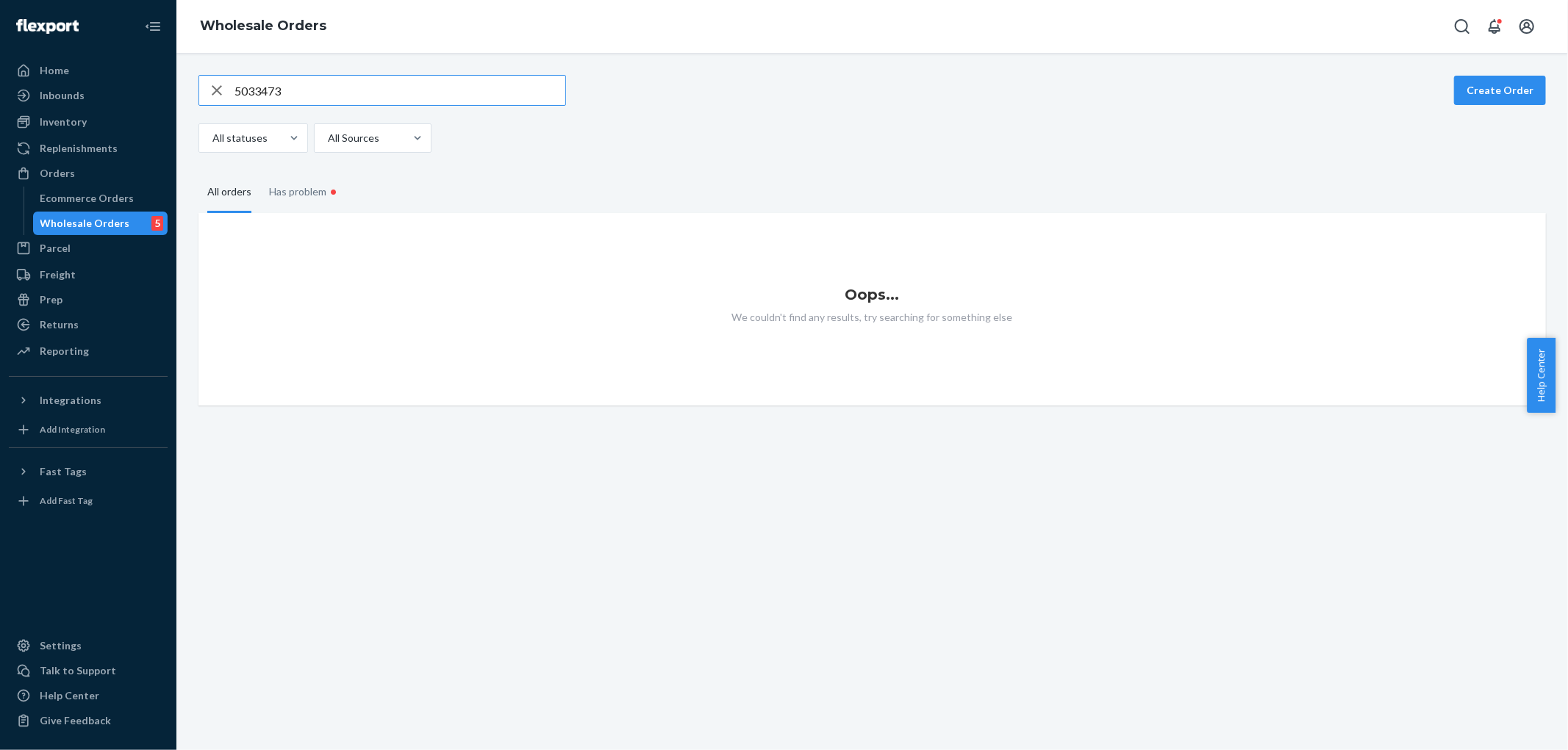
click at [213, 91] on icon "button" at bounding box center [217, 90] width 18 height 30
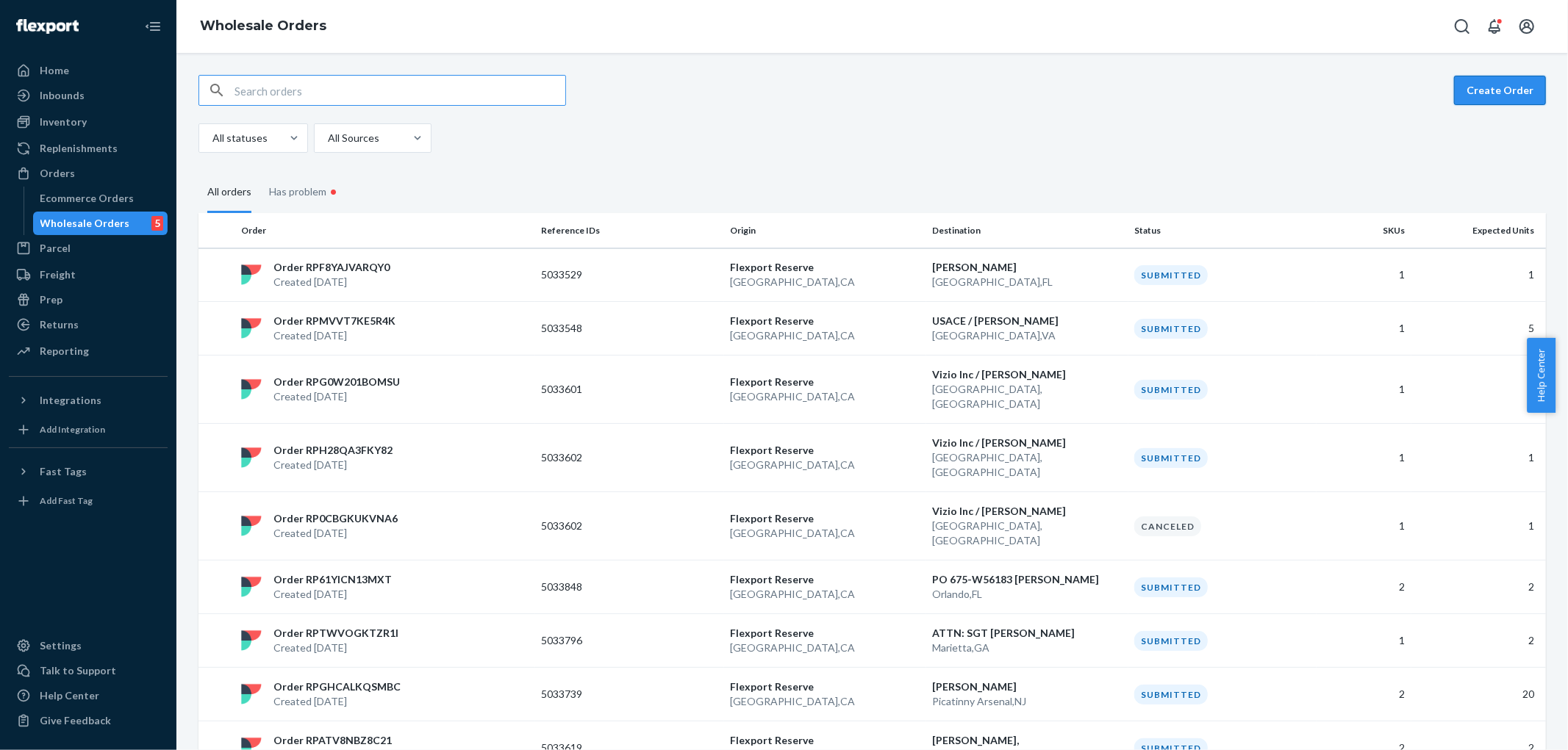
click at [1491, 96] on button "Create Order" at bounding box center [1500, 90] width 91 height 30
